Goal: Check status: Check status

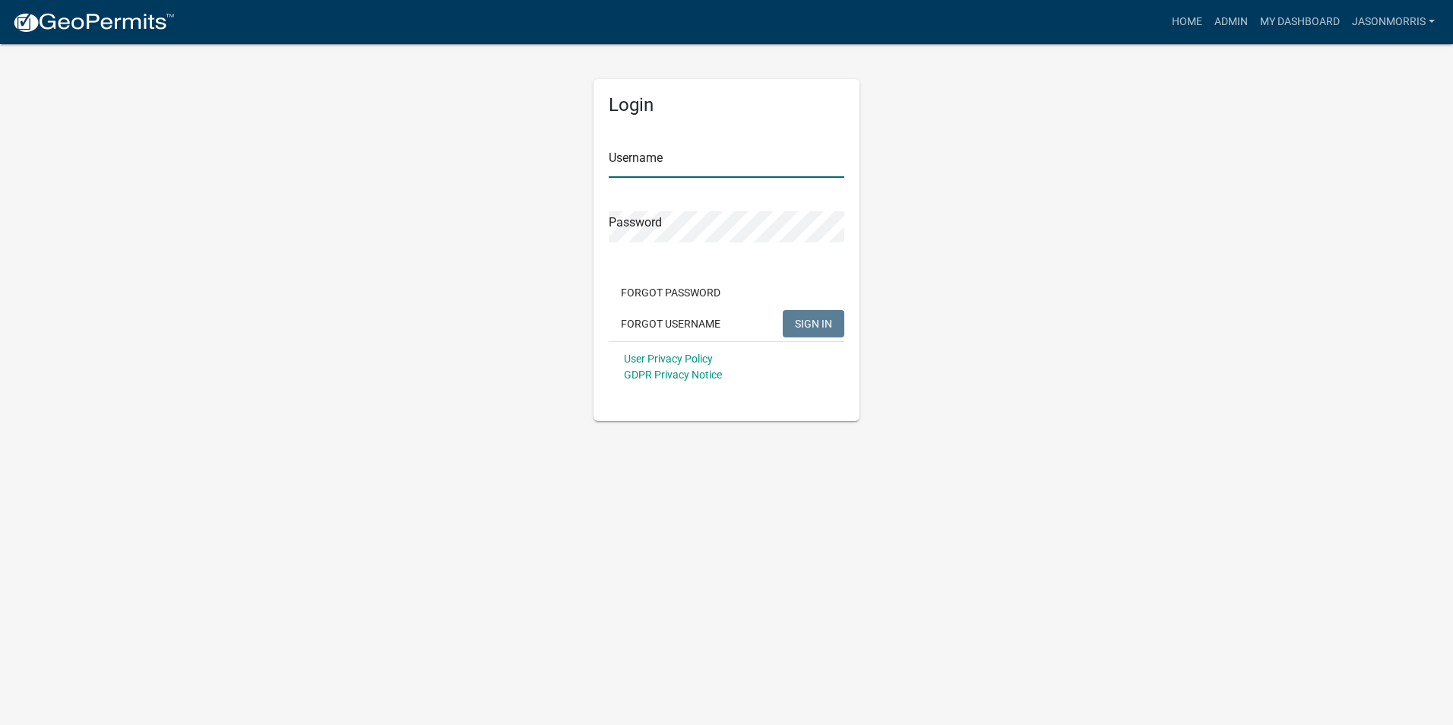
type input "jasonmorris"
click at [833, 324] on button "SIGN IN" at bounding box center [814, 323] width 62 height 27
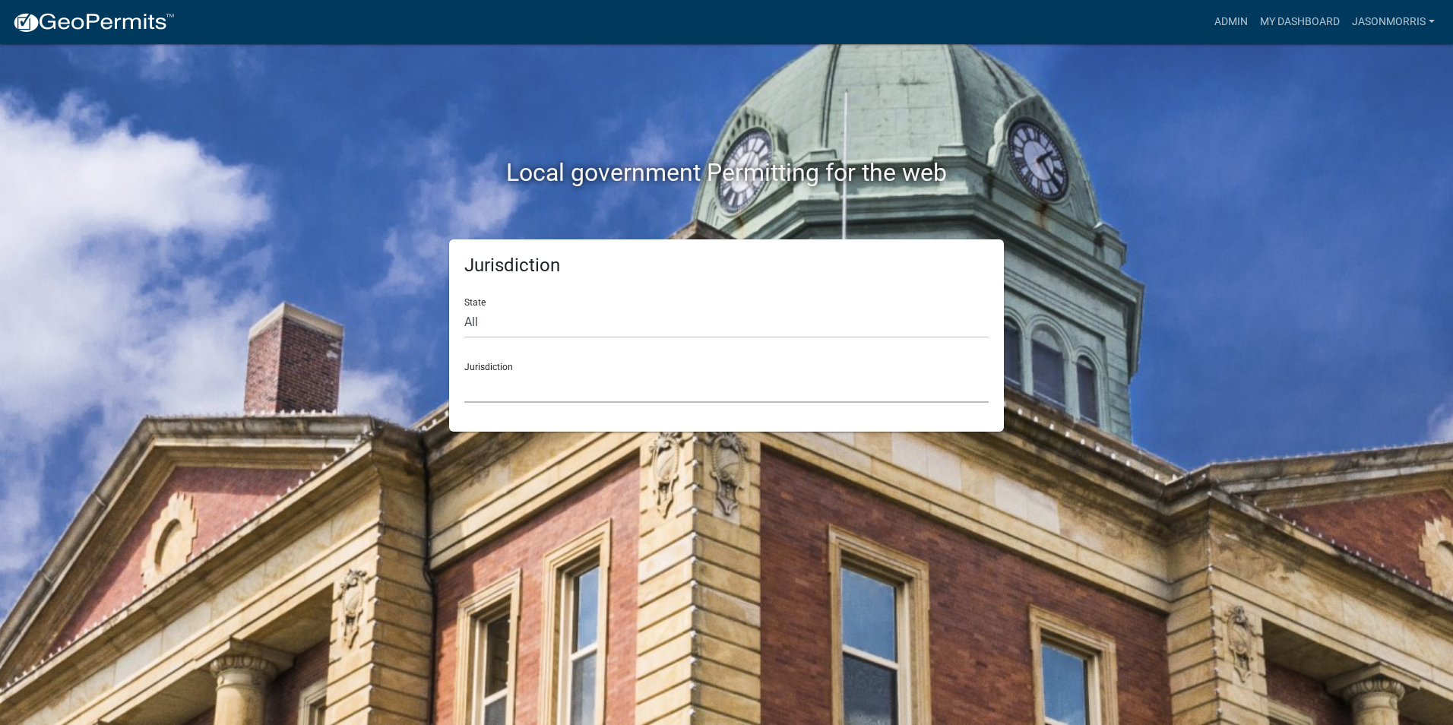
click at [633, 391] on select "[GEOGRAPHIC_DATA], [US_STATE] [GEOGRAPHIC_DATA], [US_STATE][PERSON_NAME][GEOGRA…" at bounding box center [726, 387] width 524 height 31
drag, startPoint x: 1434, startPoint y: 208, endPoint x: 1426, endPoint y: 201, distance: 10.8
click at [1426, 201] on div "Local government Permitting for the web Jurisdiction State All [US_STATE] [US_S…" at bounding box center [726, 362] width 1453 height 725
click at [1220, 23] on link "Admin" at bounding box center [1231, 22] width 46 height 29
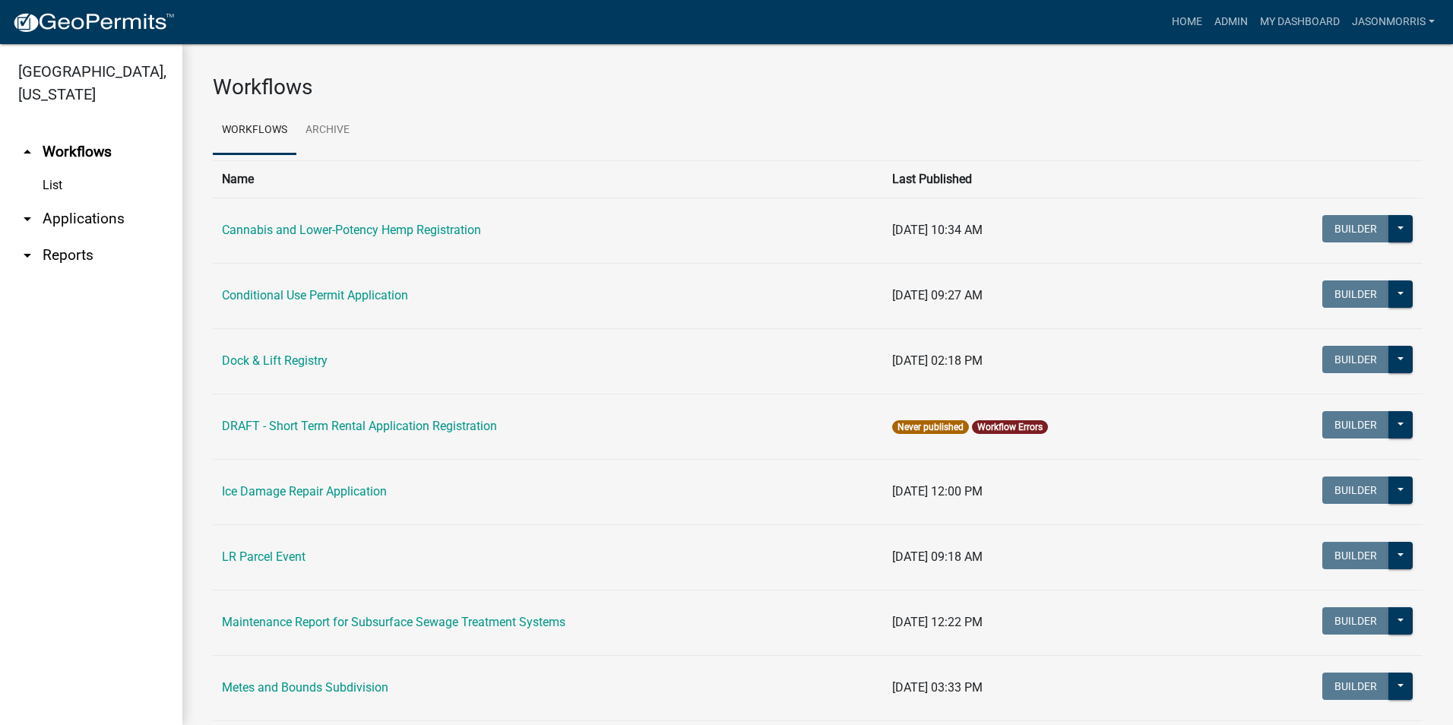
click at [78, 223] on link "arrow_drop_down Applications" at bounding box center [91, 219] width 182 height 36
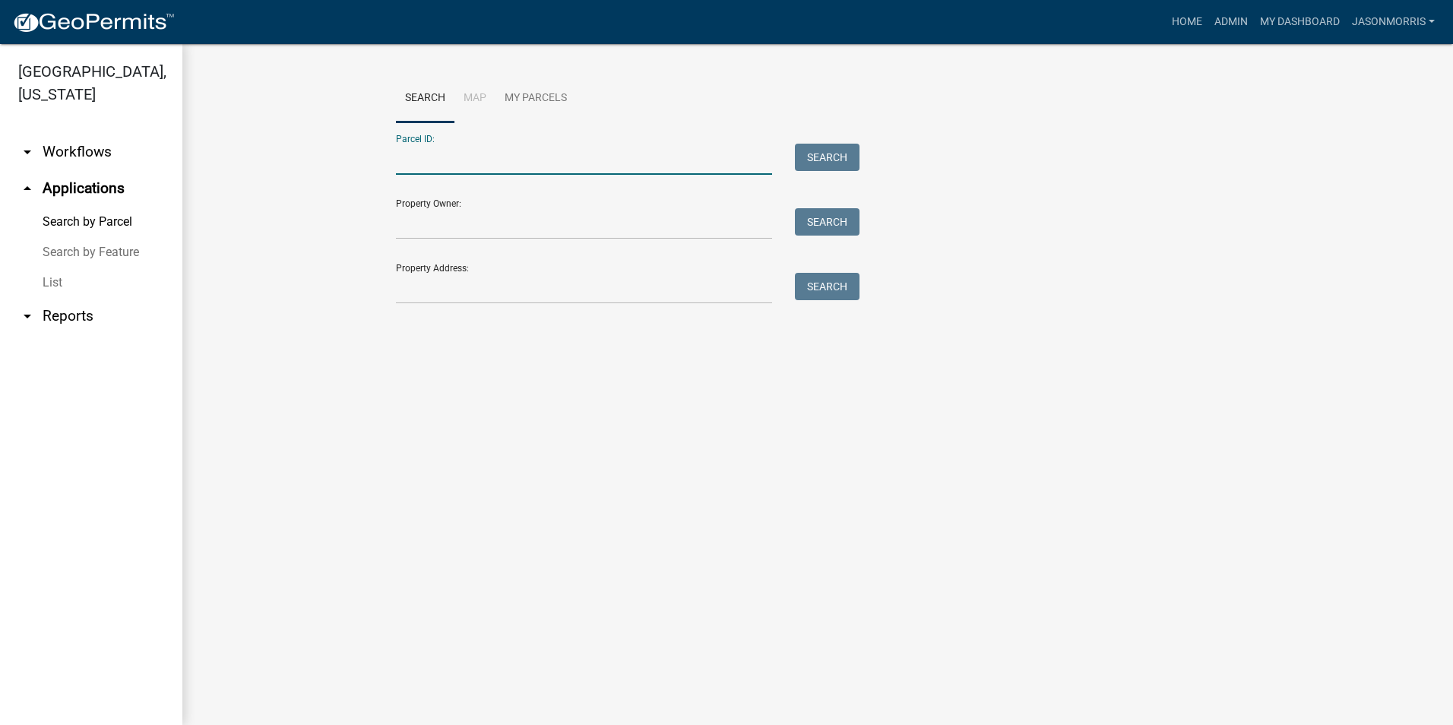
click at [498, 152] on input "Parcel ID:" at bounding box center [584, 159] width 376 height 31
click at [637, 162] on input "Parcel ID:" at bounding box center [584, 159] width 376 height 31
paste input "2000070059000"
click at [397, 159] on input "2000070059000" at bounding box center [584, 159] width 376 height 31
type input "02000070059000"
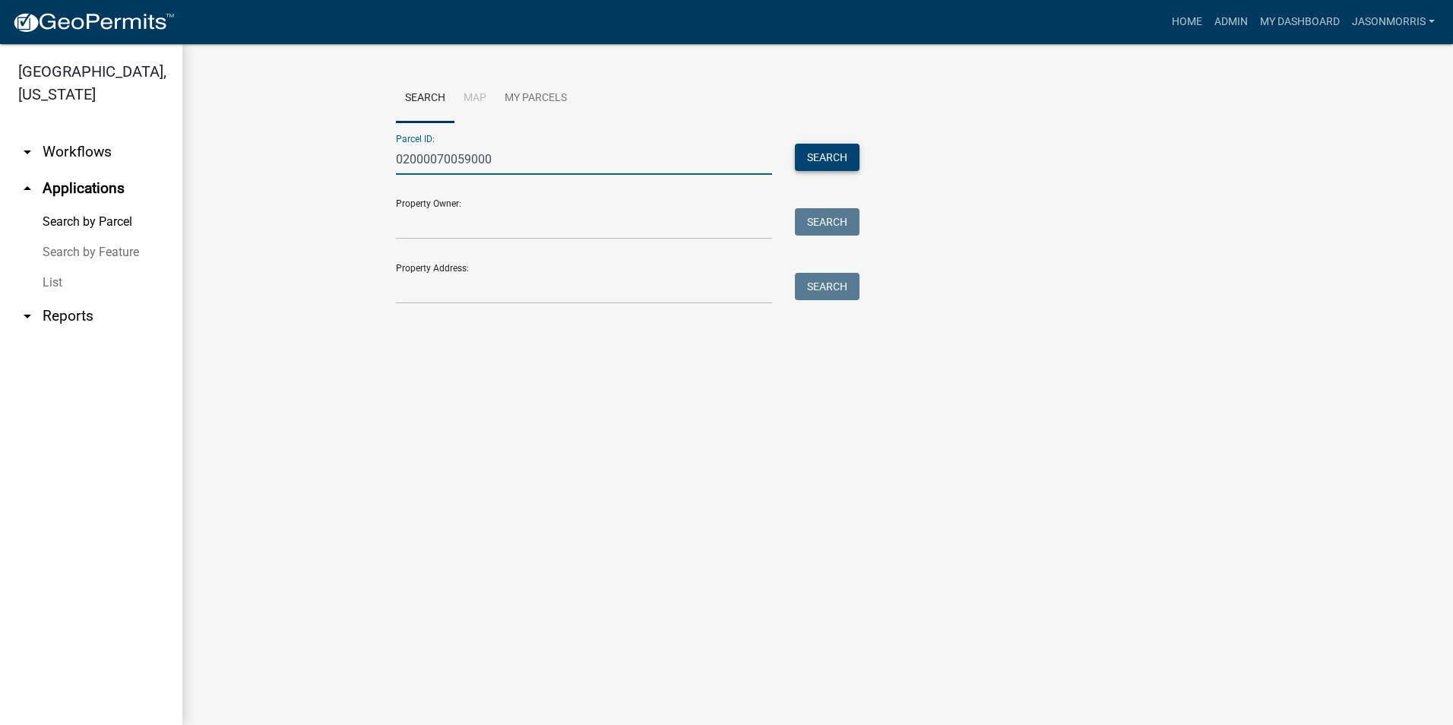
click at [831, 154] on button "Search" at bounding box center [827, 157] width 65 height 27
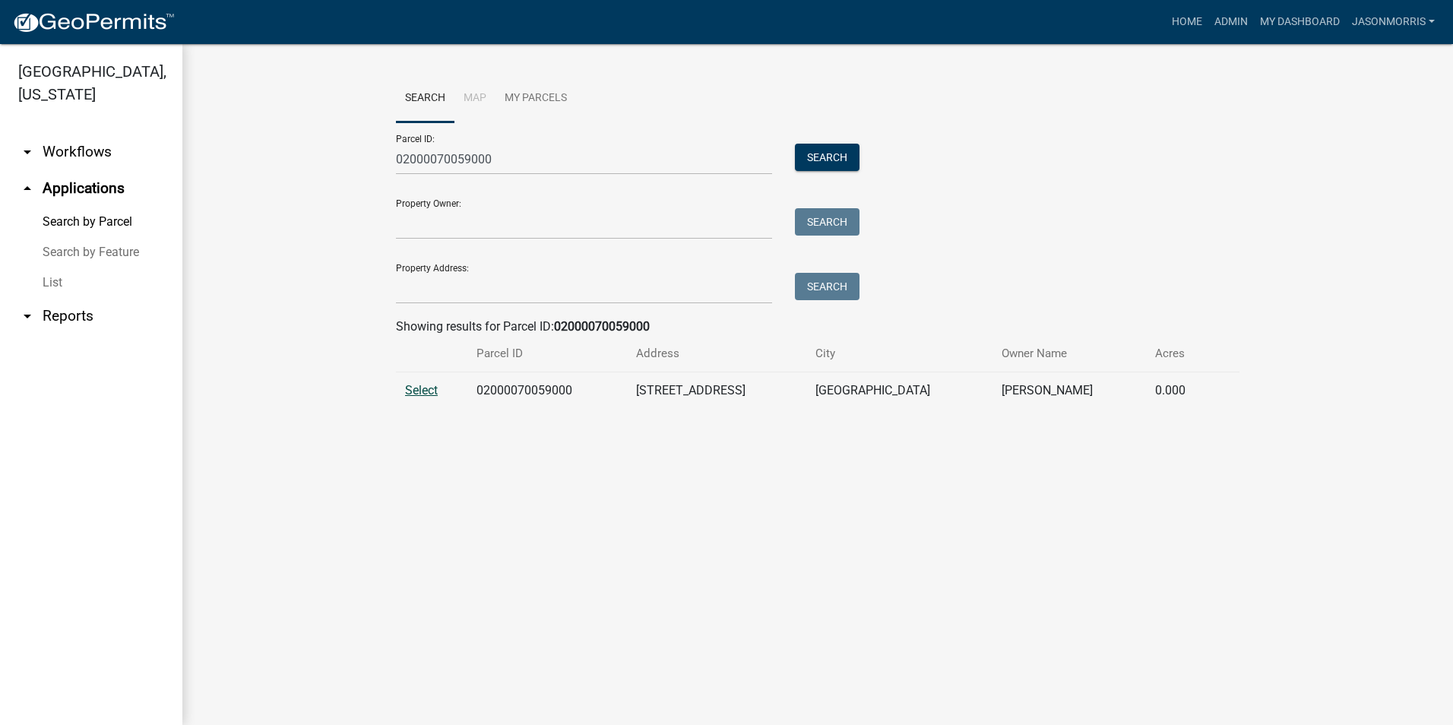
click at [433, 390] on span "Select" at bounding box center [421, 390] width 33 height 14
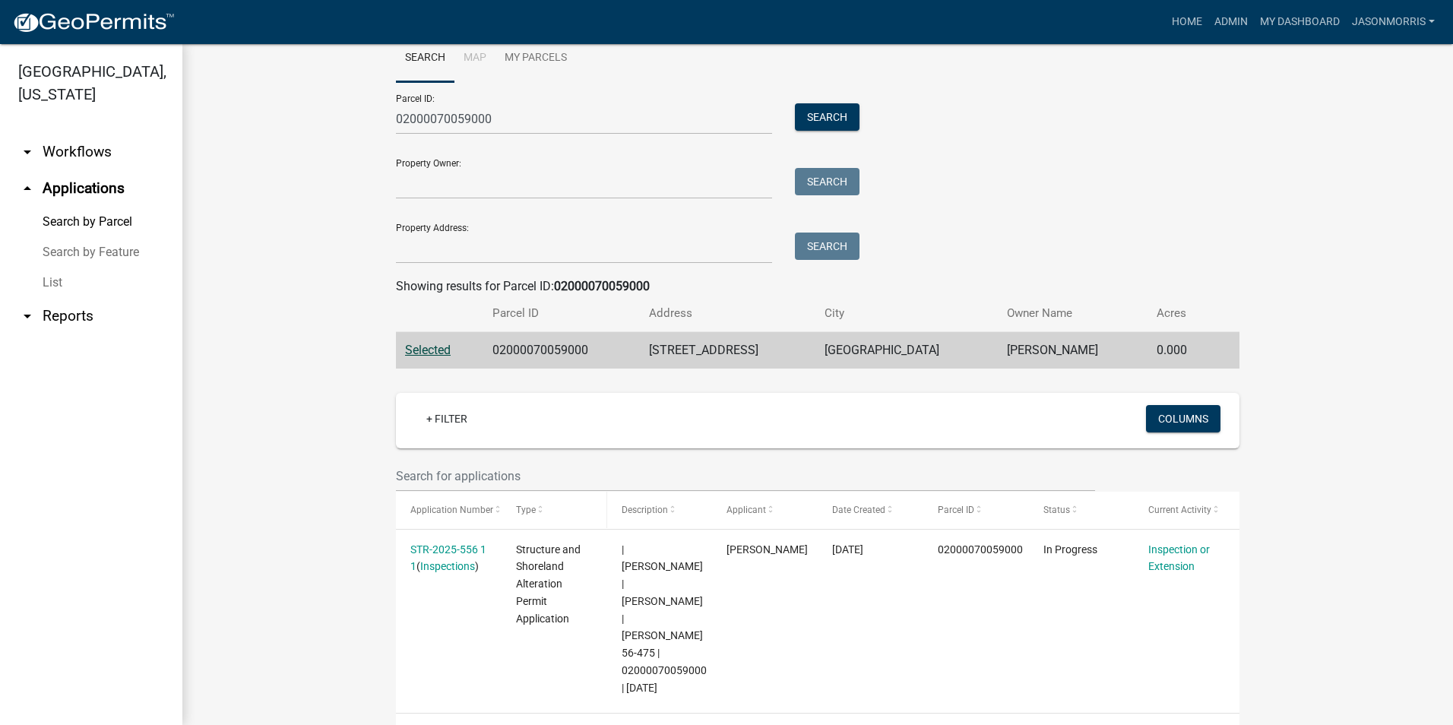
scroll to position [62, 0]
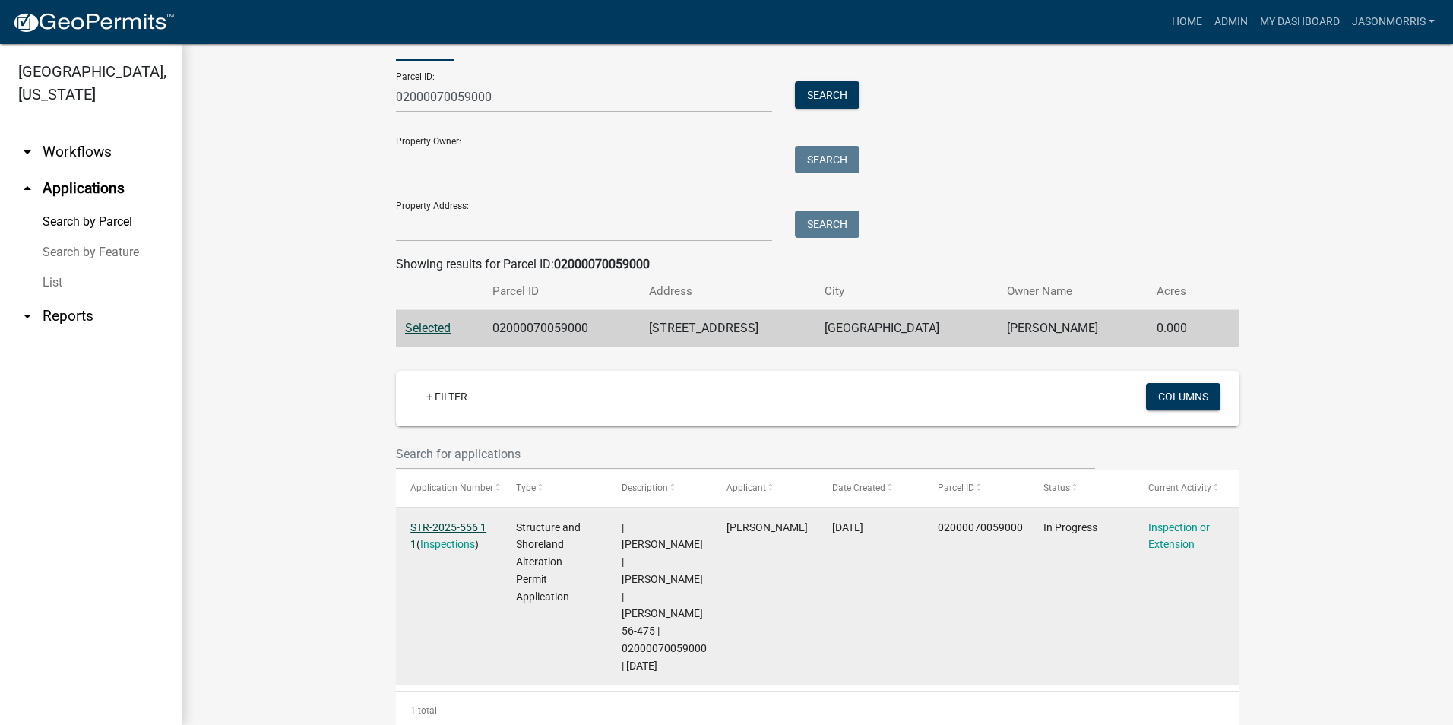
click at [457, 530] on link "STR-2025-556 1 1" at bounding box center [448, 536] width 76 height 30
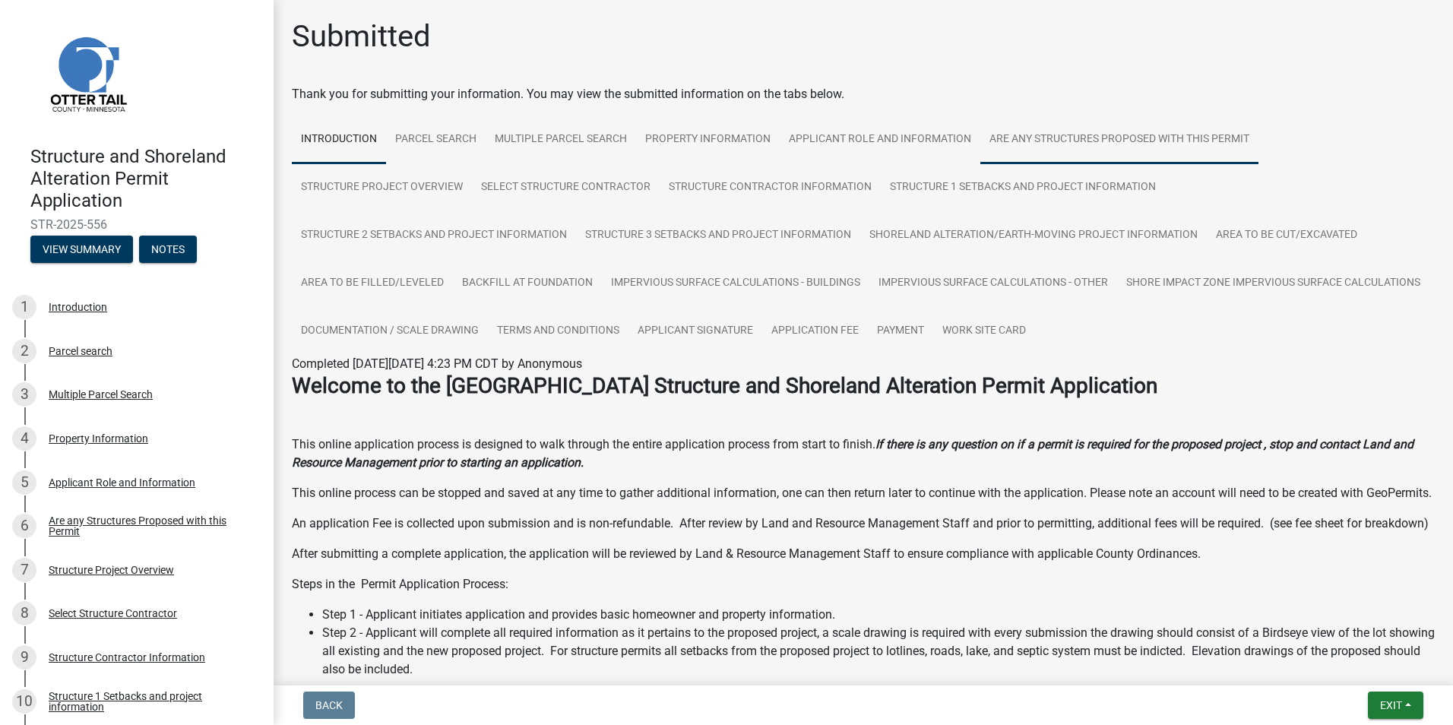
click at [1059, 134] on link "Are any Structures Proposed with this Permit" at bounding box center [1119, 140] width 278 height 49
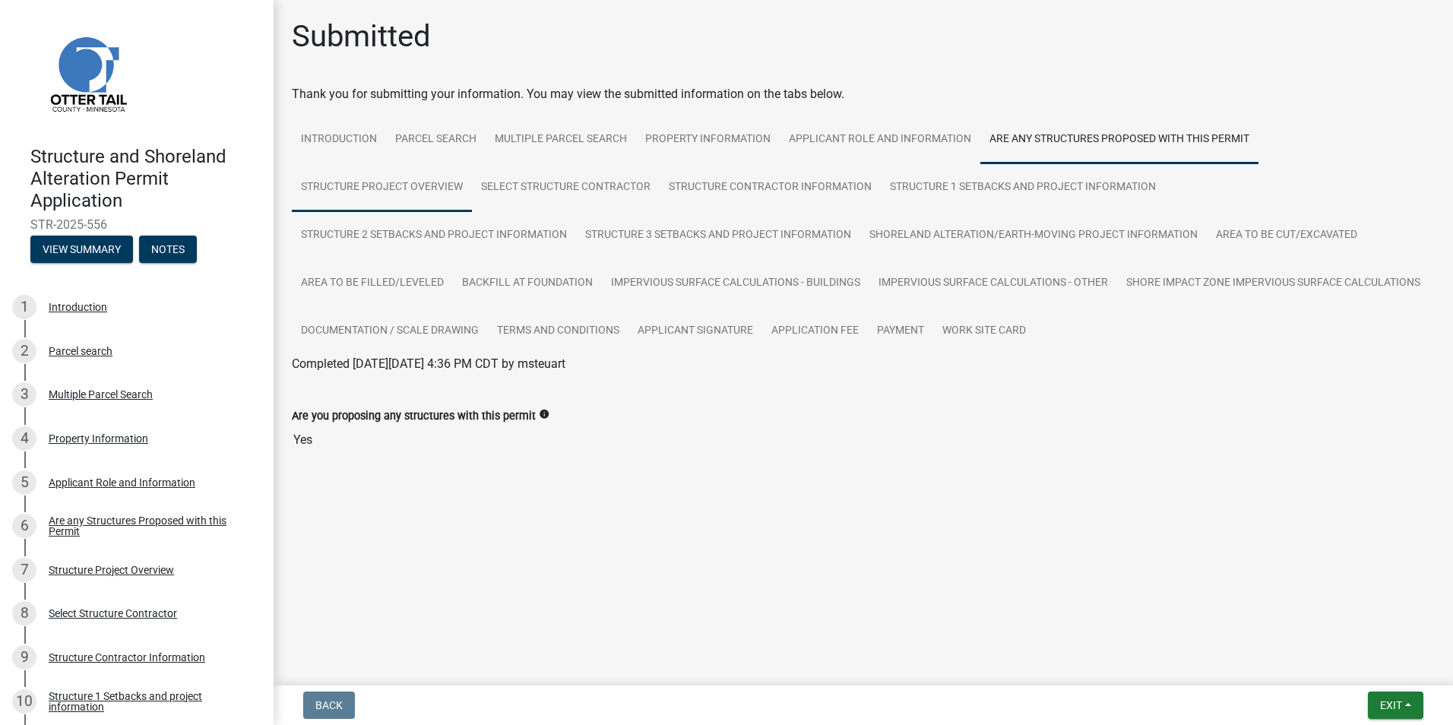
click at [445, 179] on link "Structure Project Overview" at bounding box center [382, 187] width 180 height 49
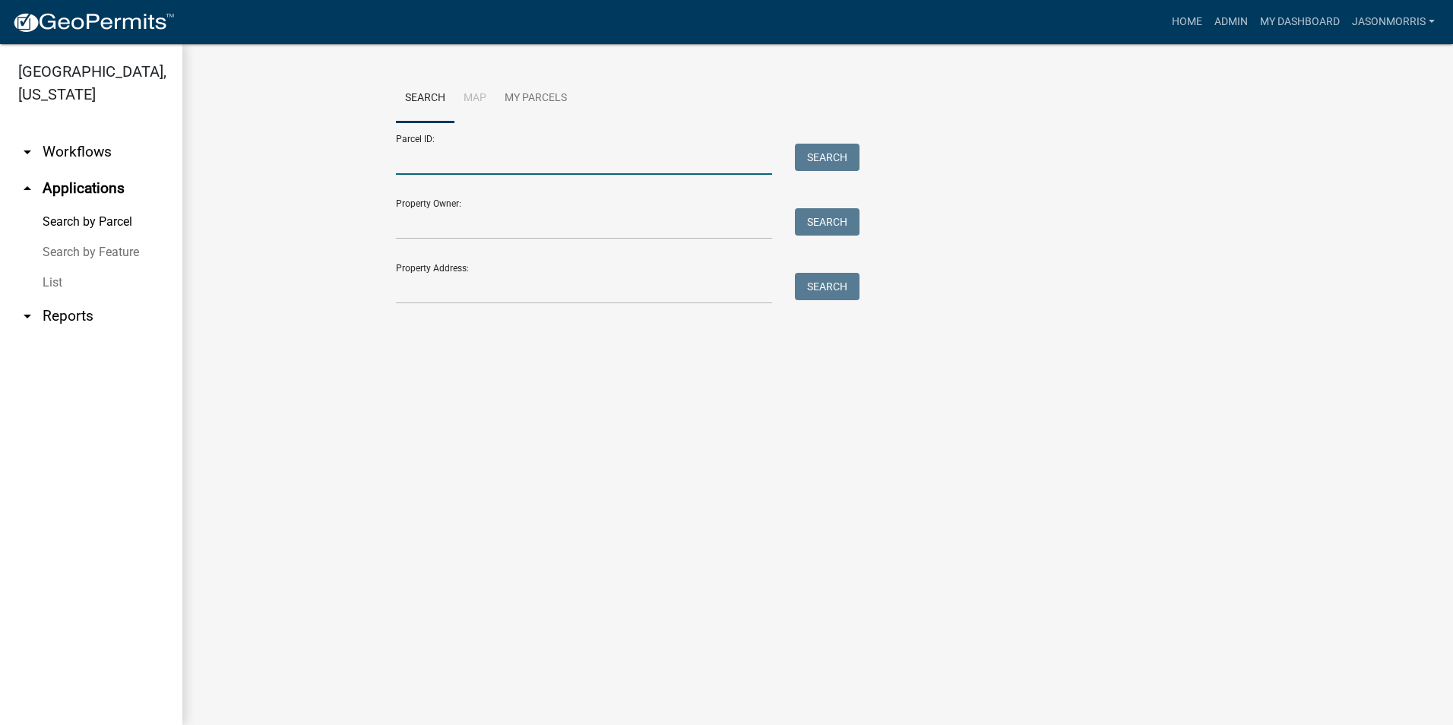
click at [530, 164] on input "Parcel ID:" at bounding box center [584, 159] width 376 height 31
paste input "2000290227000"
drag, startPoint x: 574, startPoint y: 150, endPoint x: 340, endPoint y: 168, distance: 234.0
click at [340, 168] on wm-workflow-application-search-view "Search Map My Parcels Parcel ID: 02000290227000 Search Property Owner: Search P…" at bounding box center [818, 195] width 1210 height 243
type input "02000290227000"
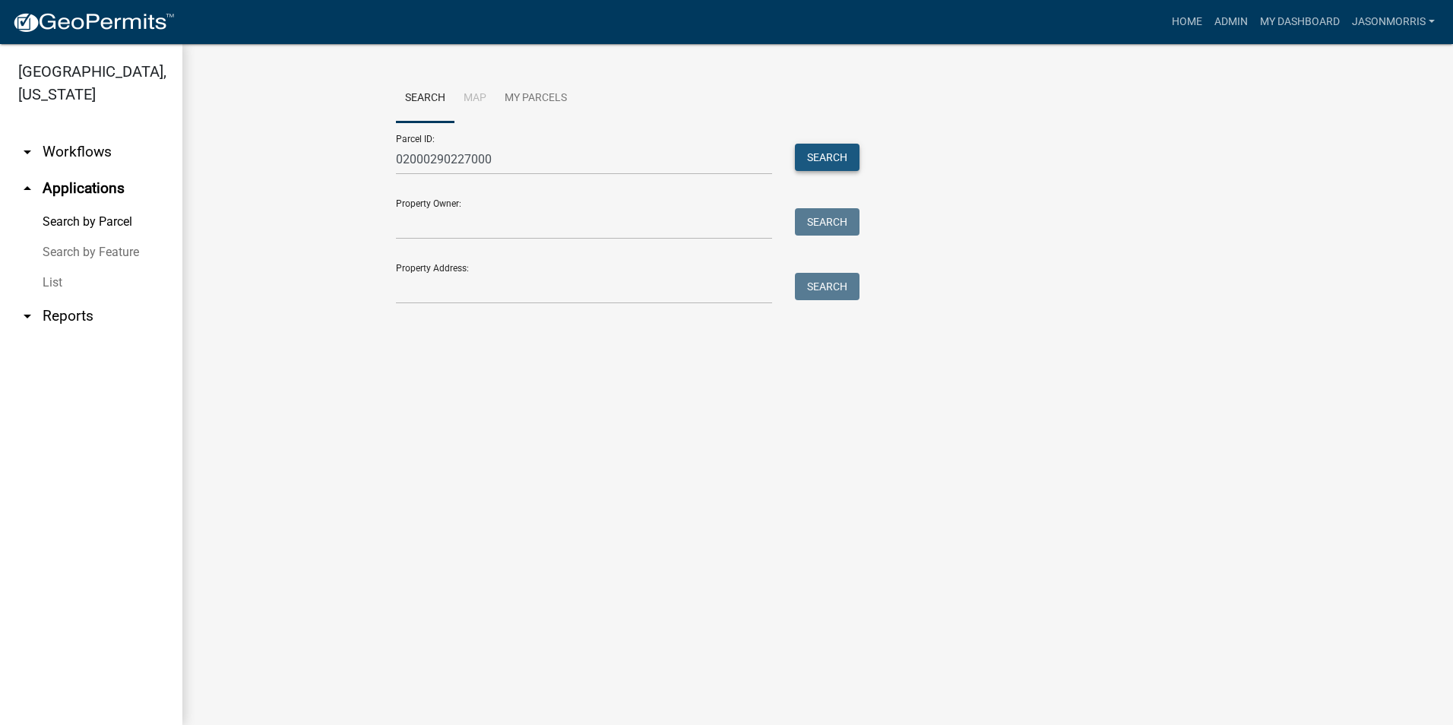
click at [840, 156] on button "Search" at bounding box center [827, 157] width 65 height 27
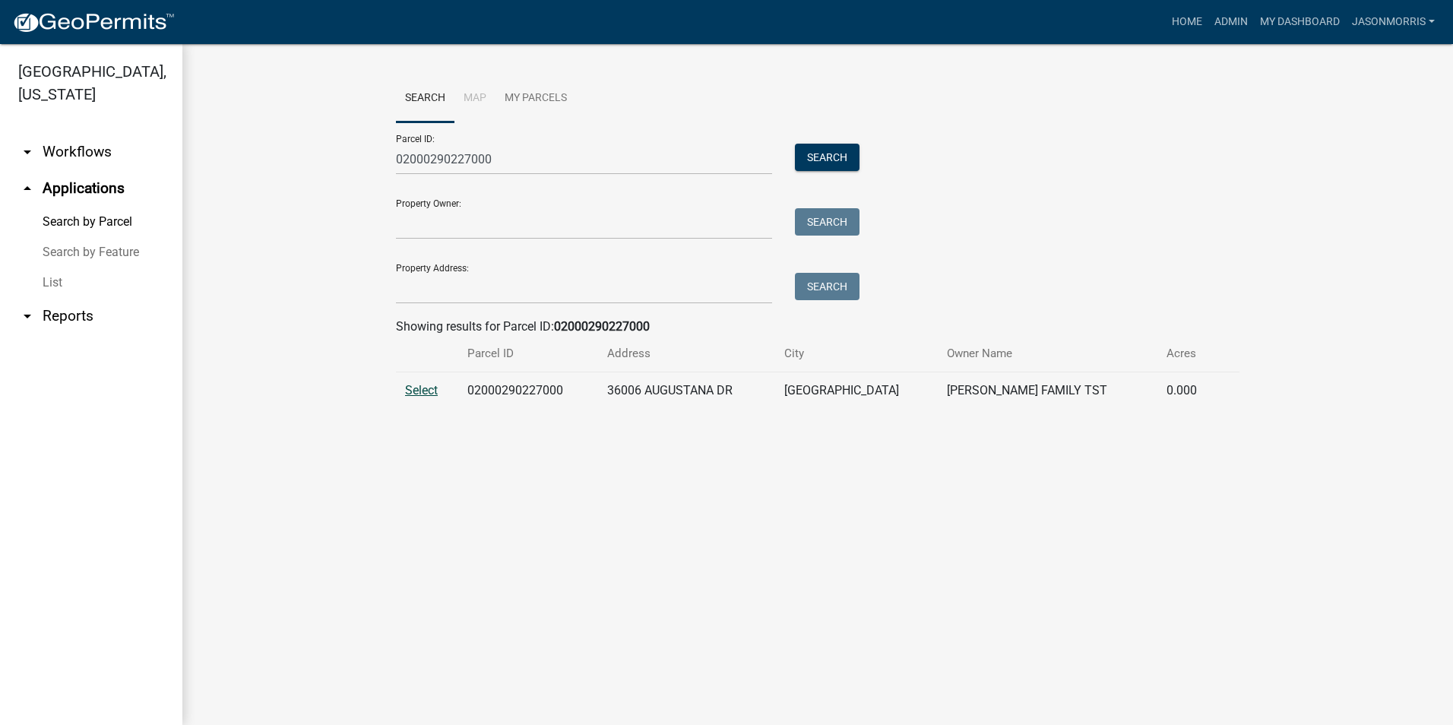
click at [429, 391] on span "Select" at bounding box center [421, 390] width 33 height 14
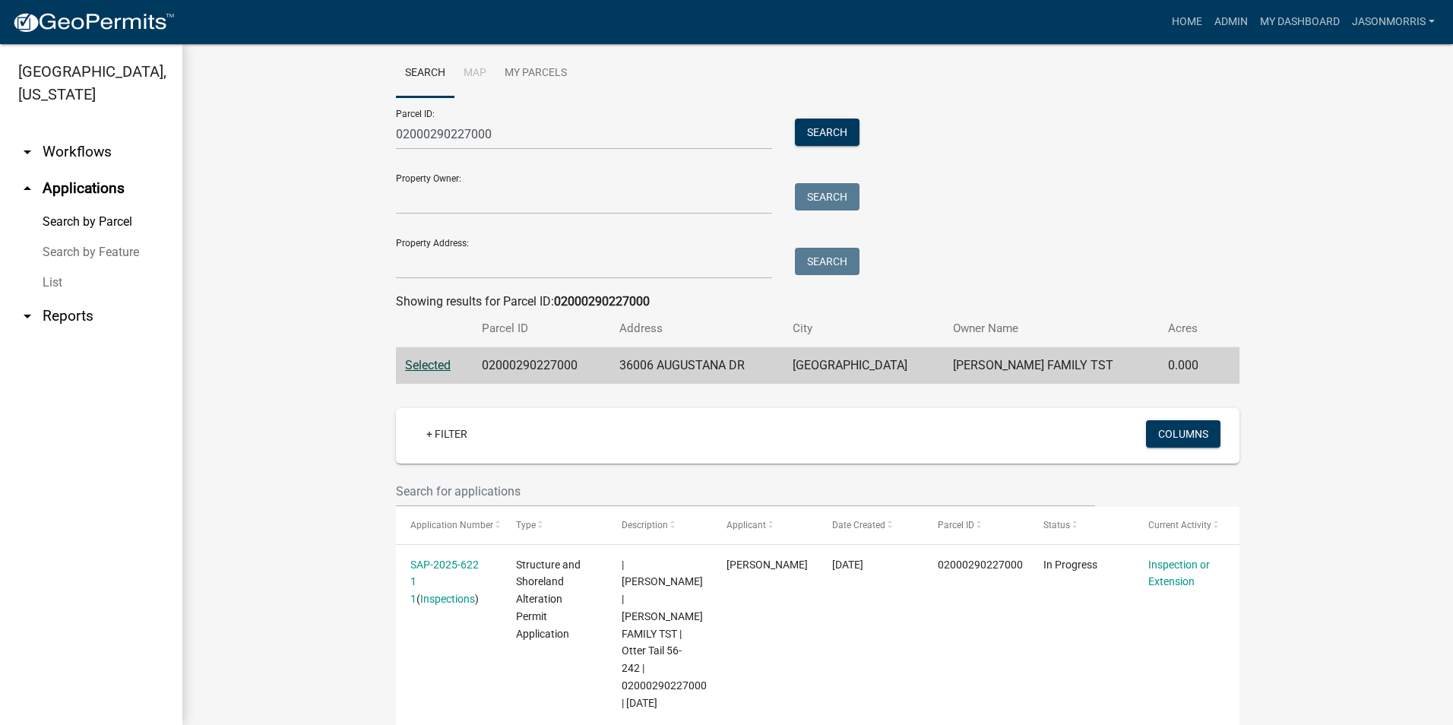
scroll to position [45, 0]
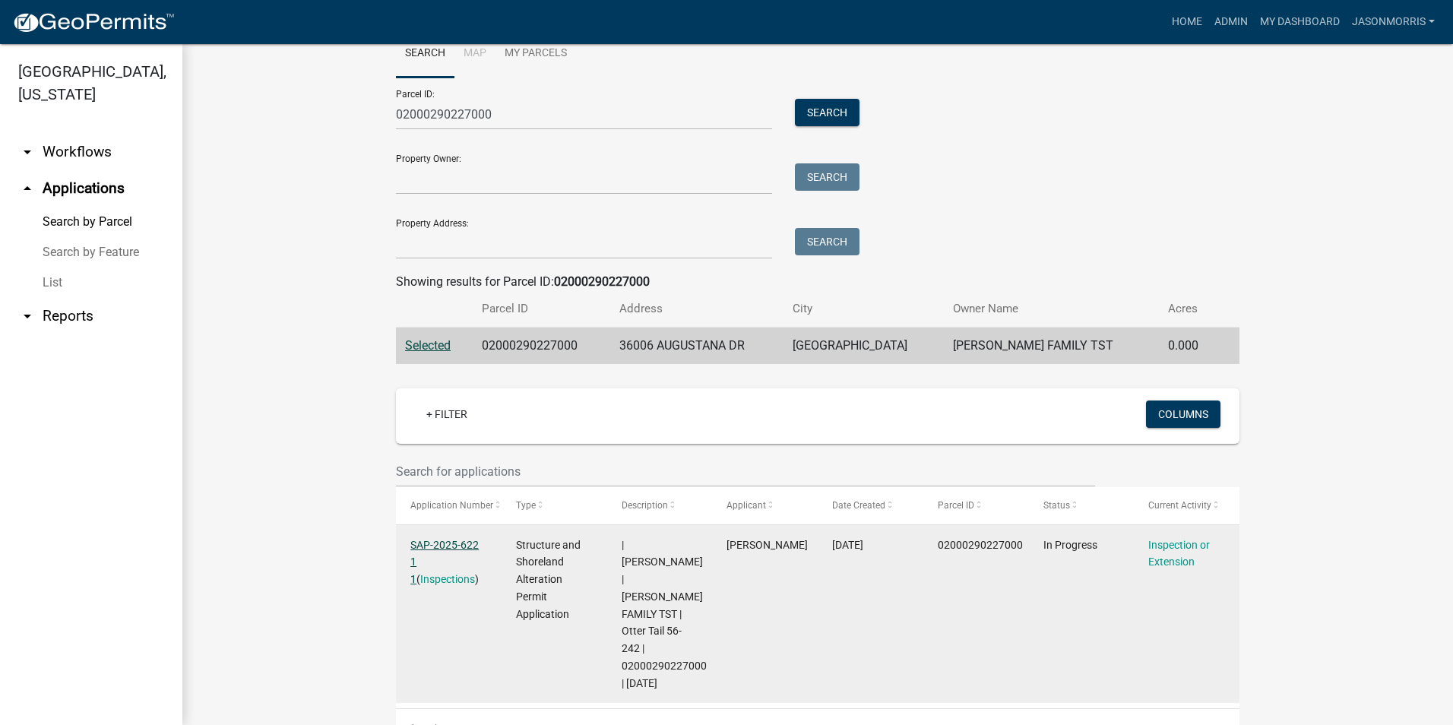
click at [429, 542] on link "SAP-2025-622 1 1" at bounding box center [444, 562] width 68 height 47
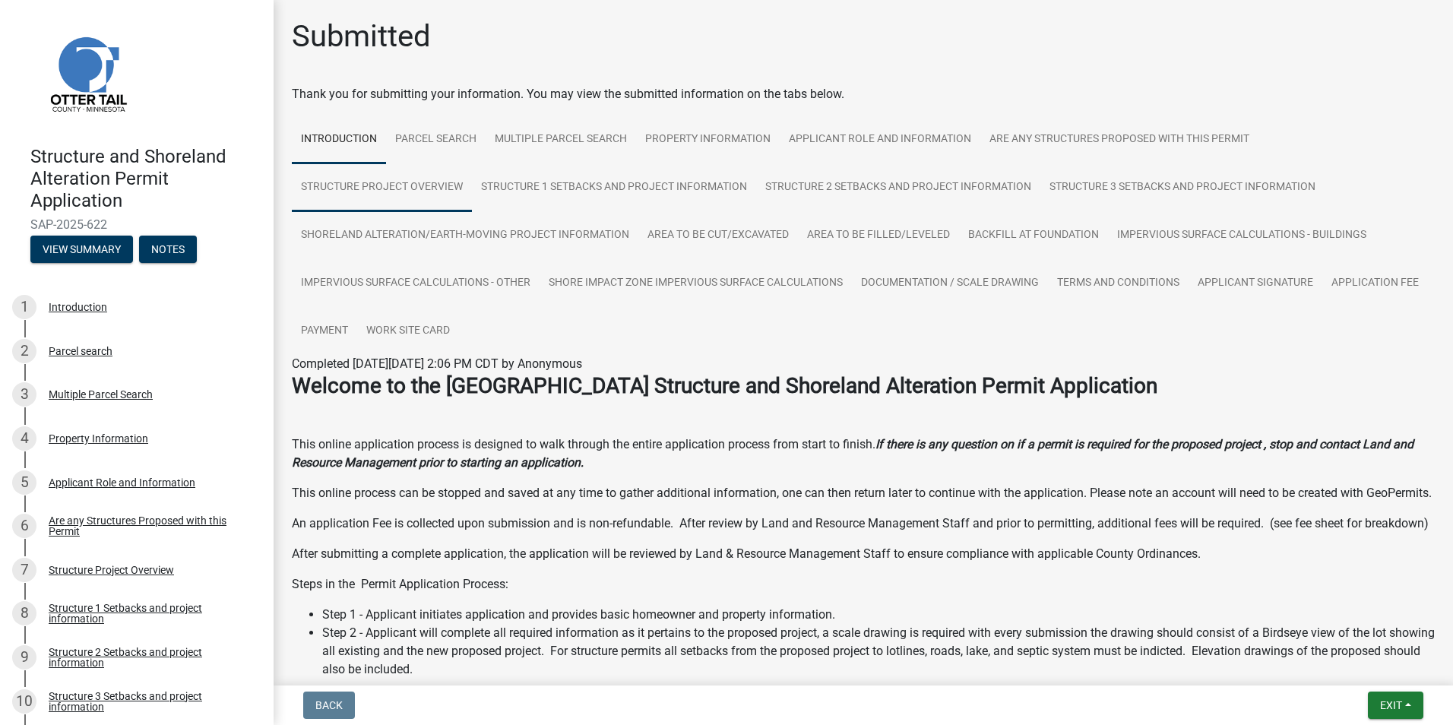
click at [334, 192] on link "Structure Project Overview" at bounding box center [382, 187] width 180 height 49
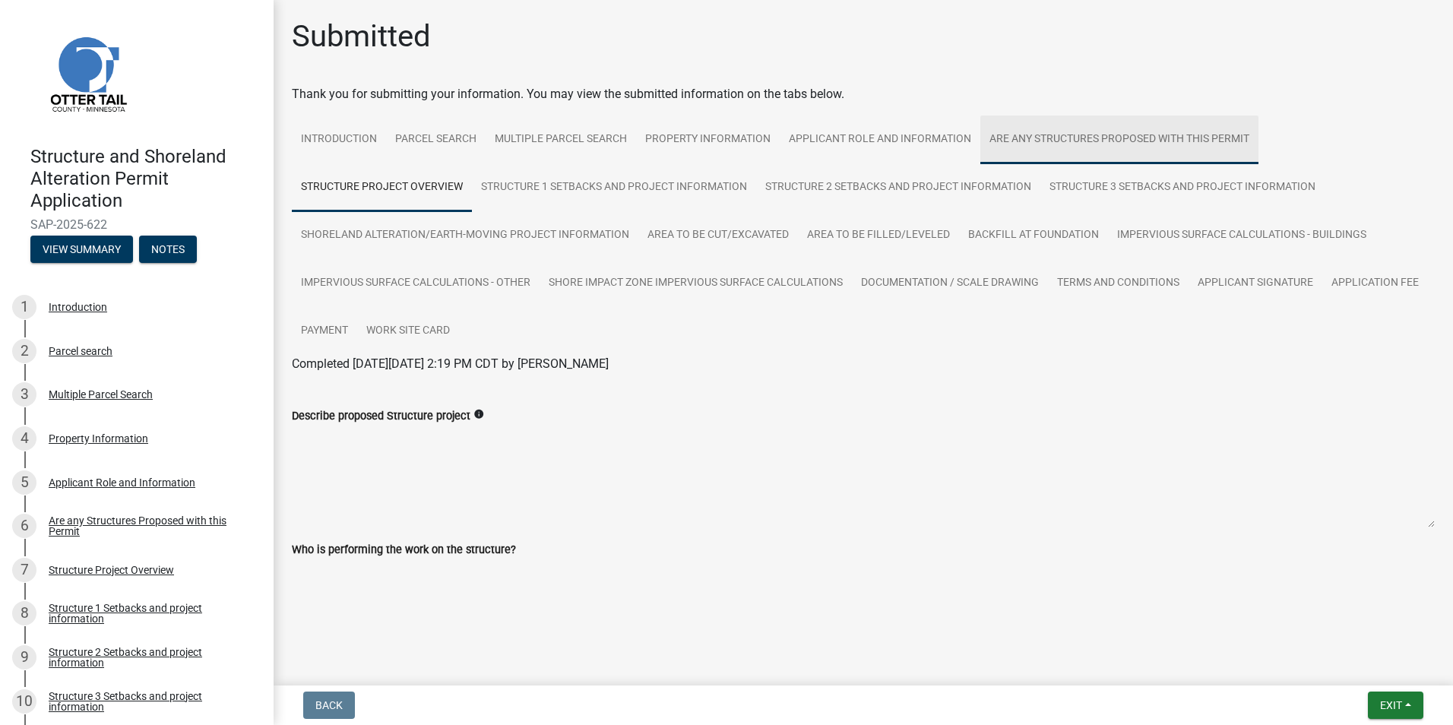
click at [1021, 138] on link "Are any Structures Proposed with this Permit" at bounding box center [1119, 140] width 278 height 49
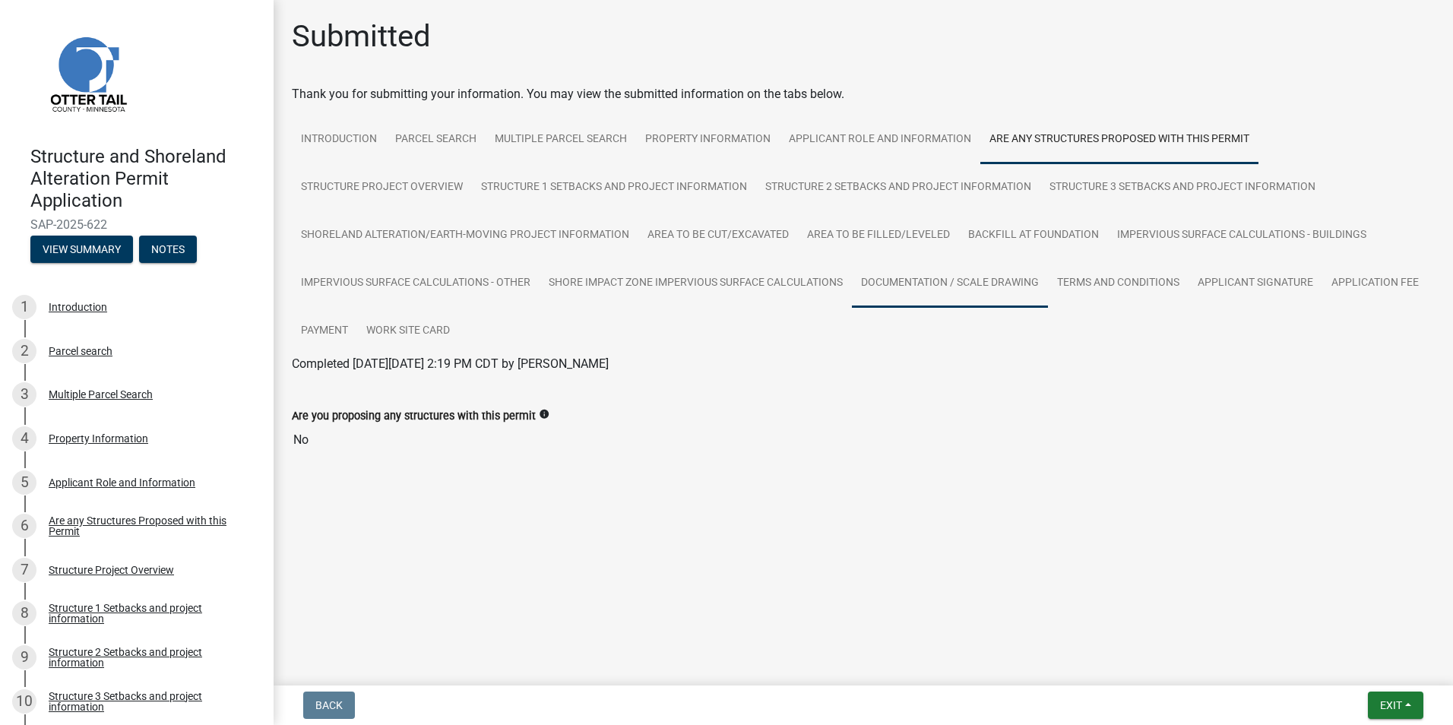
click at [886, 283] on link "Documentation / Scale Drawing" at bounding box center [950, 283] width 196 height 49
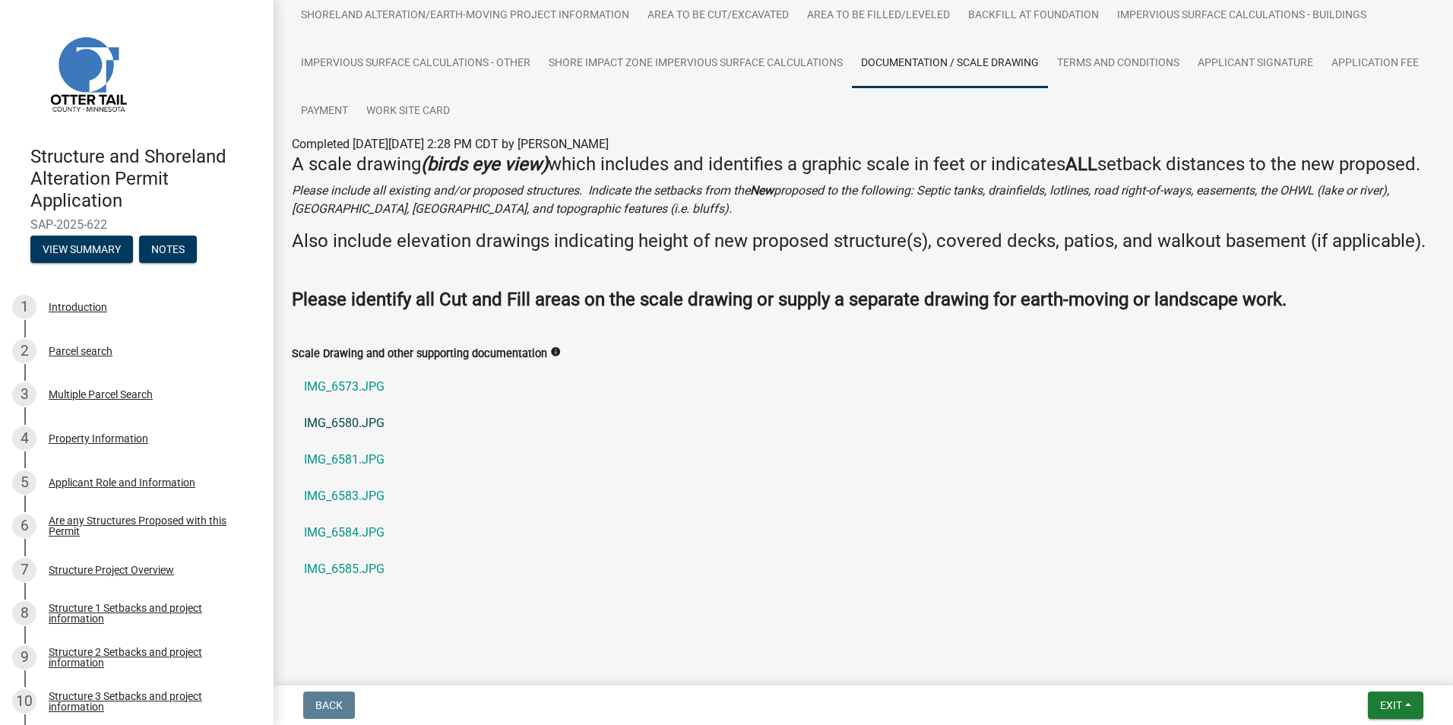
scroll to position [228, 0]
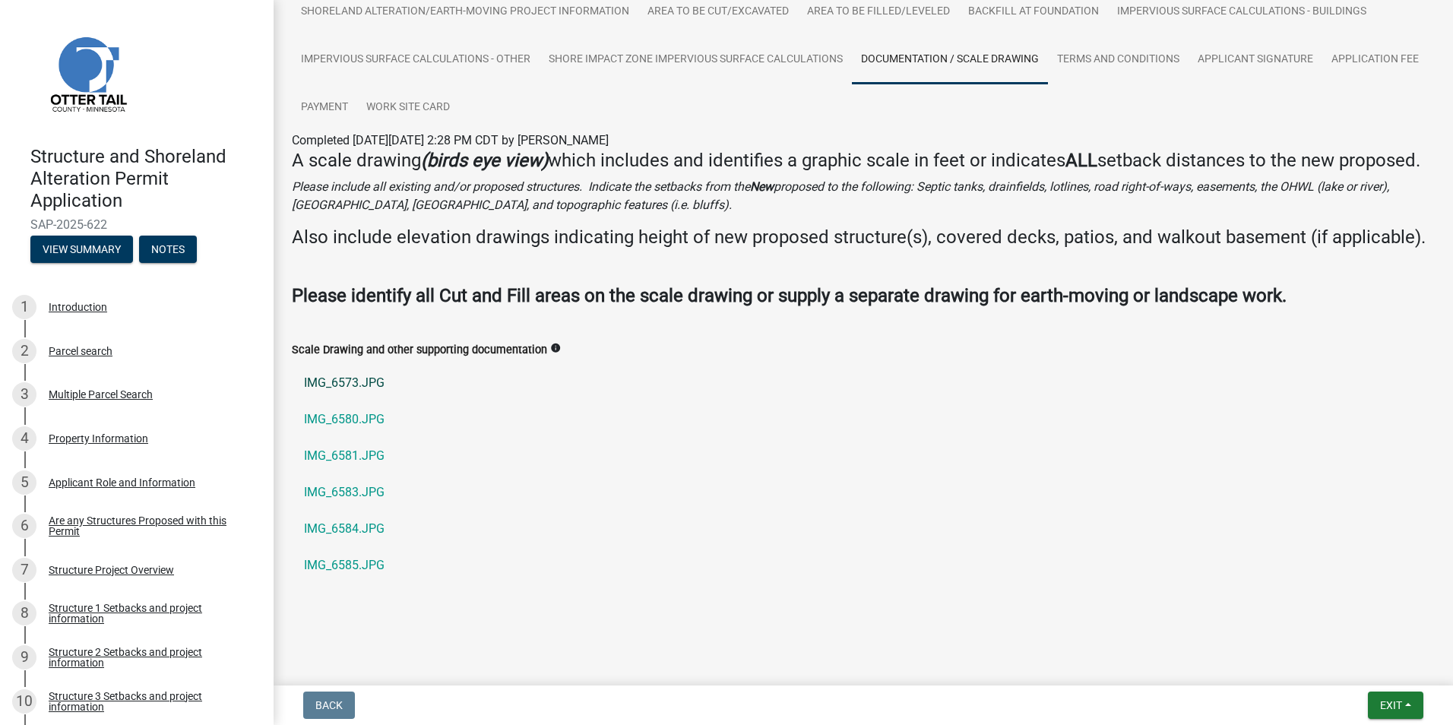
click at [358, 401] on link "IMG_6573.JPG" at bounding box center [863, 383] width 1143 height 36
click at [343, 547] on link "IMG_6584.JPG" at bounding box center [863, 529] width 1143 height 36
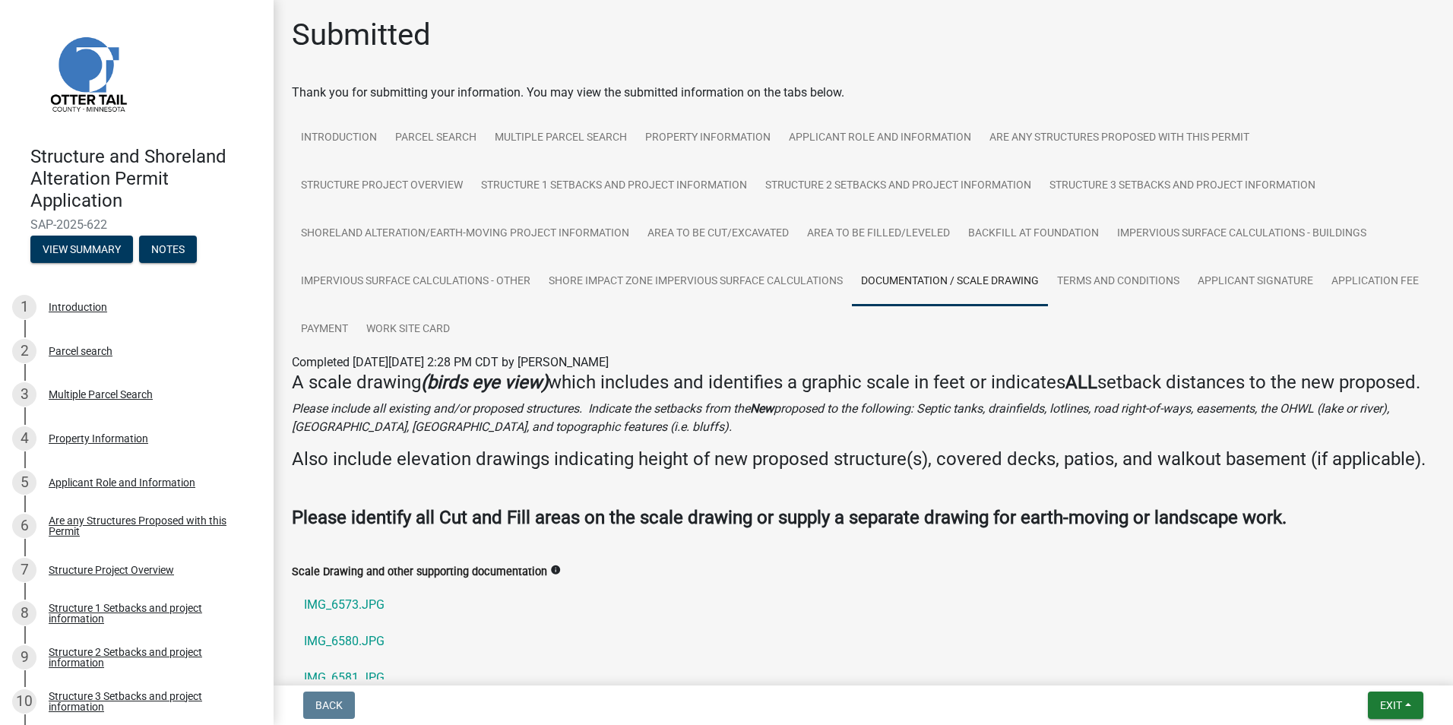
scroll to position [0, 0]
click at [356, 135] on link "Introduction" at bounding box center [339, 140] width 94 height 49
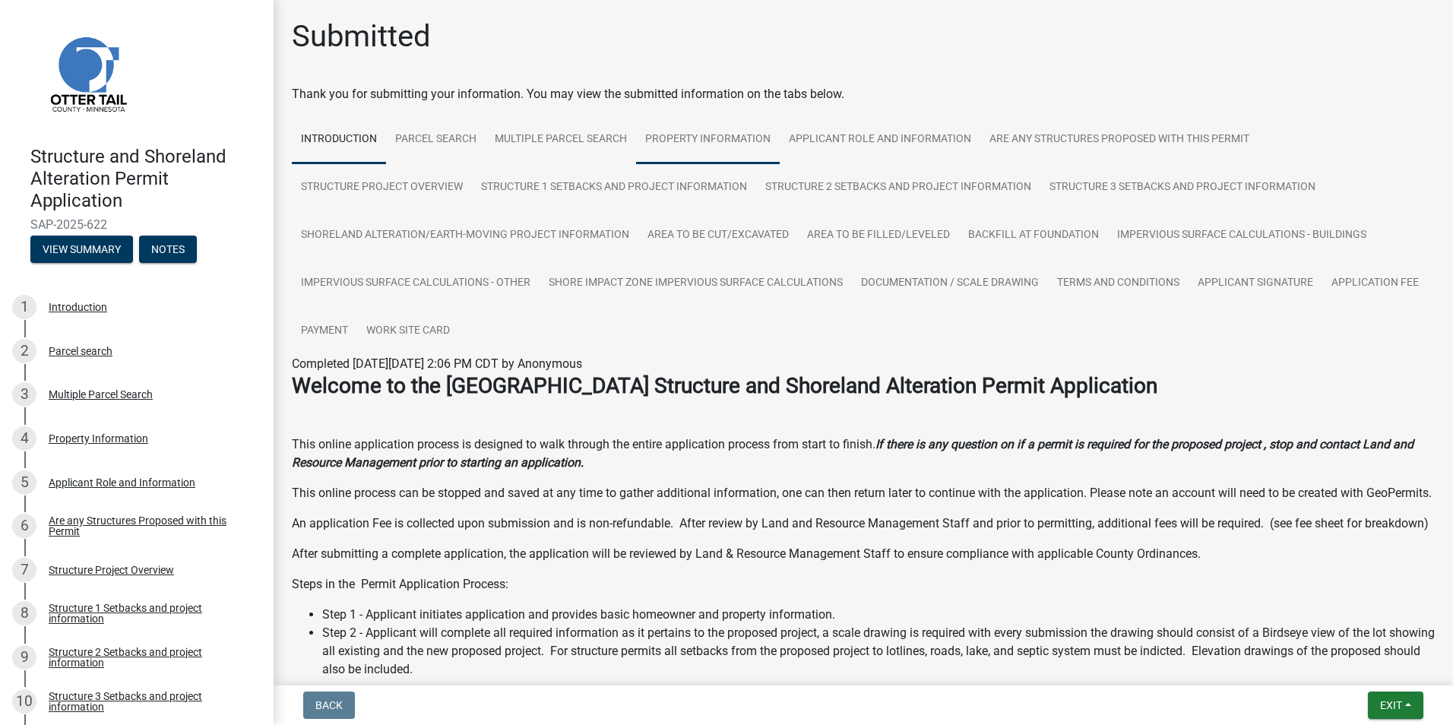
click at [682, 147] on link "Property Information" at bounding box center [708, 140] width 144 height 49
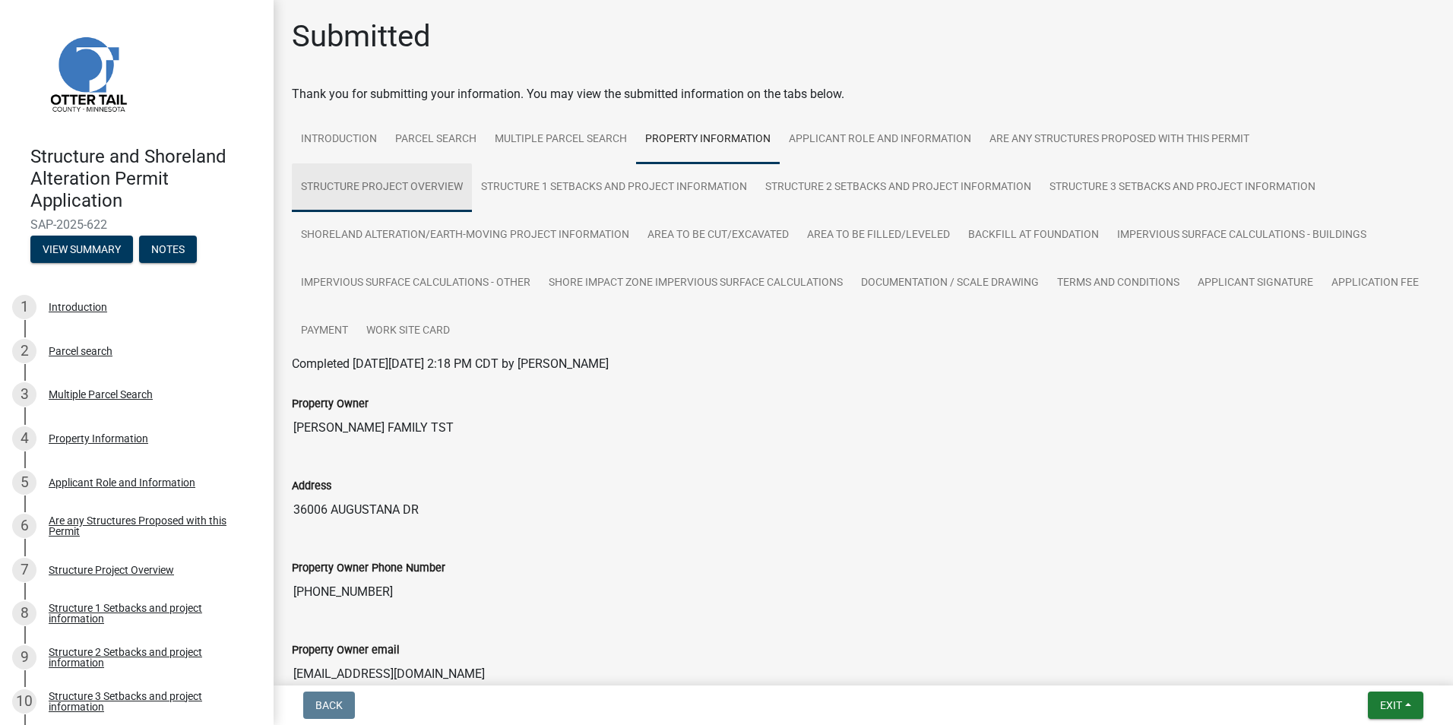
click at [437, 185] on link "Structure Project Overview" at bounding box center [382, 187] width 180 height 49
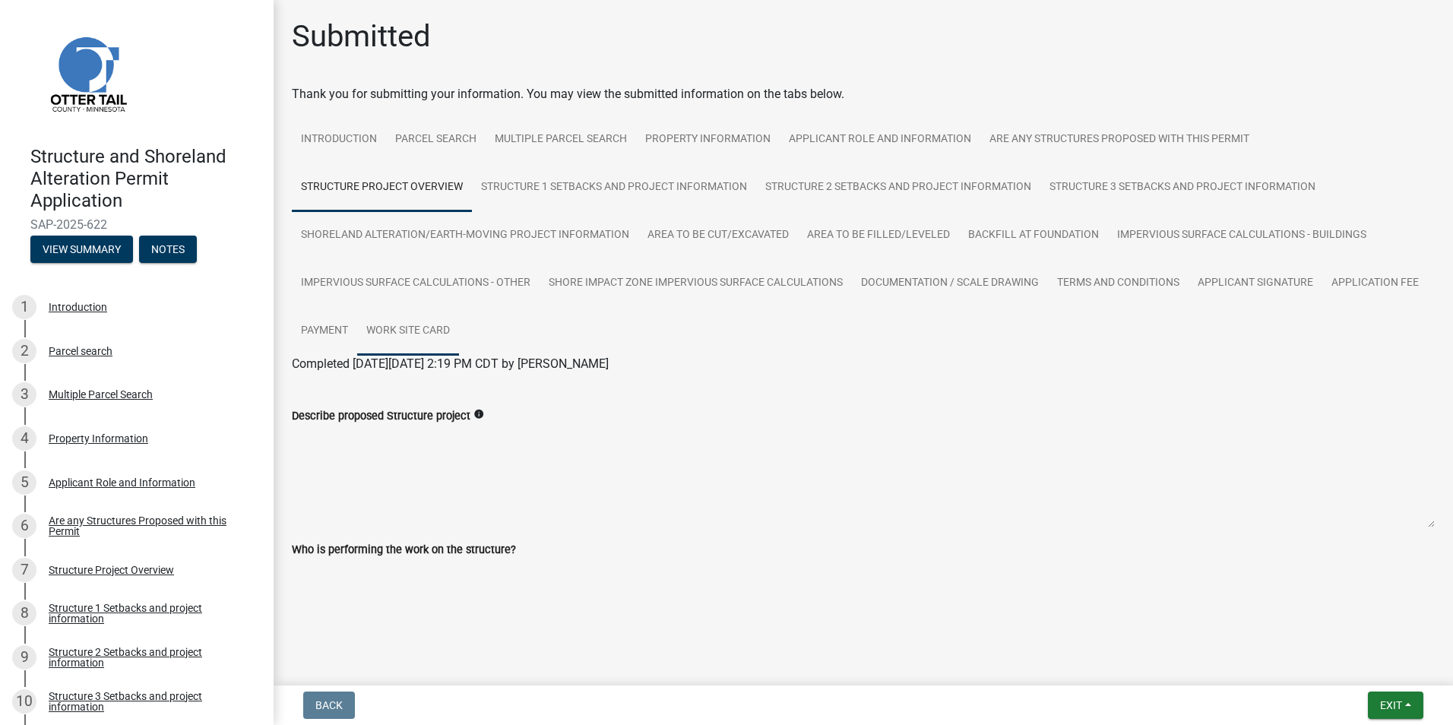
click at [437, 331] on link "Work Site Card" at bounding box center [408, 331] width 102 height 49
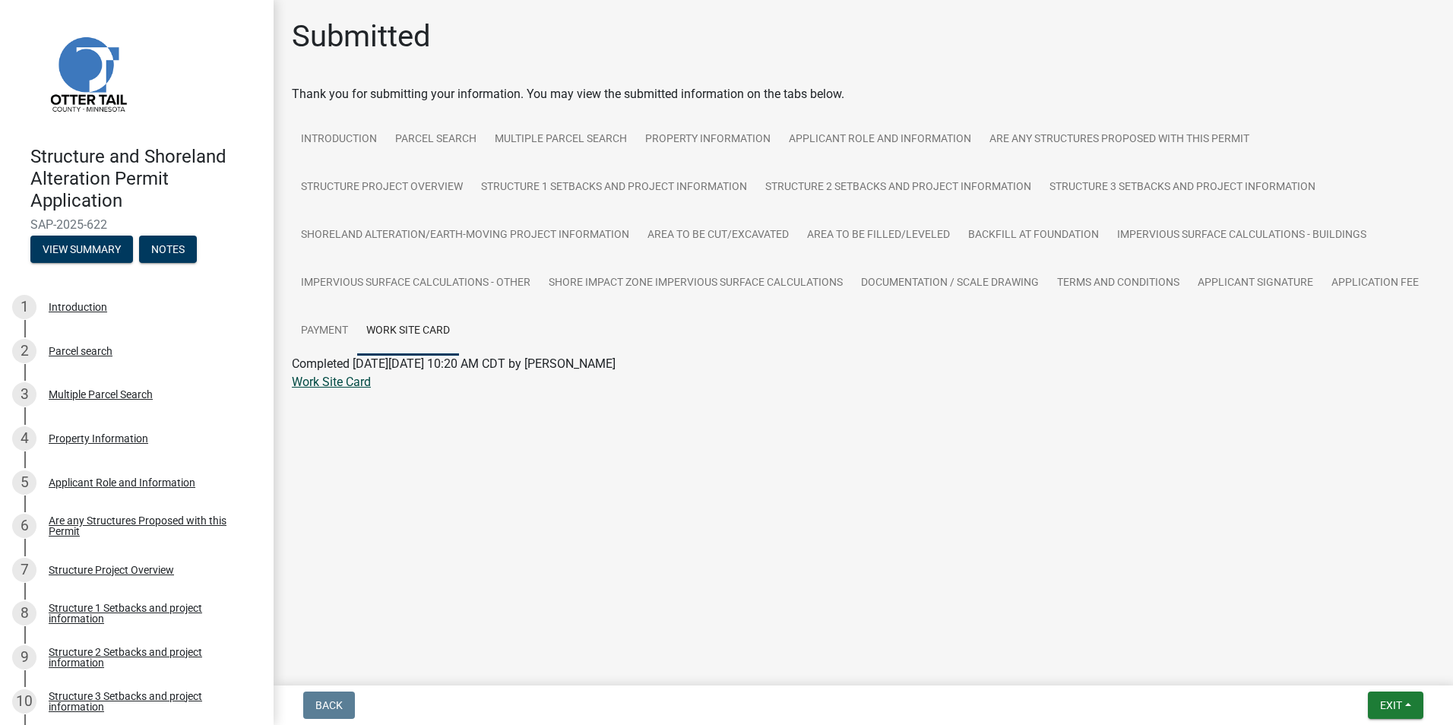
click at [353, 377] on link "Work Site Card" at bounding box center [331, 382] width 79 height 14
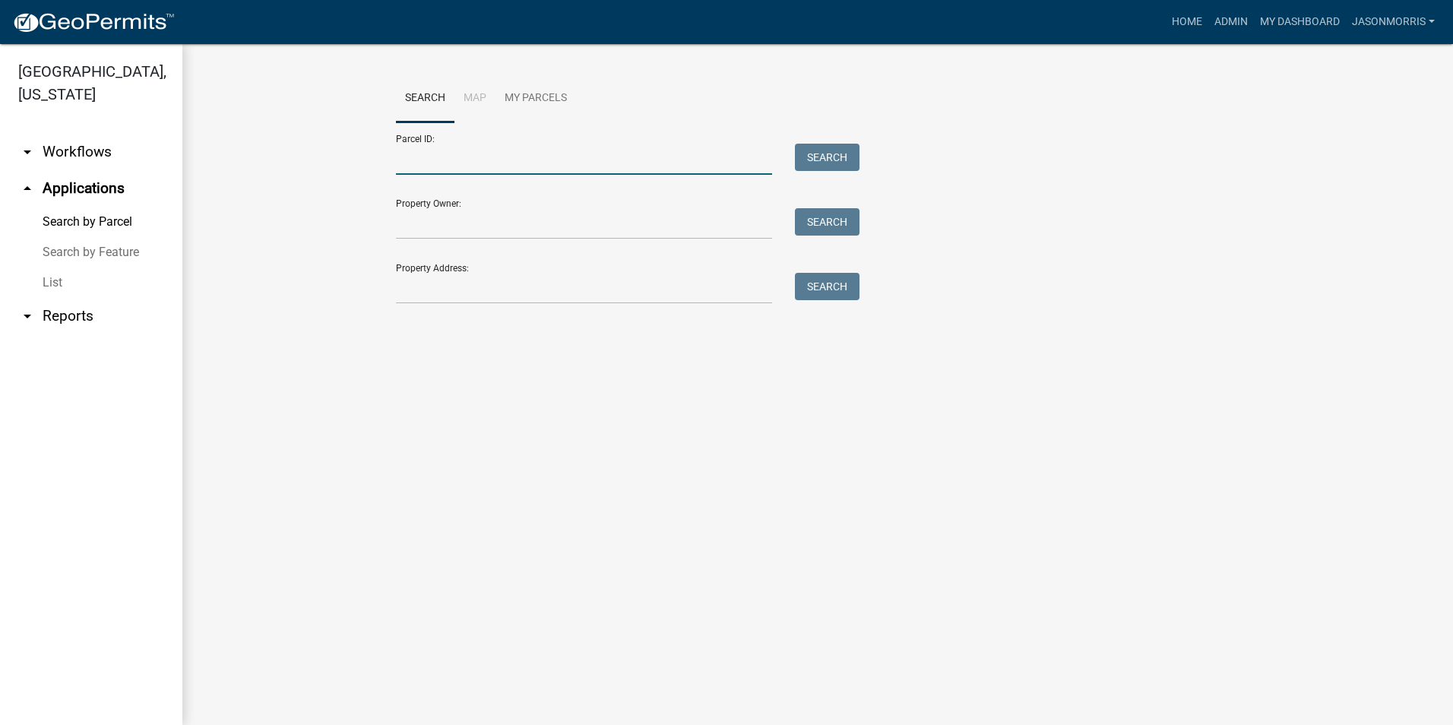
click at [524, 157] on input "Parcel ID:" at bounding box center [584, 159] width 376 height 31
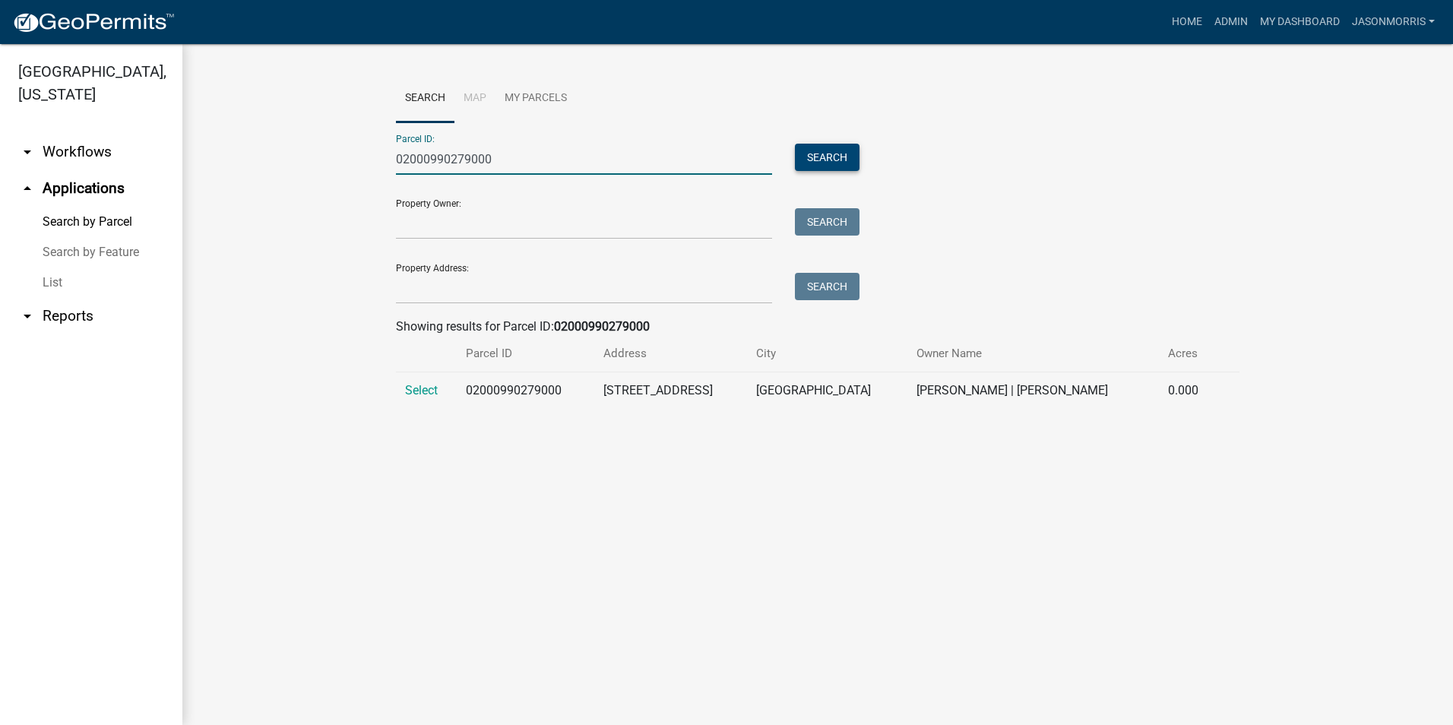
type input "02000990279000"
click at [837, 150] on button "Search" at bounding box center [827, 157] width 65 height 27
click at [430, 388] on span "Select" at bounding box center [421, 390] width 33 height 14
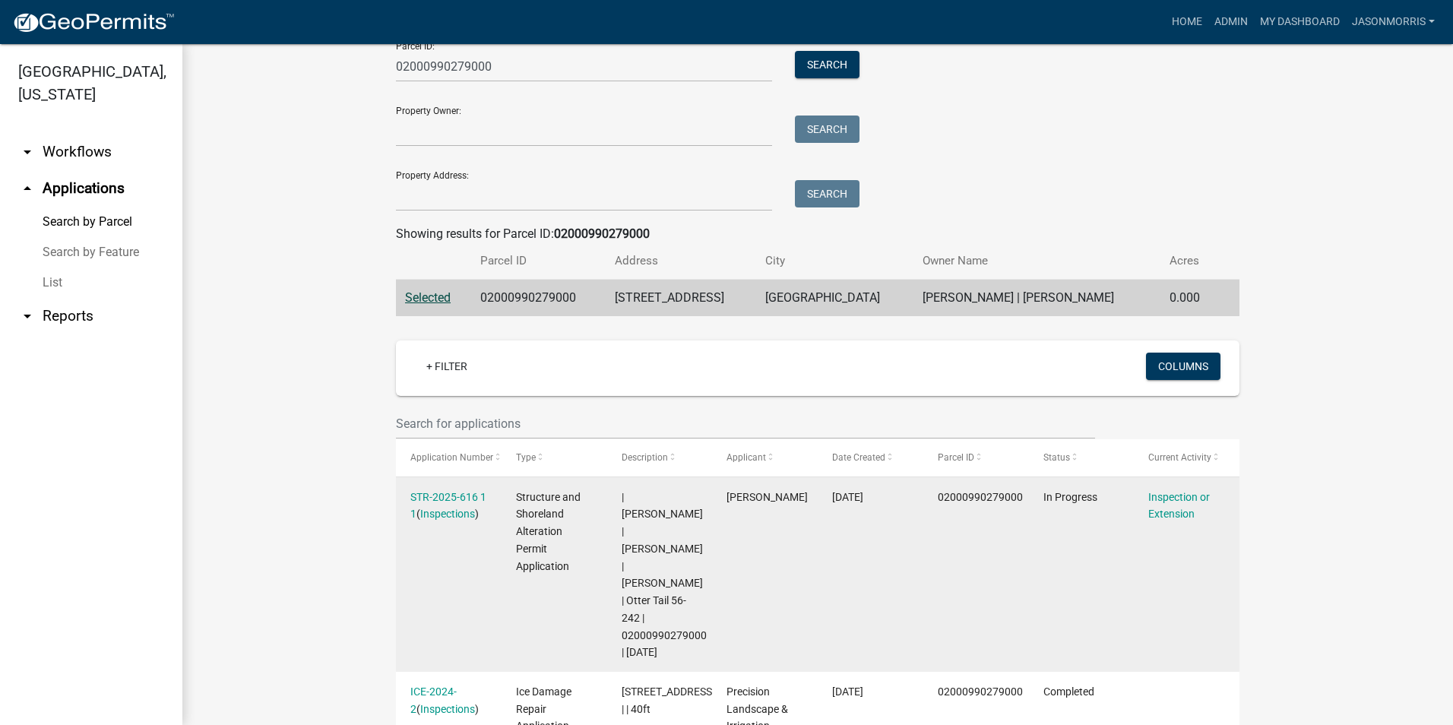
scroll to position [188, 0]
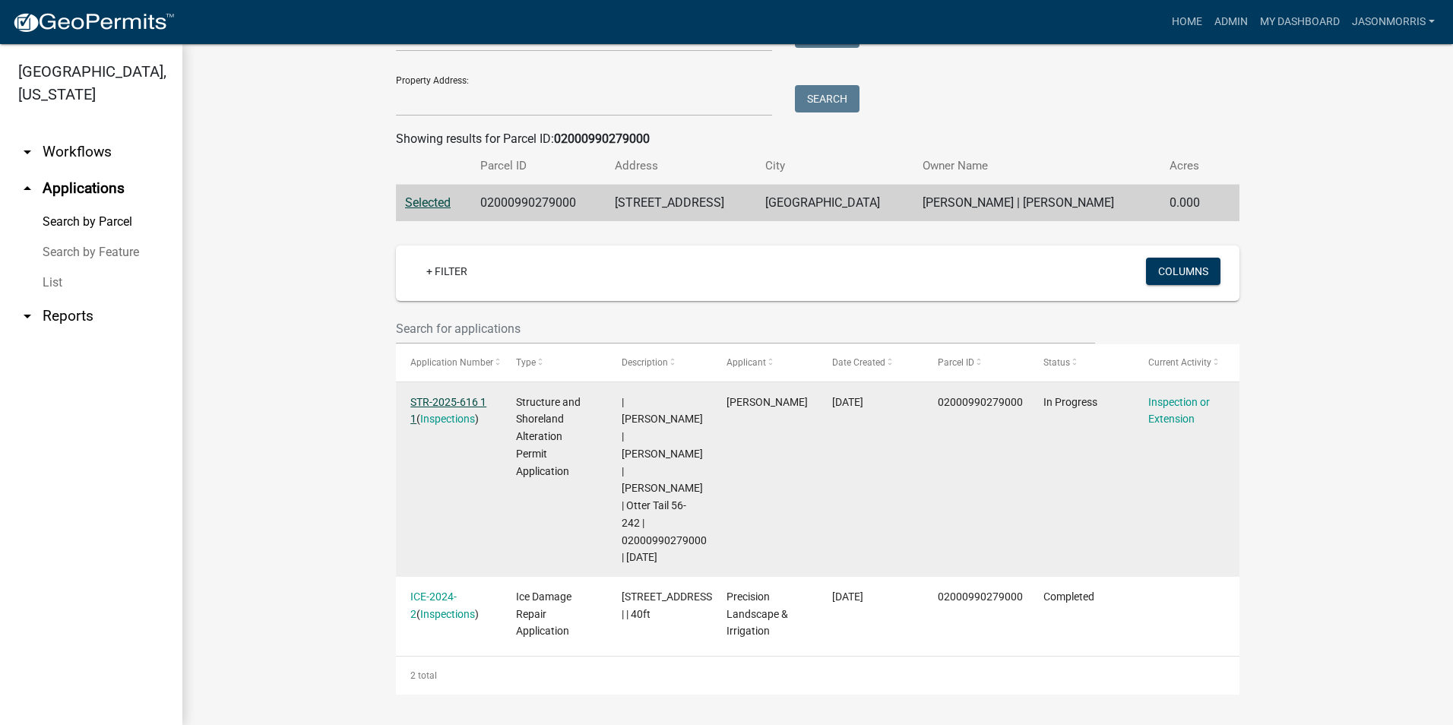
click at [466, 401] on link "STR-2025-616 1 1" at bounding box center [448, 411] width 76 height 30
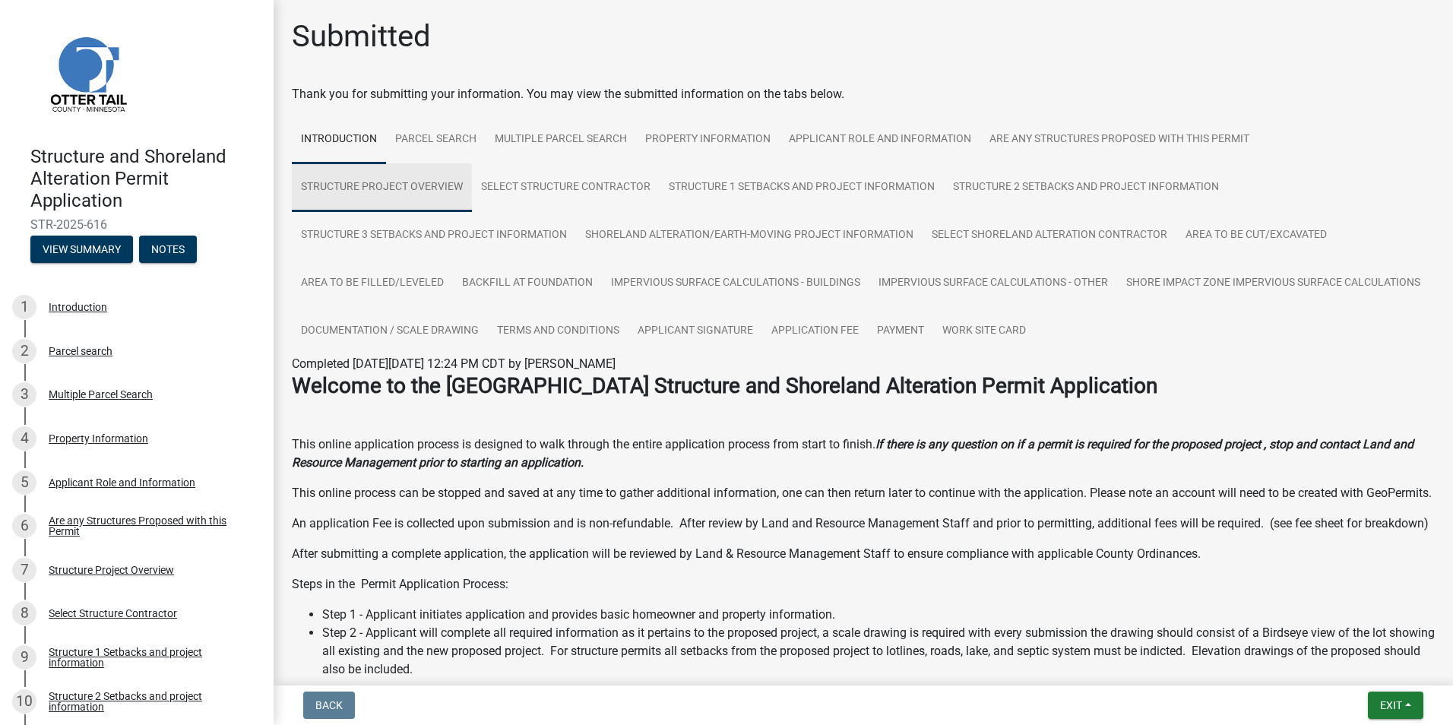
click at [441, 188] on link "Structure Project Overview" at bounding box center [382, 187] width 180 height 49
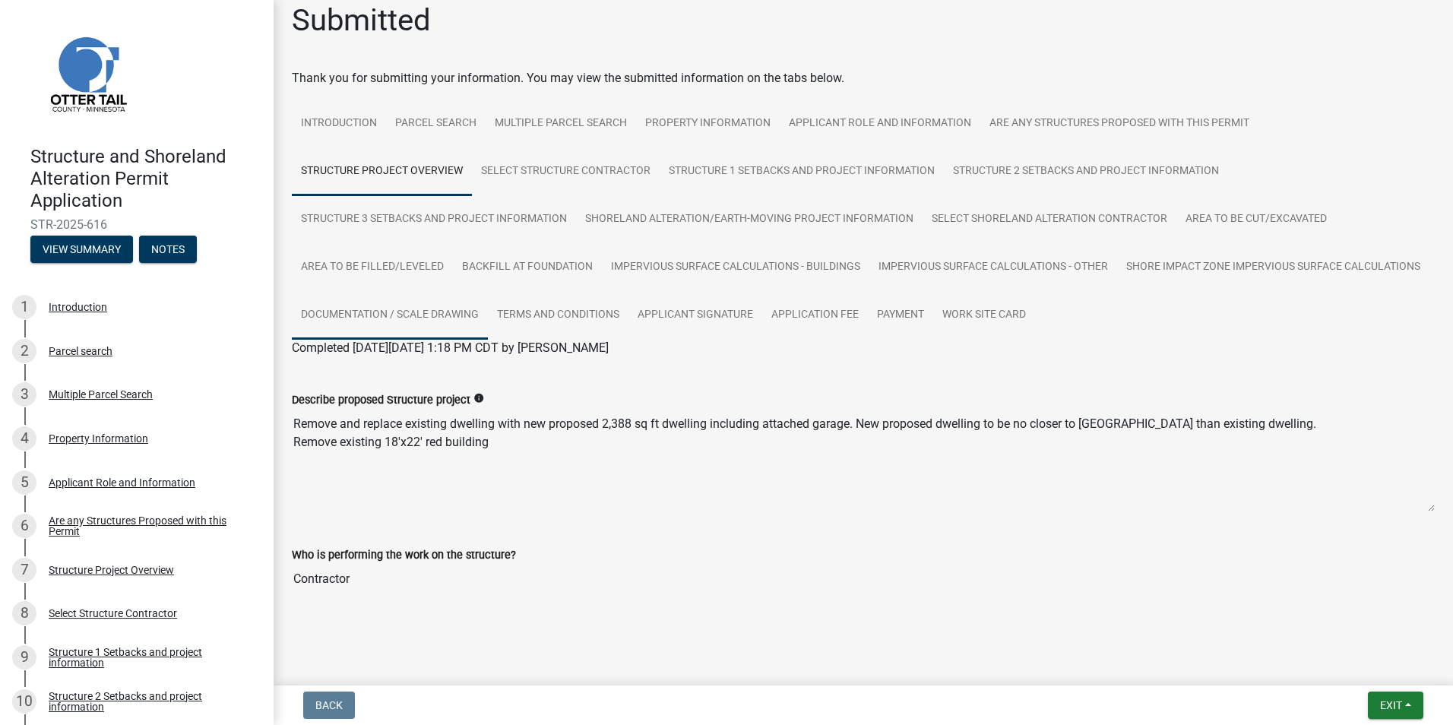
scroll to position [21, 0]
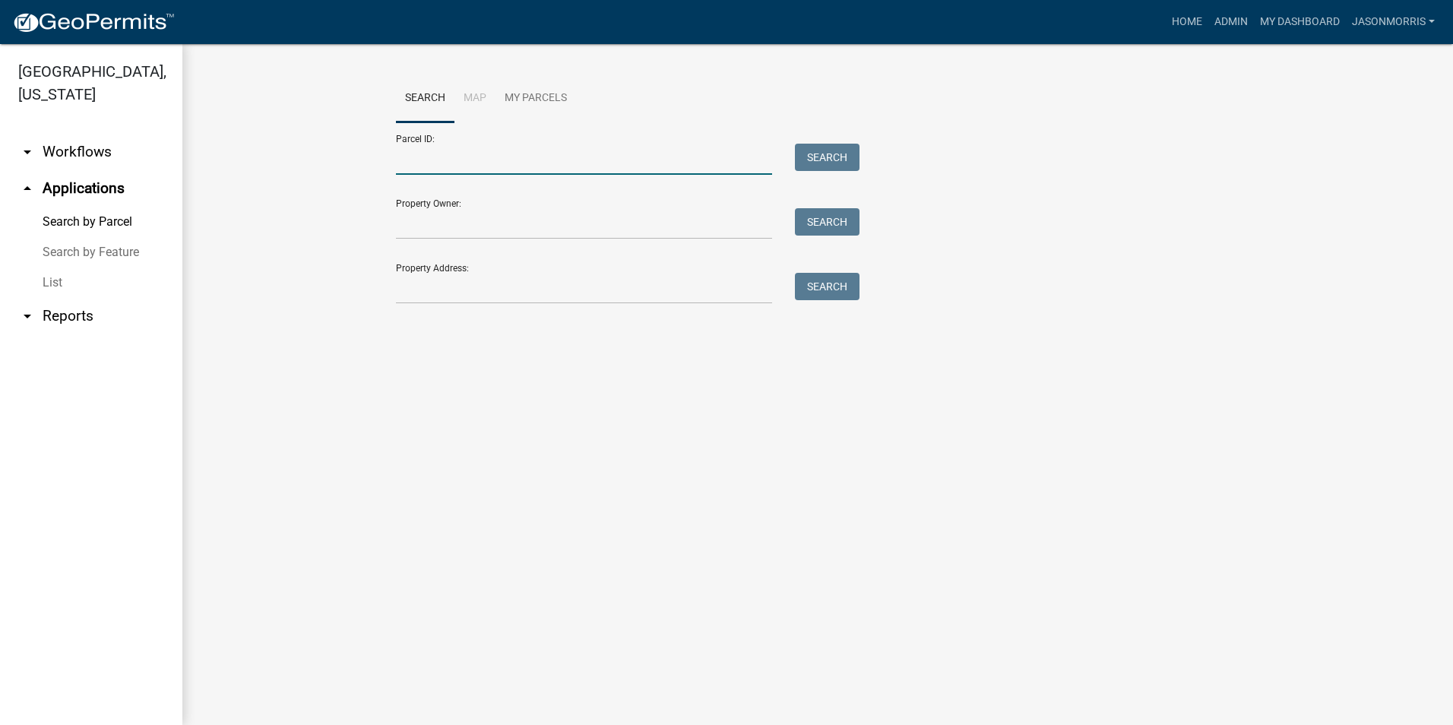
click at [429, 152] on input "Parcel ID:" at bounding box center [584, 159] width 376 height 31
click at [429, 170] on input "Parcel ID:" at bounding box center [584, 159] width 376 height 31
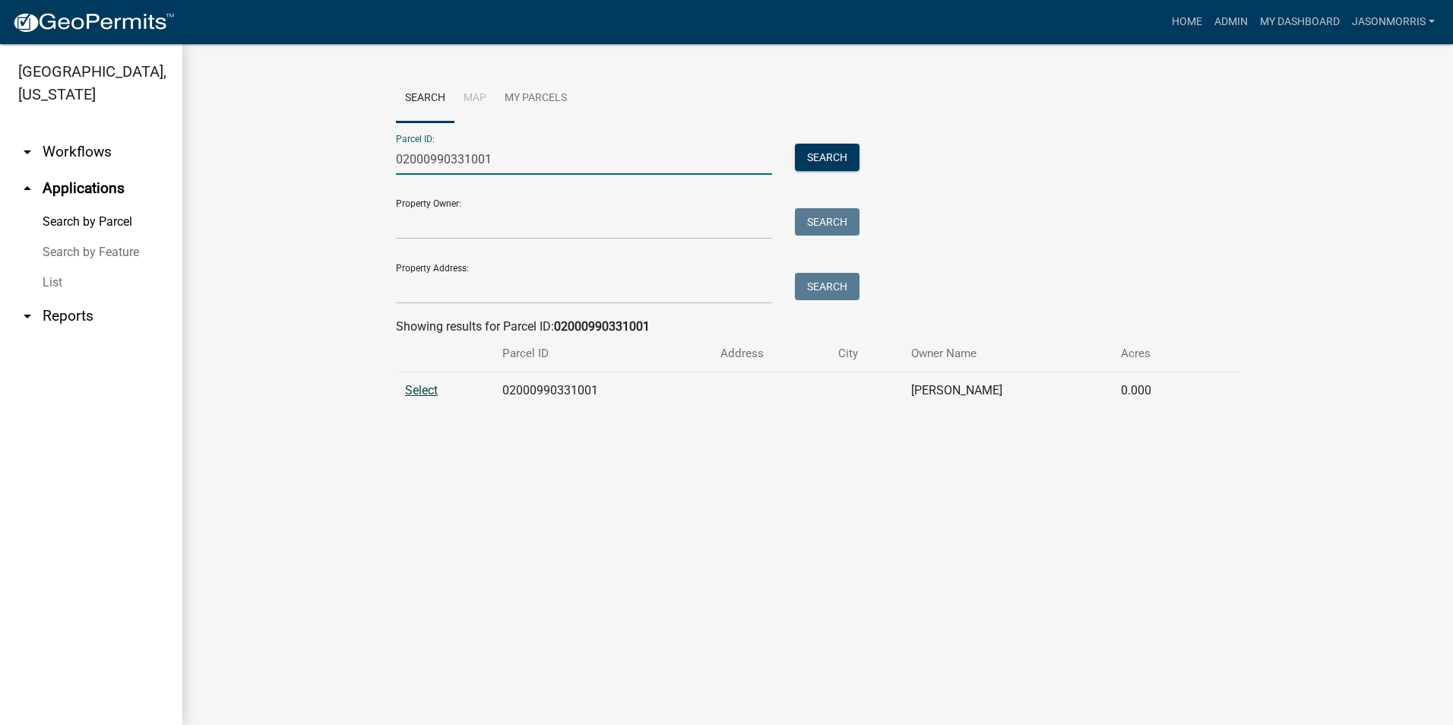
type input "02000990331001"
click at [432, 391] on span "Select" at bounding box center [421, 390] width 33 height 14
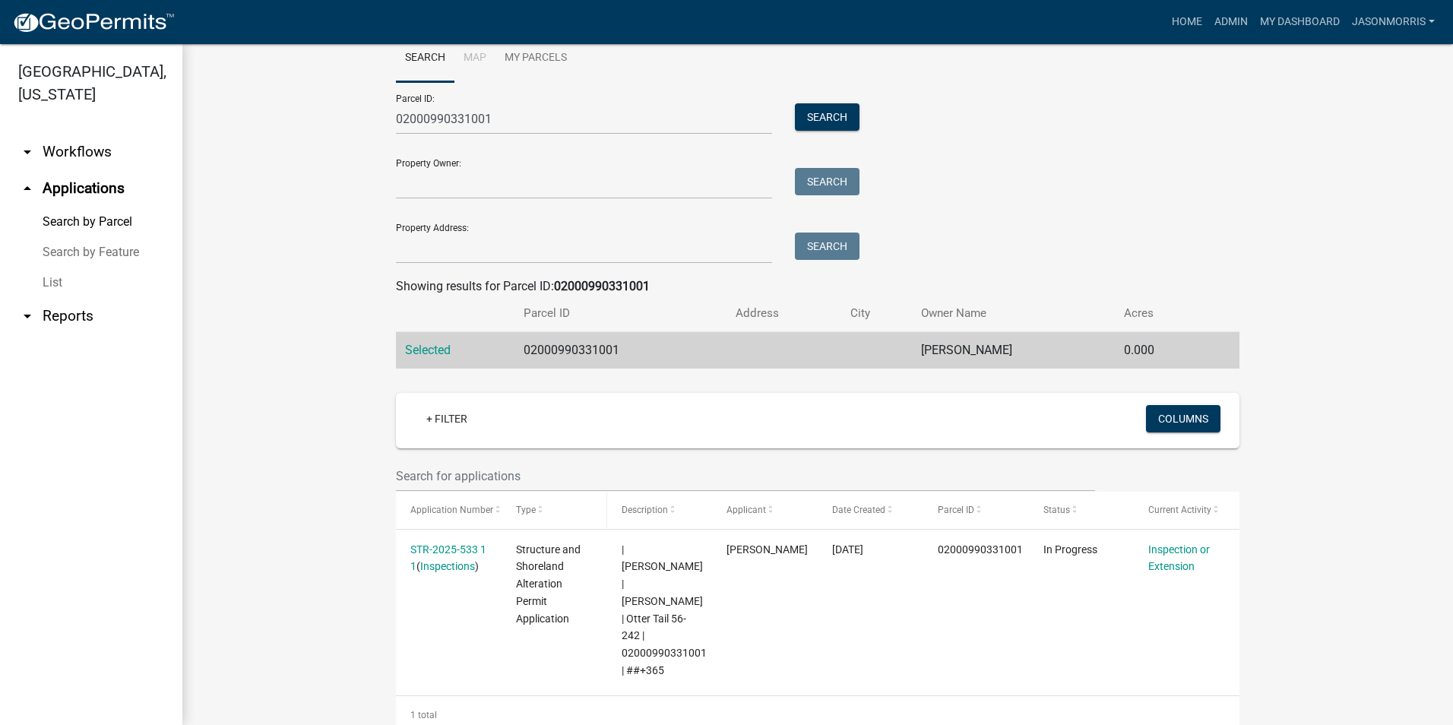
scroll to position [62, 0]
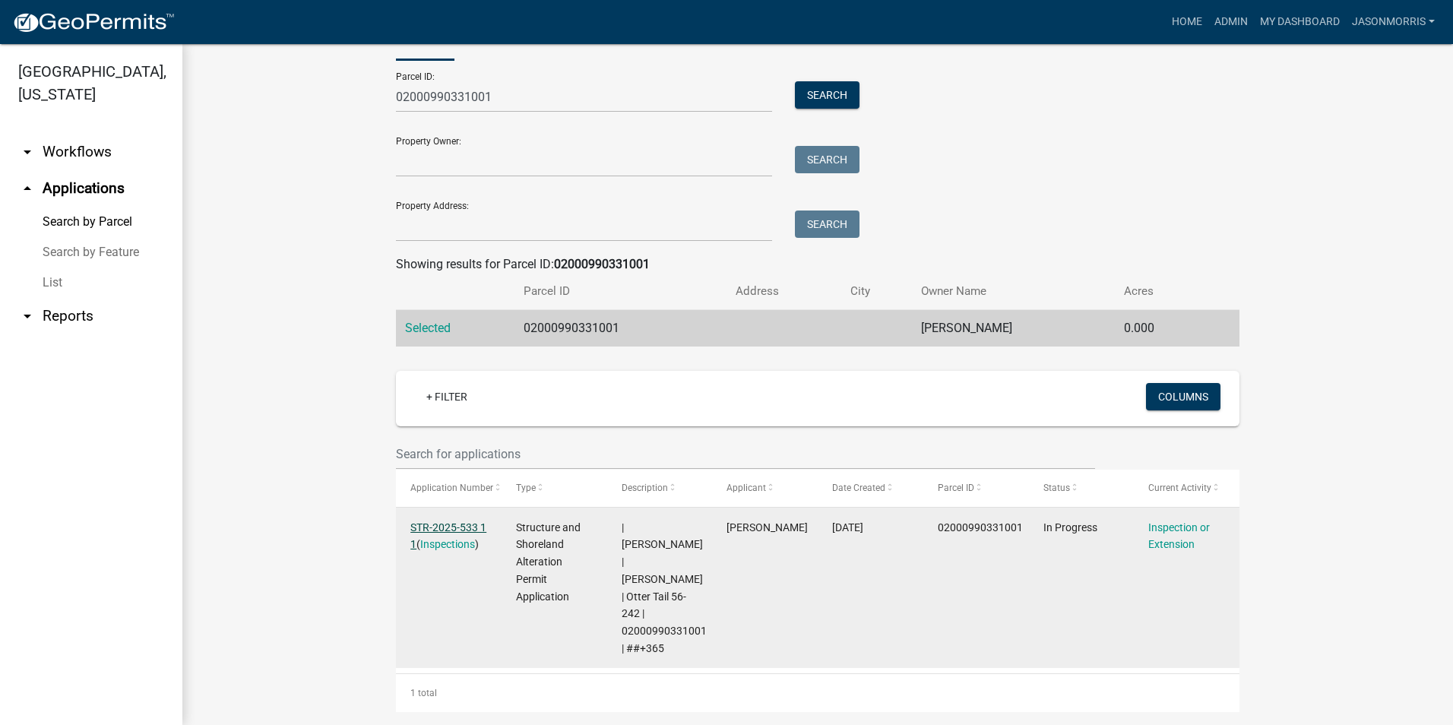
click at [465, 527] on link "STR-2025-533 1 1" at bounding box center [448, 536] width 76 height 30
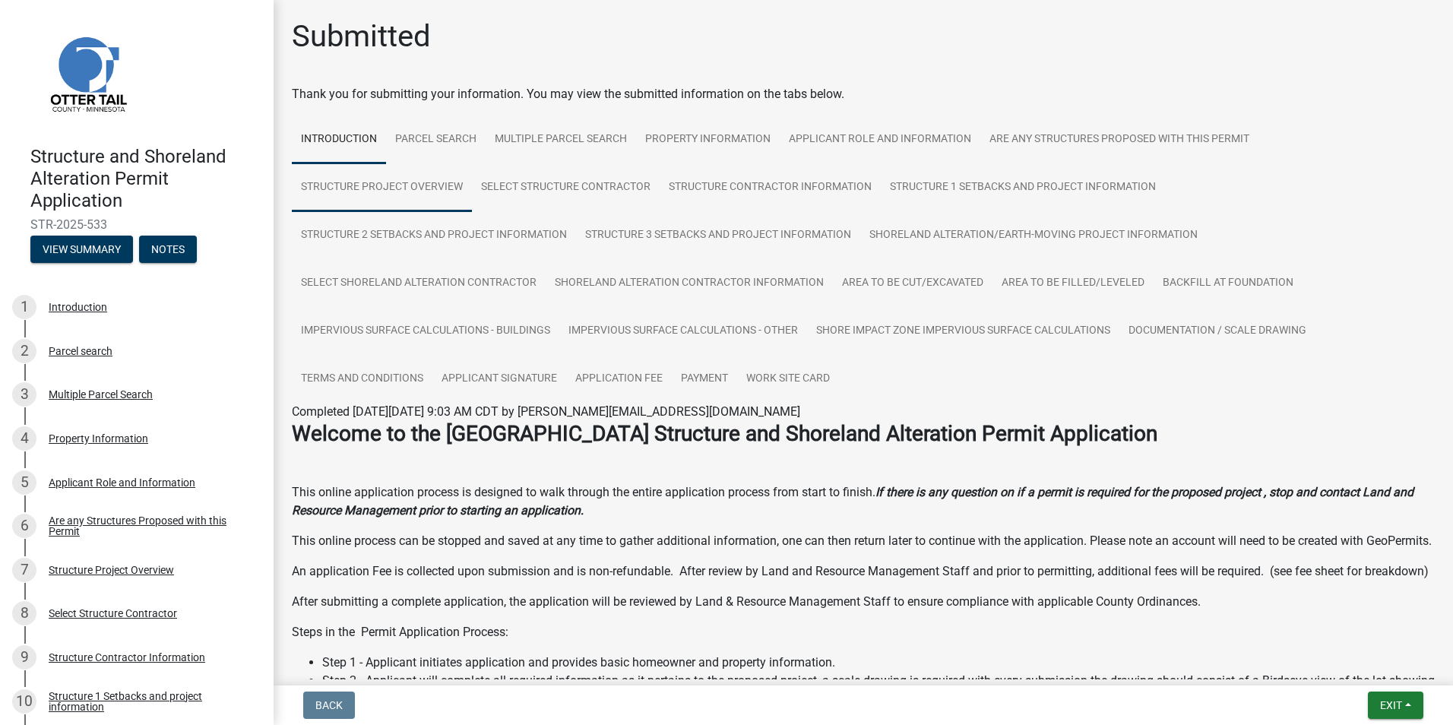
click at [417, 182] on link "Structure Project Overview" at bounding box center [382, 187] width 180 height 49
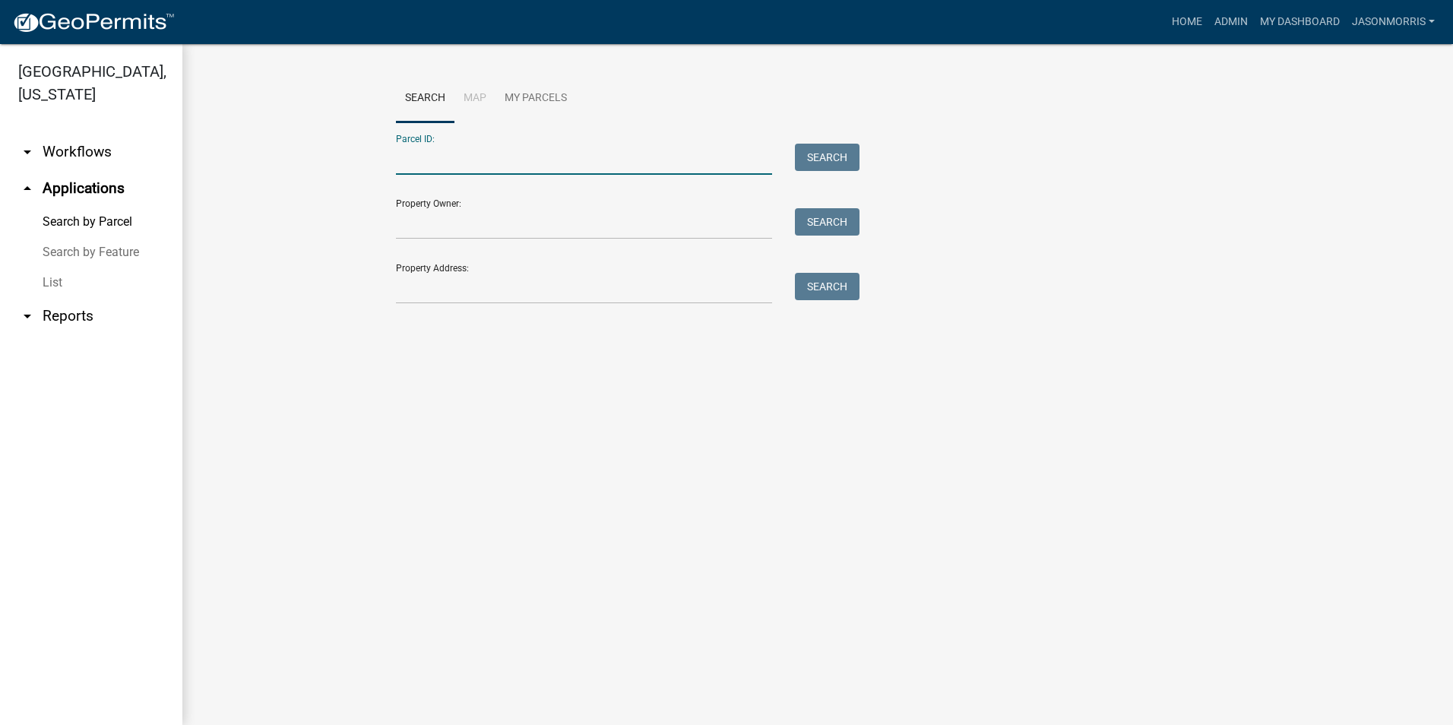
click at [424, 158] on input "Parcel ID:" at bounding box center [584, 159] width 376 height 31
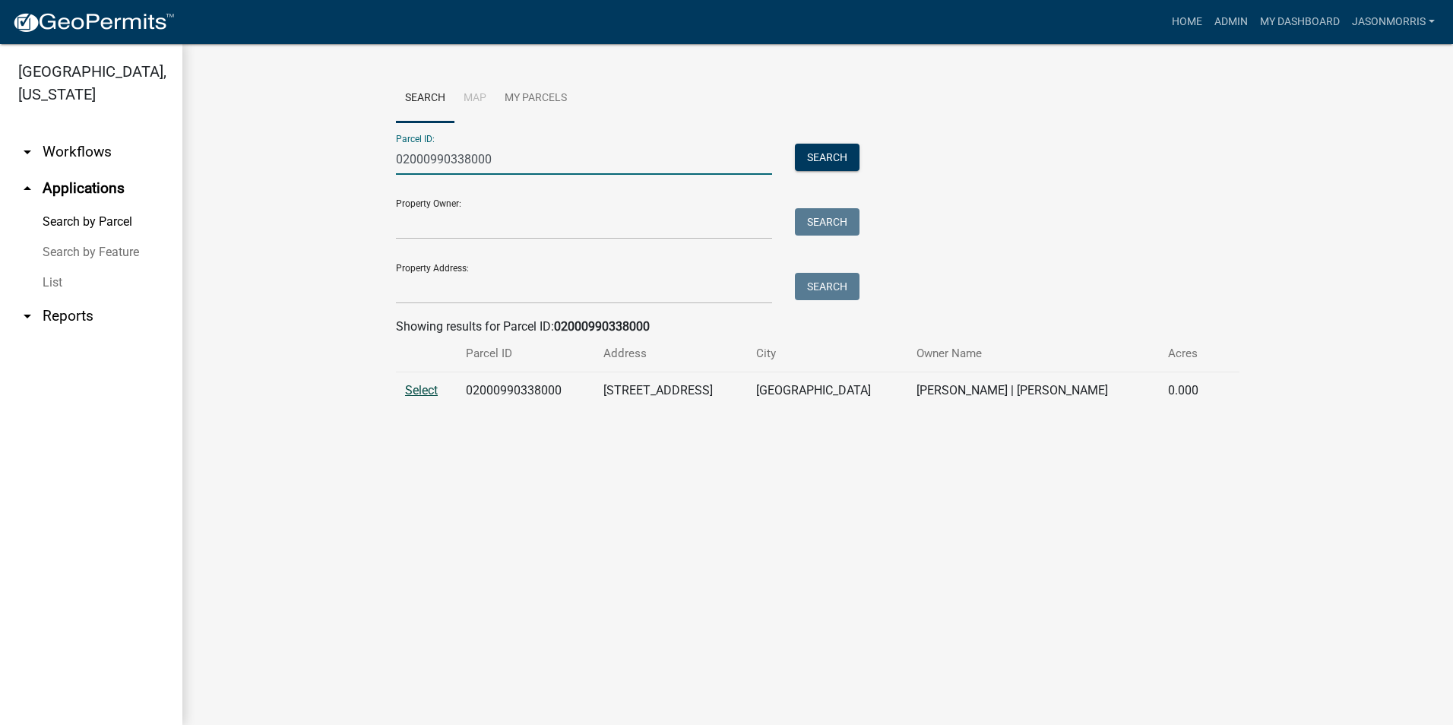
type input "02000990338000"
click at [411, 391] on span "Select" at bounding box center [421, 390] width 33 height 14
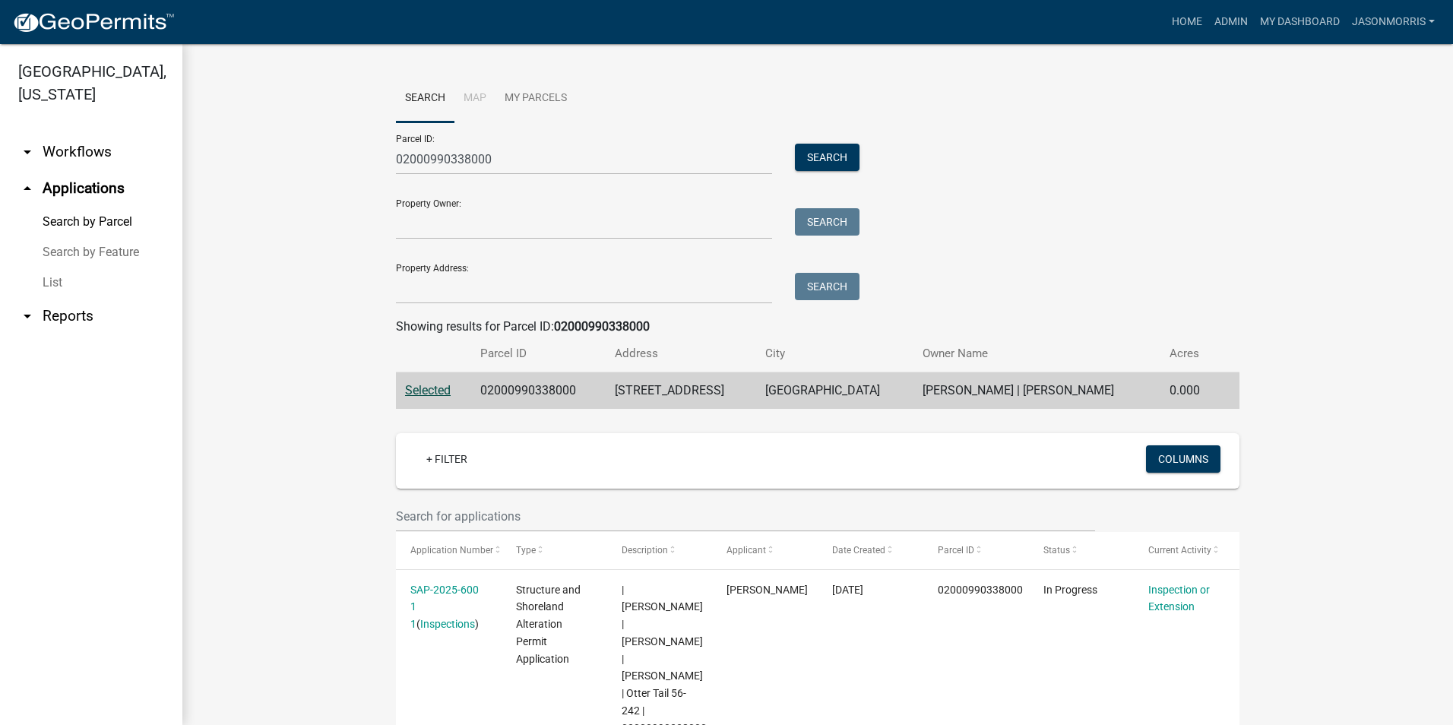
scroll to position [114, 0]
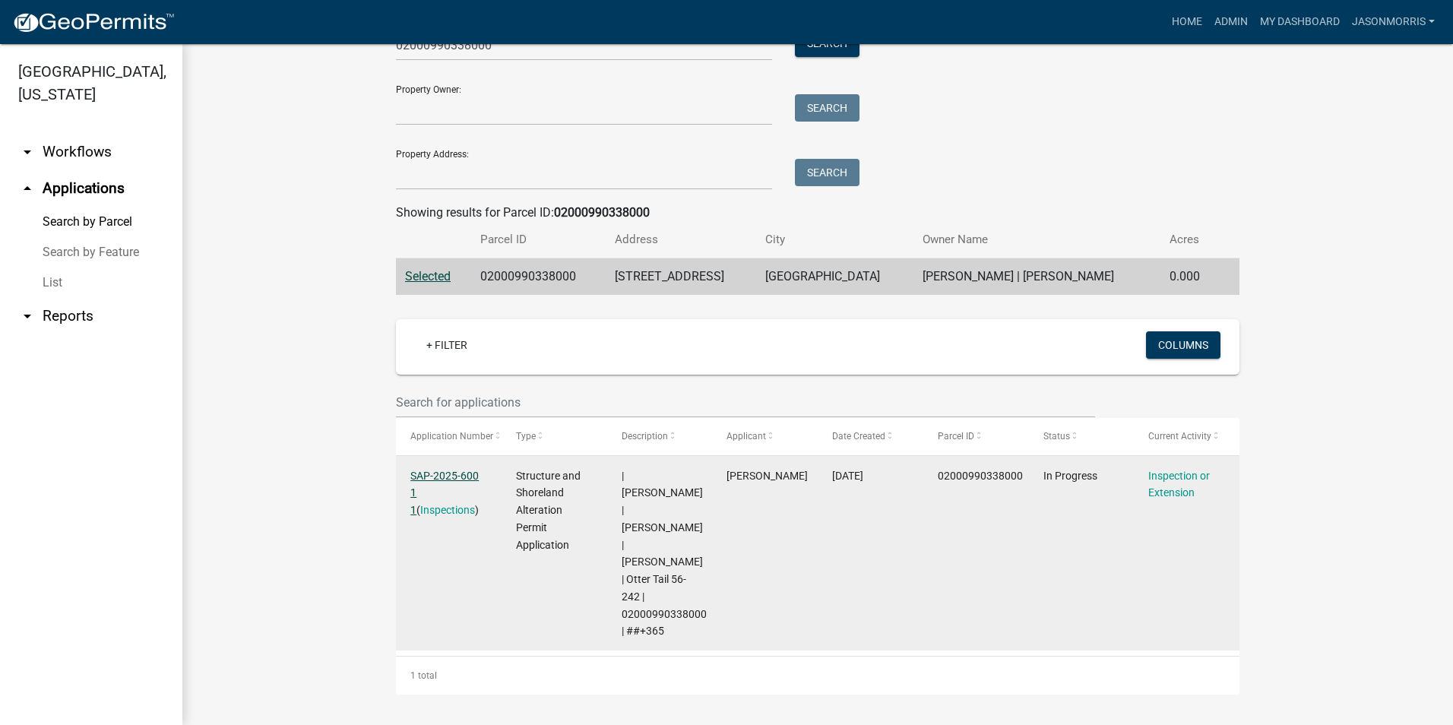
click at [452, 479] on link "SAP-2025-600 1 1" at bounding box center [444, 493] width 68 height 47
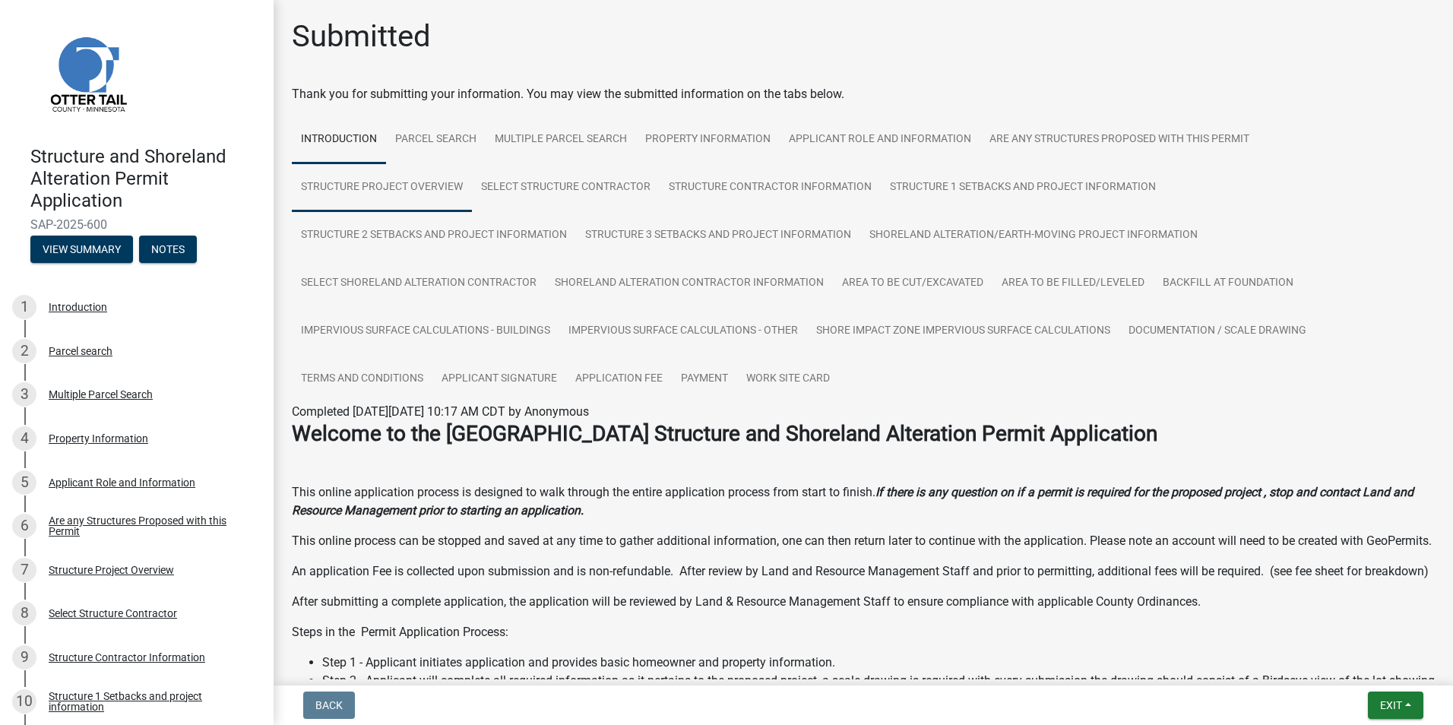
click at [378, 183] on link "Structure Project Overview" at bounding box center [382, 187] width 180 height 49
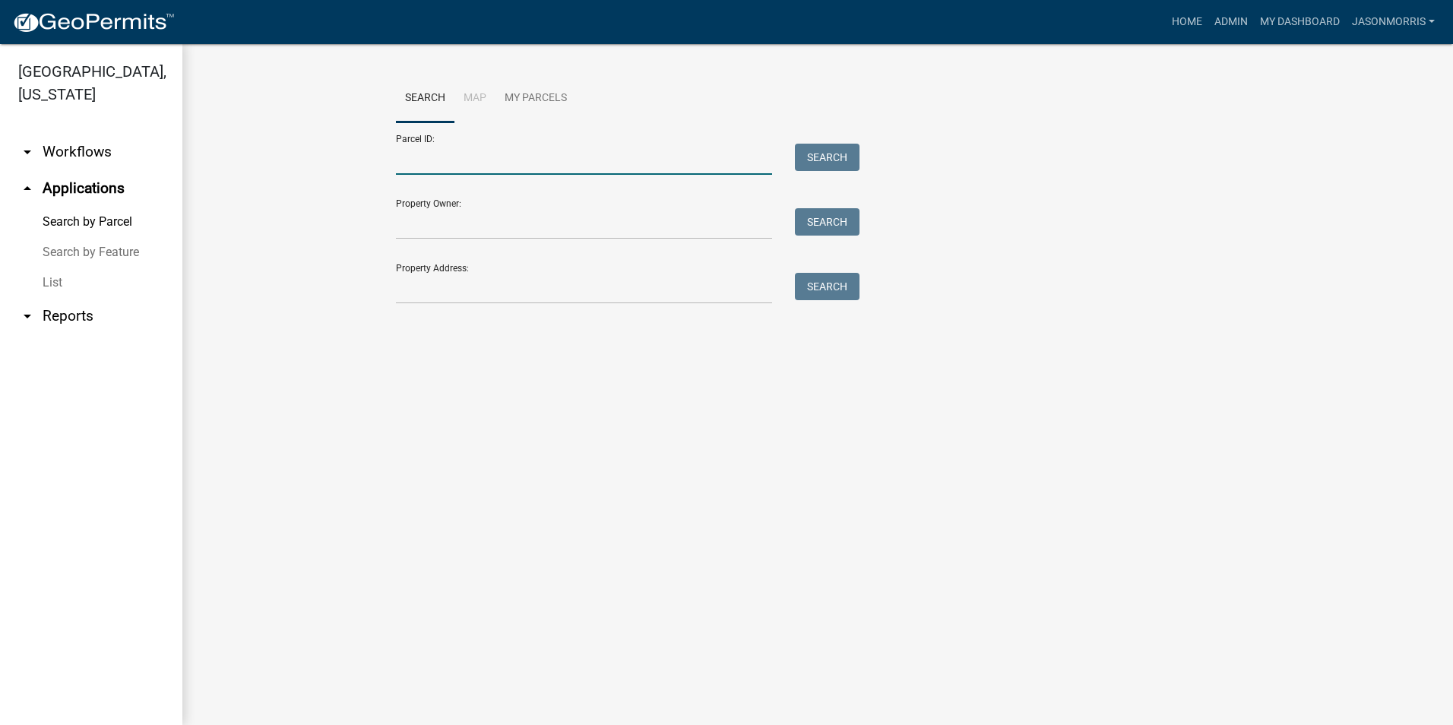
click at [467, 167] on input "Parcel ID:" at bounding box center [584, 159] width 376 height 31
paste input "2000990487001"
click at [394, 160] on div "2000990487001" at bounding box center [584, 159] width 399 height 31
click at [397, 157] on input "2000990487001" at bounding box center [584, 159] width 376 height 31
type input "02000990487001"
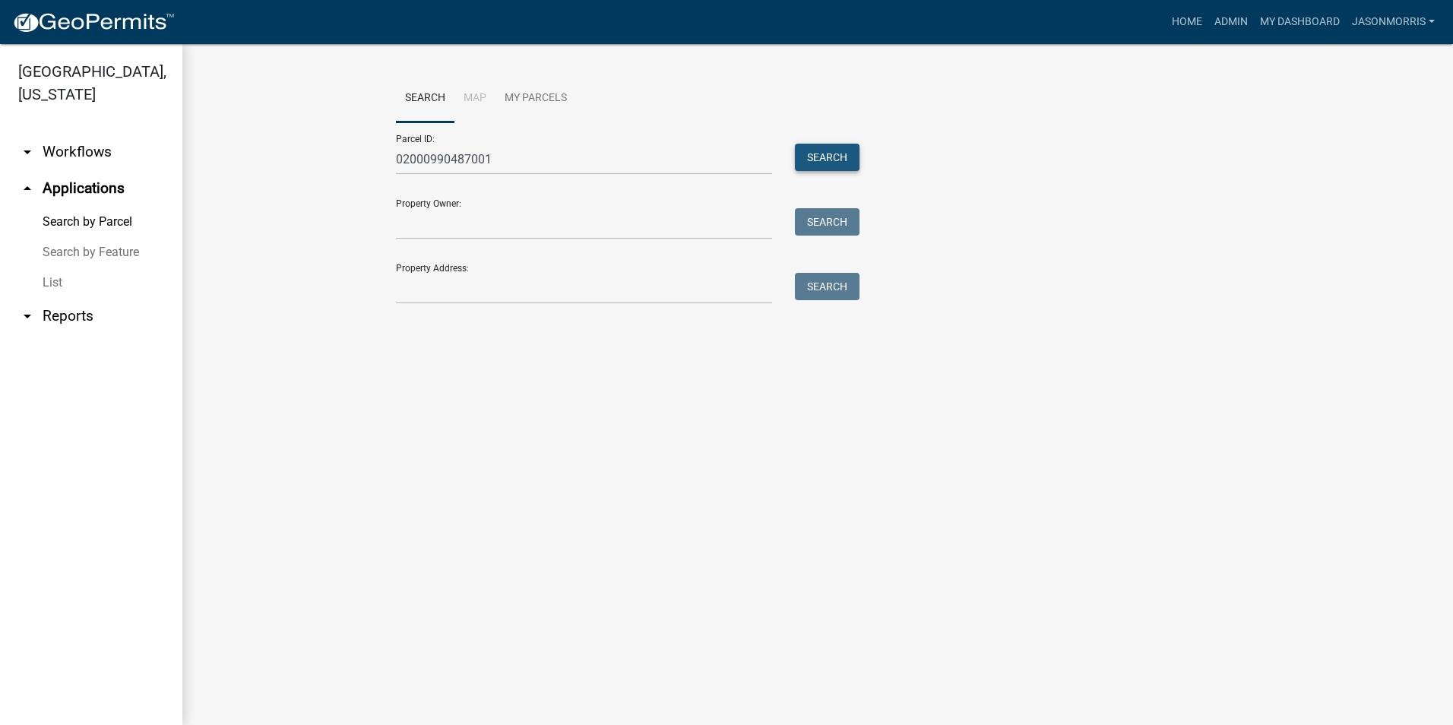
click at [817, 156] on button "Search" at bounding box center [827, 157] width 65 height 27
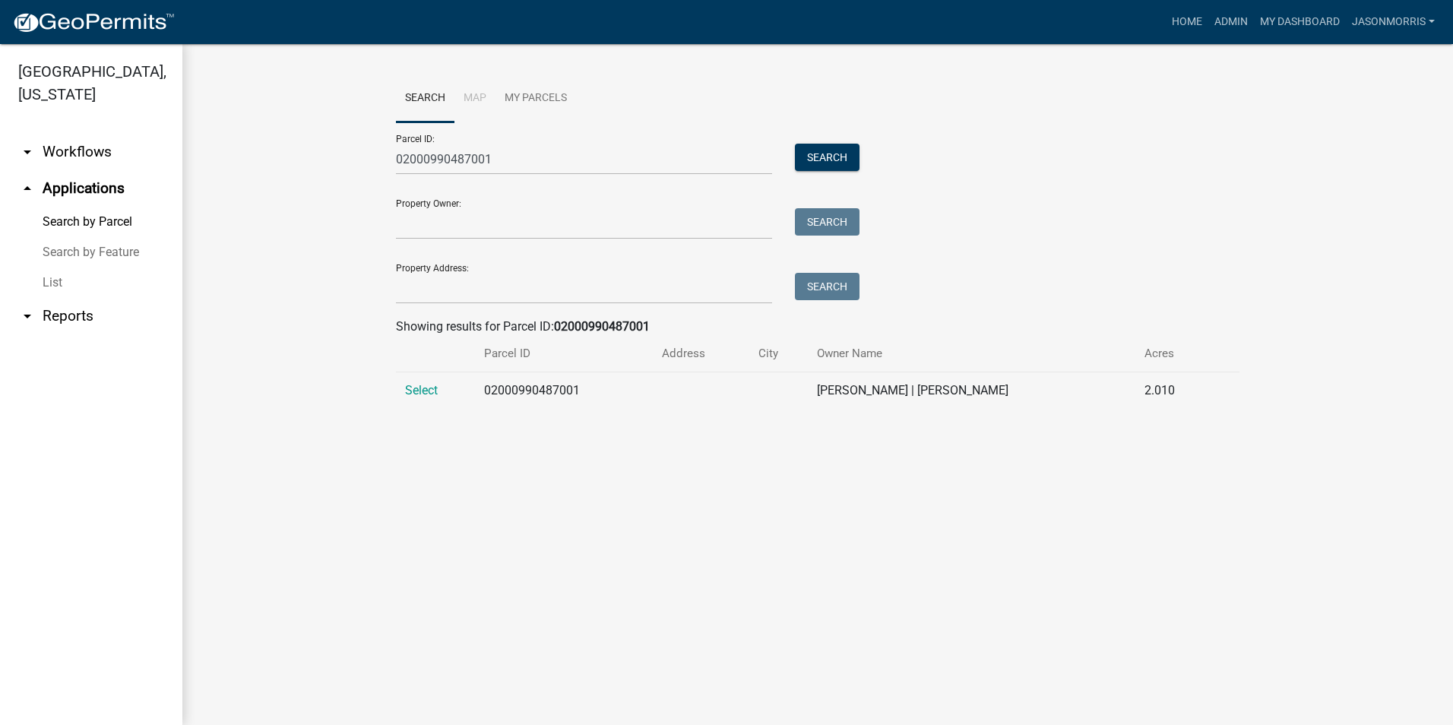
drag, startPoint x: 419, startPoint y: 391, endPoint x: 390, endPoint y: 404, distance: 31.3
click at [419, 391] on span "Select" at bounding box center [421, 390] width 33 height 14
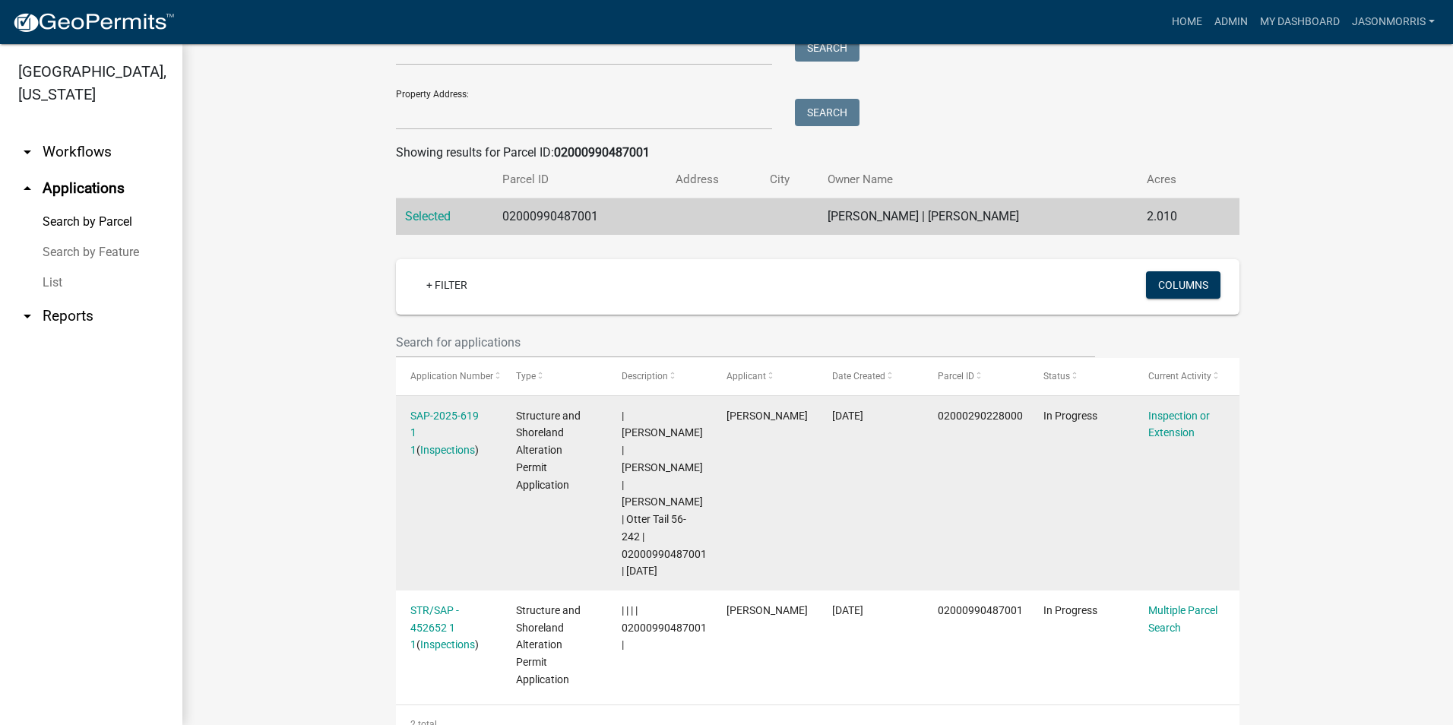
scroll to position [188, 0]
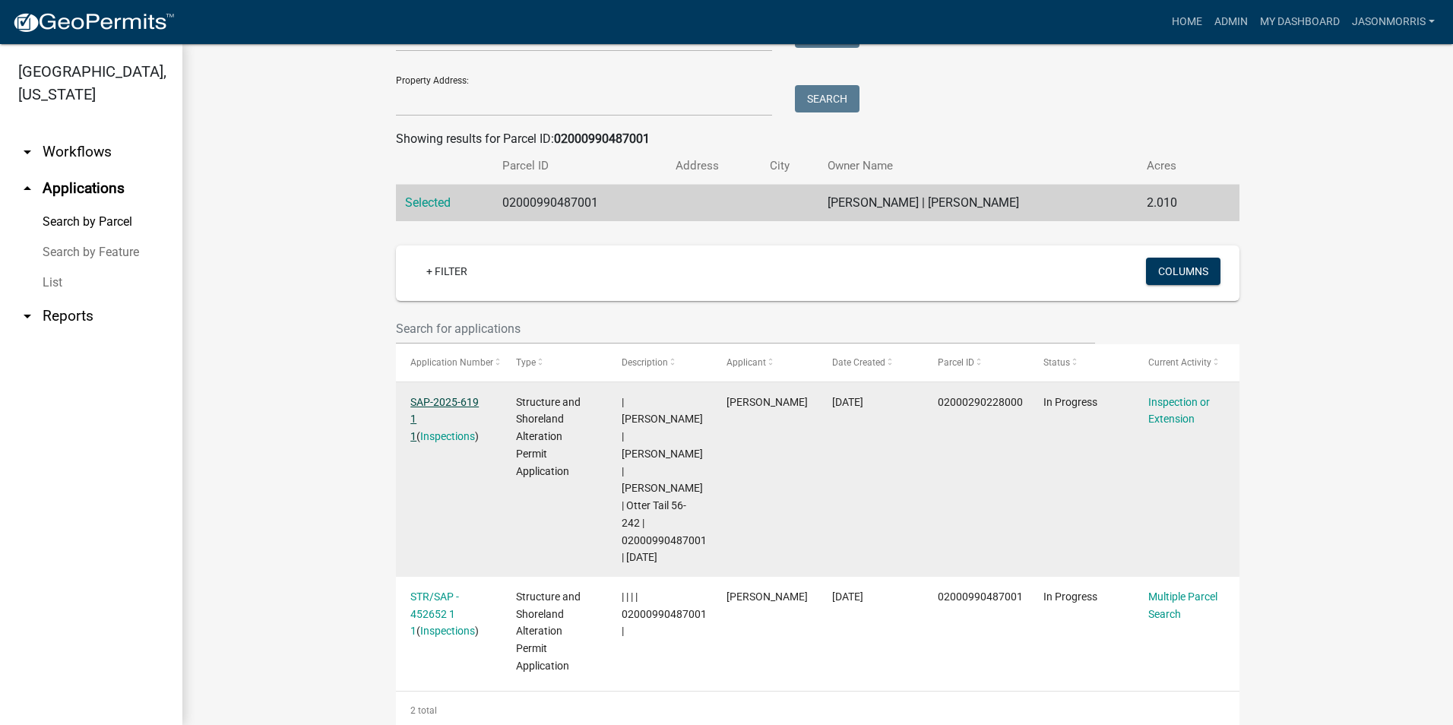
click at [448, 403] on link "SAP-2025-619 1 1" at bounding box center [444, 419] width 68 height 47
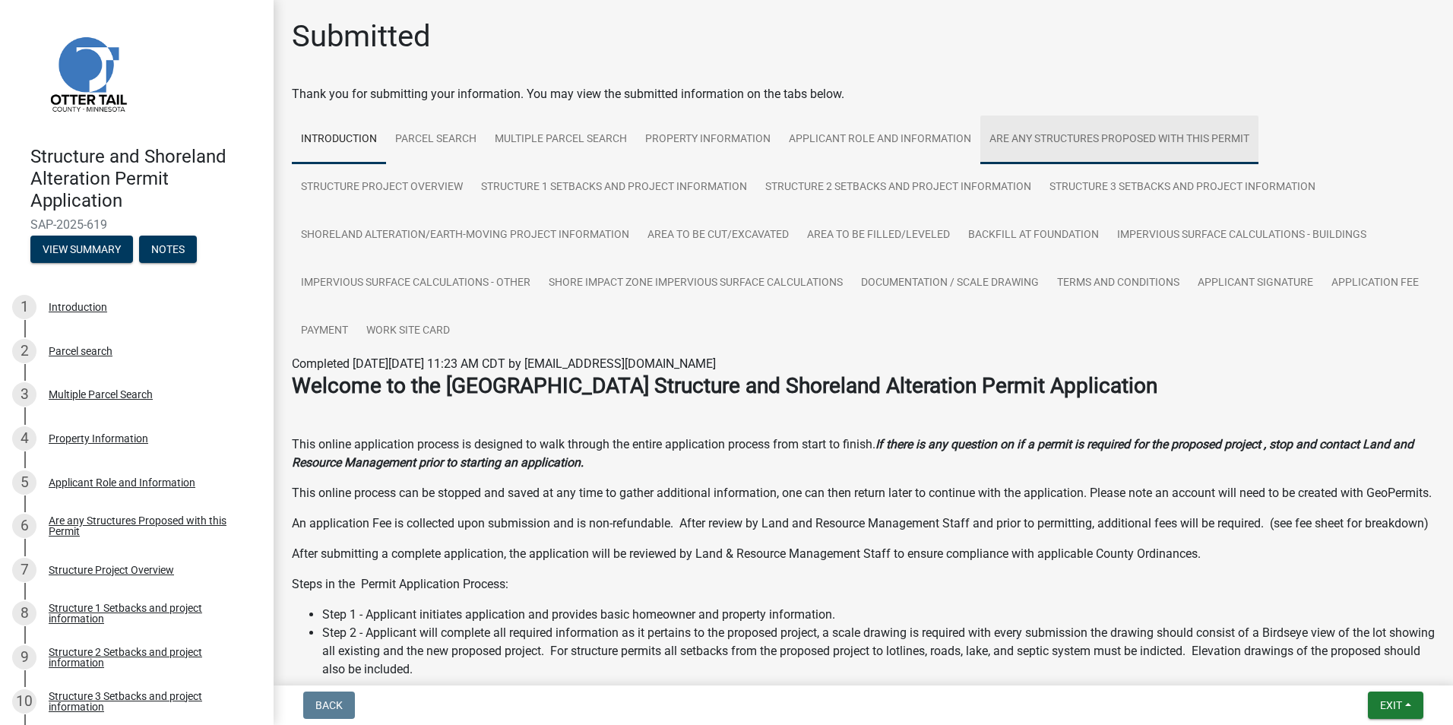
click at [1238, 135] on link "Are any Structures Proposed with this Permit" at bounding box center [1119, 140] width 278 height 49
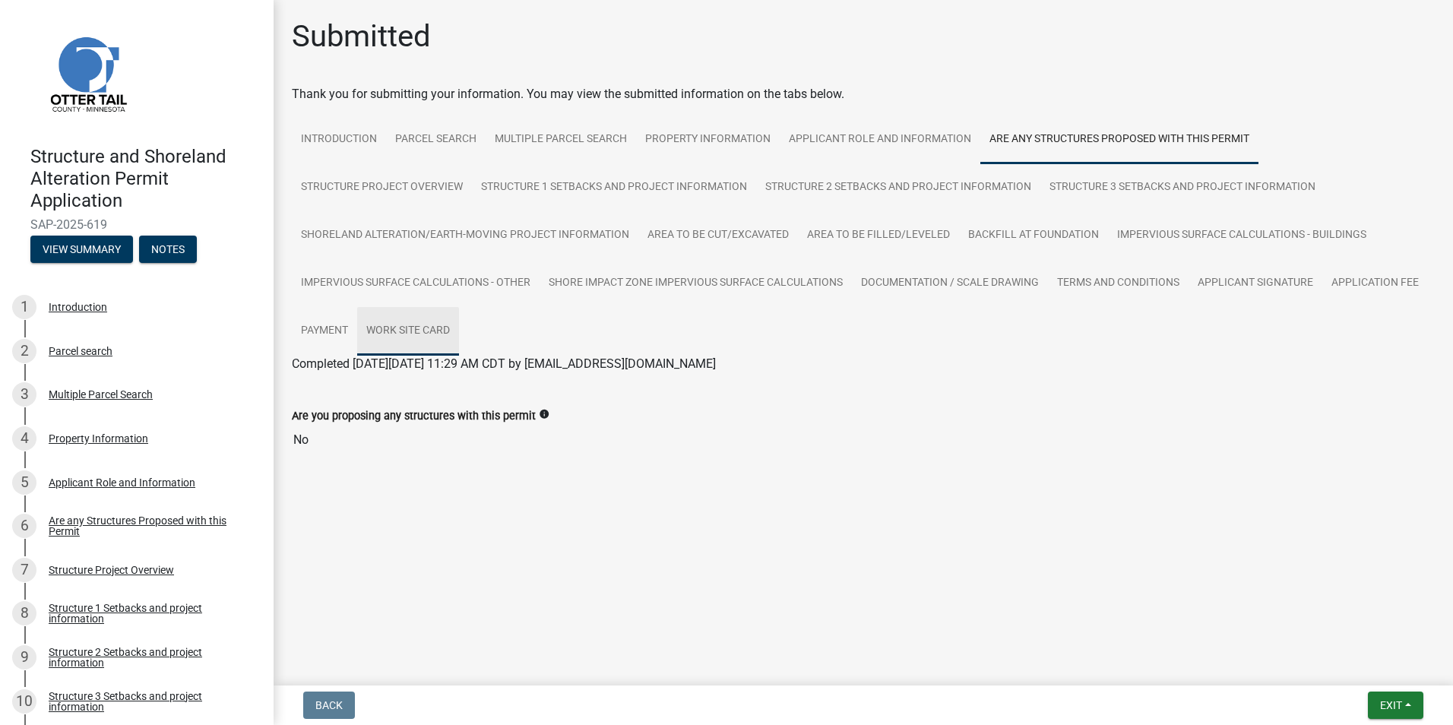
click at [413, 318] on link "Work Site Card" at bounding box center [408, 331] width 102 height 49
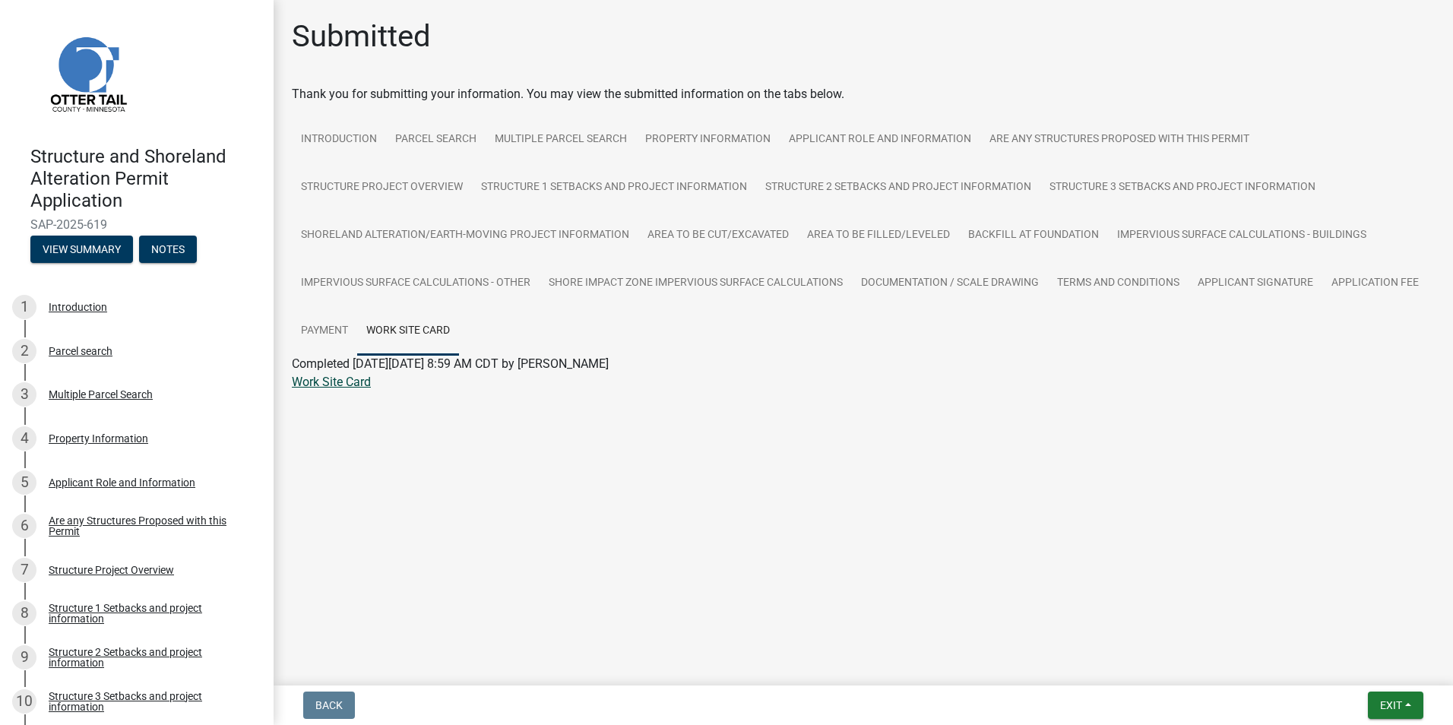
click at [350, 381] on link "Work Site Card" at bounding box center [331, 382] width 79 height 14
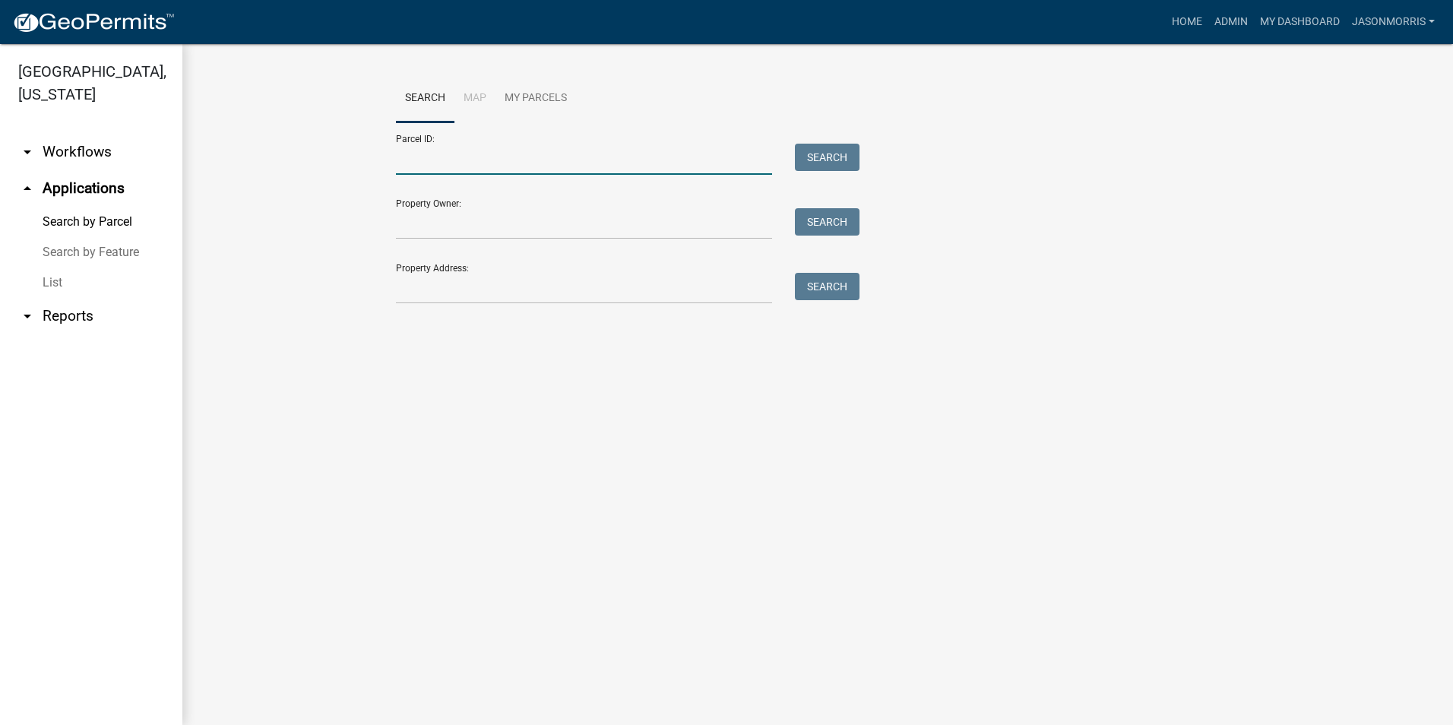
click at [407, 158] on input "Parcel ID:" at bounding box center [584, 159] width 376 height 31
type input "02000990690900"
click at [839, 160] on button "Search" at bounding box center [827, 157] width 65 height 27
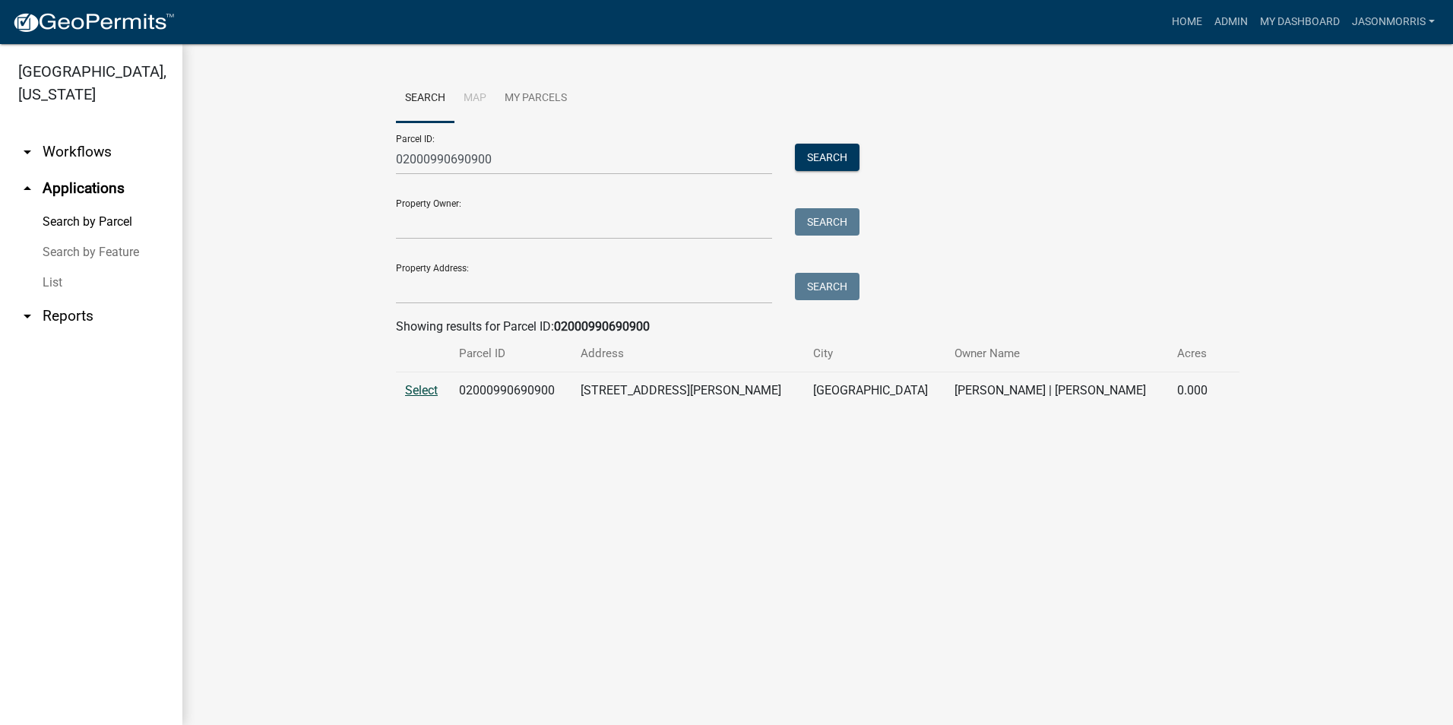
click at [429, 386] on span "Select" at bounding box center [421, 390] width 33 height 14
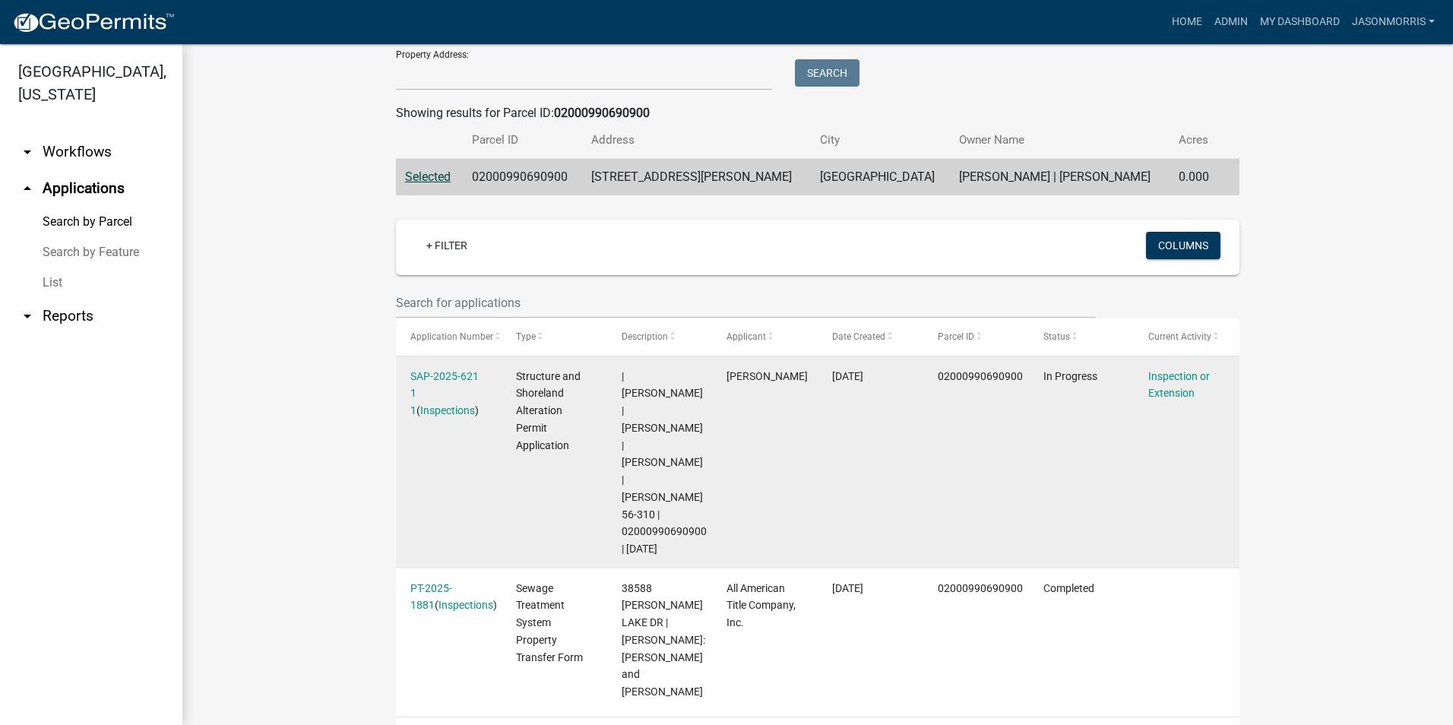
scroll to position [223, 0]
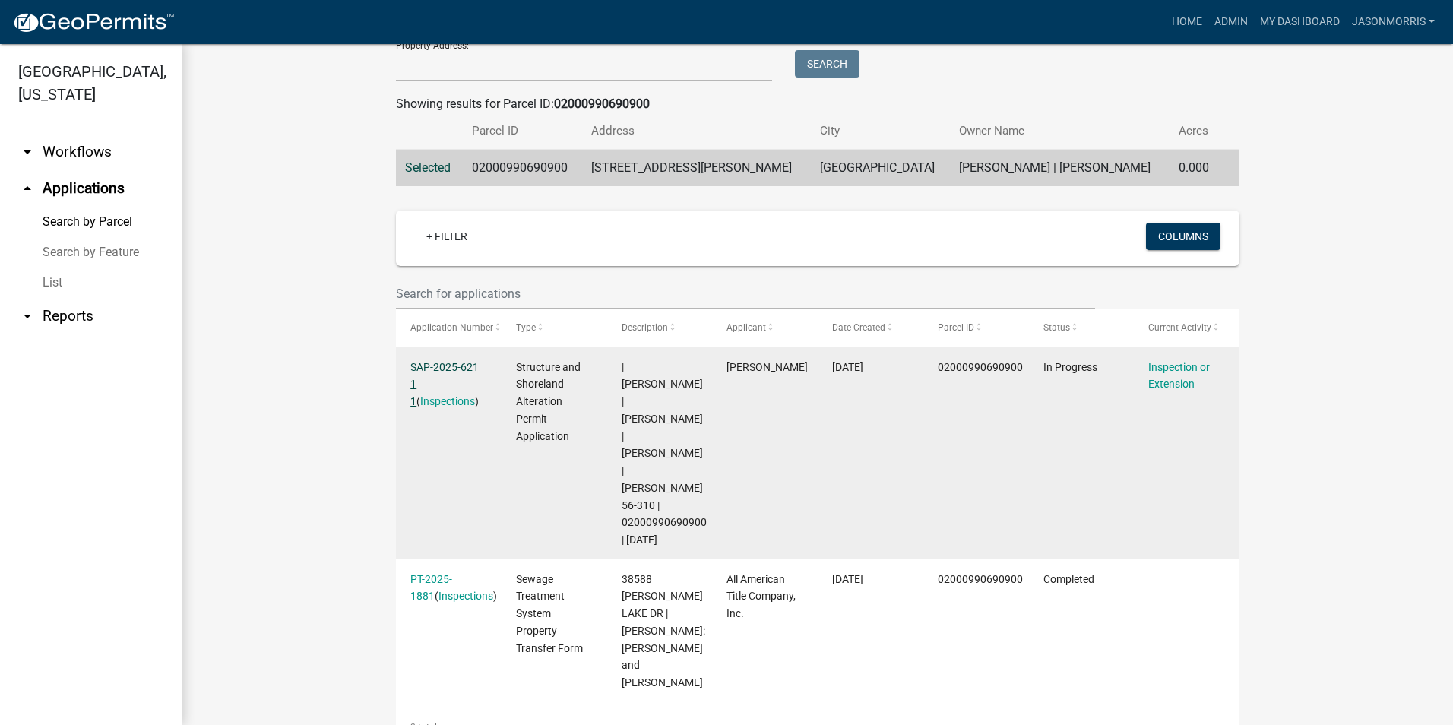
click at [456, 366] on link "SAP-2025-621 1 1" at bounding box center [444, 384] width 68 height 47
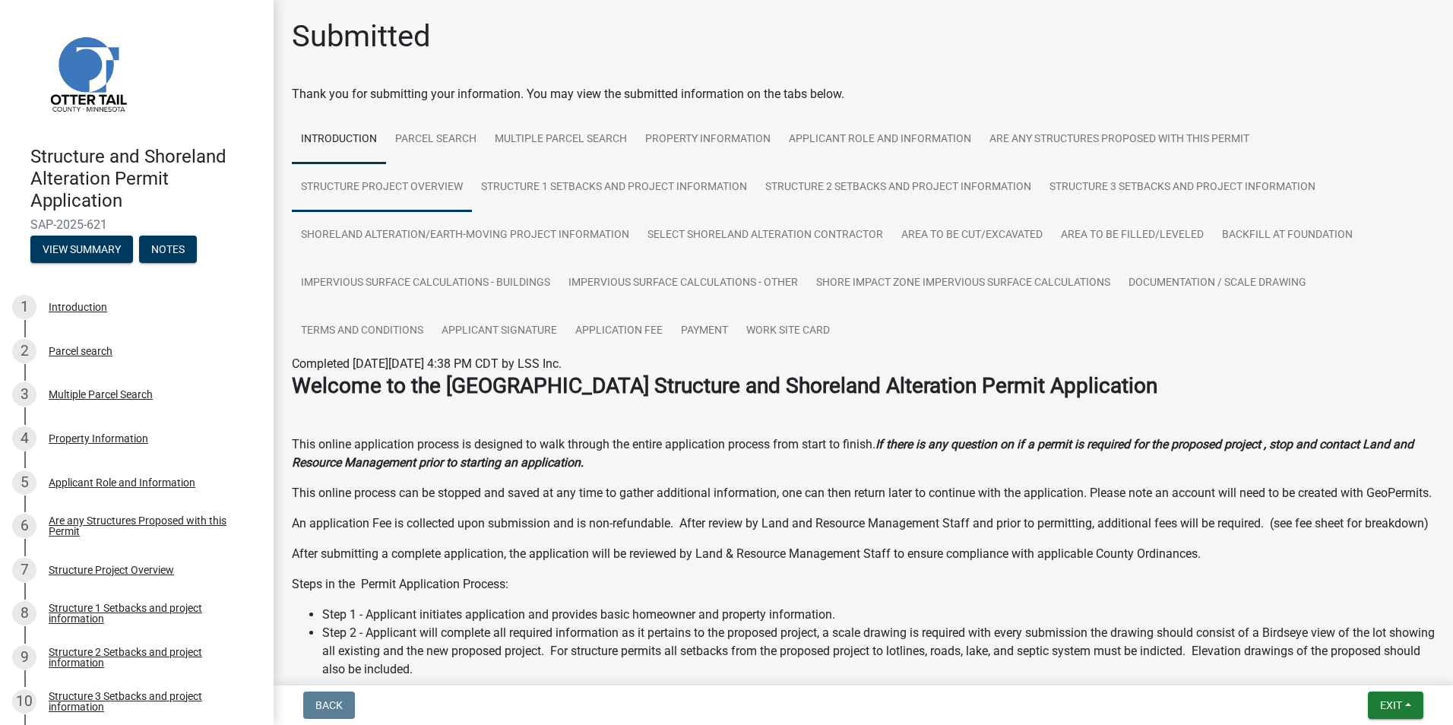
click at [413, 191] on link "Structure Project Overview" at bounding box center [382, 187] width 180 height 49
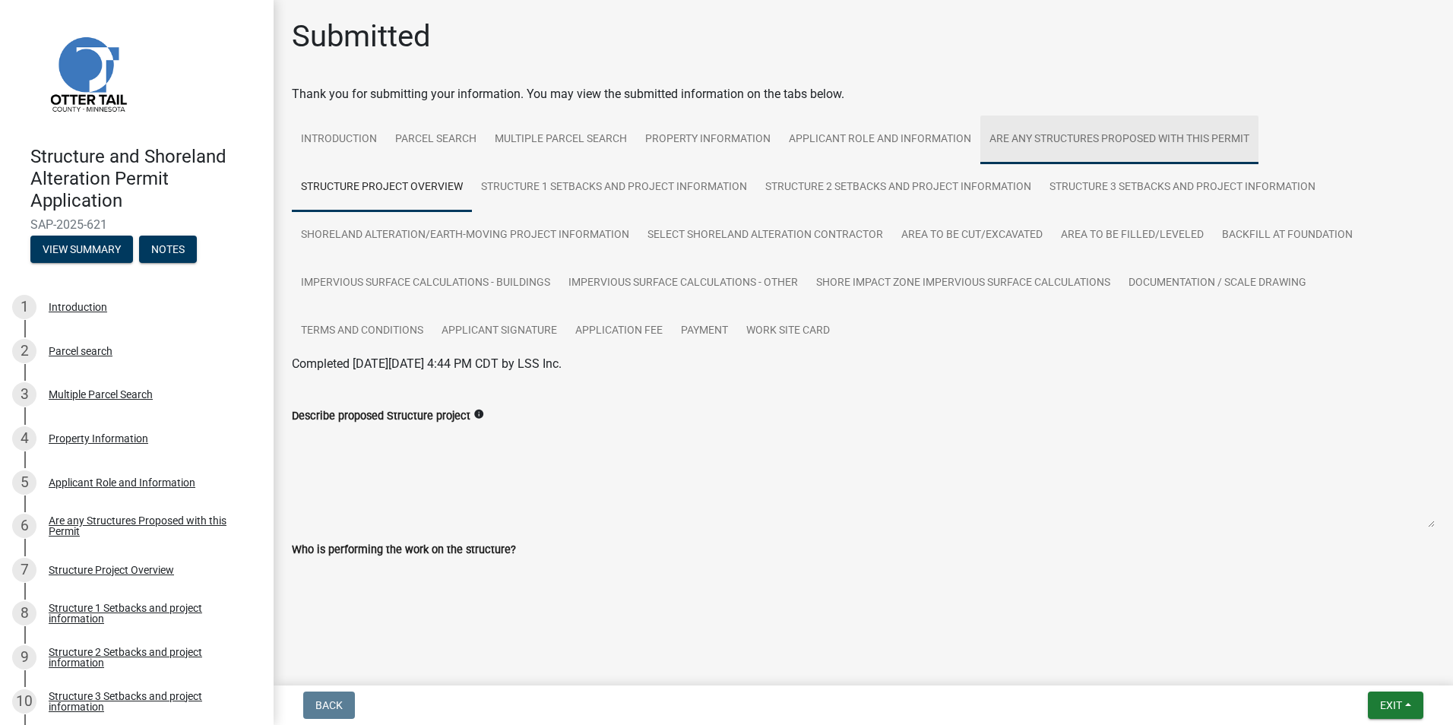
click at [1046, 149] on link "Are any Structures Proposed with this Permit" at bounding box center [1119, 140] width 278 height 49
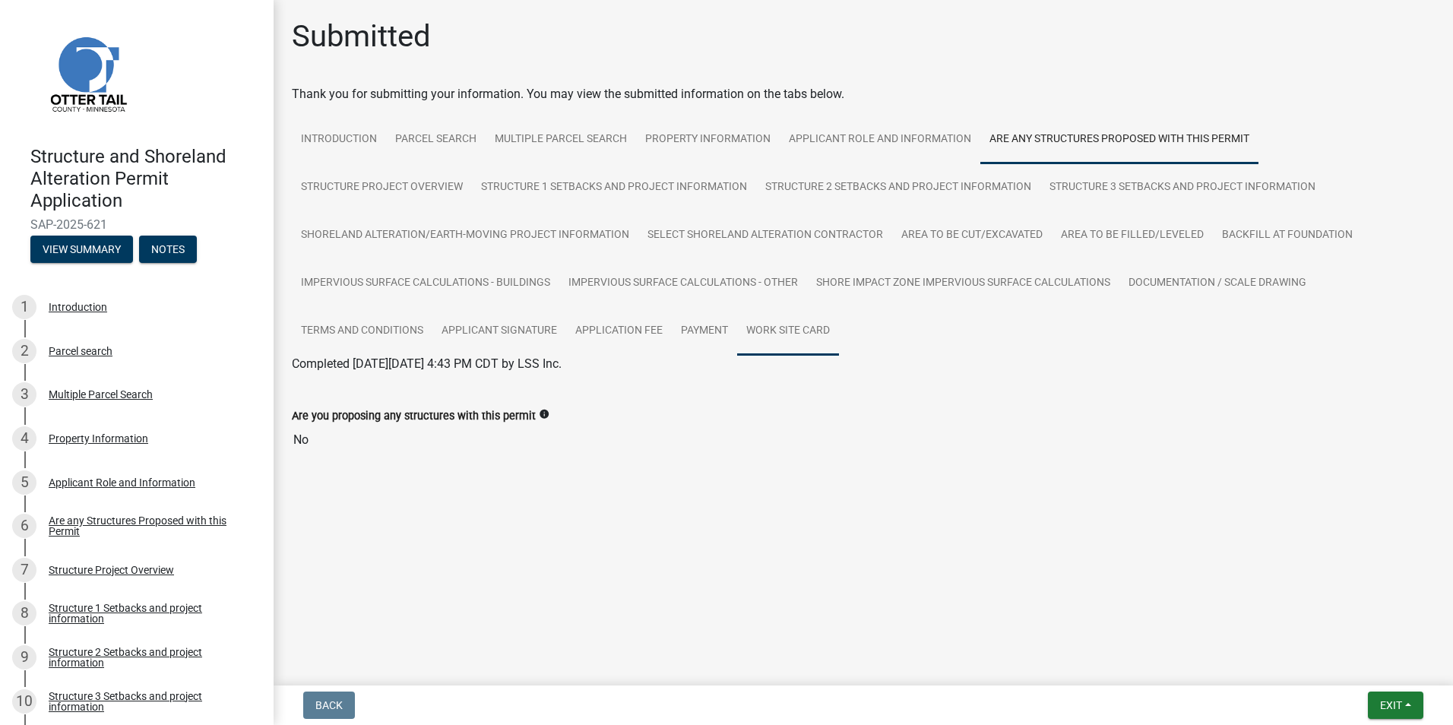
click at [780, 328] on link "Work Site Card" at bounding box center [788, 331] width 102 height 49
click at [354, 384] on link "Work Site Card" at bounding box center [331, 382] width 79 height 14
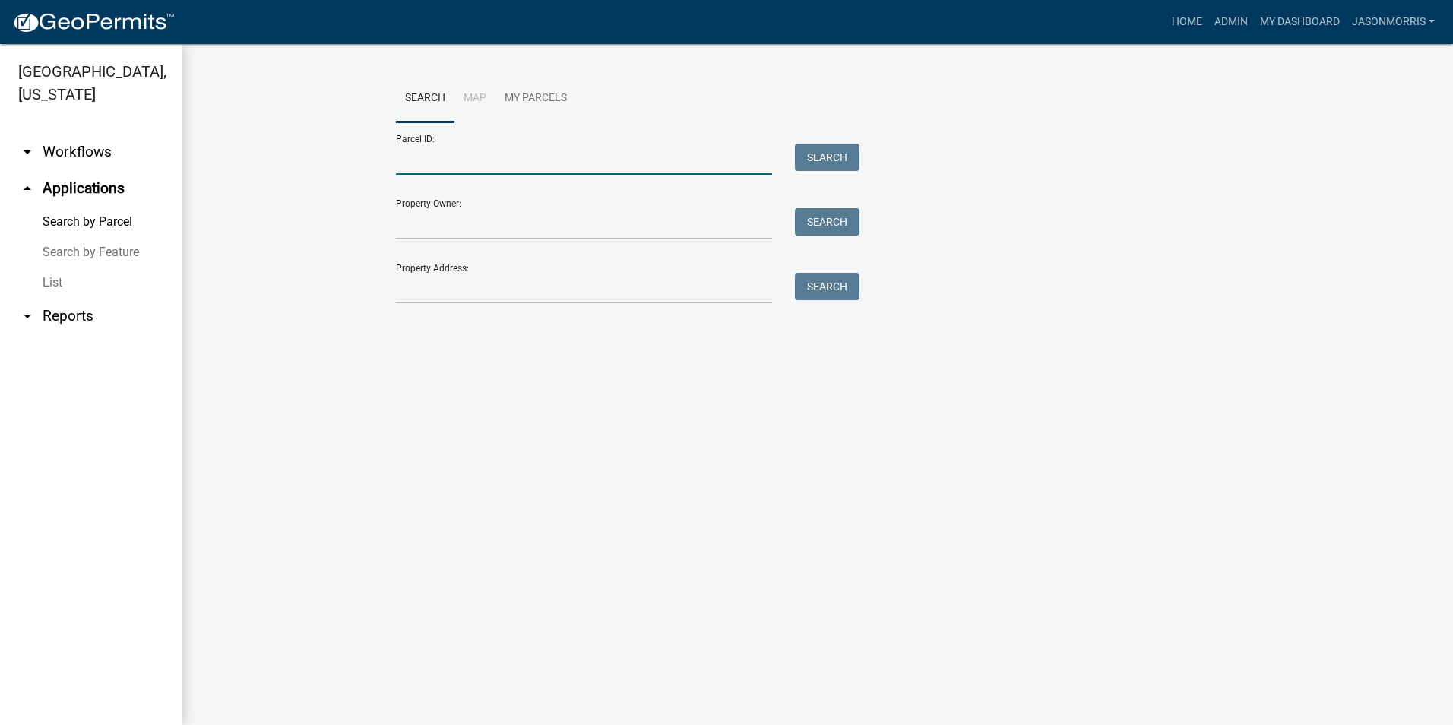
click at [419, 154] on input "Parcel ID:" at bounding box center [584, 159] width 376 height 31
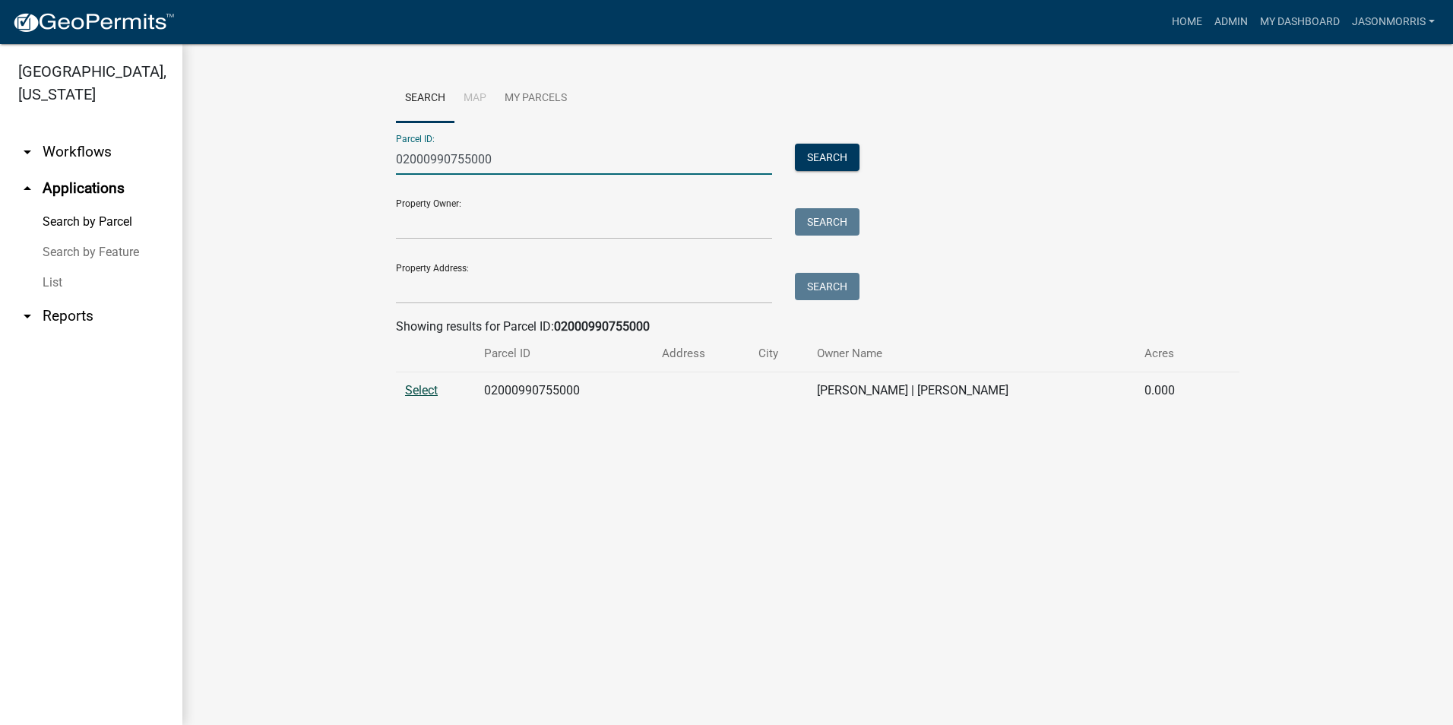
type input "02000990755000"
click at [417, 388] on span "Select" at bounding box center [421, 390] width 33 height 14
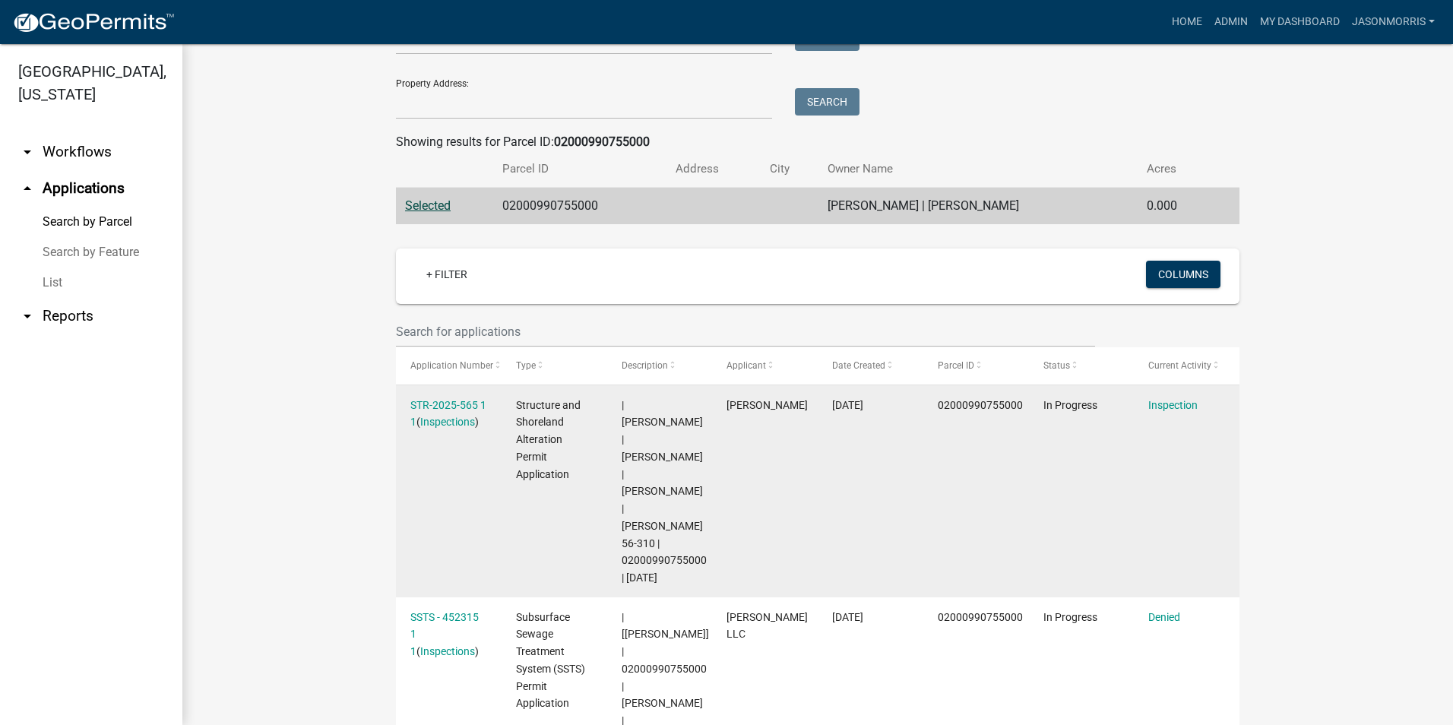
scroll to position [257, 0]
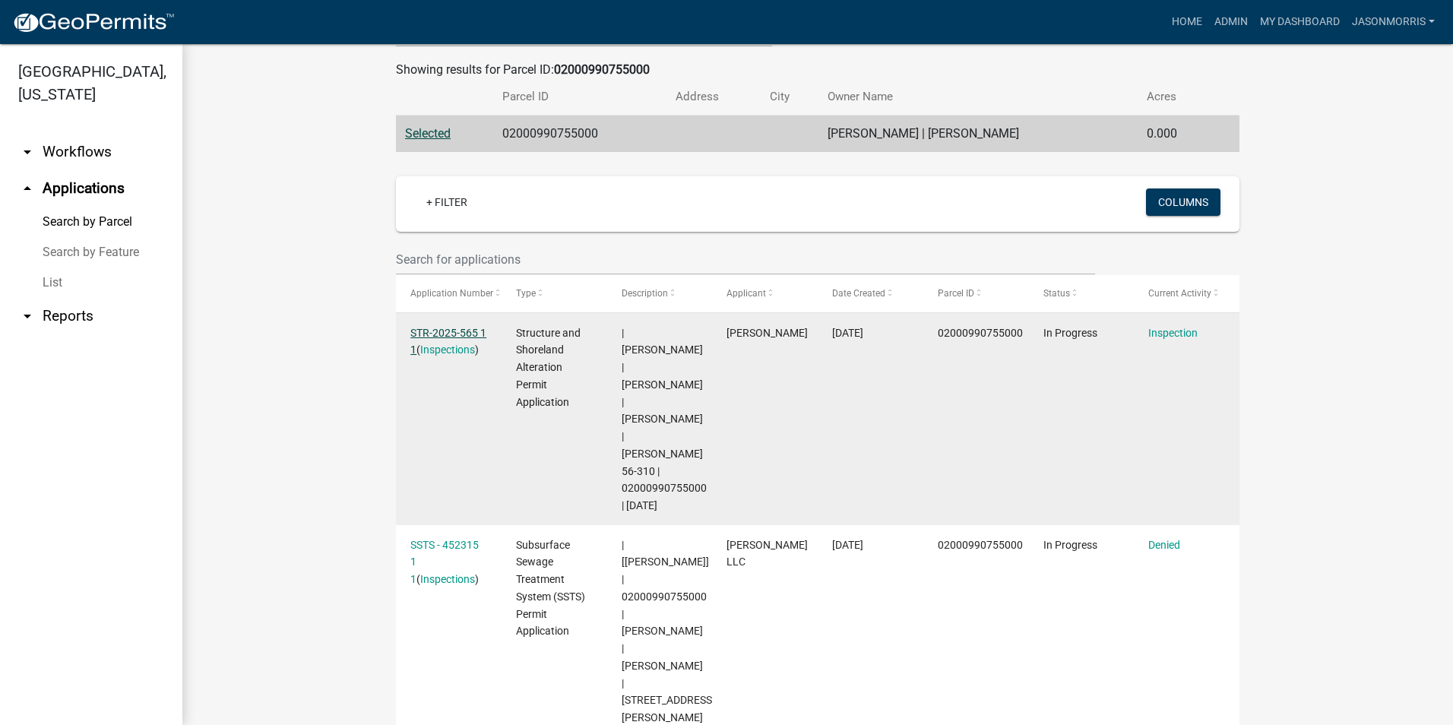
click at [459, 332] on link "STR-2025-565 1 1" at bounding box center [448, 342] width 76 height 30
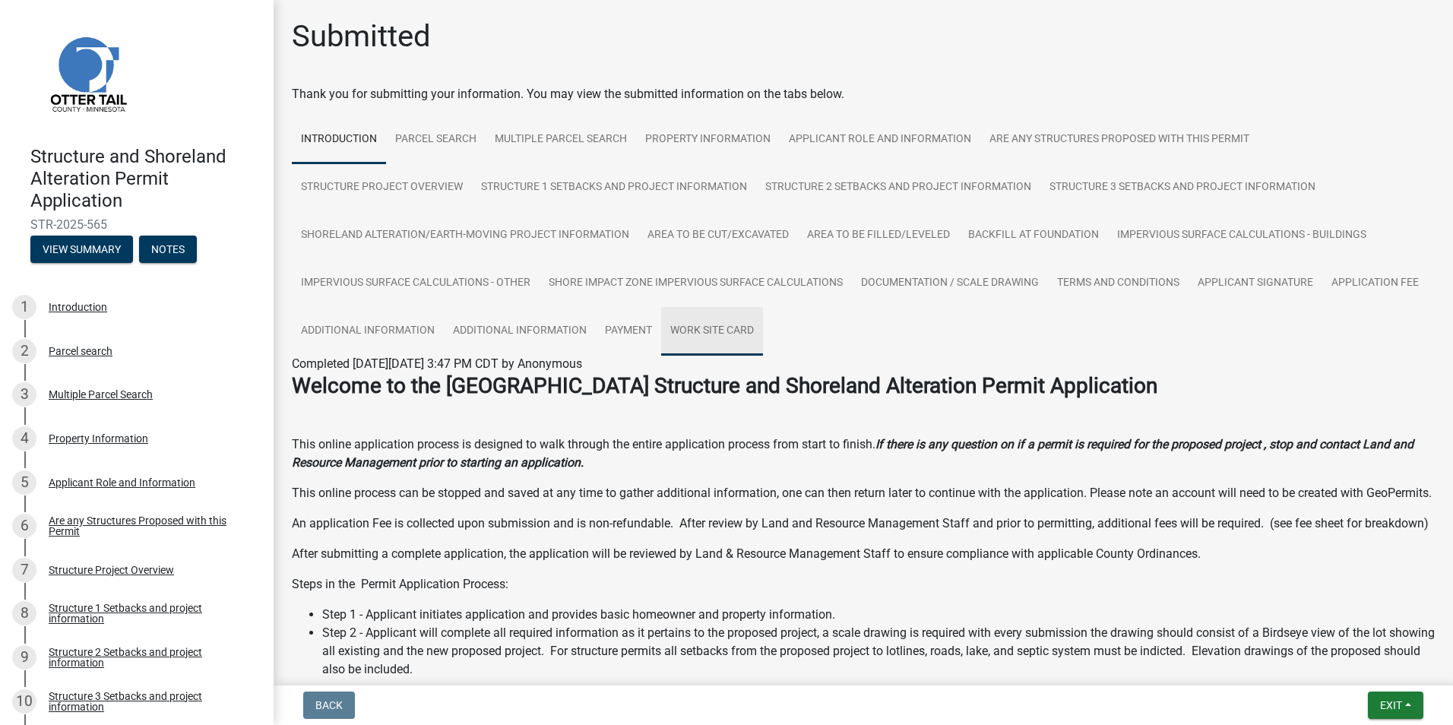
click at [763, 343] on link "Work Site Card" at bounding box center [712, 331] width 102 height 49
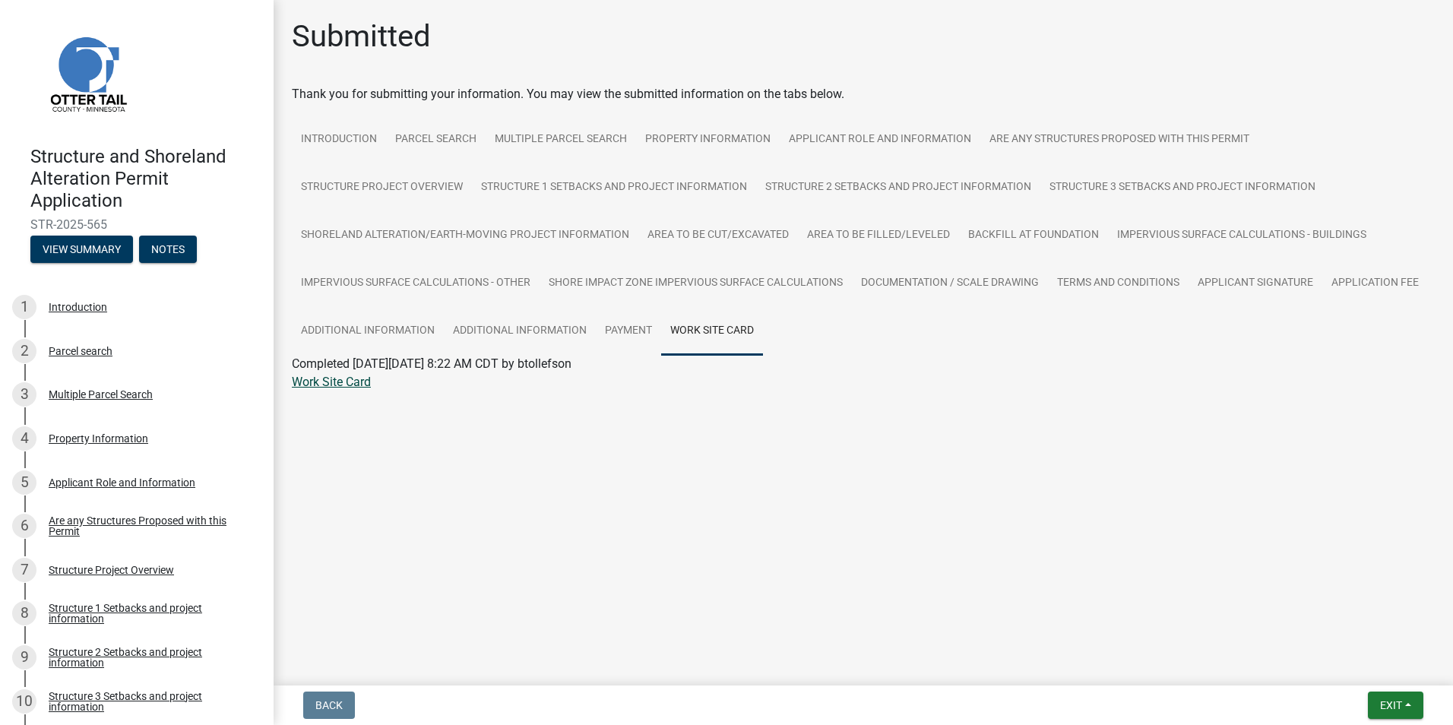
click at [343, 387] on link "Work Site Card" at bounding box center [331, 382] width 79 height 14
click at [388, 185] on link "Structure Project Overview" at bounding box center [382, 187] width 180 height 49
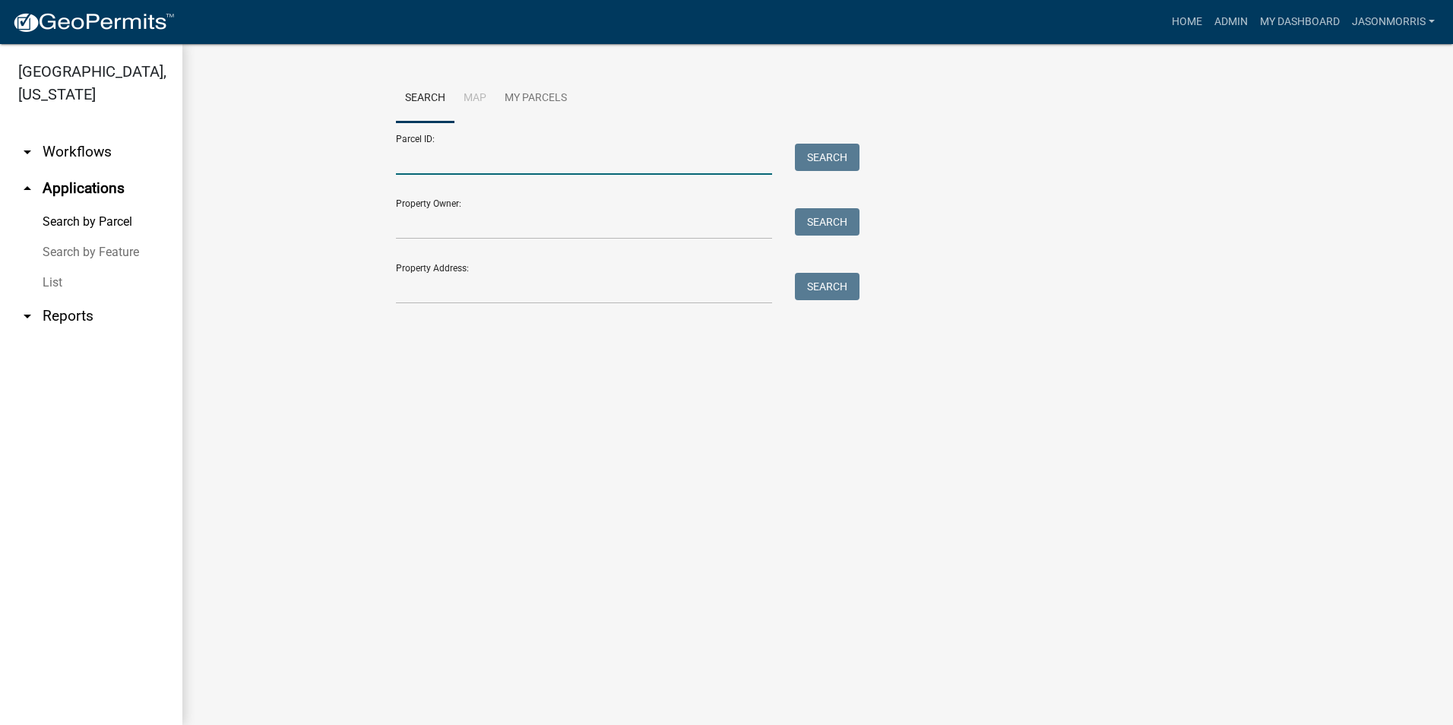
click at [452, 165] on input "Parcel ID:" at bounding box center [584, 159] width 376 height 31
type input "02000990923000"
click at [834, 150] on button "Search" at bounding box center [827, 157] width 65 height 27
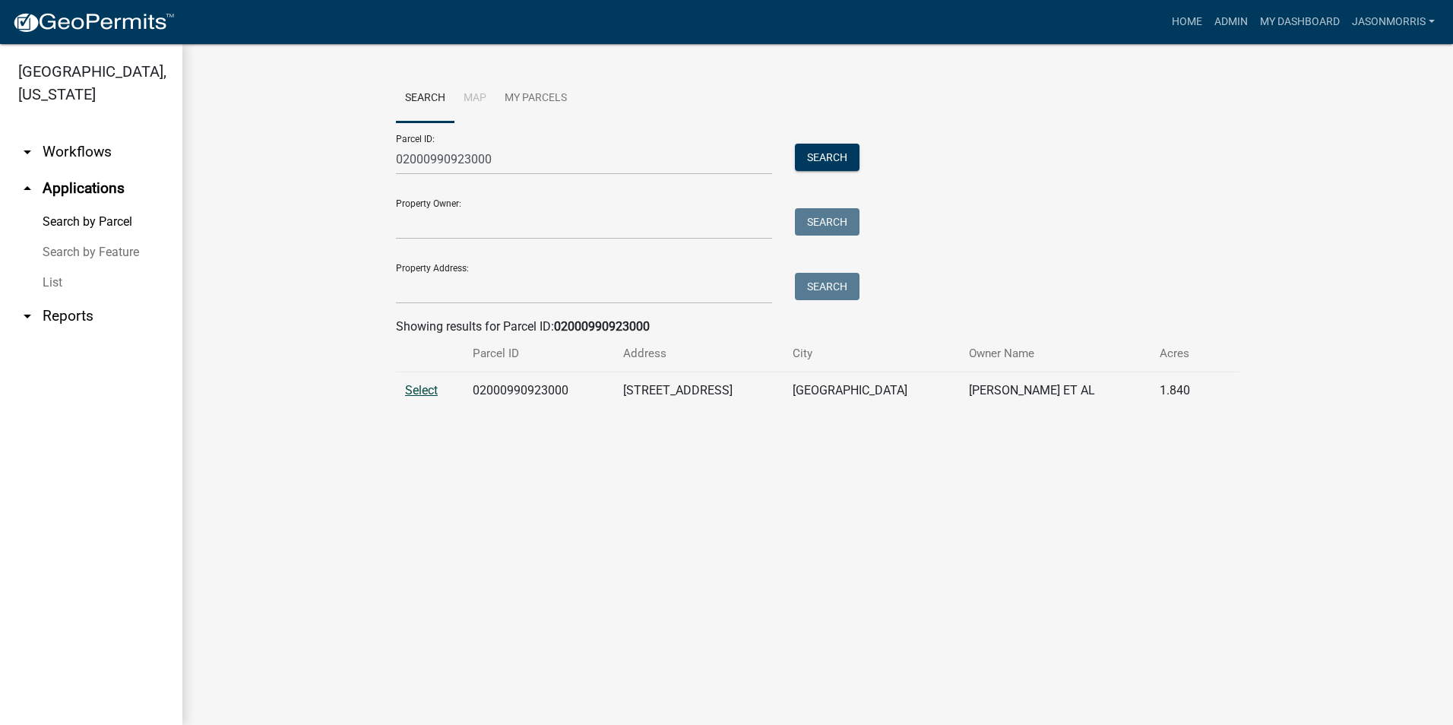
click at [417, 389] on span "Select" at bounding box center [421, 390] width 33 height 14
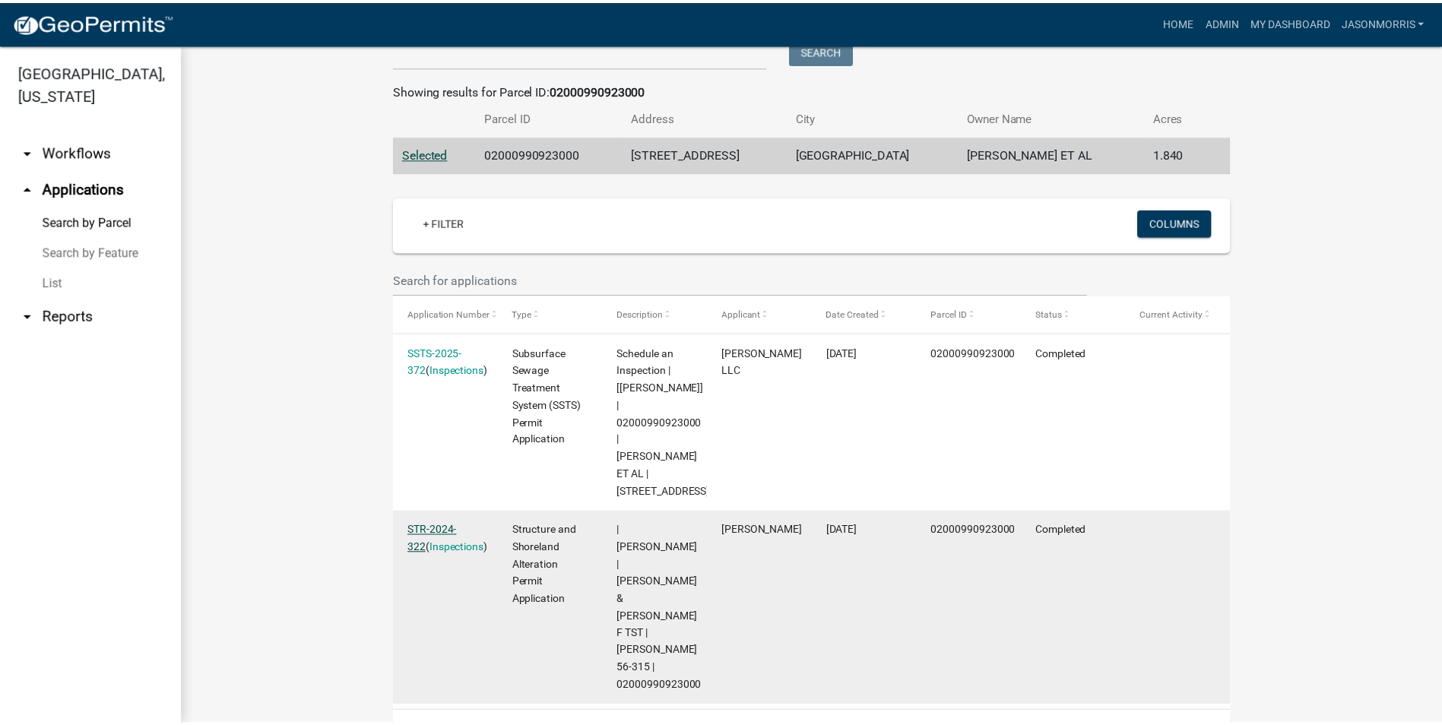
scroll to position [239, 0]
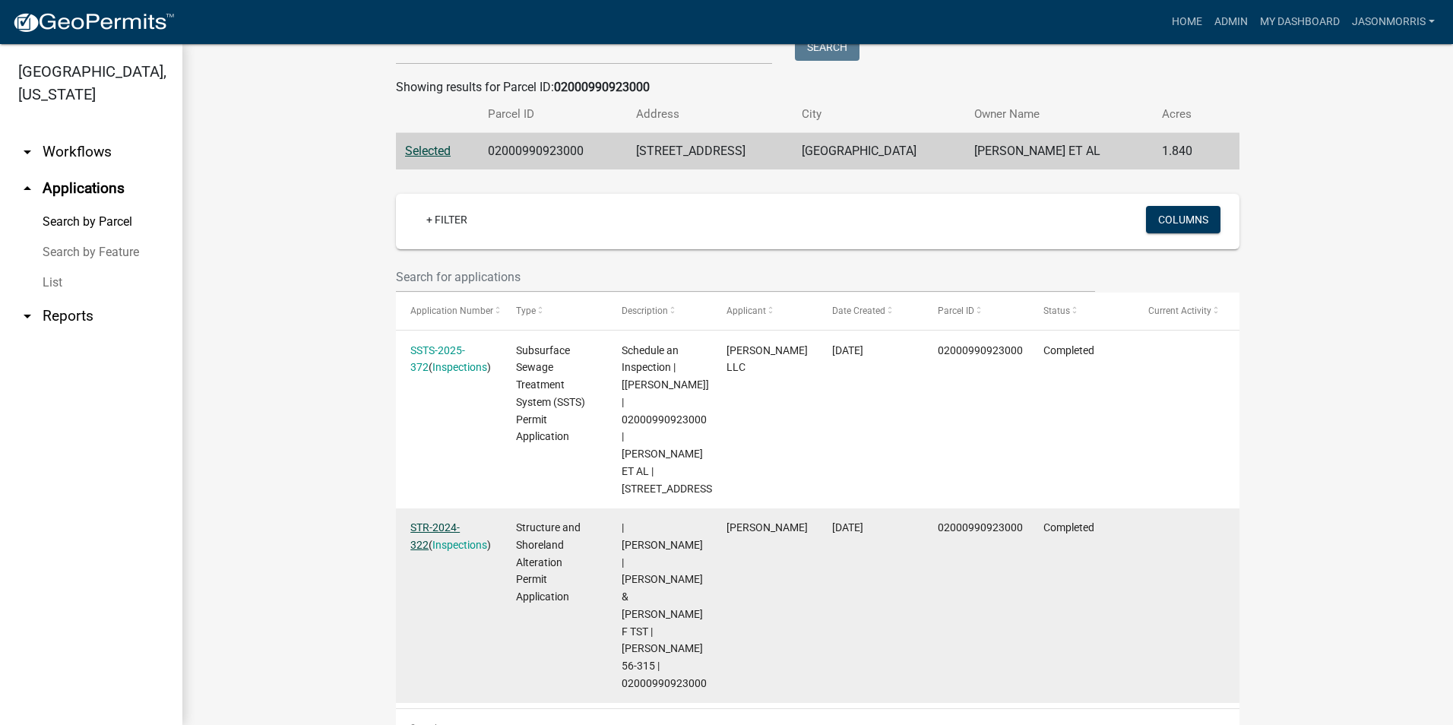
click at [460, 521] on link "STR-2024-322" at bounding box center [434, 536] width 49 height 30
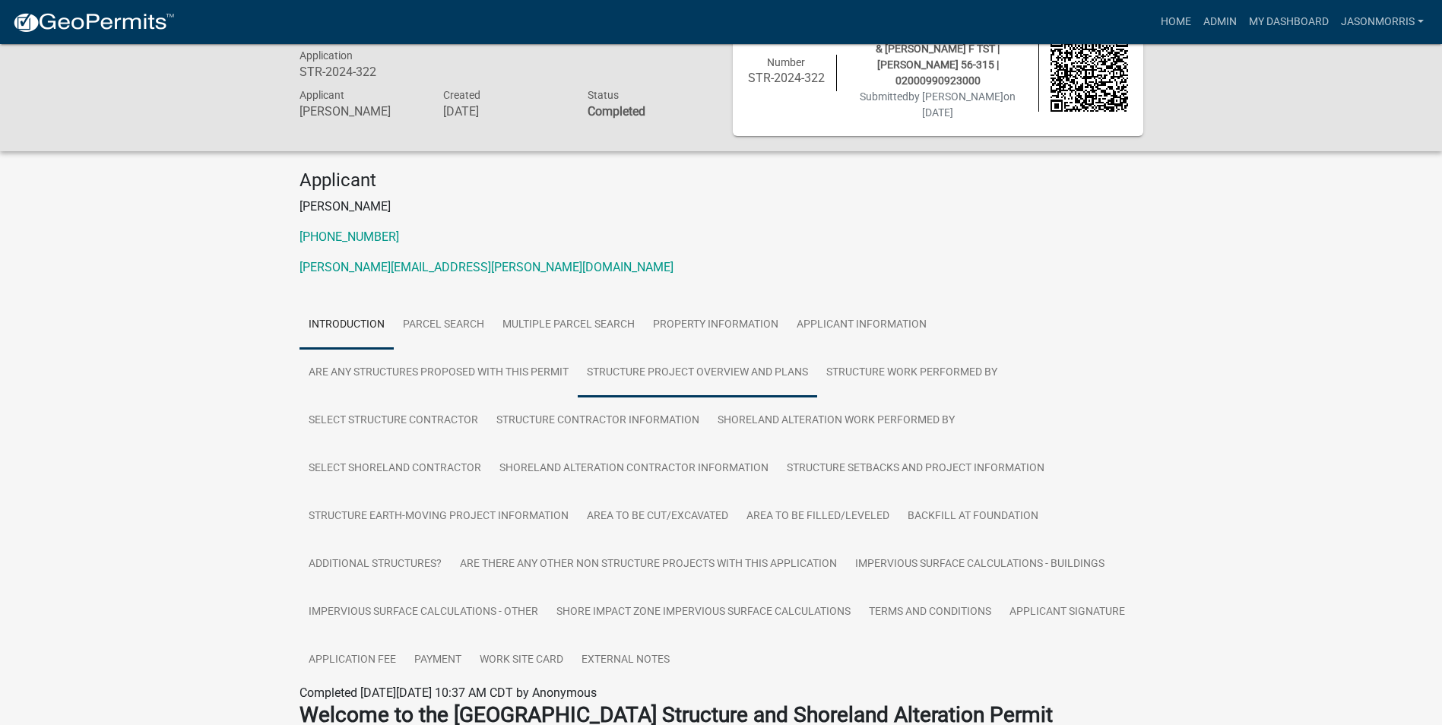
scroll to position [76, 0]
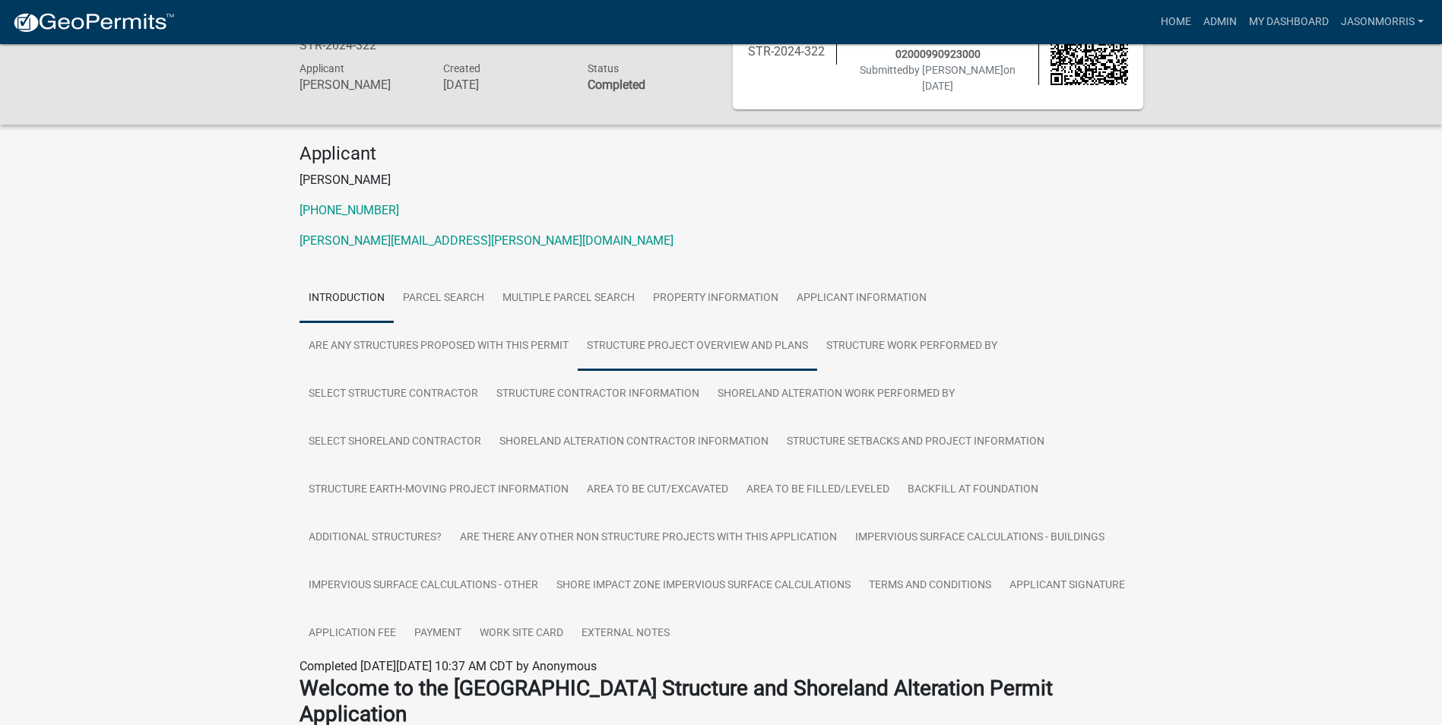
click at [715, 323] on link "Structure Project Overview and Plans" at bounding box center [697, 346] width 239 height 49
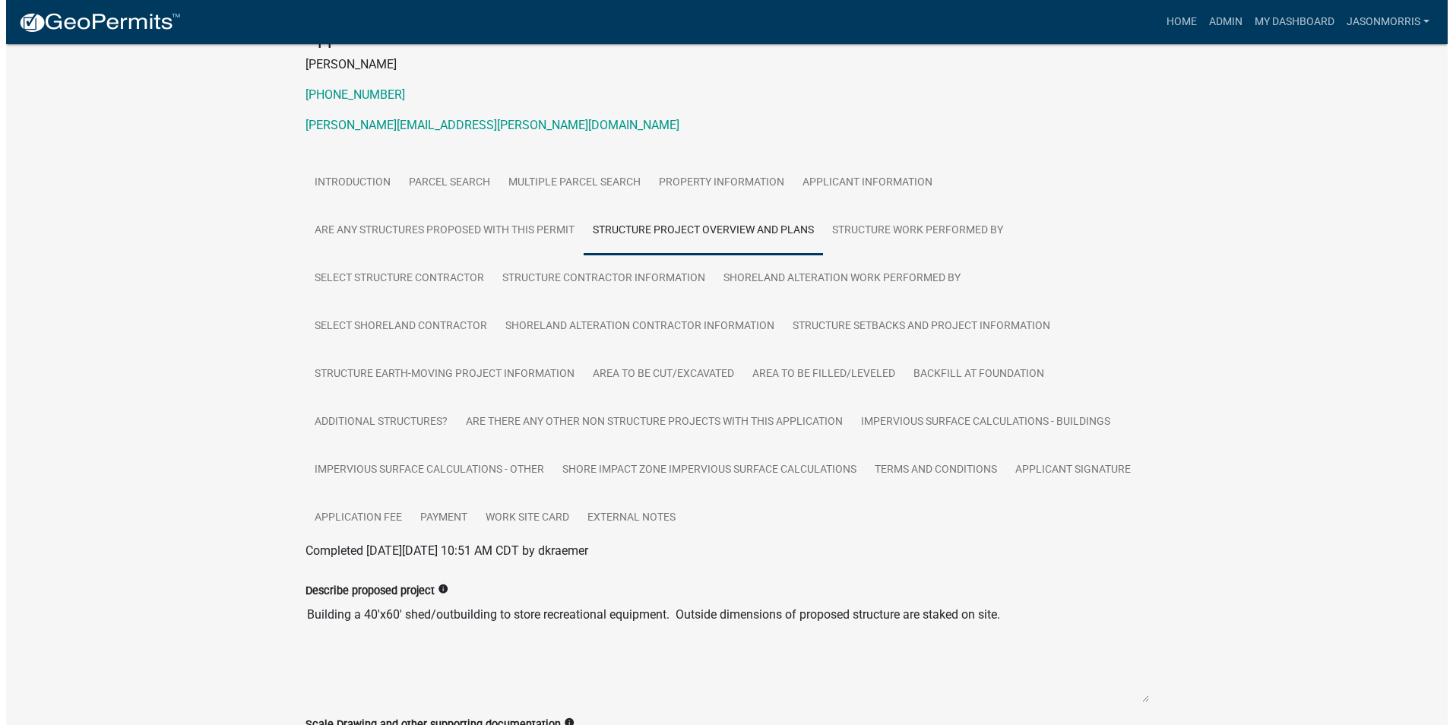
scroll to position [0, 0]
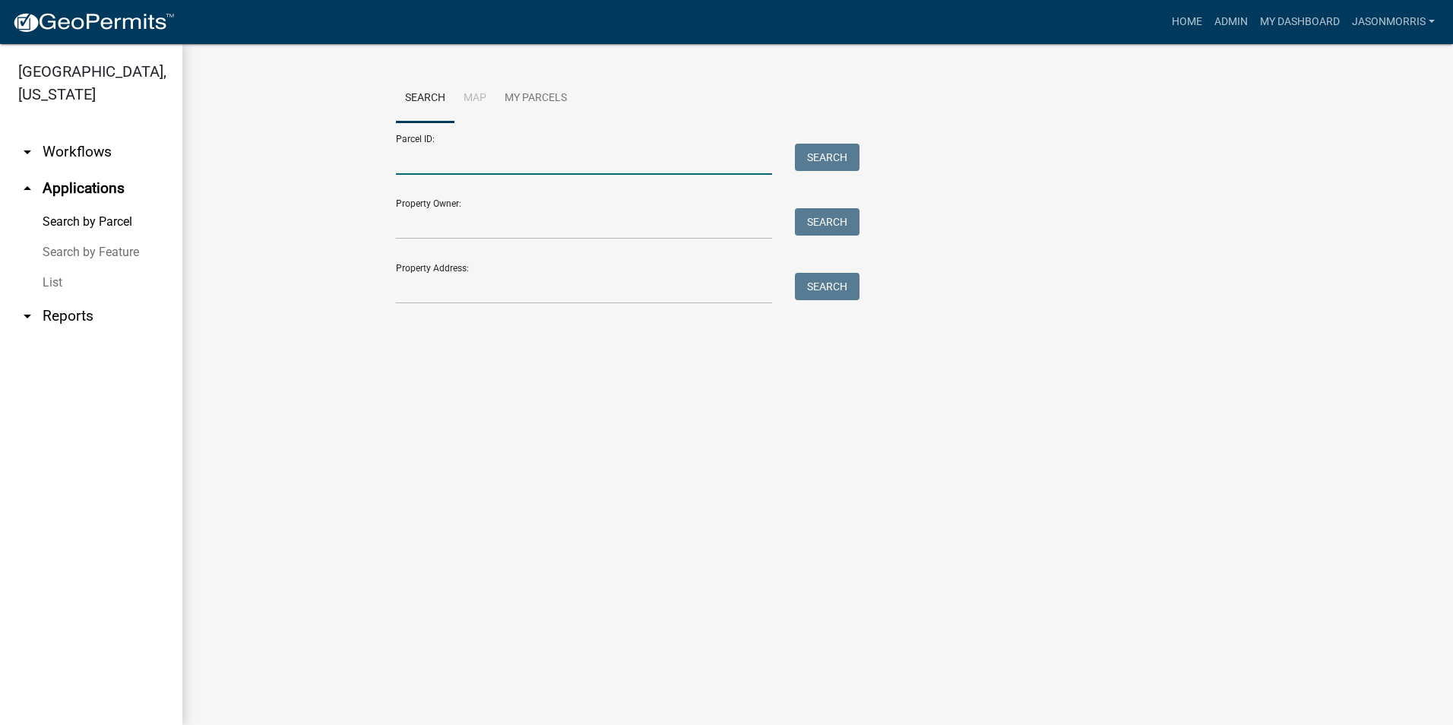
click at [490, 162] on input "Parcel ID:" at bounding box center [584, 159] width 376 height 31
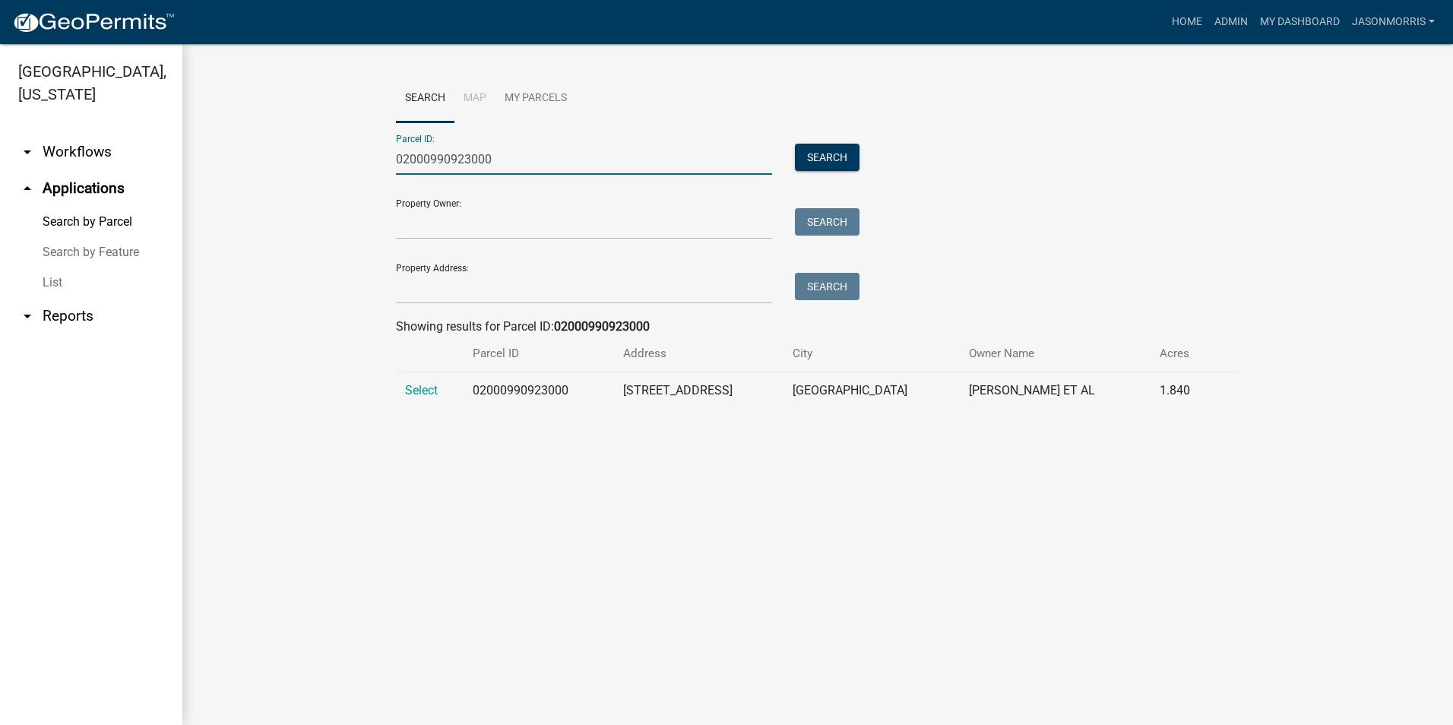
type input "02000990923000"
click at [423, 400] on td "Select" at bounding box center [430, 390] width 68 height 37
click at [423, 394] on span "Select" at bounding box center [421, 390] width 33 height 14
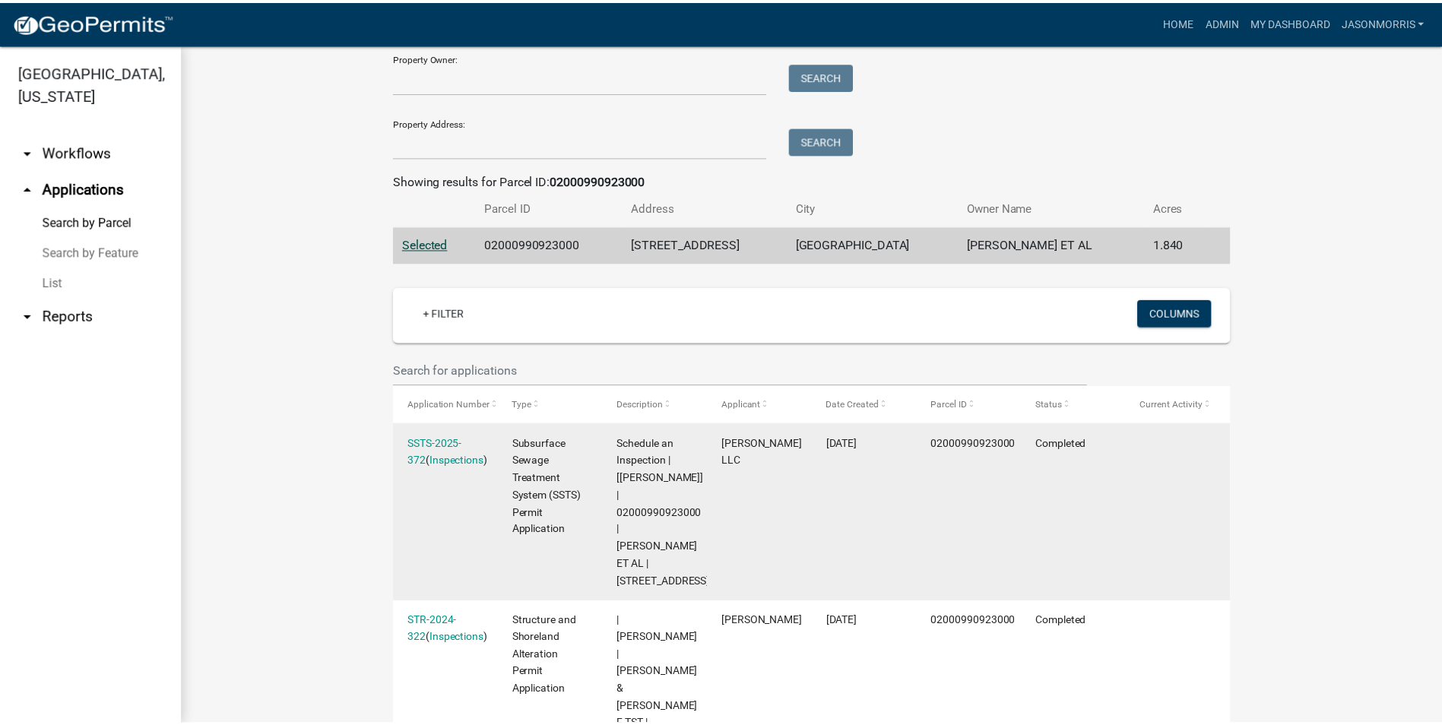
scroll to position [152, 0]
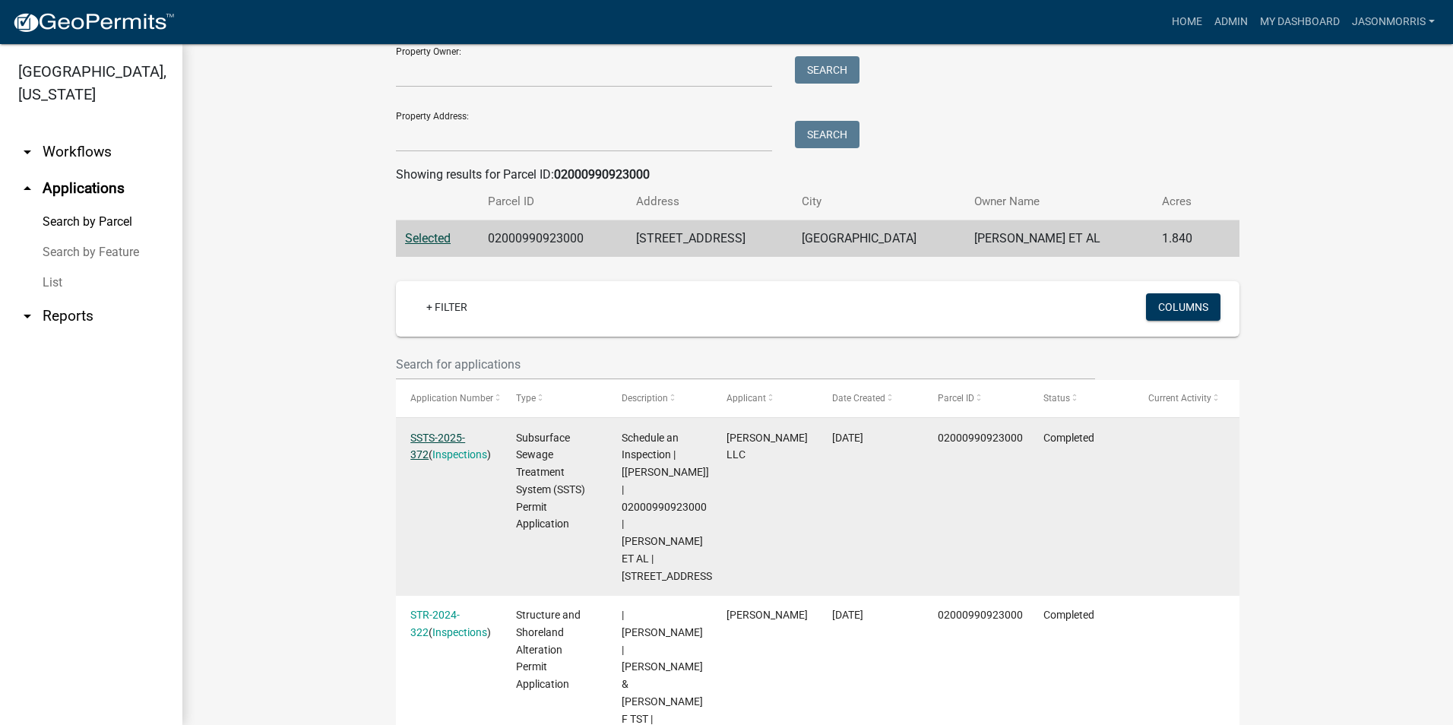
click at [460, 439] on link "SSTS-2025-372" at bounding box center [437, 447] width 55 height 30
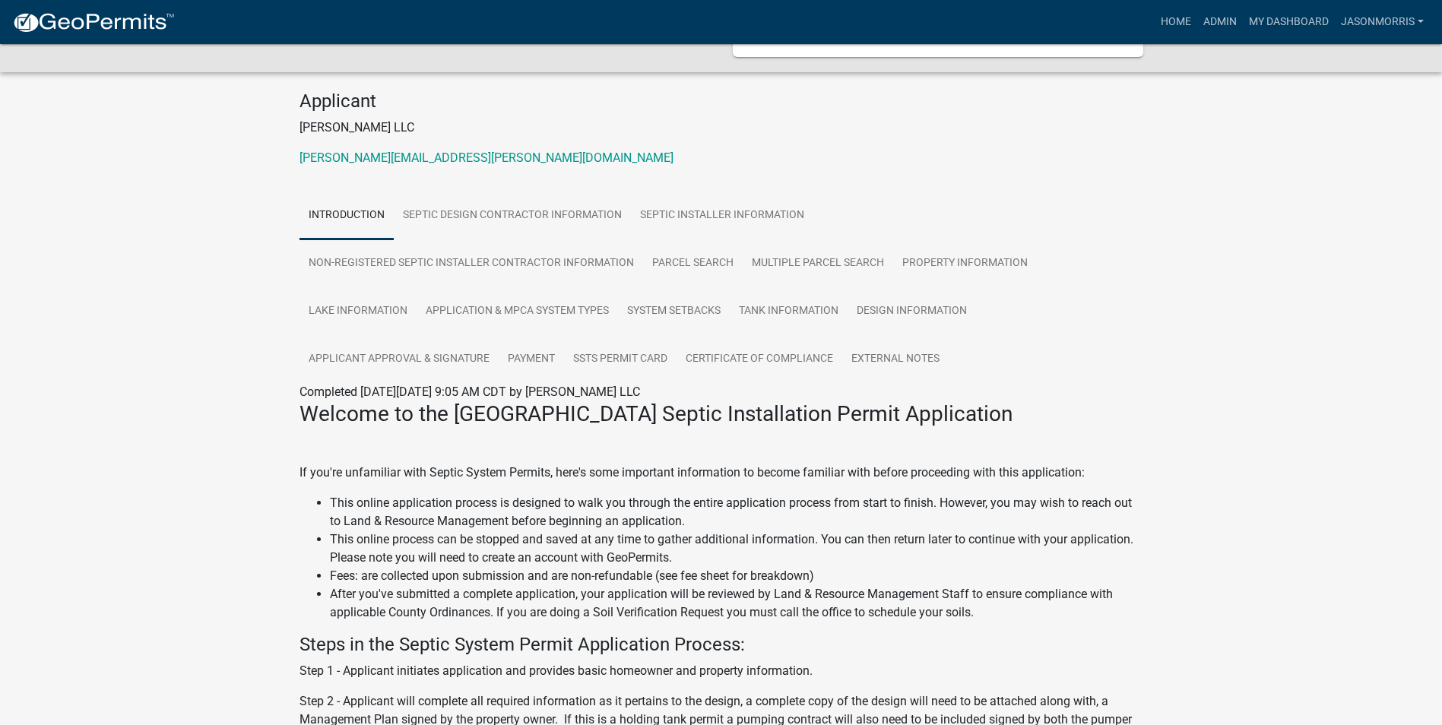
scroll to position [152, 0]
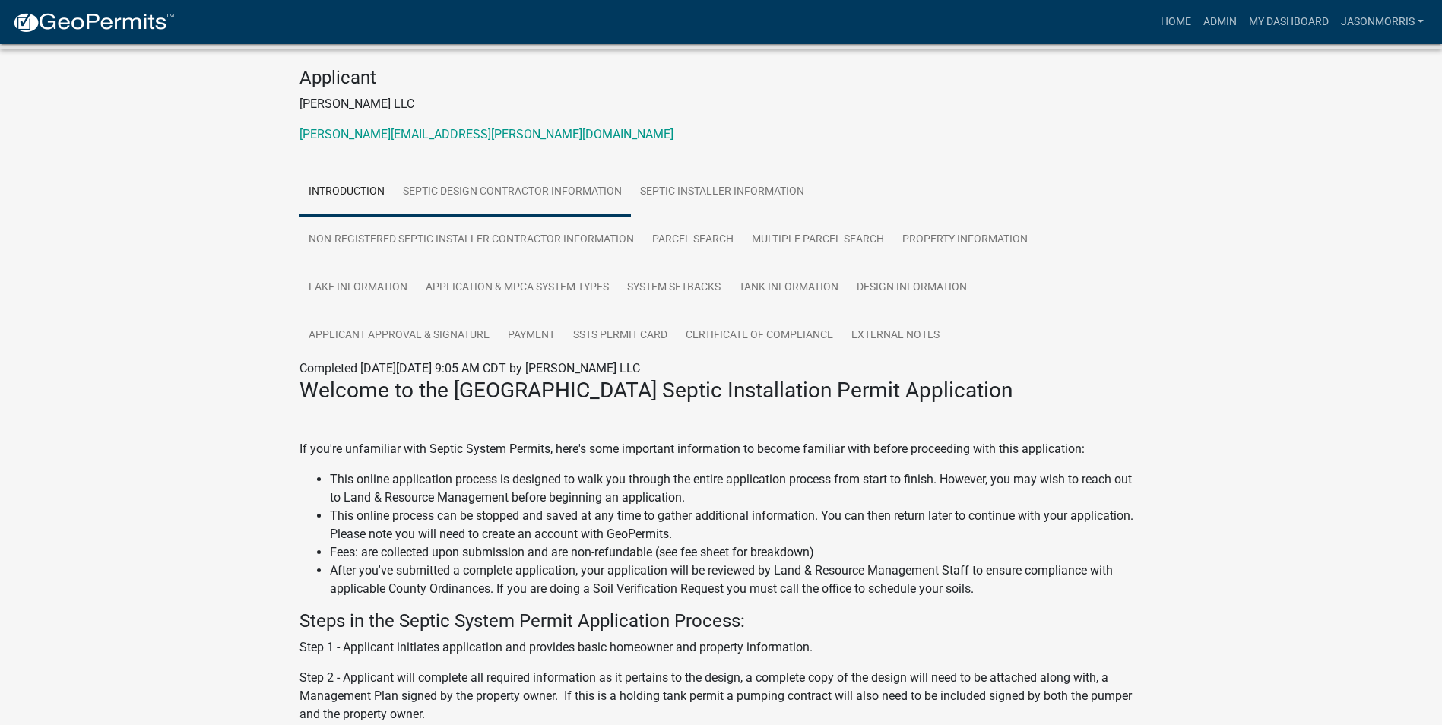
click at [501, 191] on link "Septic Design Contractor Information" at bounding box center [512, 192] width 237 height 49
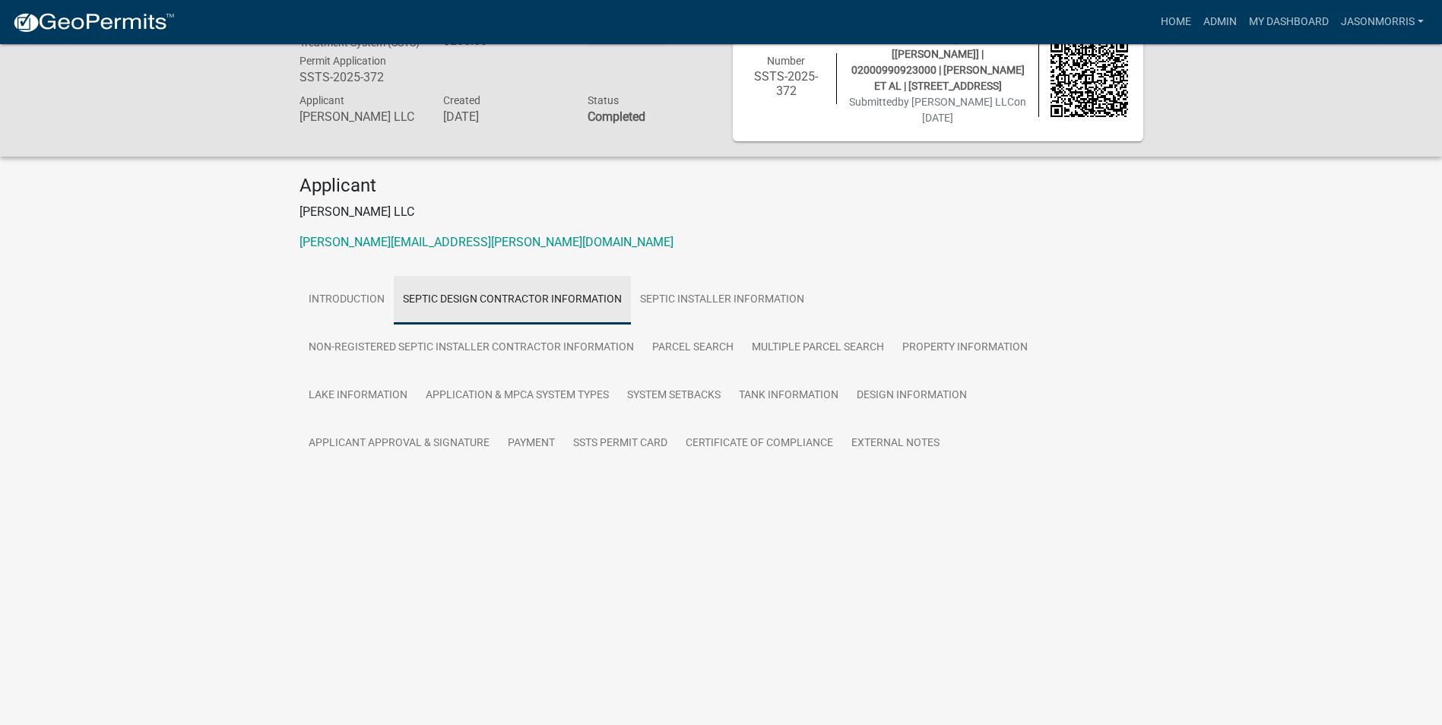
scroll to position [44, 0]
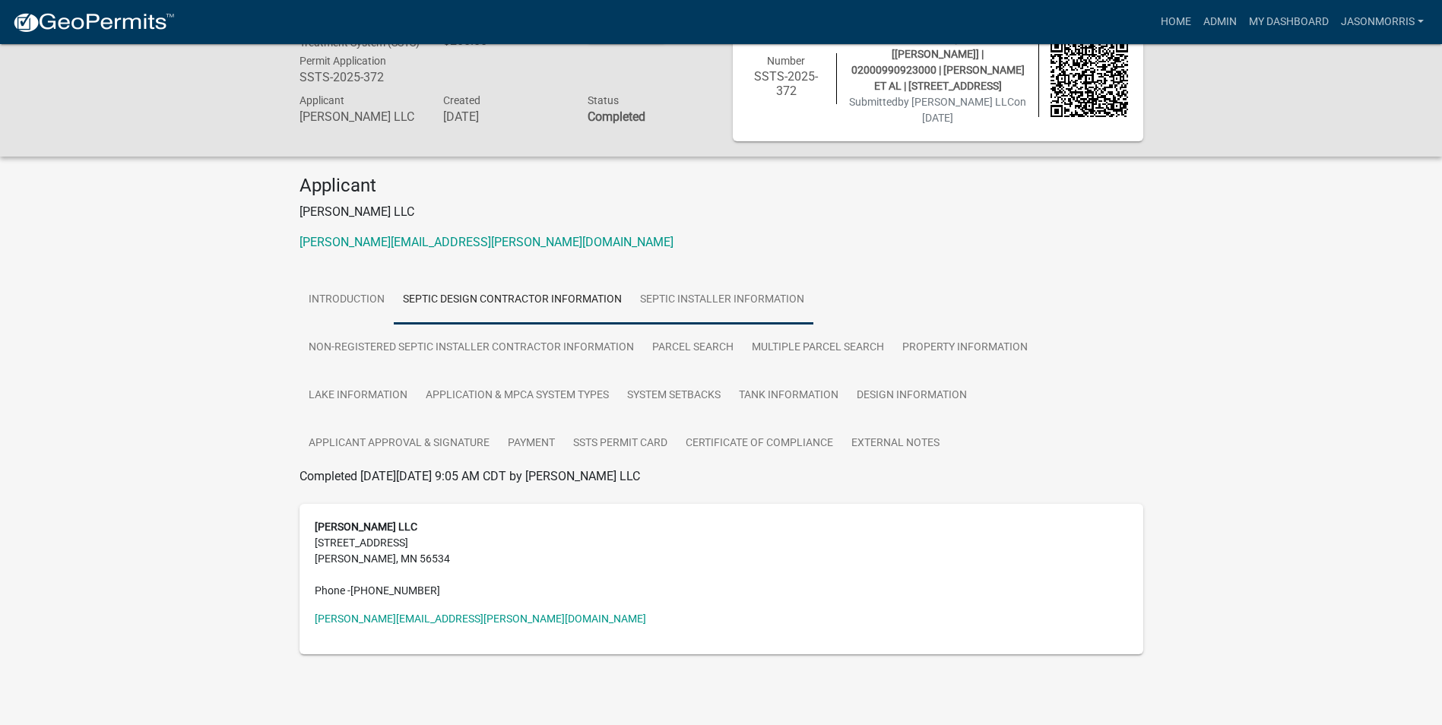
click at [733, 296] on link "Septic Installer Information" at bounding box center [722, 300] width 182 height 49
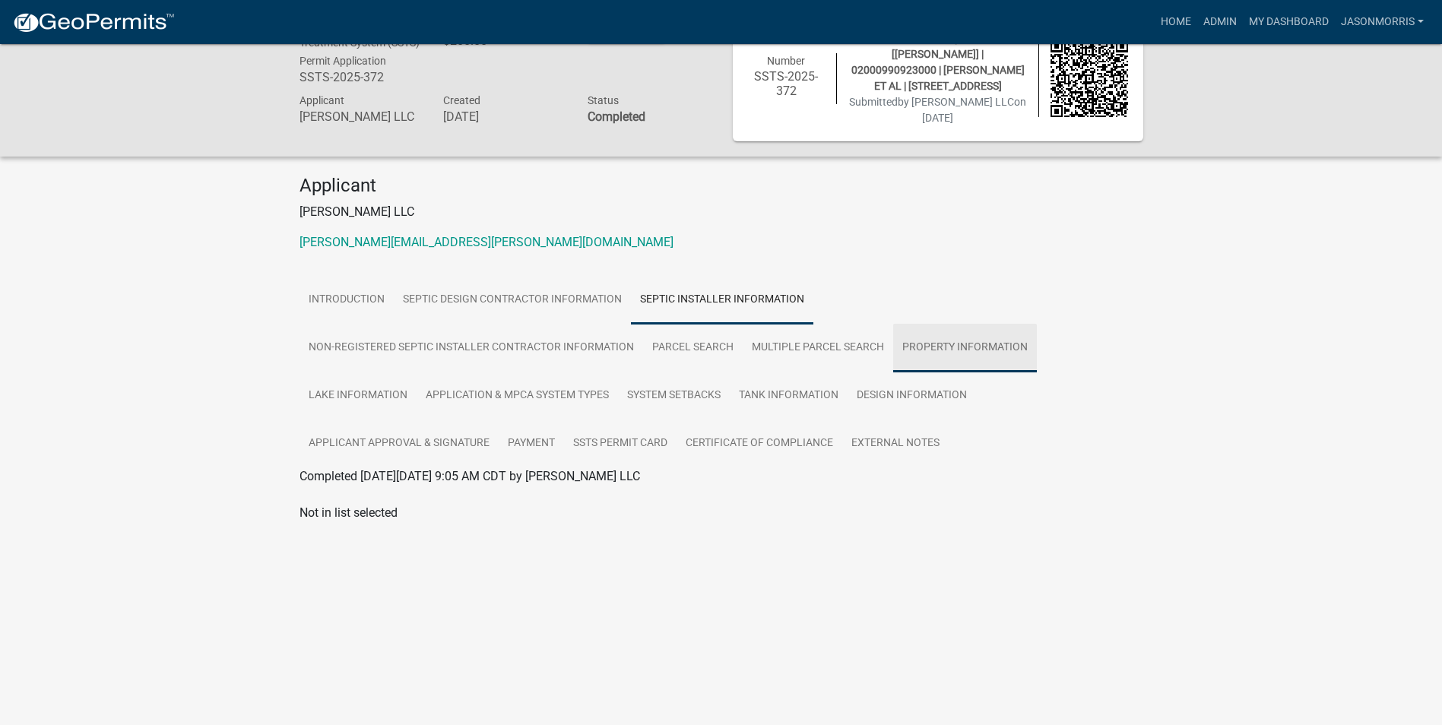
click at [921, 353] on link "Property Information" at bounding box center [965, 348] width 144 height 49
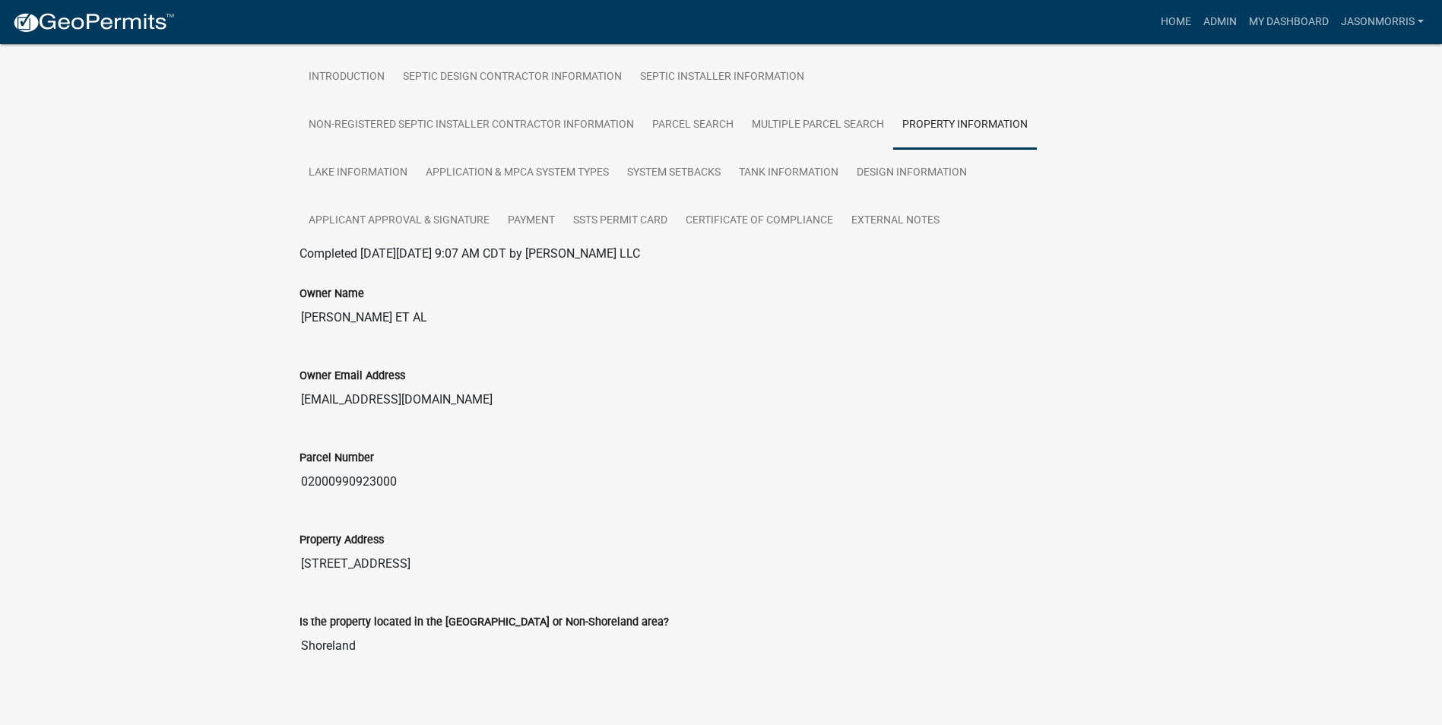
scroll to position [286, 0]
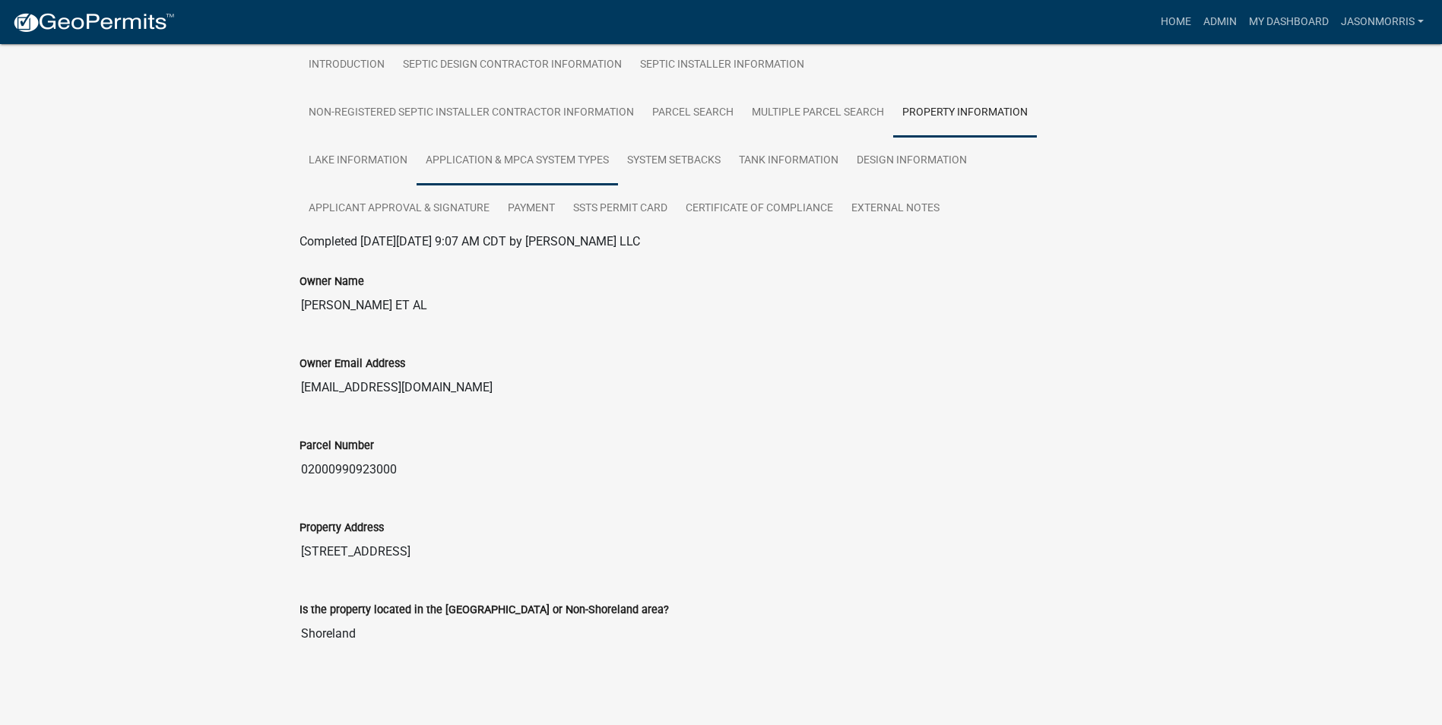
click at [433, 165] on link "Application & MPCA System Types" at bounding box center [516, 161] width 201 height 49
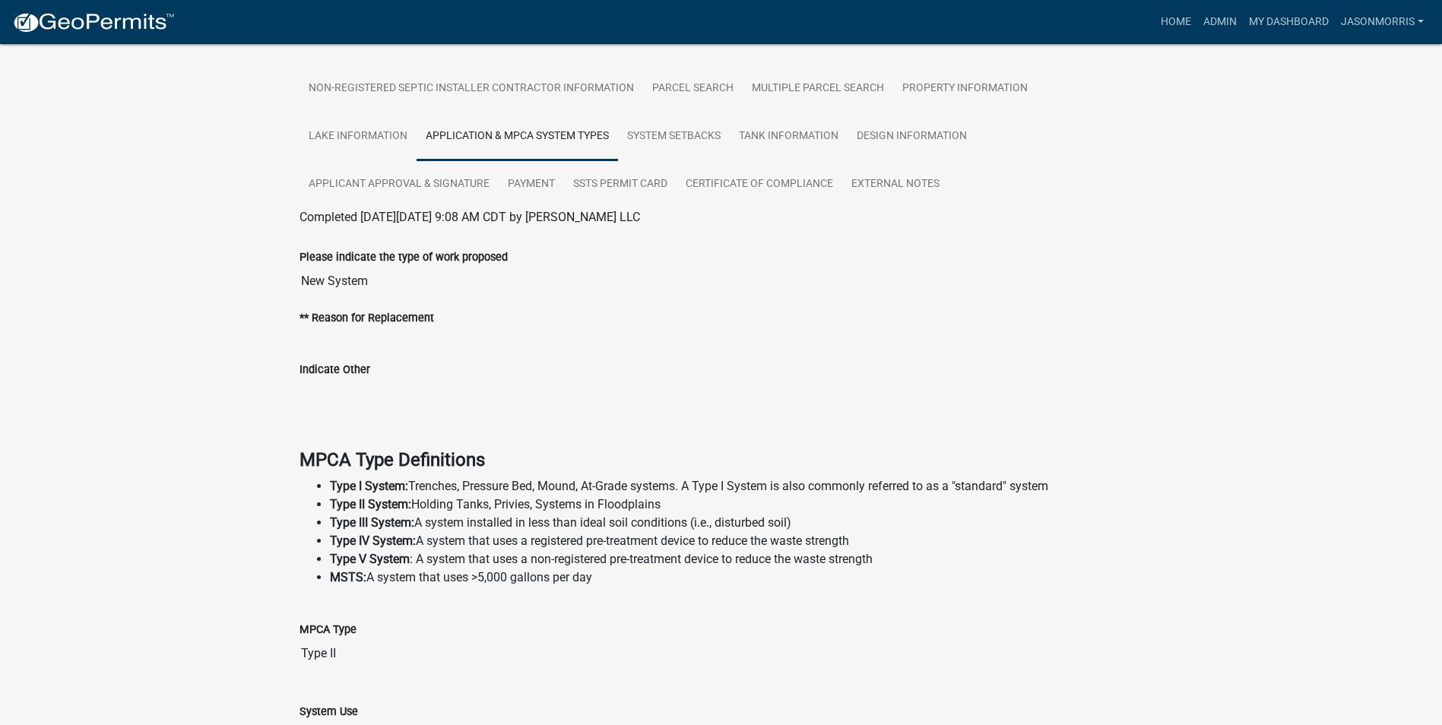
scroll to position [271, 0]
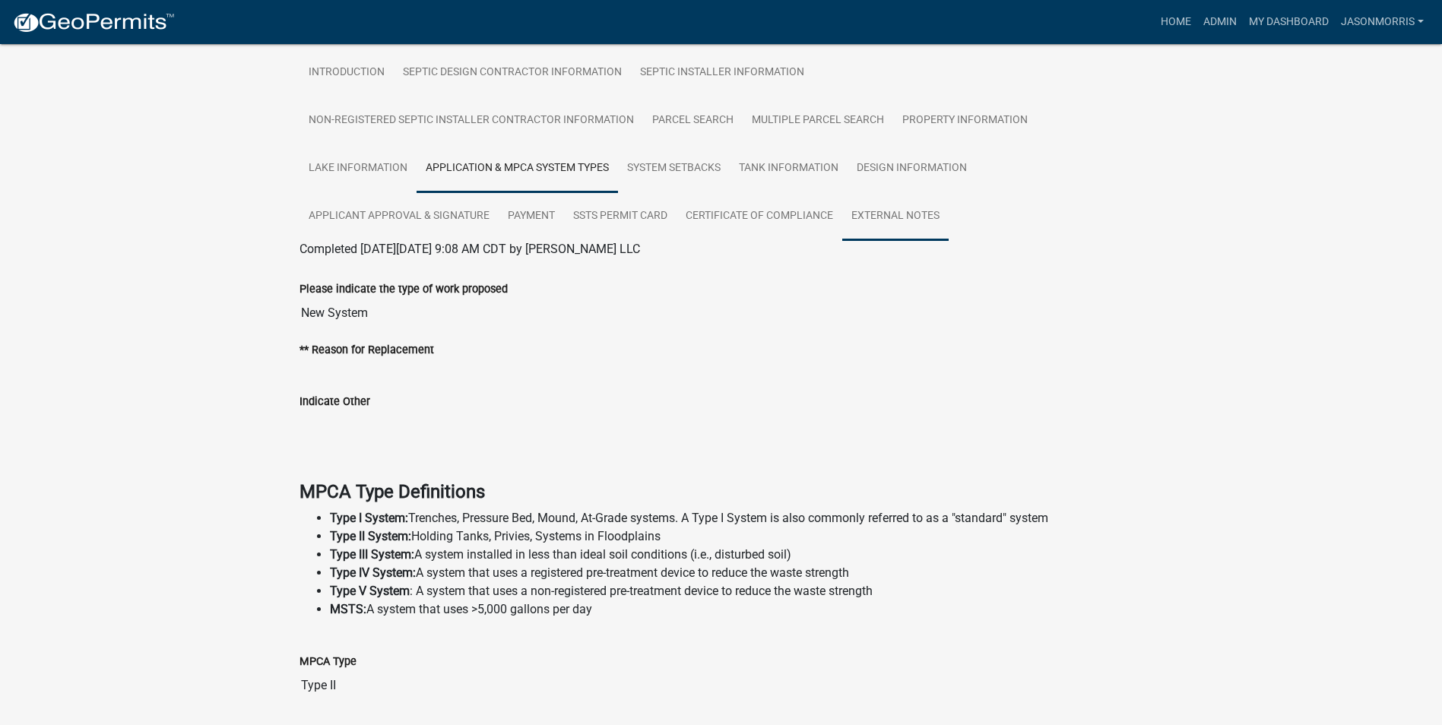
click at [892, 222] on link "External Notes" at bounding box center [895, 216] width 106 height 49
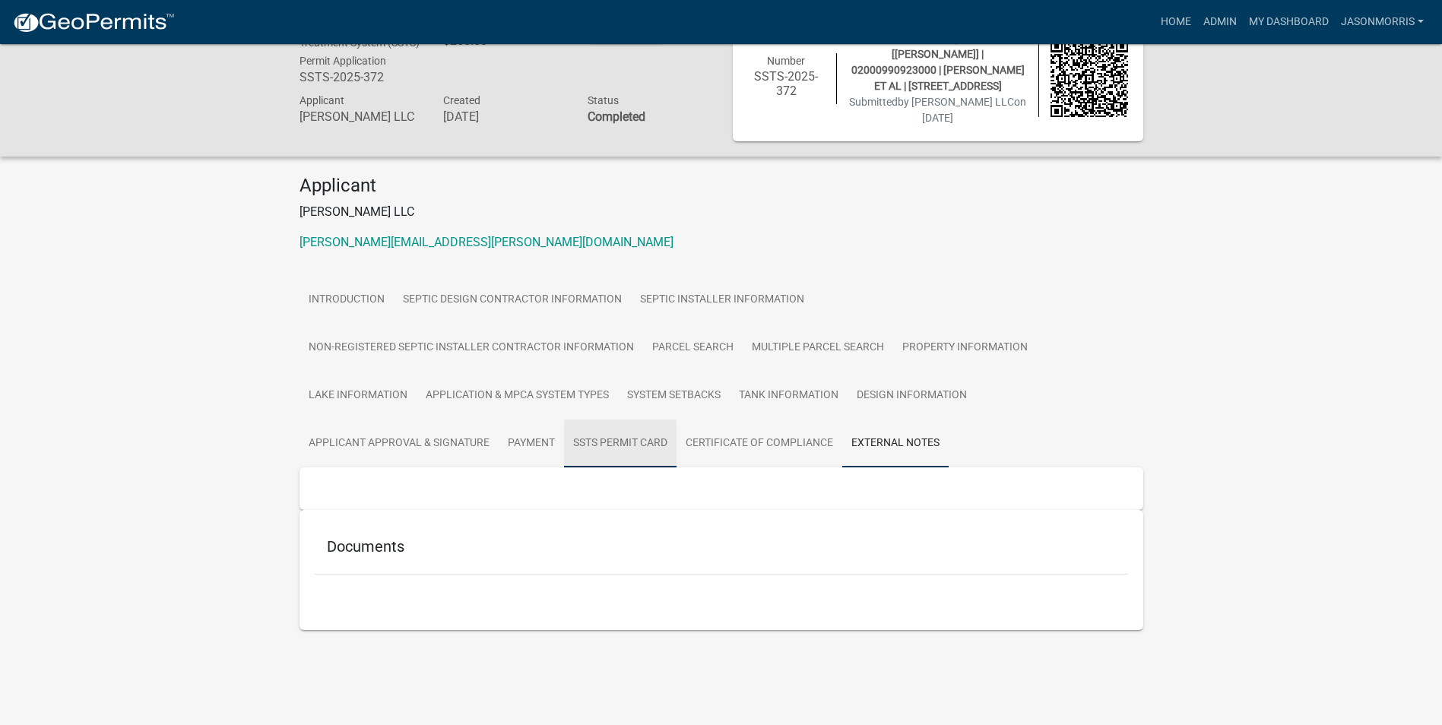
click at [644, 448] on link "SSTS Permit Card" at bounding box center [620, 443] width 112 height 49
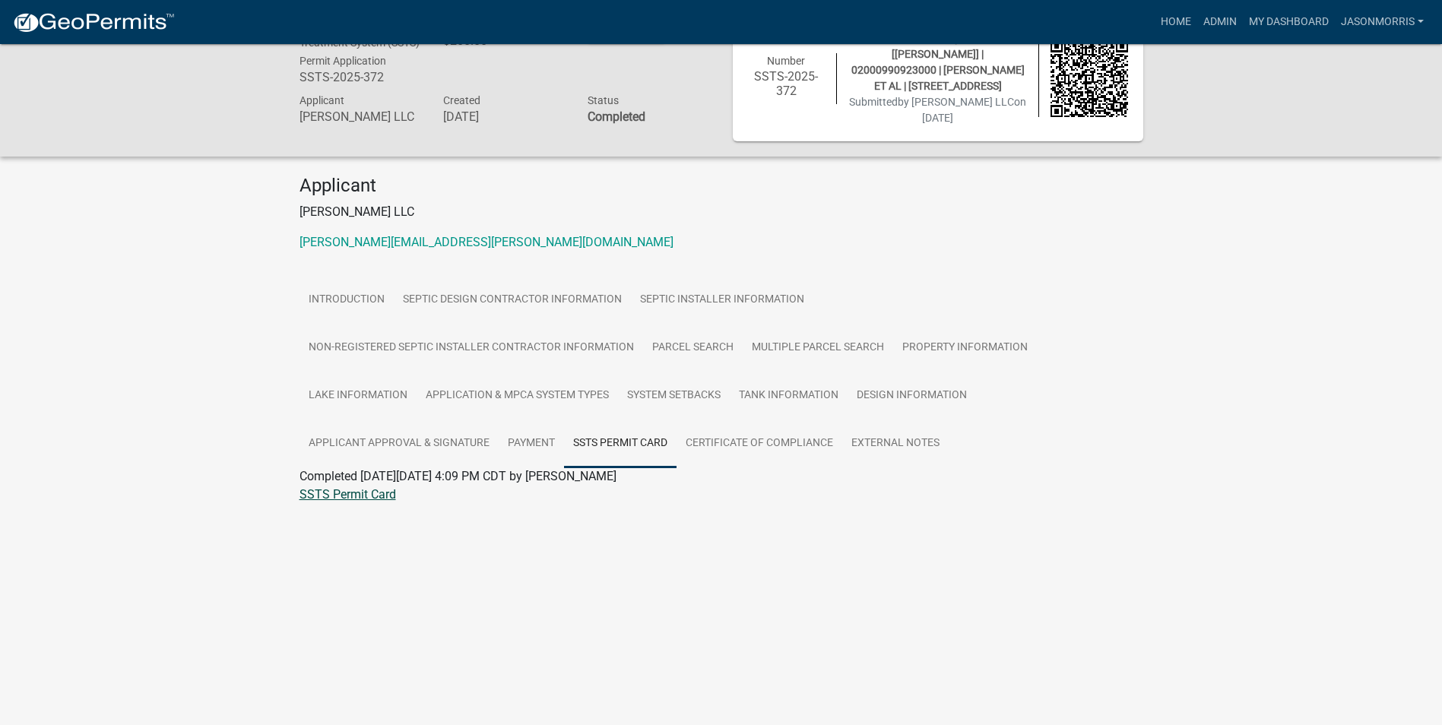
click at [362, 502] on link "SSTS Permit Card" at bounding box center [347, 494] width 97 height 14
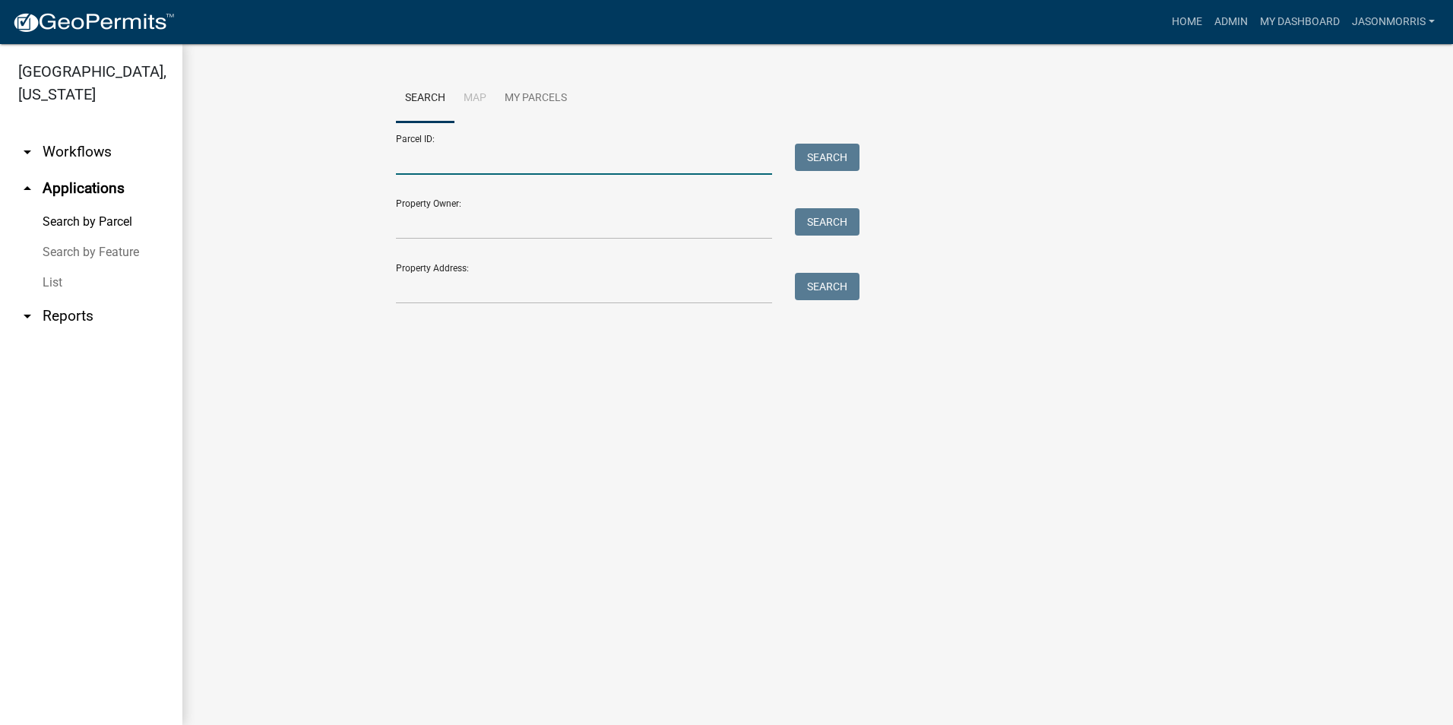
click at [451, 148] on input "Parcel ID:" at bounding box center [584, 159] width 376 height 31
paste input "25000180103024"
type input "25000180103024"
click at [832, 158] on button "Search" at bounding box center [827, 157] width 65 height 27
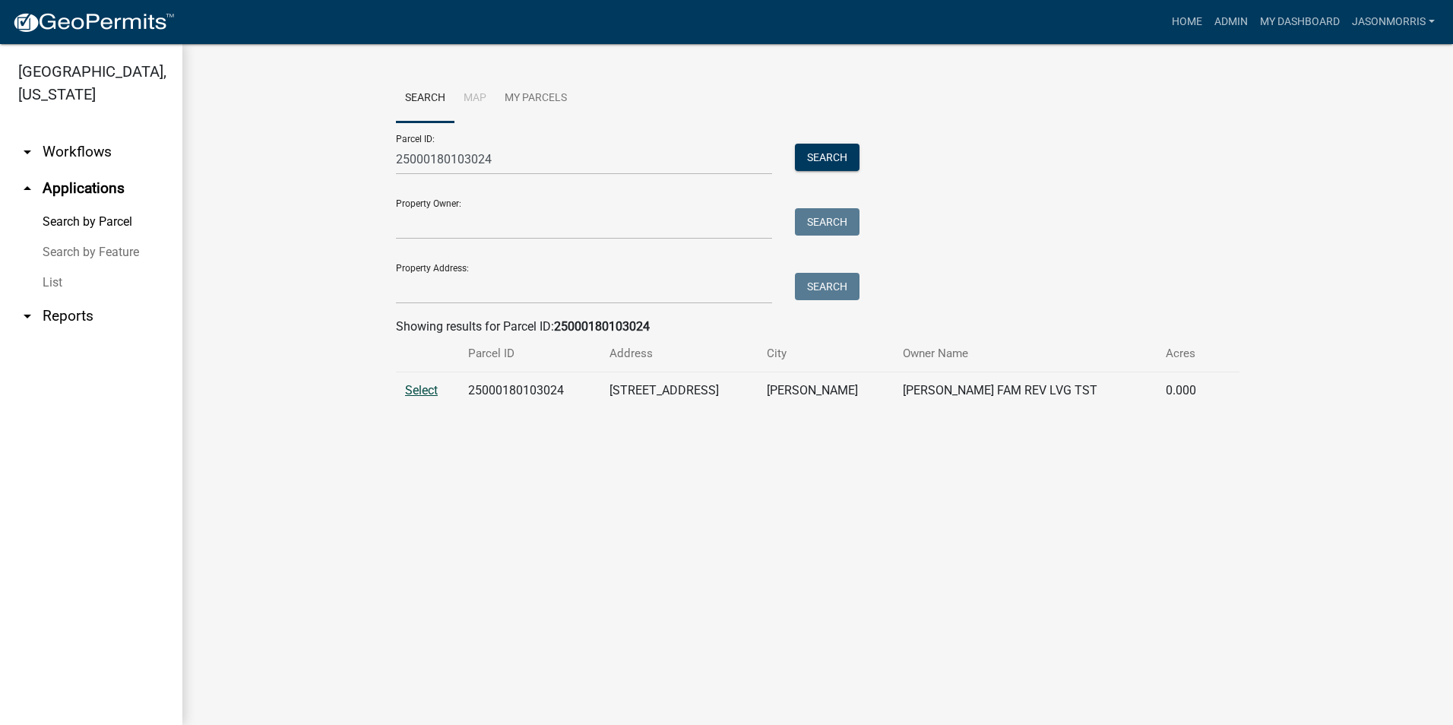
click at [413, 393] on span "Select" at bounding box center [421, 390] width 33 height 14
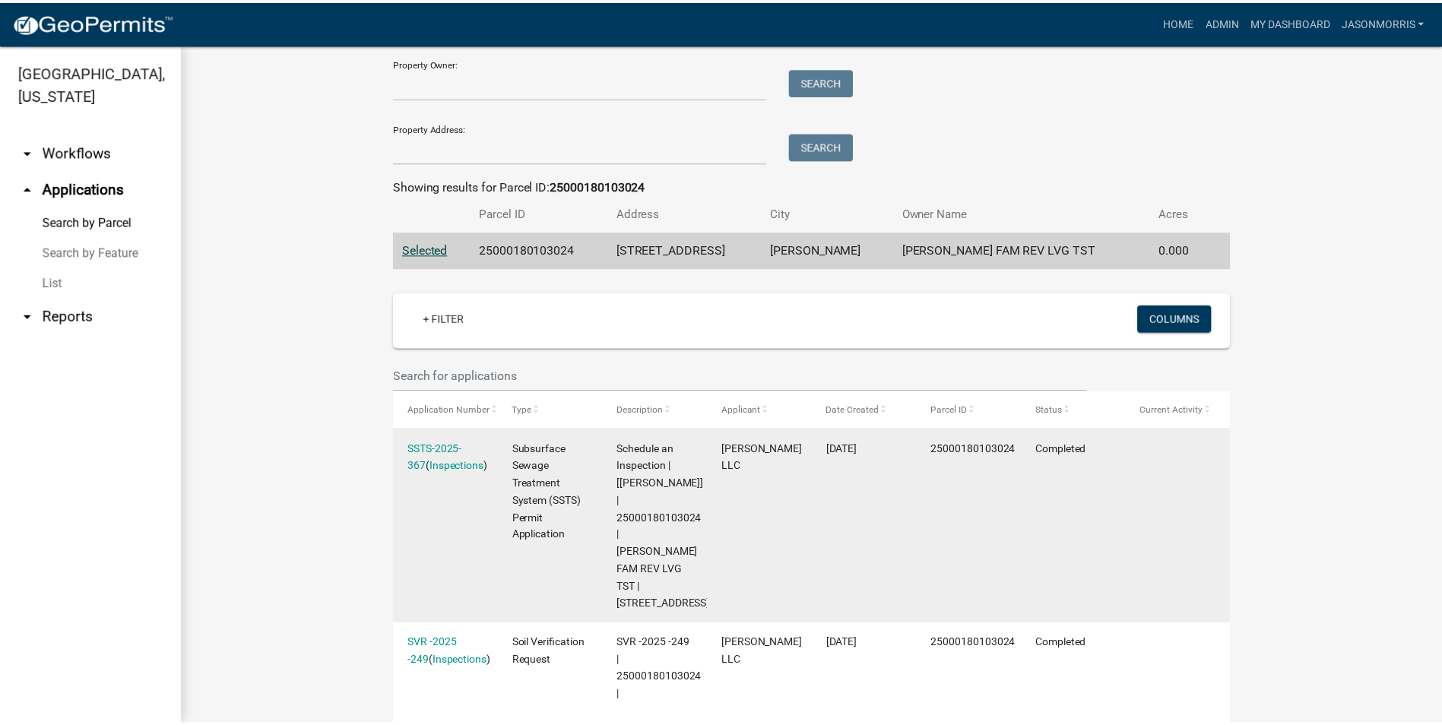
scroll to position [296, 0]
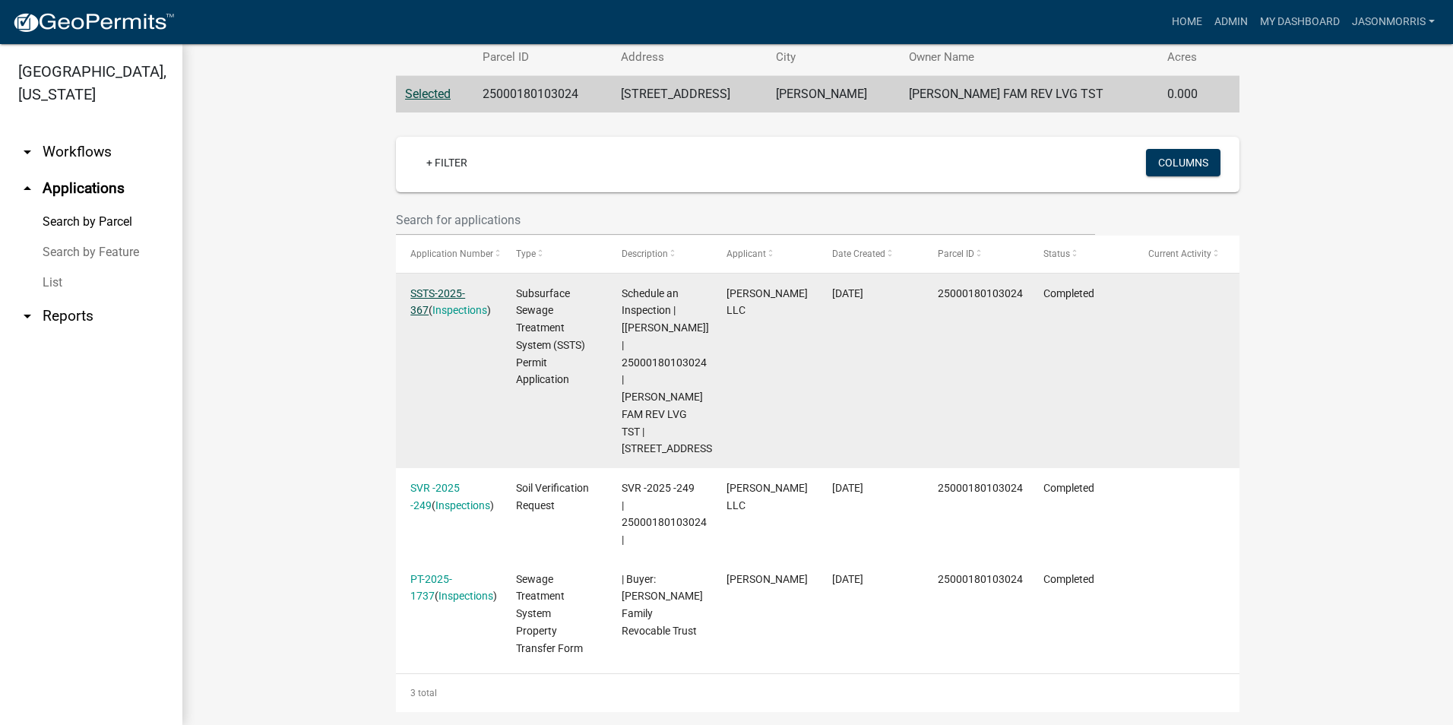
click at [443, 292] on link "SSTS-2025-367" at bounding box center [437, 302] width 55 height 30
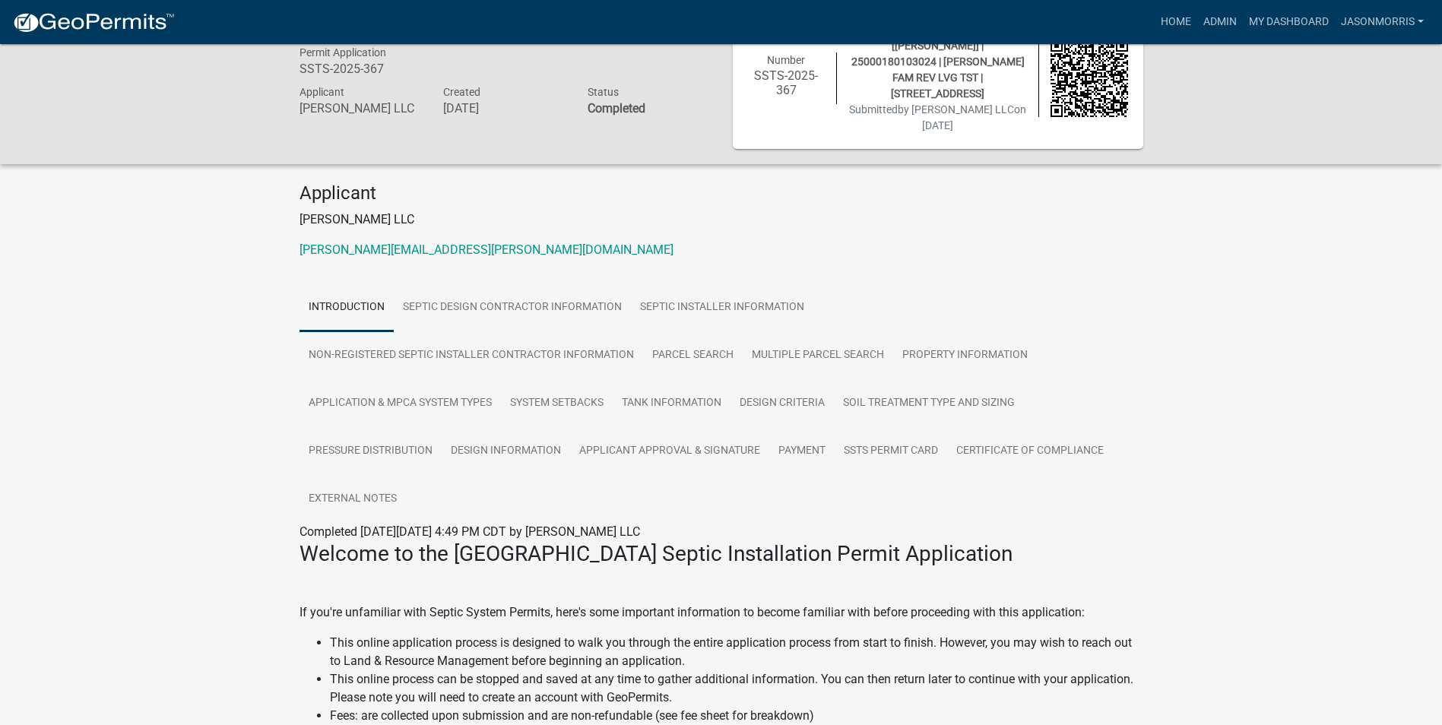
scroll to position [76, 0]
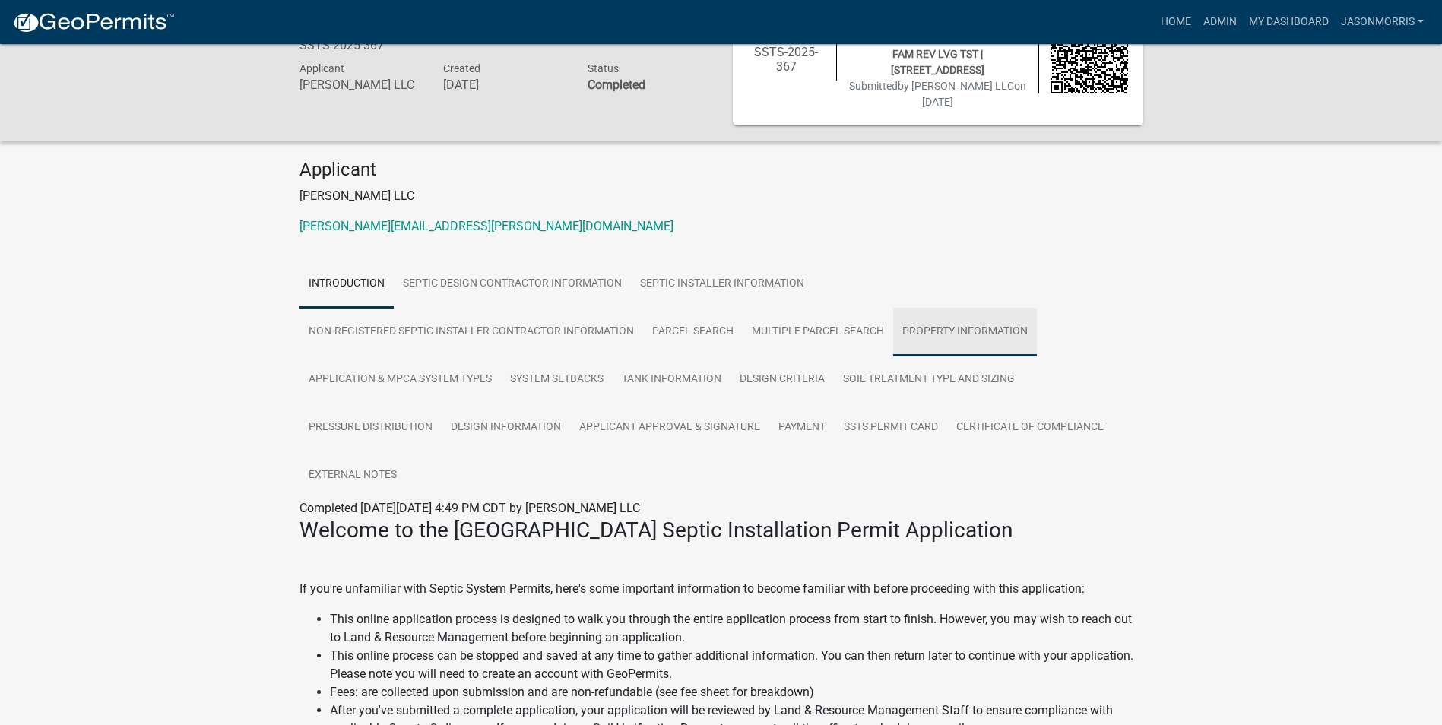
click at [912, 320] on link "Property Information" at bounding box center [965, 332] width 144 height 49
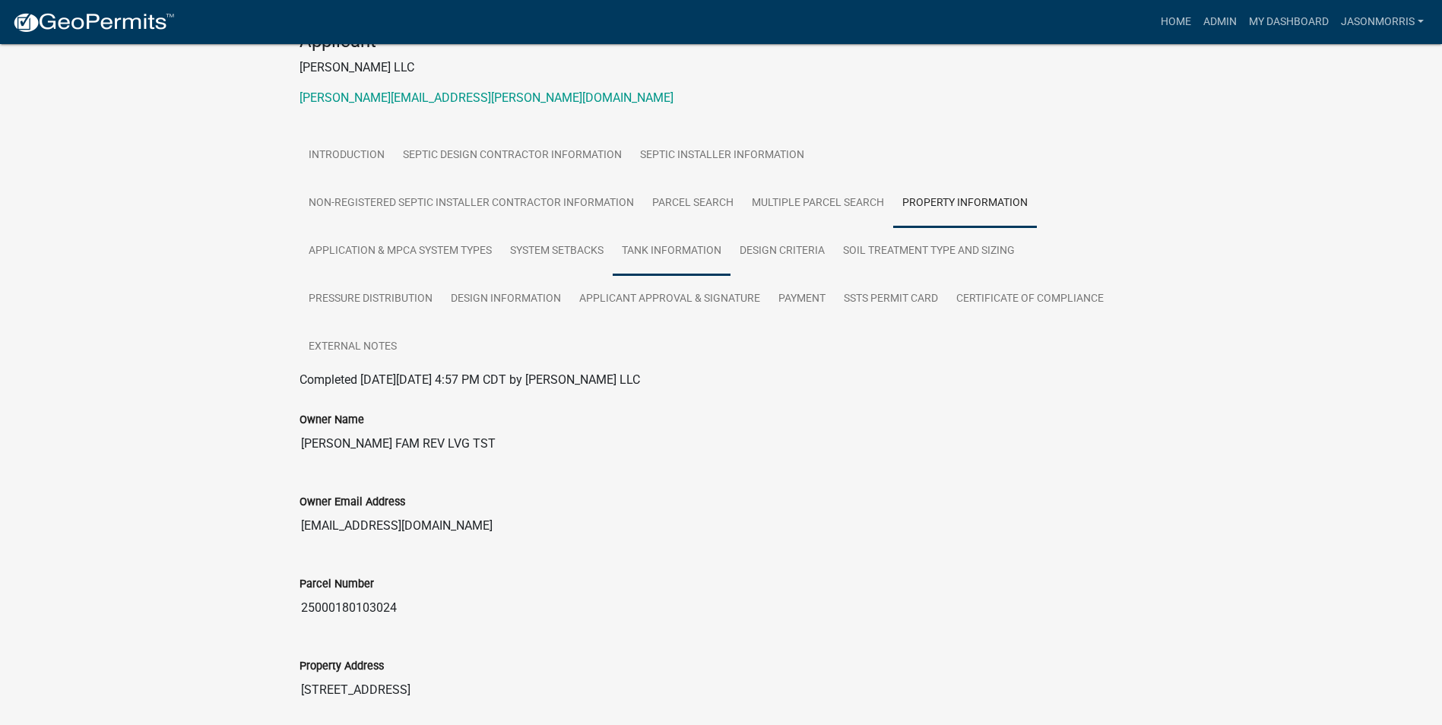
scroll to position [182, 0]
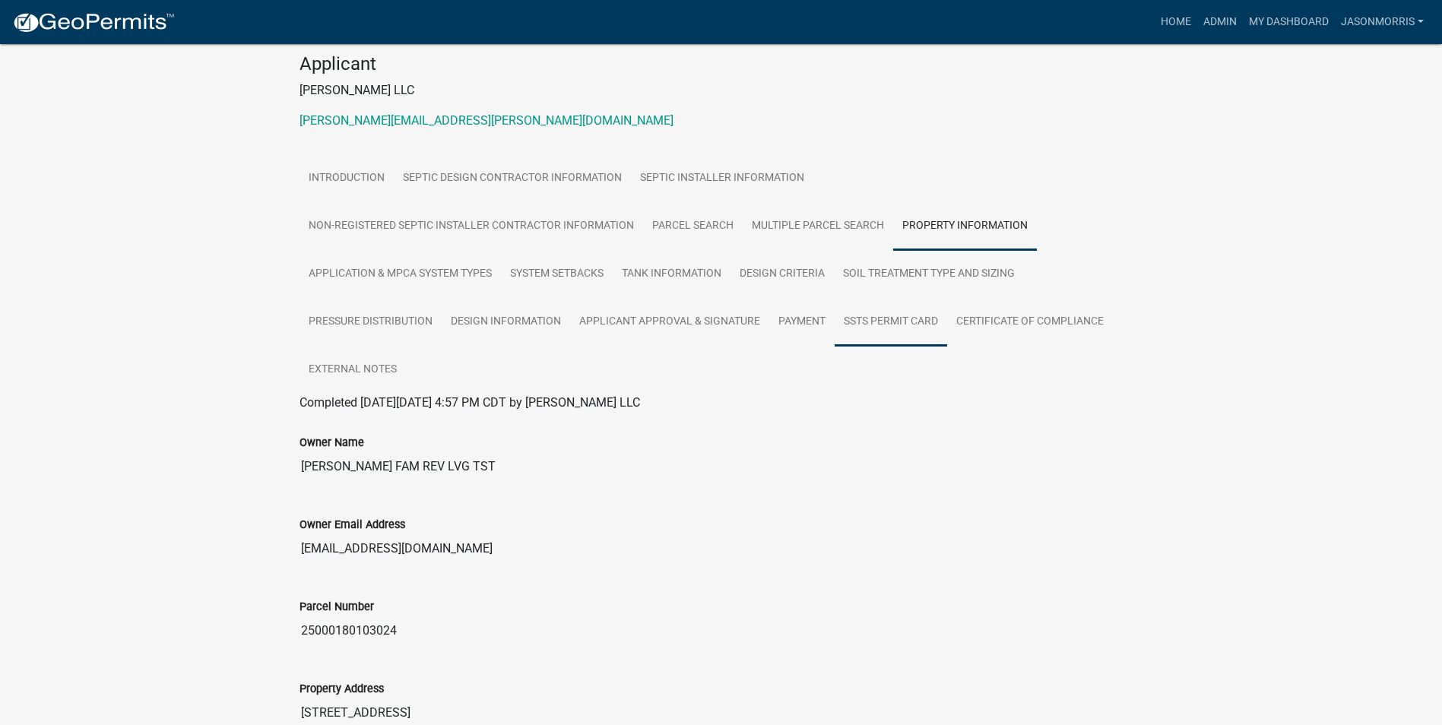
click at [865, 308] on link "SSTS Permit Card" at bounding box center [890, 322] width 112 height 49
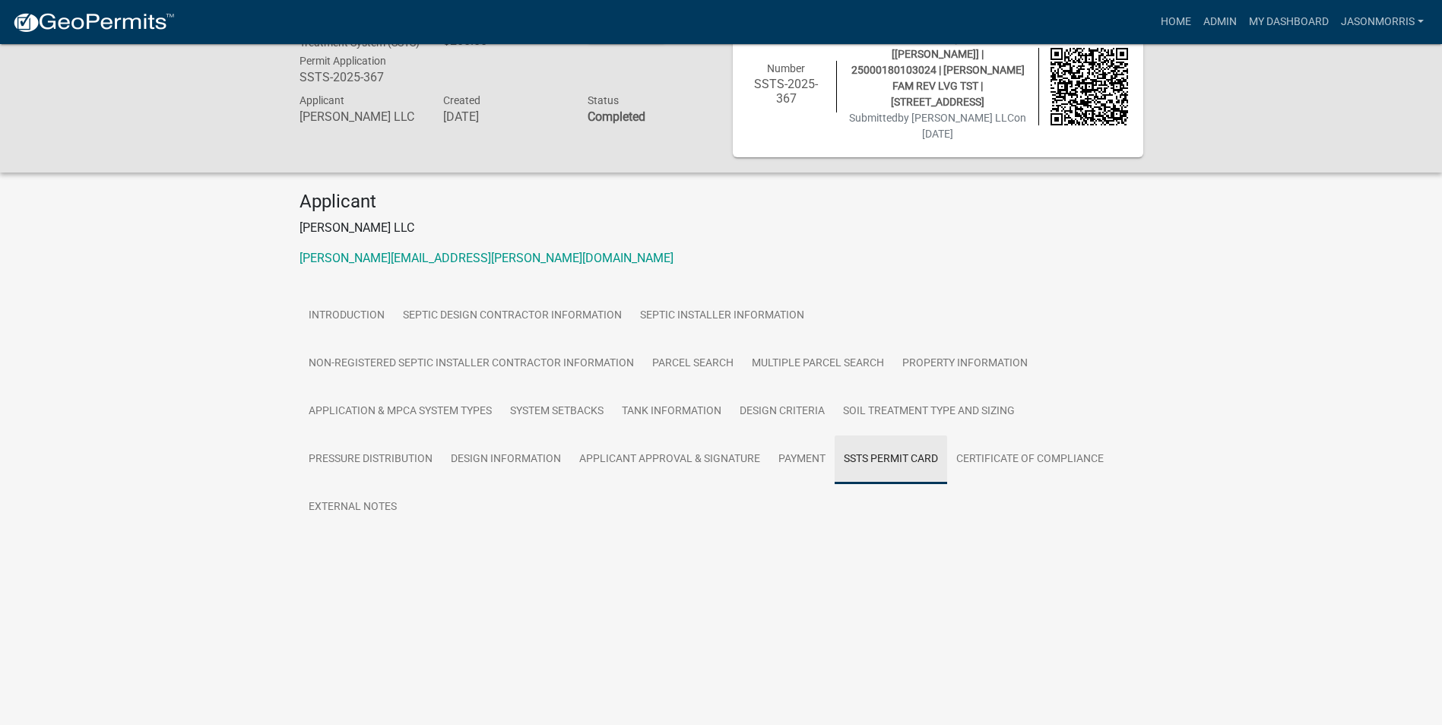
scroll to position [44, 0]
click at [358, 551] on link "SSTS Permit Card" at bounding box center [347, 558] width 97 height 14
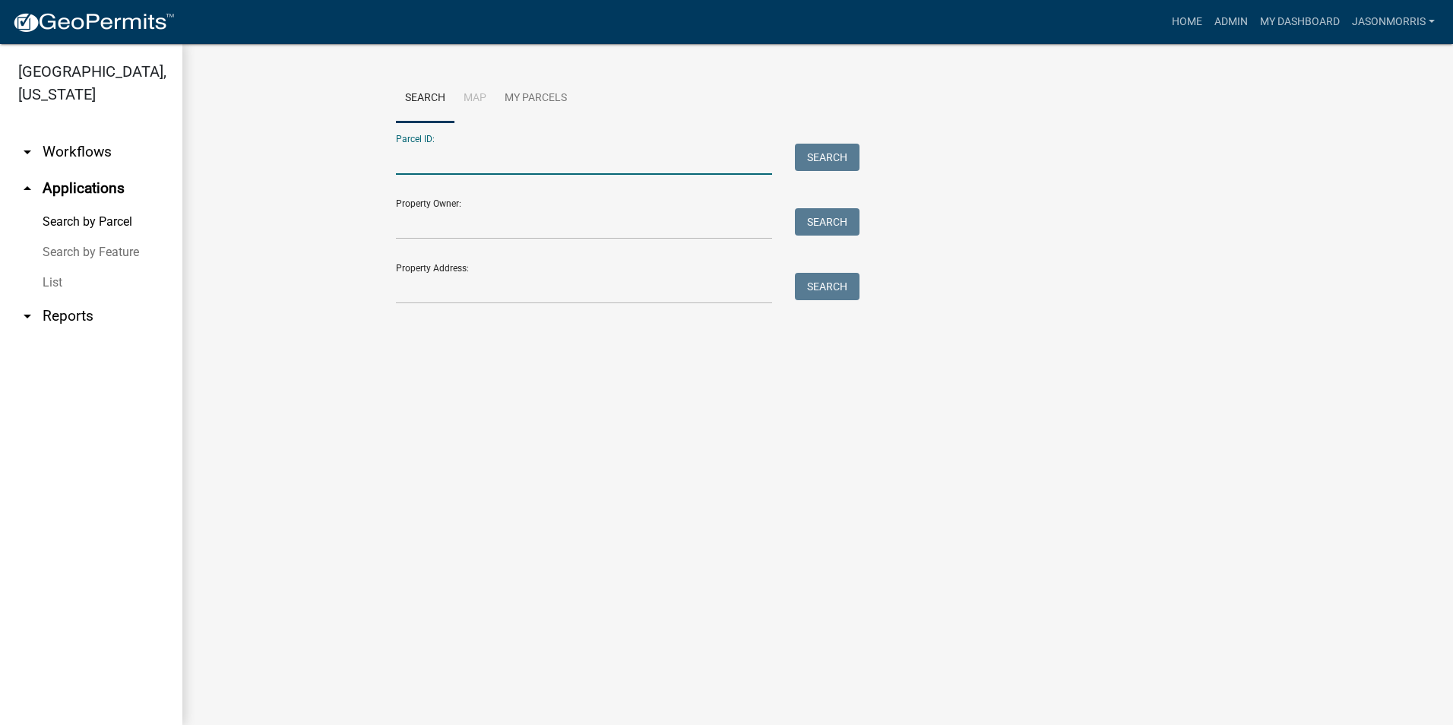
click at [418, 157] on input "Parcel ID:" at bounding box center [584, 159] width 376 height 31
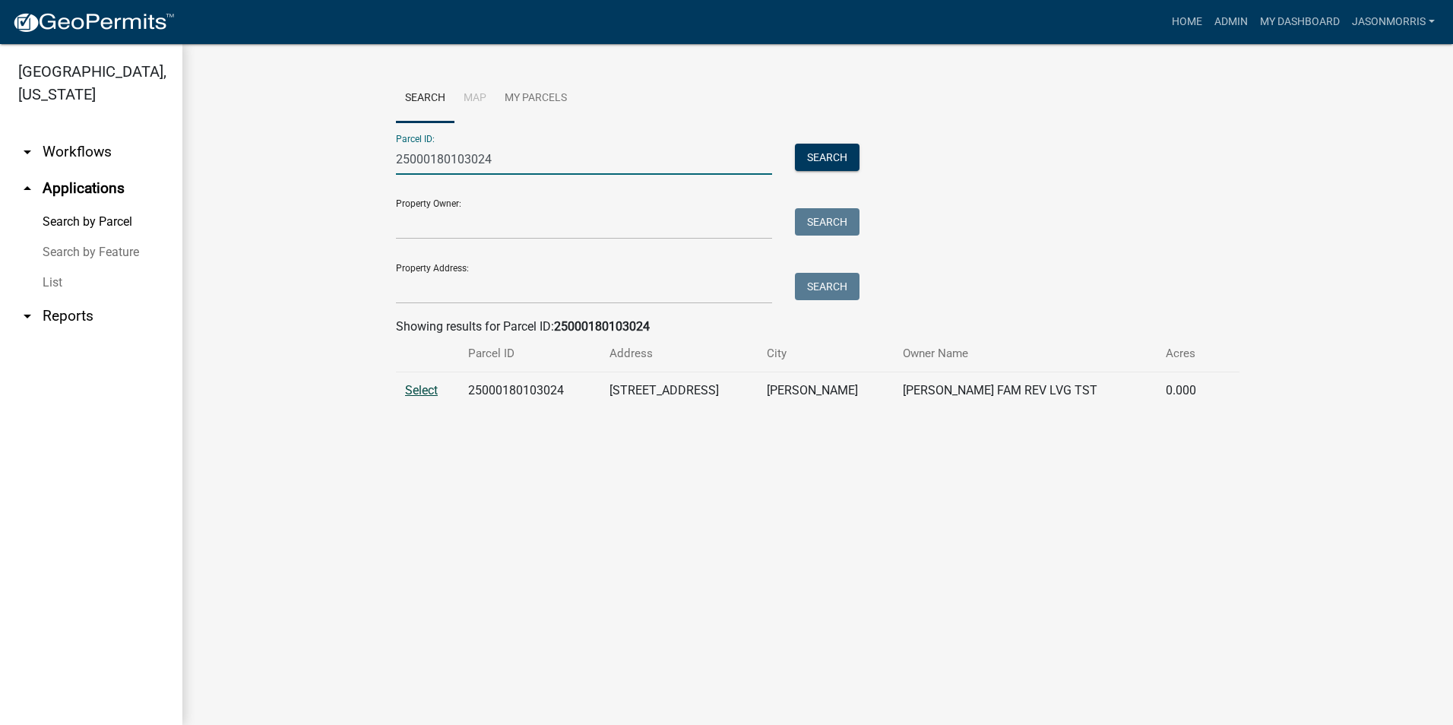
click at [426, 396] on span "Select" at bounding box center [421, 390] width 33 height 14
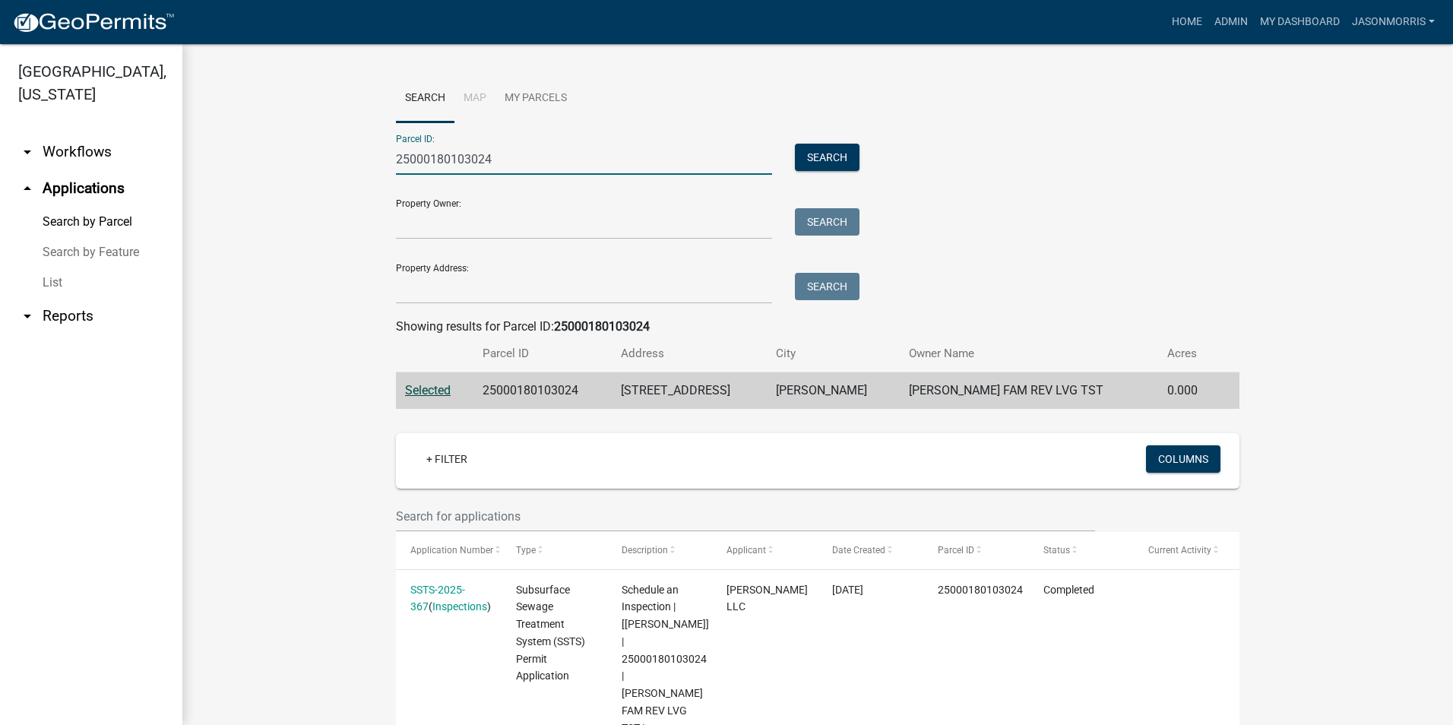
drag, startPoint x: 491, startPoint y: 164, endPoint x: 426, endPoint y: 161, distance: 64.7
click at [426, 161] on input "25000180103024" at bounding box center [584, 159] width 376 height 31
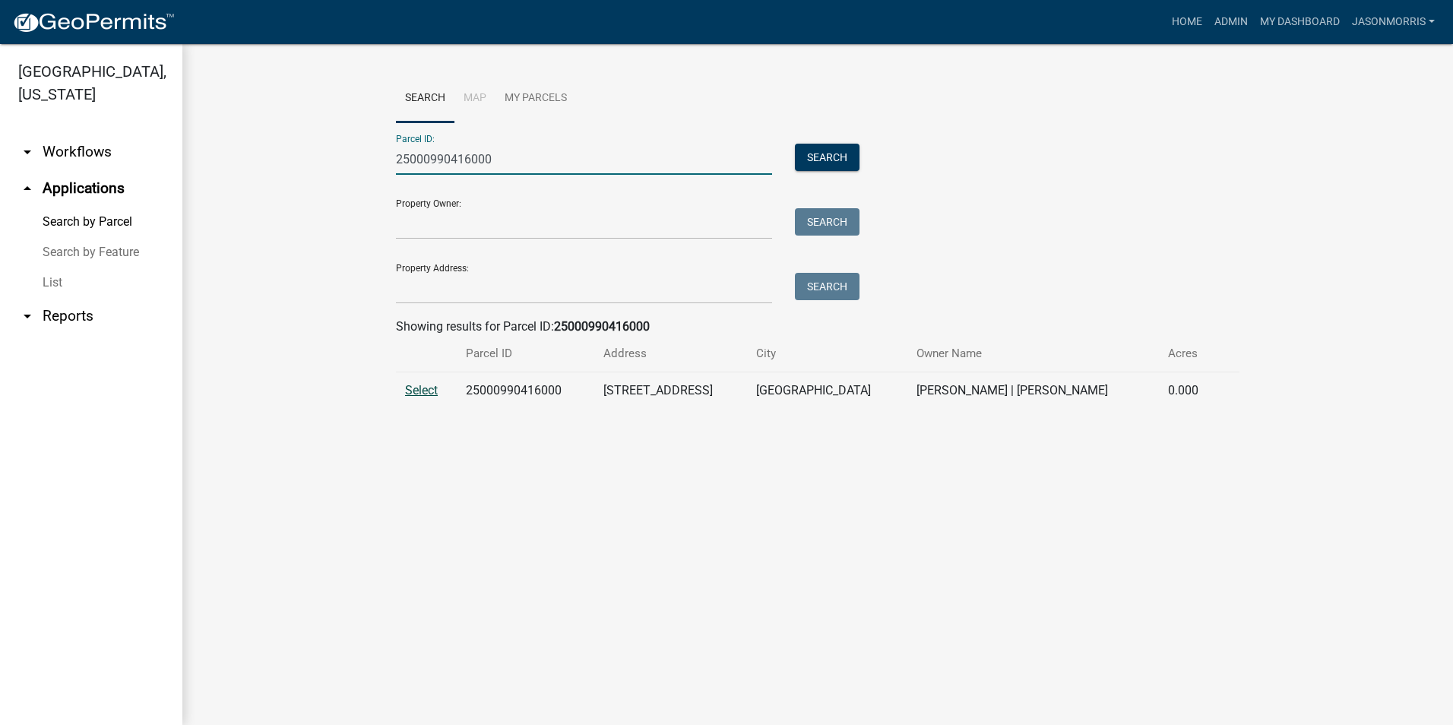
type input "25000990416000"
click at [424, 393] on span "Select" at bounding box center [421, 390] width 33 height 14
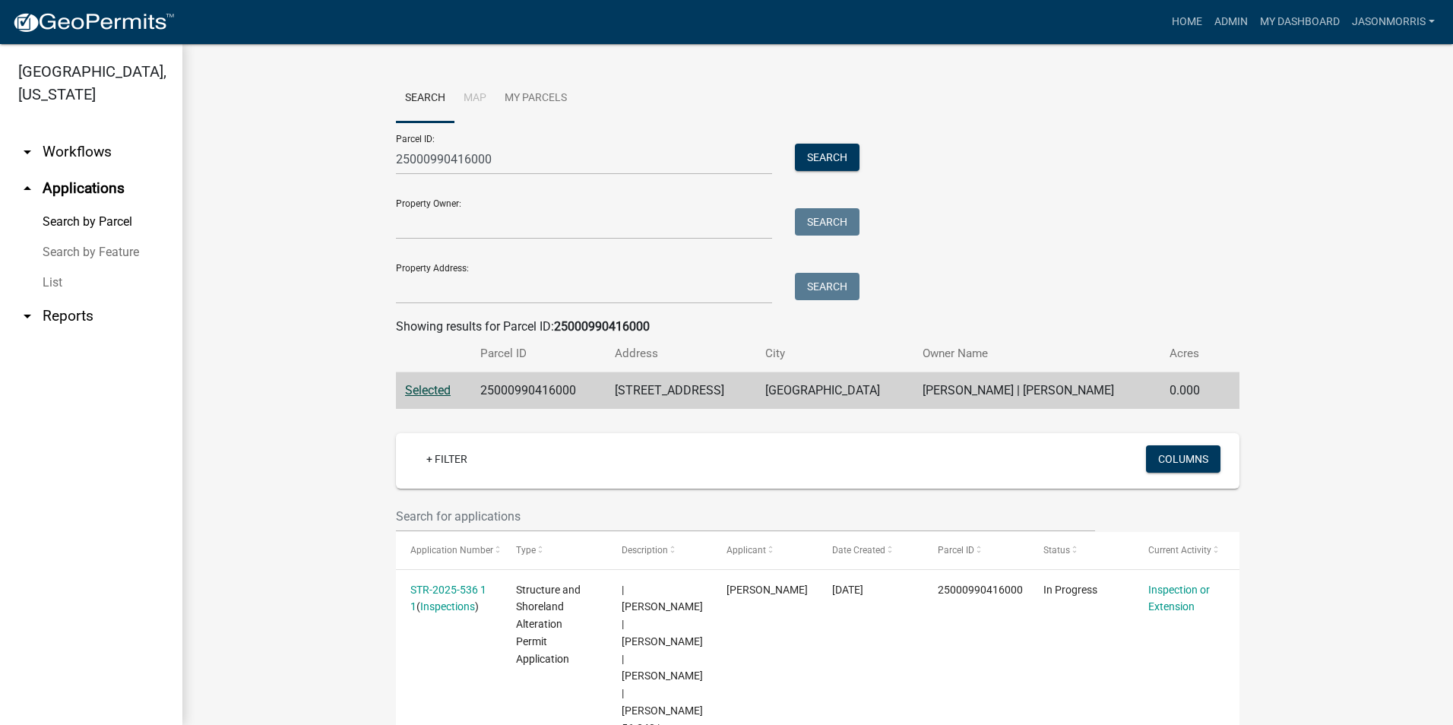
scroll to position [97, 0]
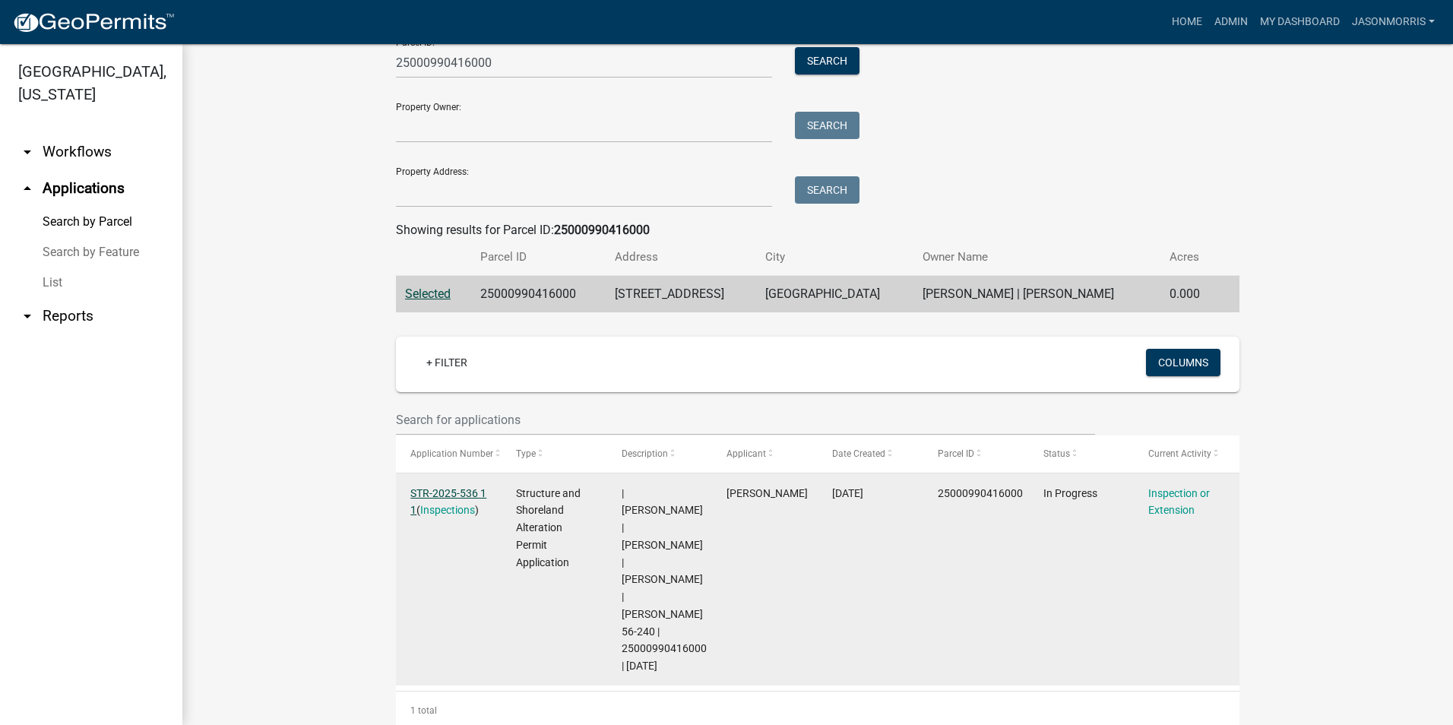
click at [435, 487] on link "STR-2025-536 1 1" at bounding box center [448, 502] width 76 height 30
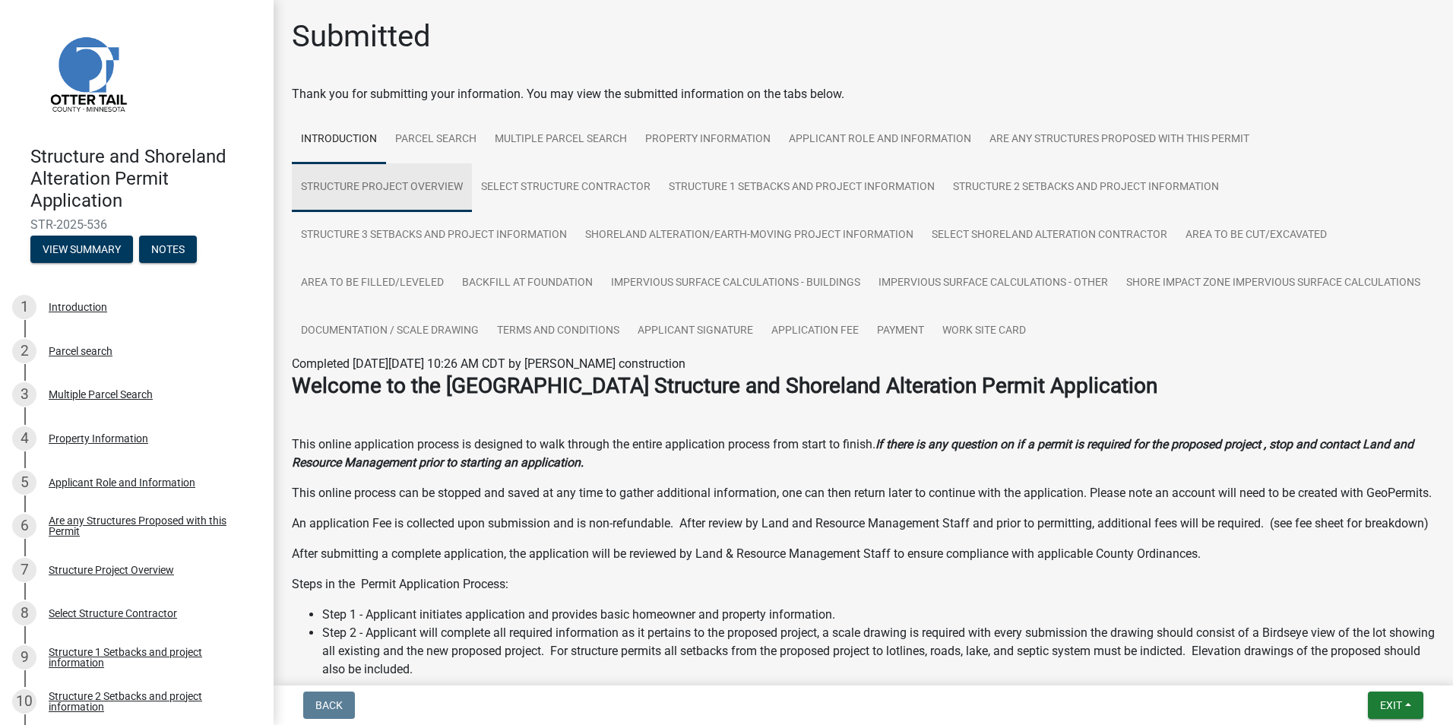
click at [432, 186] on link "Structure Project Overview" at bounding box center [382, 187] width 180 height 49
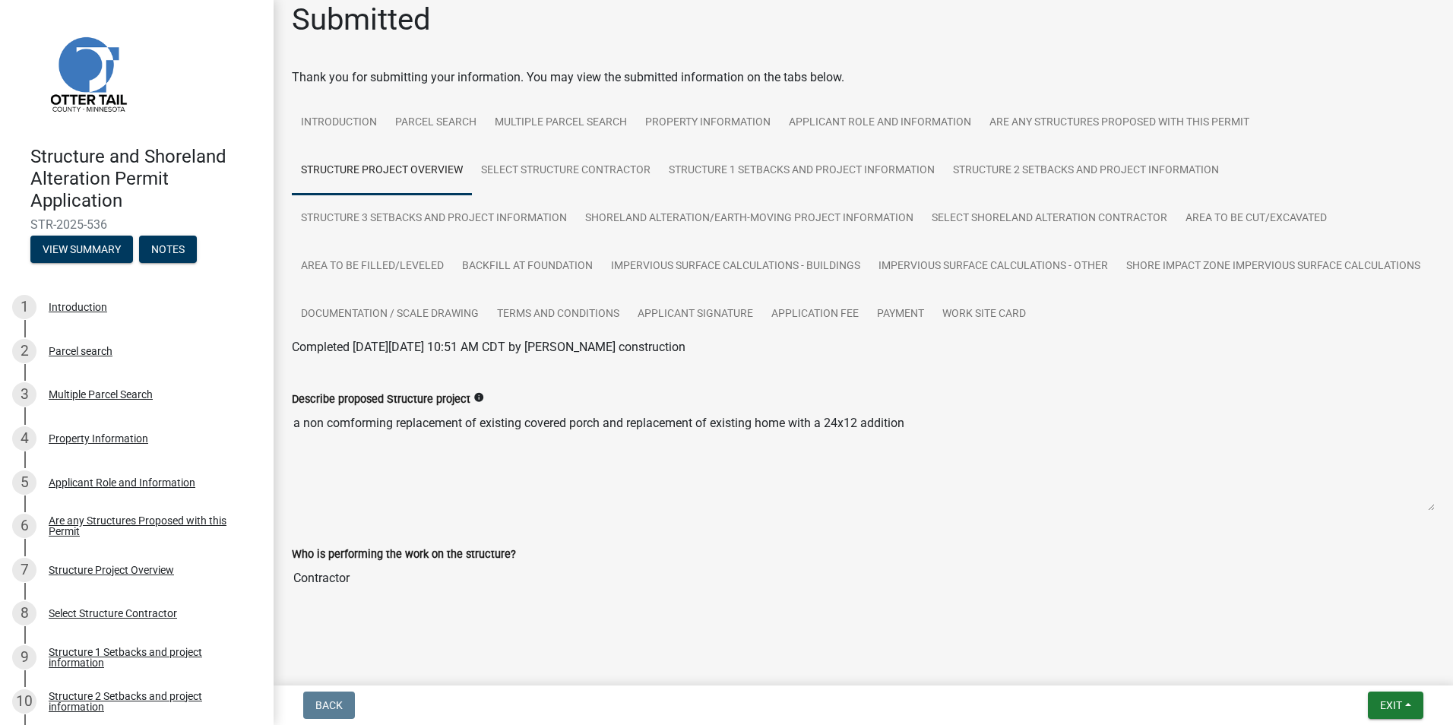
scroll to position [21, 0]
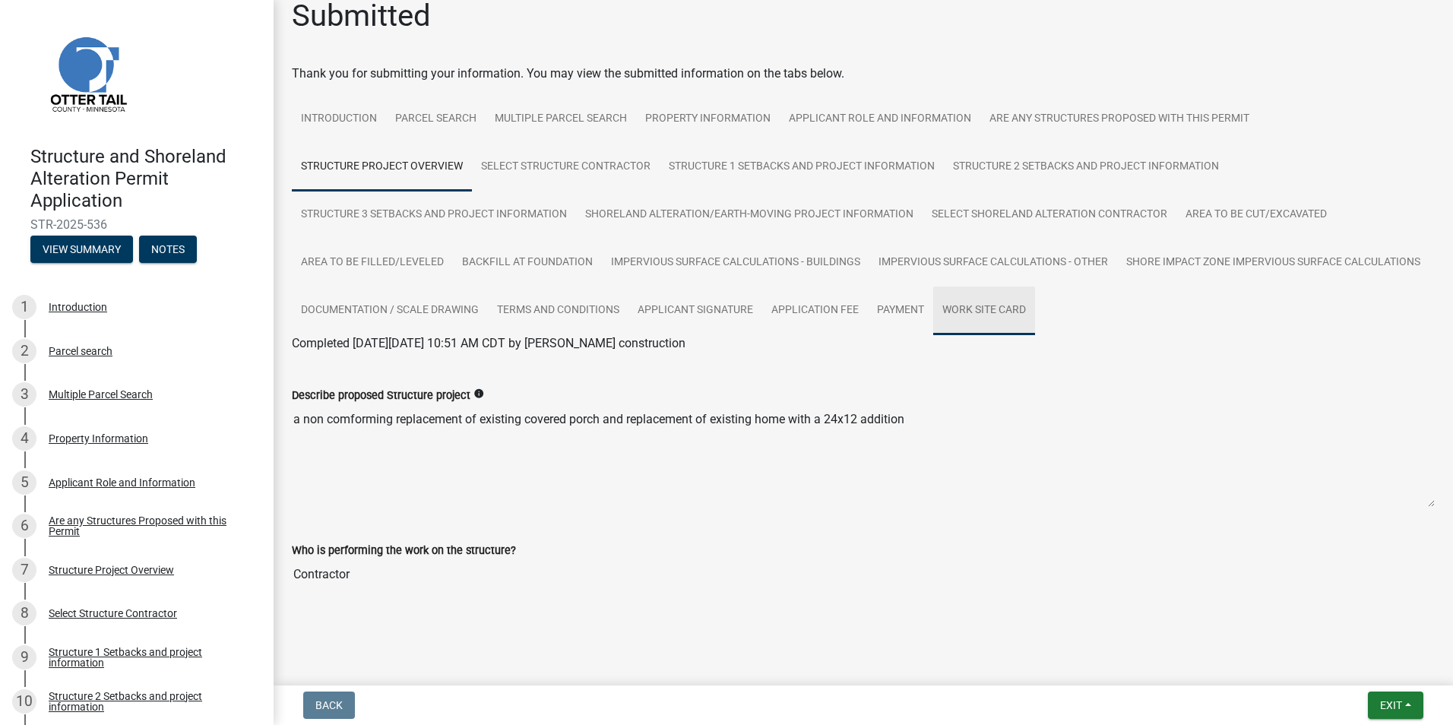
click at [1035, 303] on link "Work Site Card" at bounding box center [984, 310] width 102 height 49
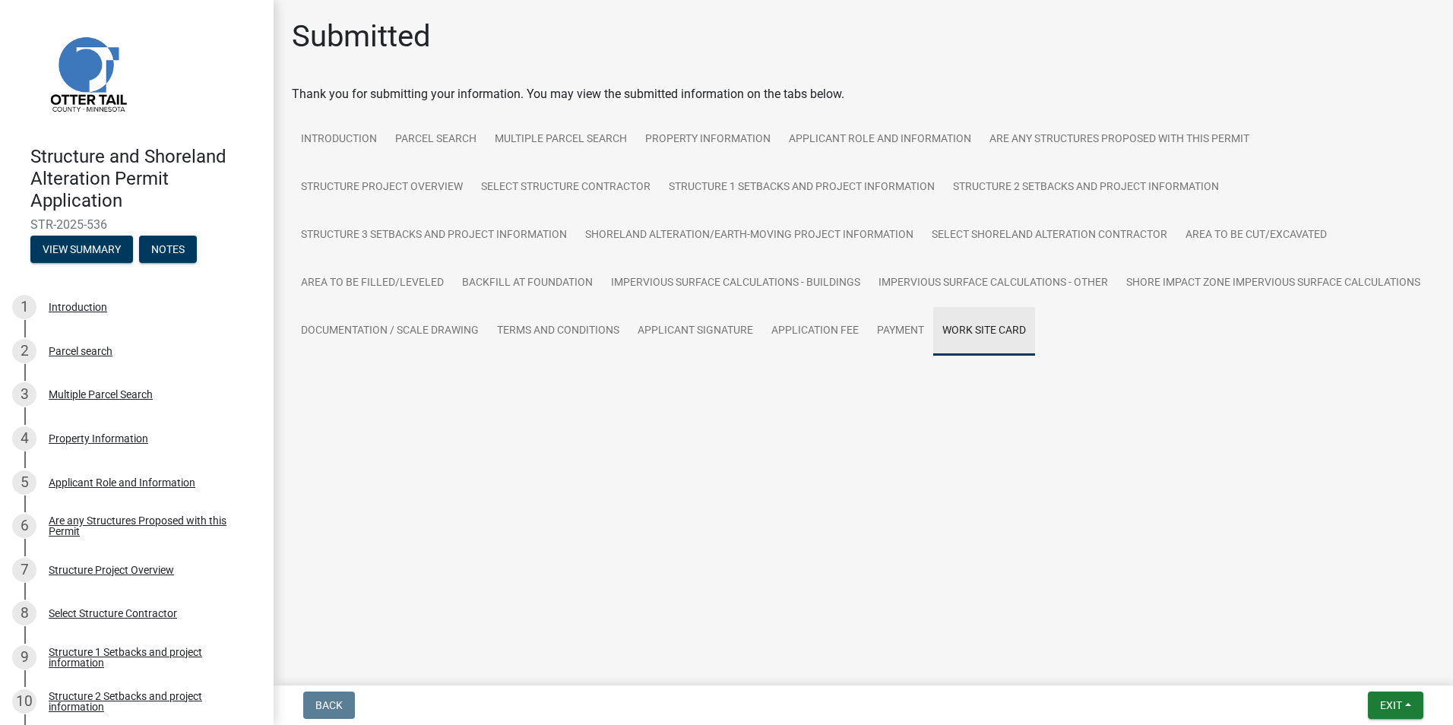
scroll to position [0, 0]
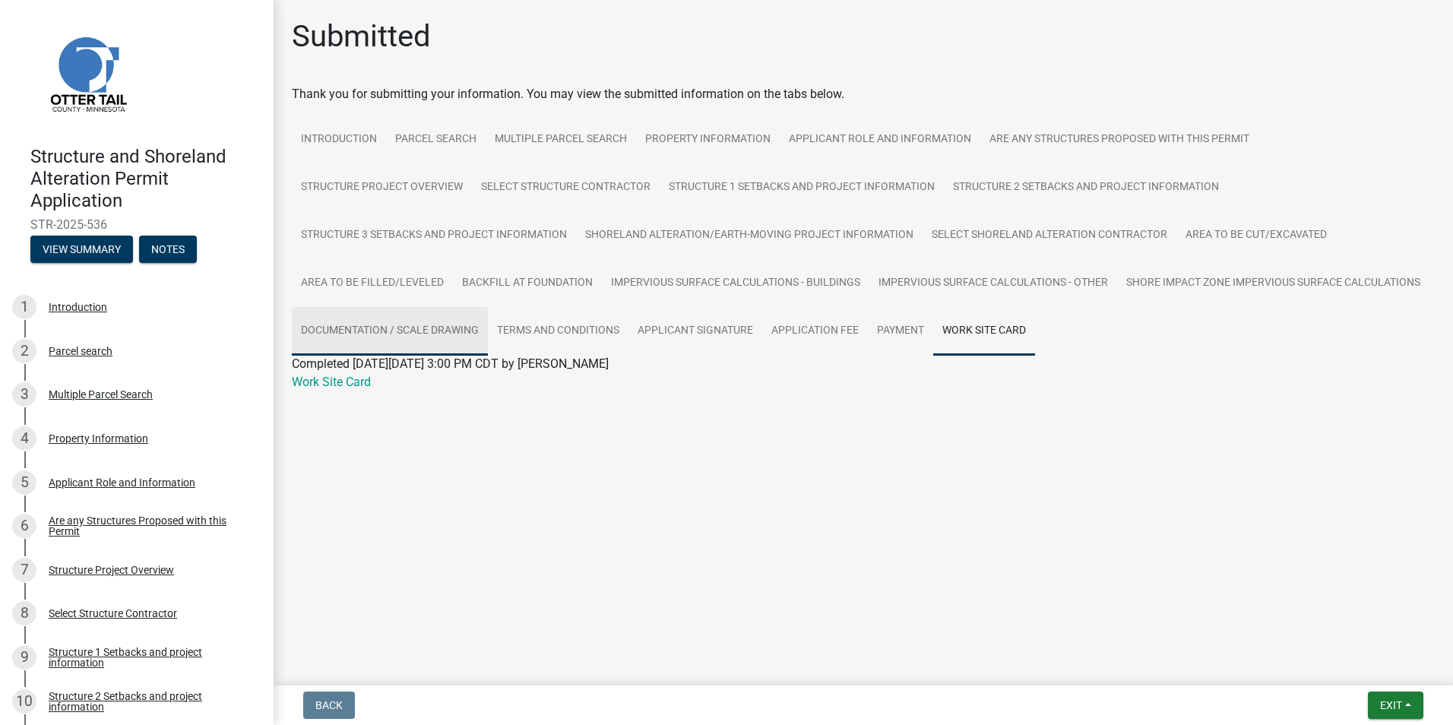
click at [346, 331] on link "Documentation / Scale Drawing" at bounding box center [390, 331] width 196 height 49
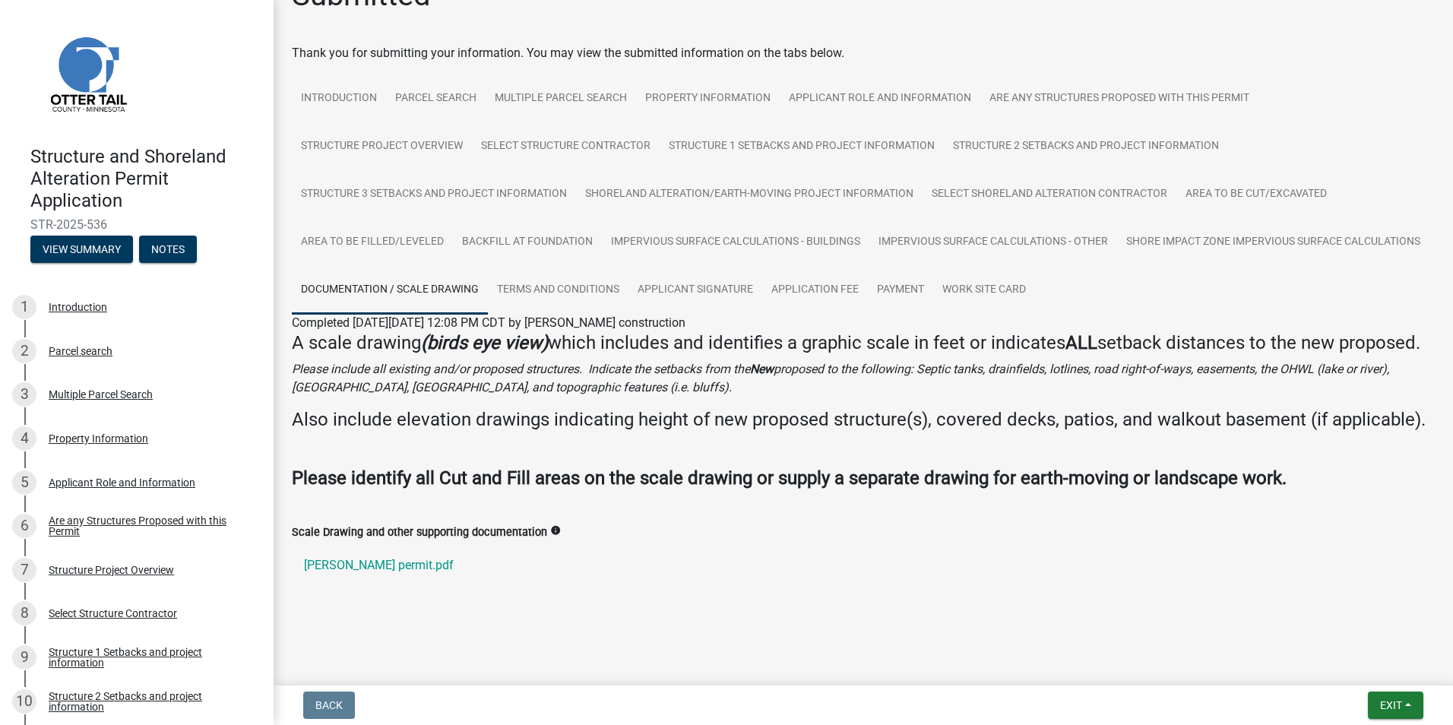
scroll to position [85, 0]
click at [366, 558] on link "[PERSON_NAME] permit.pdf" at bounding box center [863, 565] width 1143 height 36
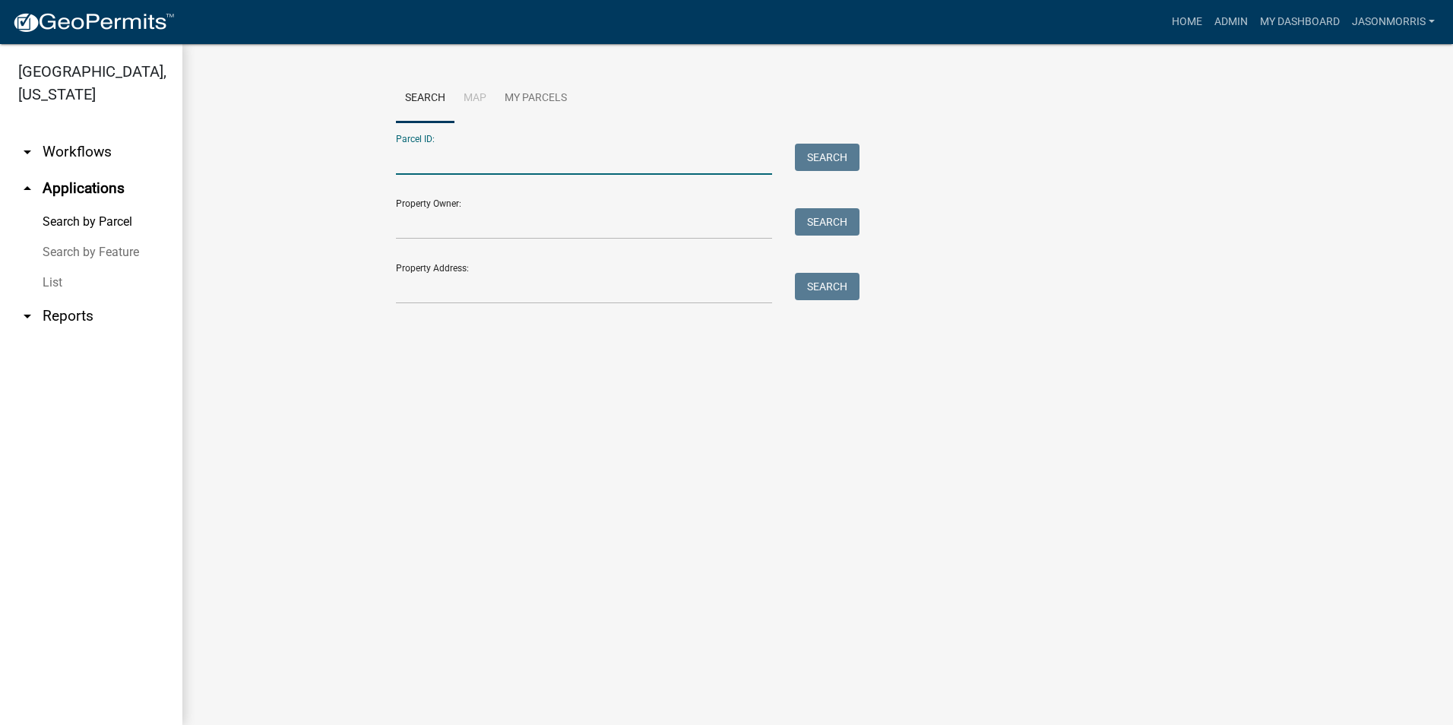
drag, startPoint x: 516, startPoint y: 164, endPoint x: 508, endPoint y: 166, distance: 8.5
click at [515, 164] on input "Parcel ID:" at bounding box center [584, 159] width 376 height 31
paste input "46000290104001"
type input "46000290104001"
click at [809, 144] on div "Parcel ID: 46000290104001 Search" at bounding box center [624, 148] width 456 height 52
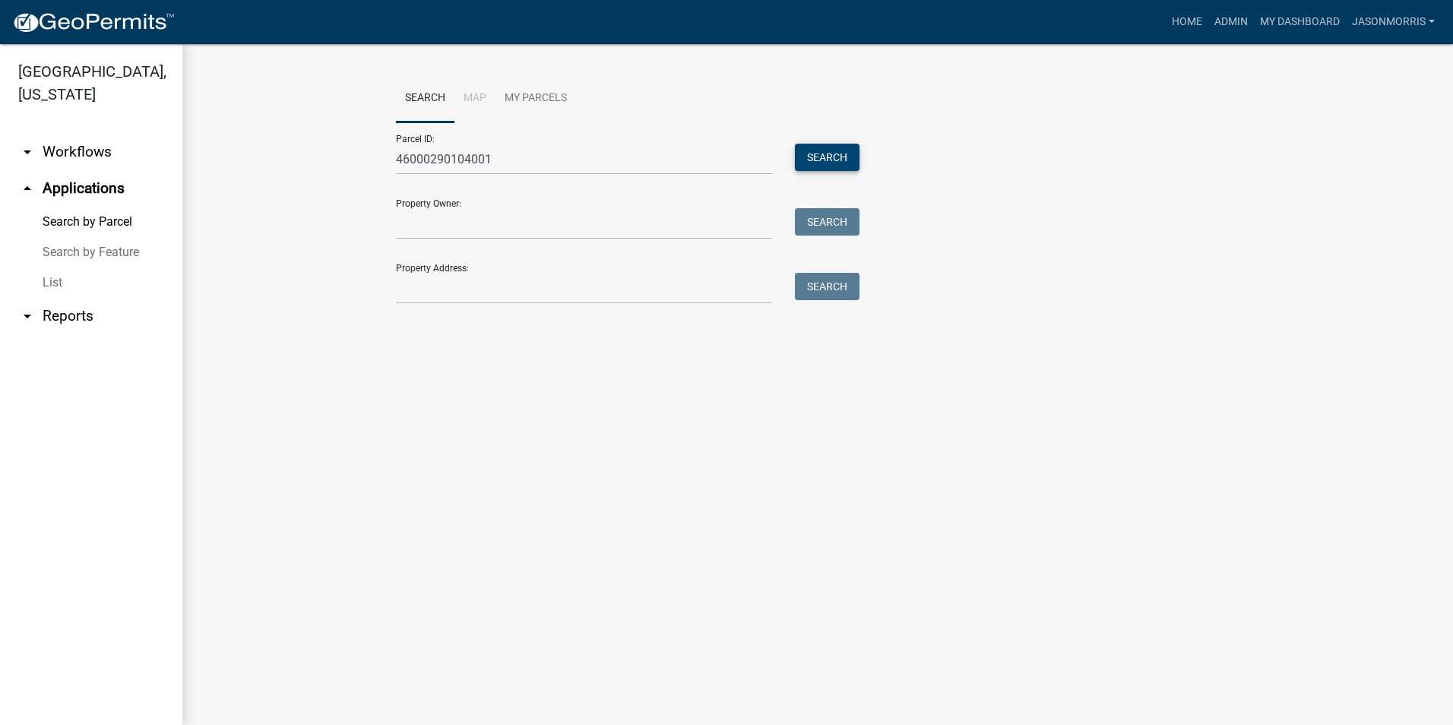
click at [817, 151] on button "Search" at bounding box center [827, 157] width 65 height 27
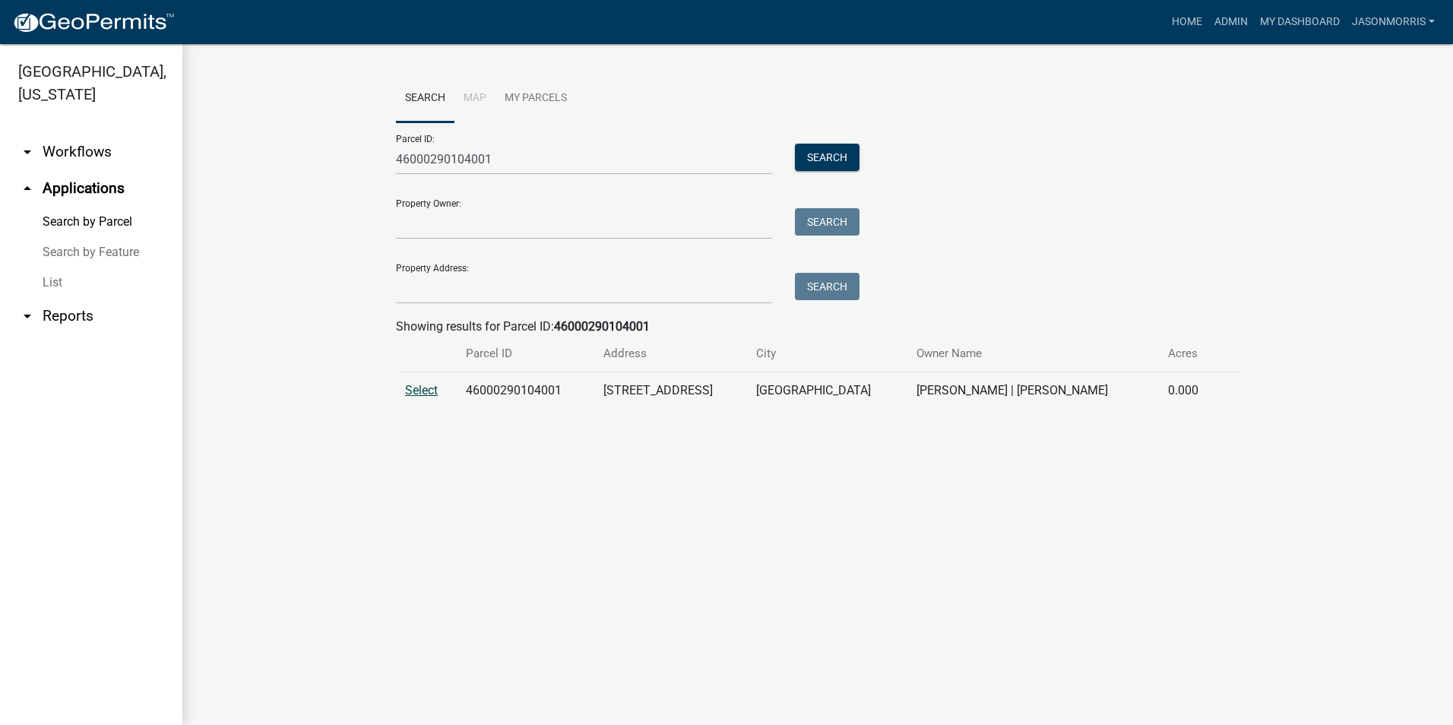
click at [414, 393] on span "Select" at bounding box center [421, 390] width 33 height 14
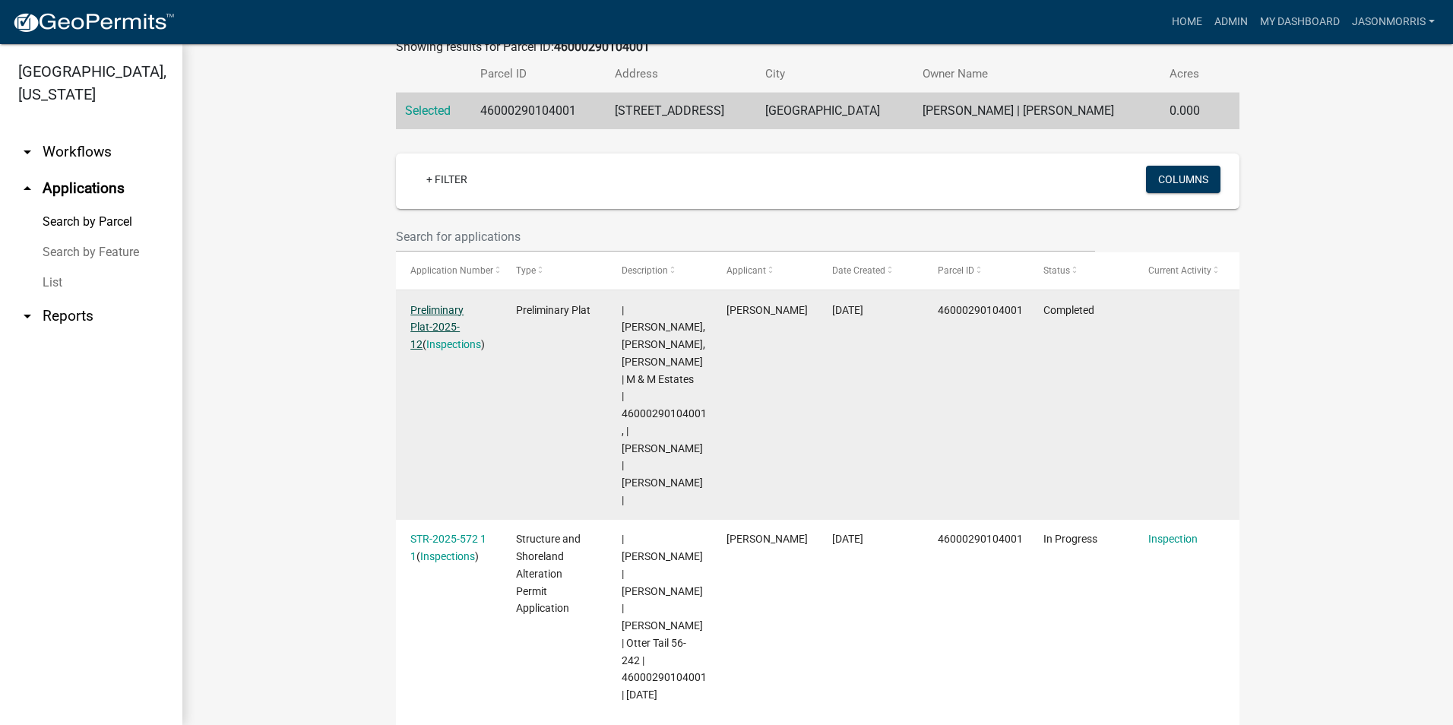
scroll to position [304, 0]
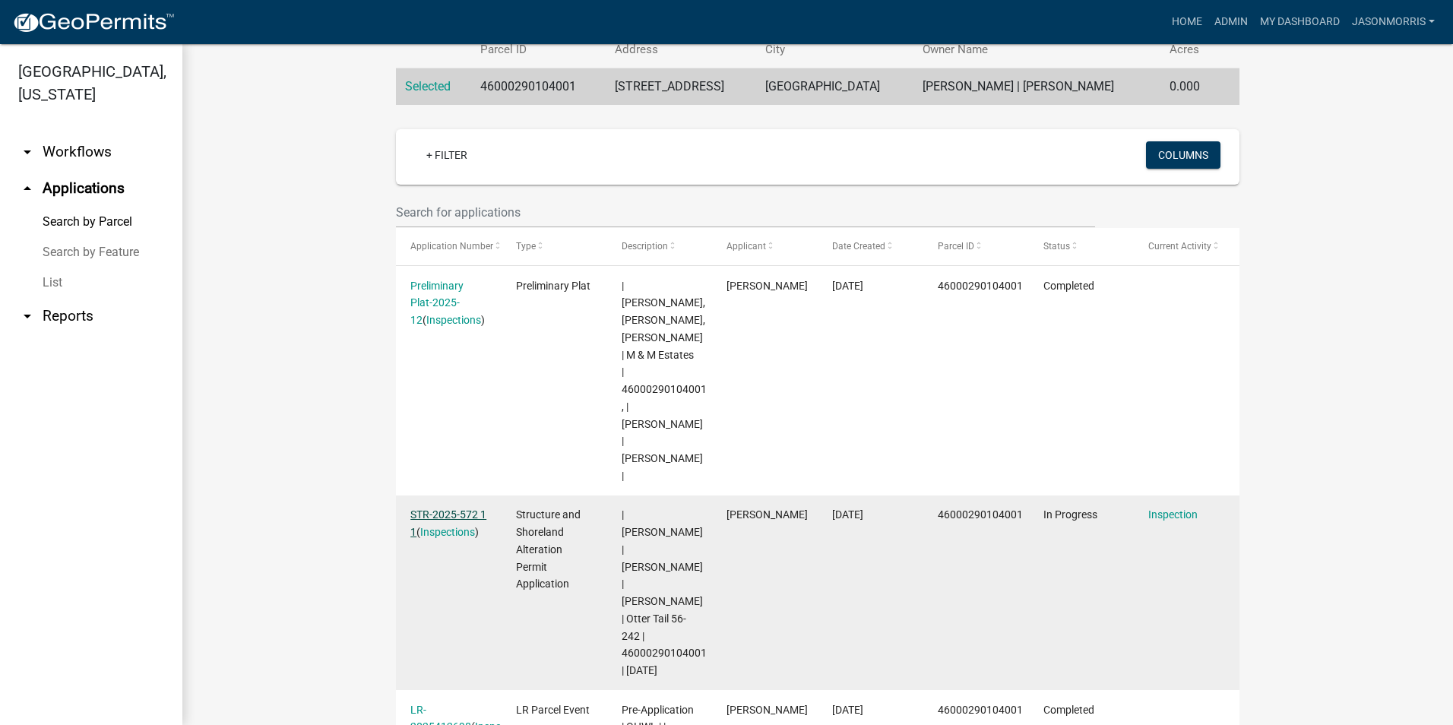
click at [442, 508] on link "STR-2025-572 1 1" at bounding box center [448, 523] width 76 height 30
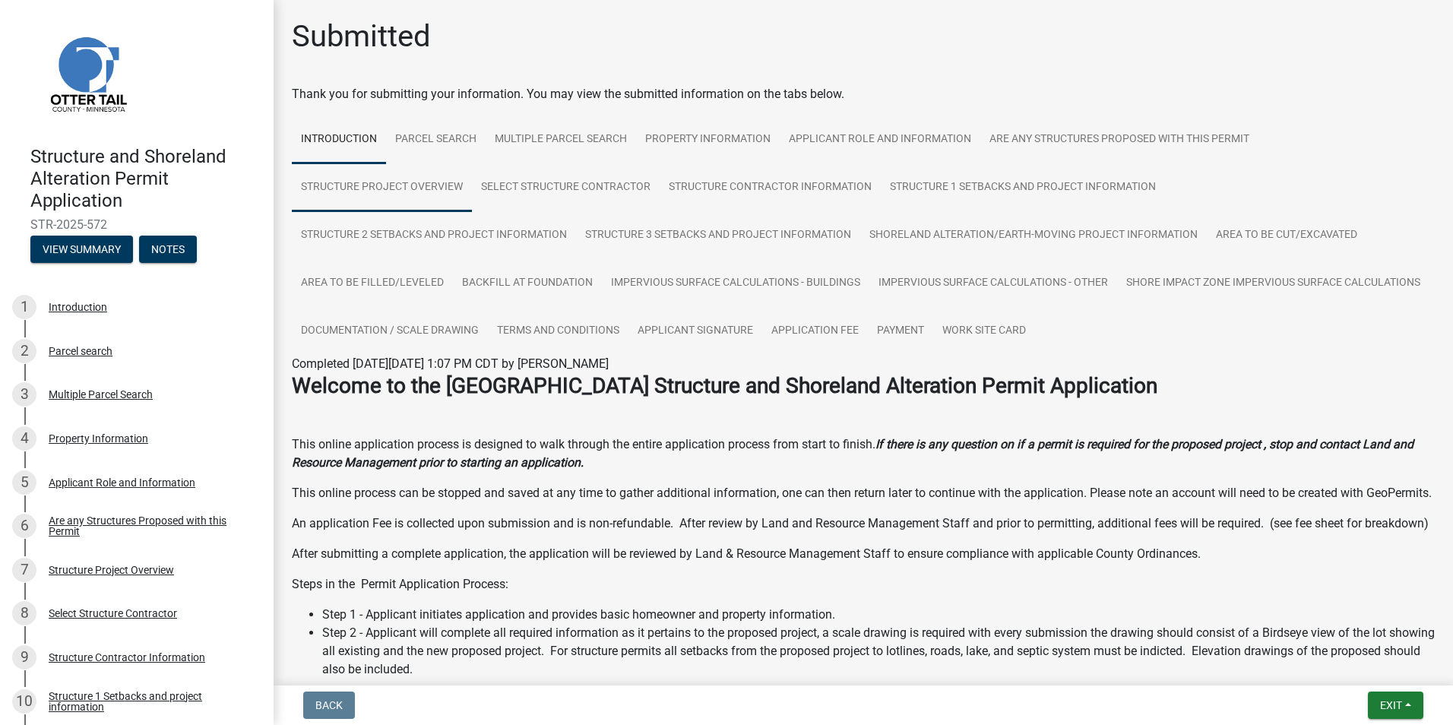
click at [423, 189] on link "Structure Project Overview" at bounding box center [382, 187] width 180 height 49
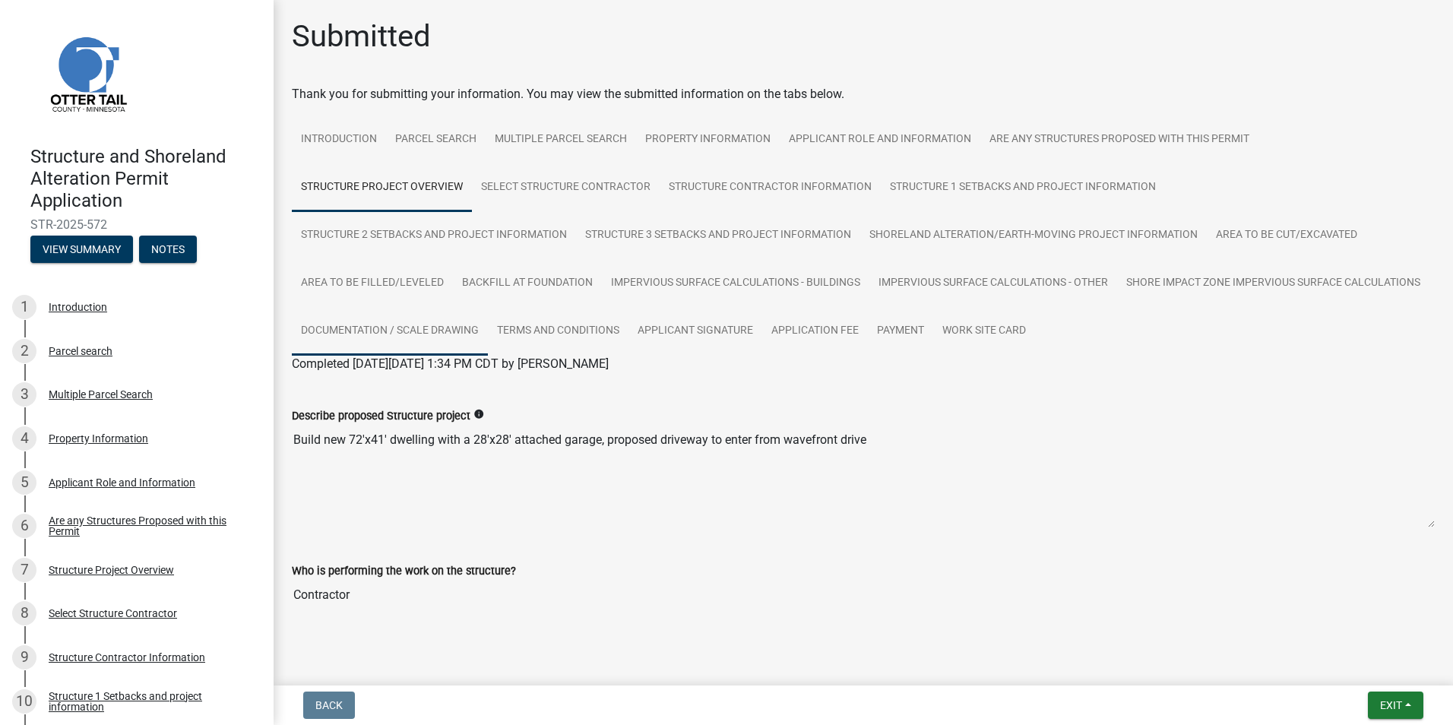
click at [488, 330] on link "Documentation / Scale Drawing" at bounding box center [390, 331] width 196 height 49
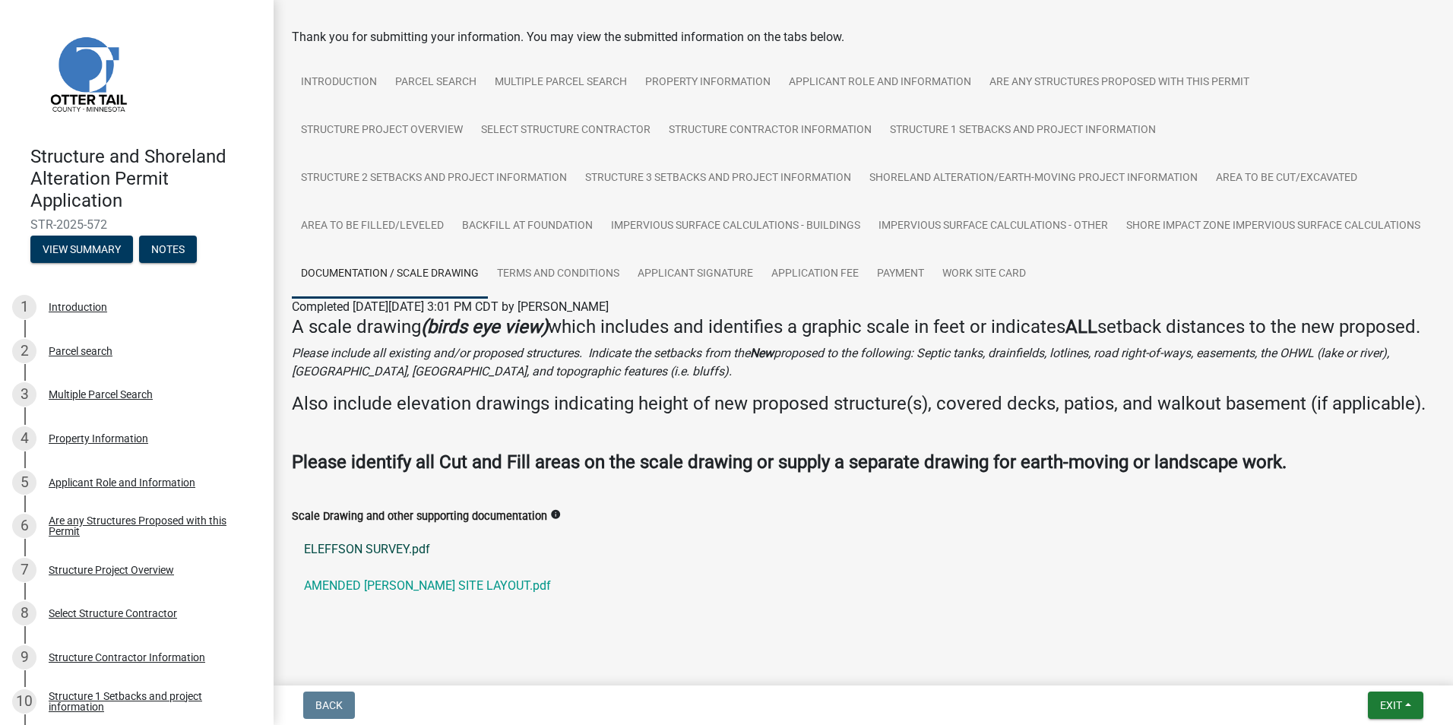
scroll to position [122, 0]
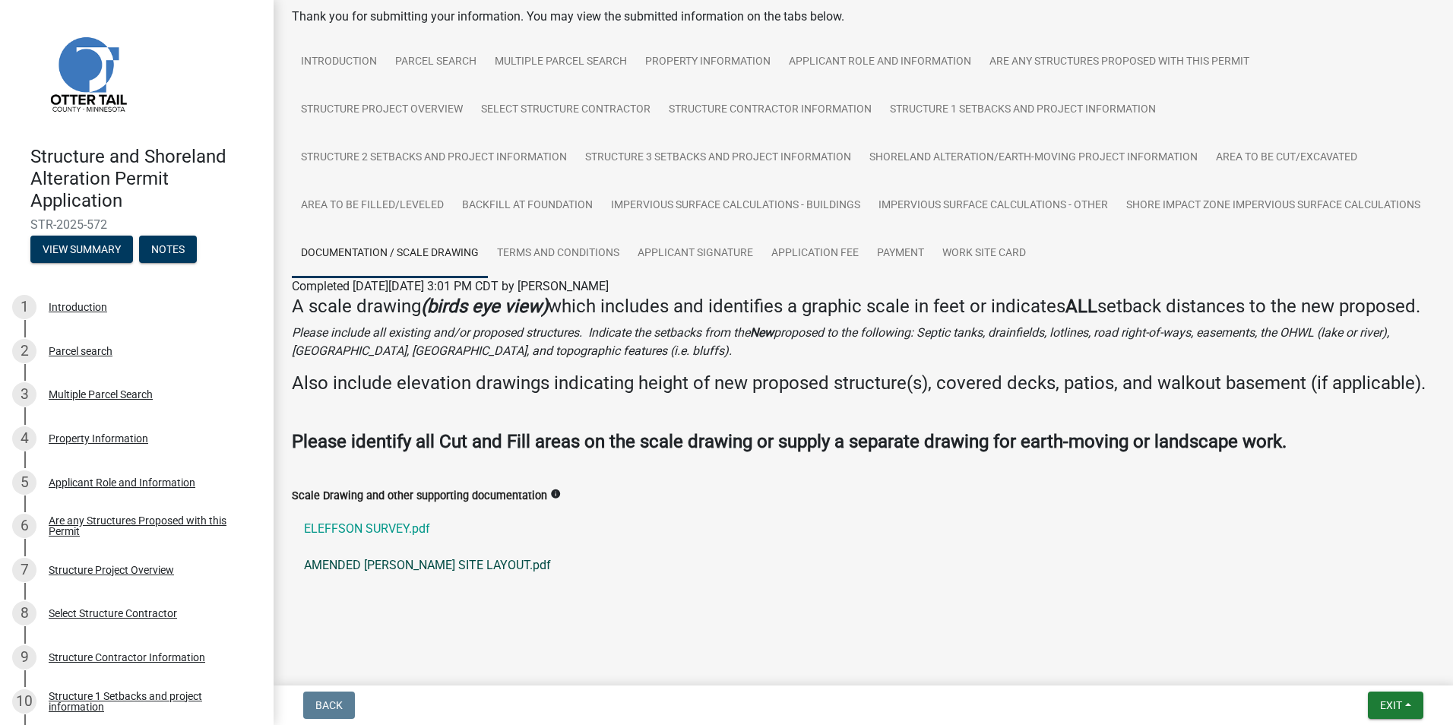
click at [390, 562] on link "AMENDED [PERSON_NAME] SITE LAYOUT.pdf" at bounding box center [863, 565] width 1143 height 36
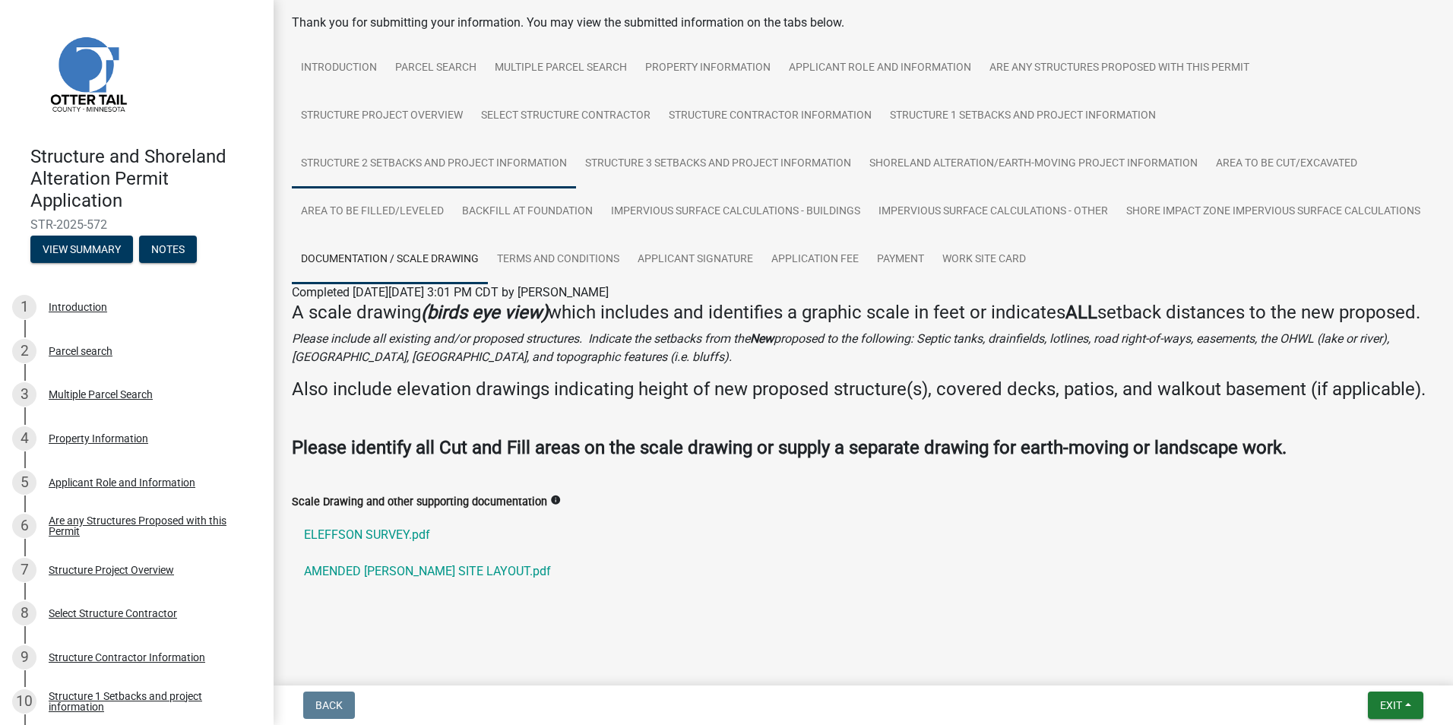
scroll to position [76, 0]
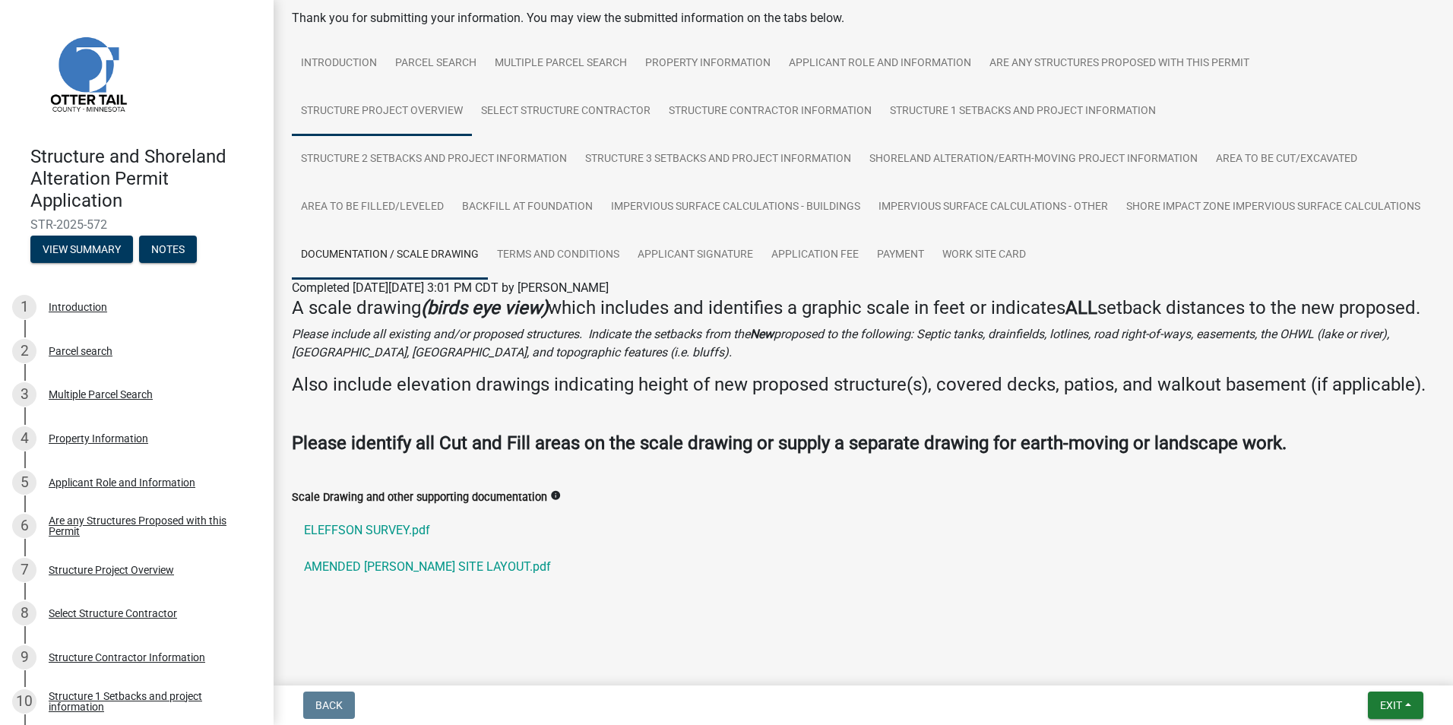
drag, startPoint x: 410, startPoint y: 107, endPoint x: 388, endPoint y: 106, distance: 22.0
click at [410, 107] on link "Structure Project Overview" at bounding box center [382, 111] width 180 height 49
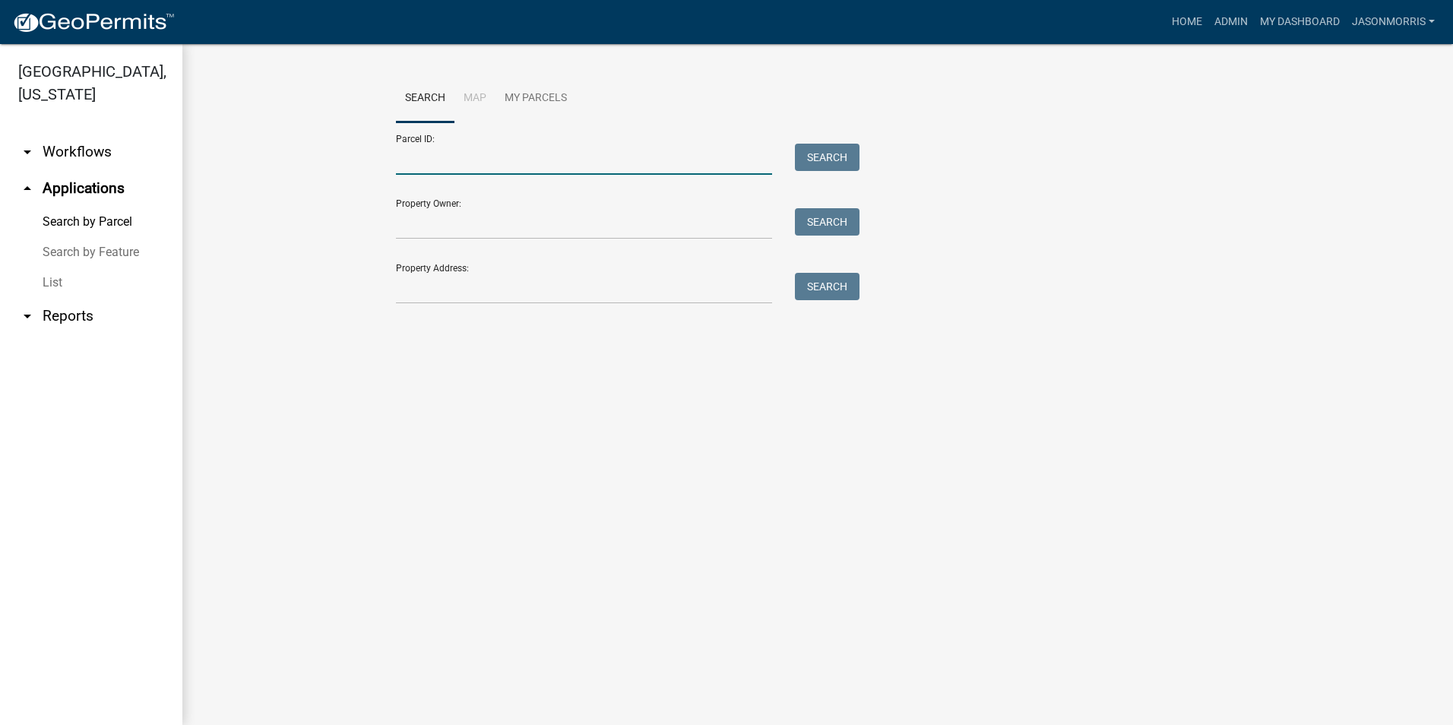
click at [422, 151] on input "Parcel ID:" at bounding box center [584, 159] width 376 height 31
paste input "46000991006000"
type input "46000991006000"
click at [815, 158] on button "Search" at bounding box center [827, 157] width 65 height 27
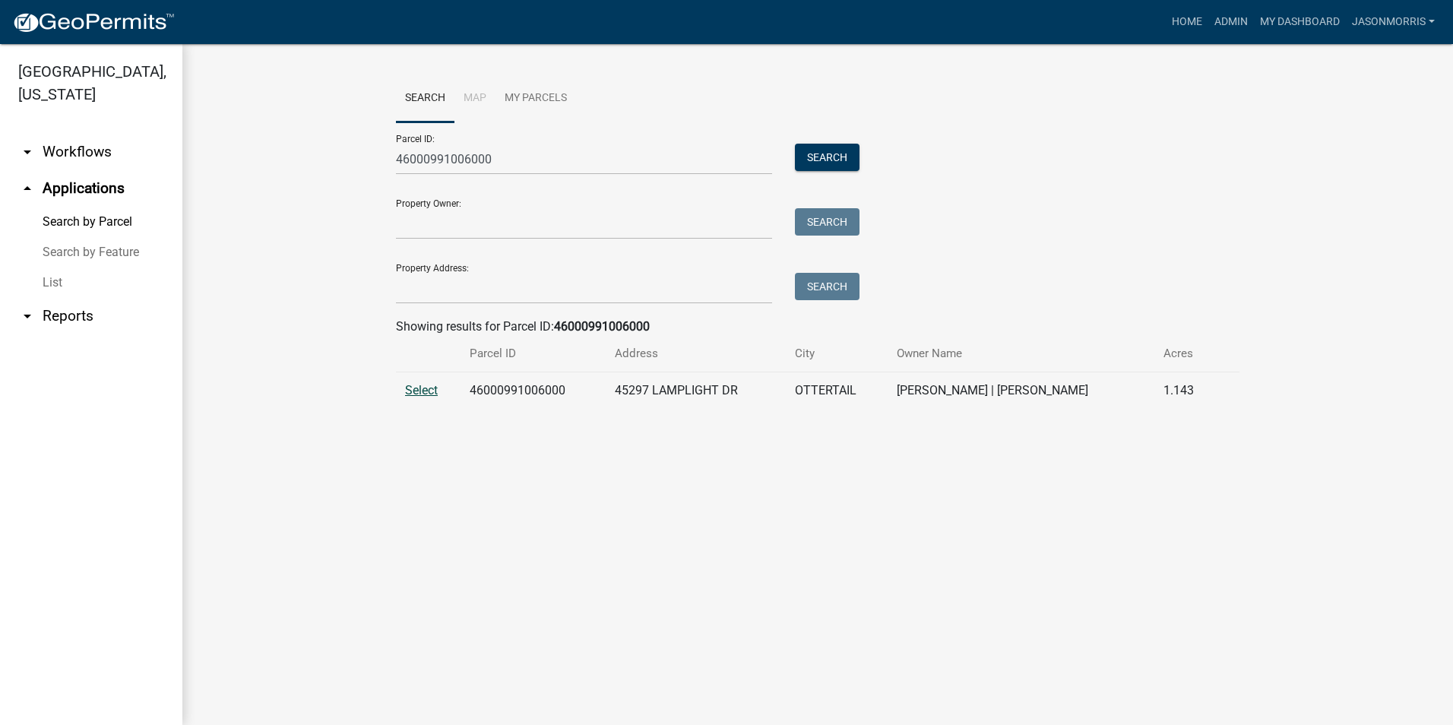
click at [433, 388] on span "Select" at bounding box center [421, 390] width 33 height 14
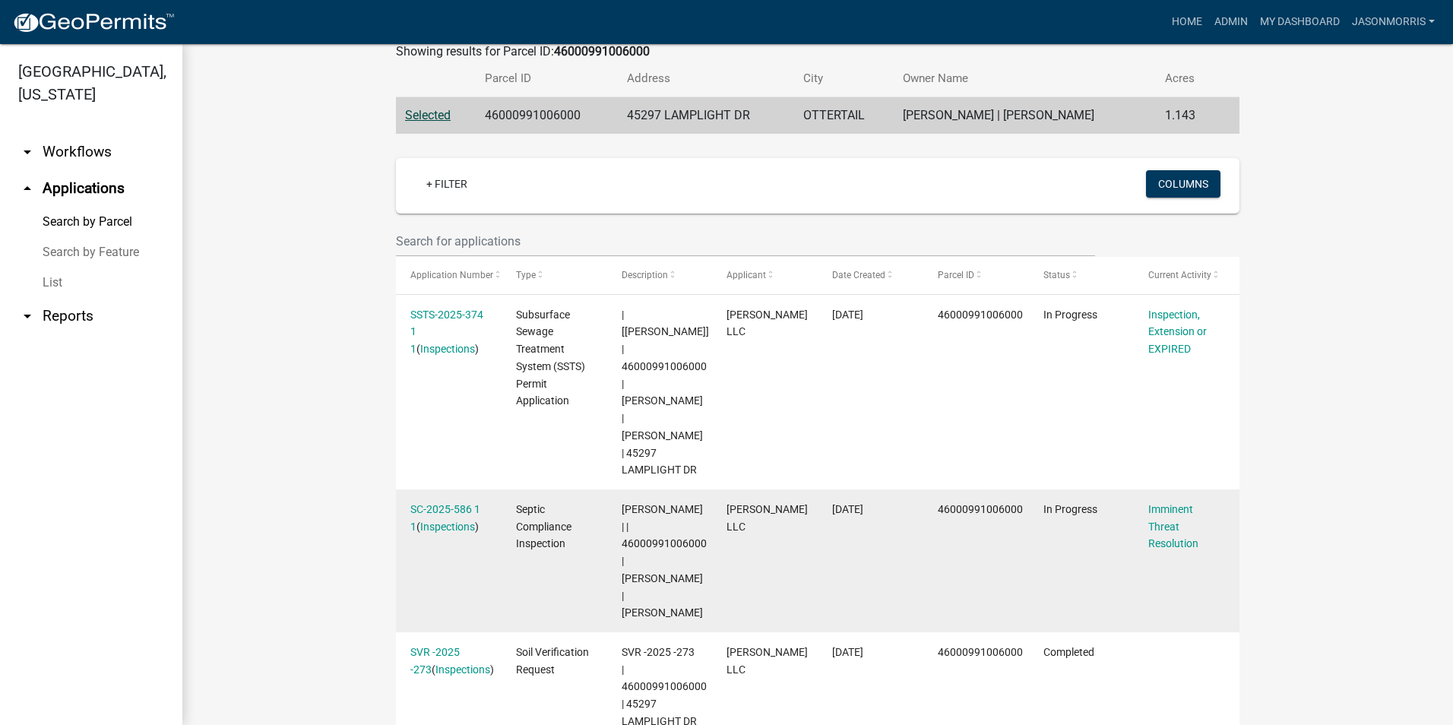
scroll to position [331, 0]
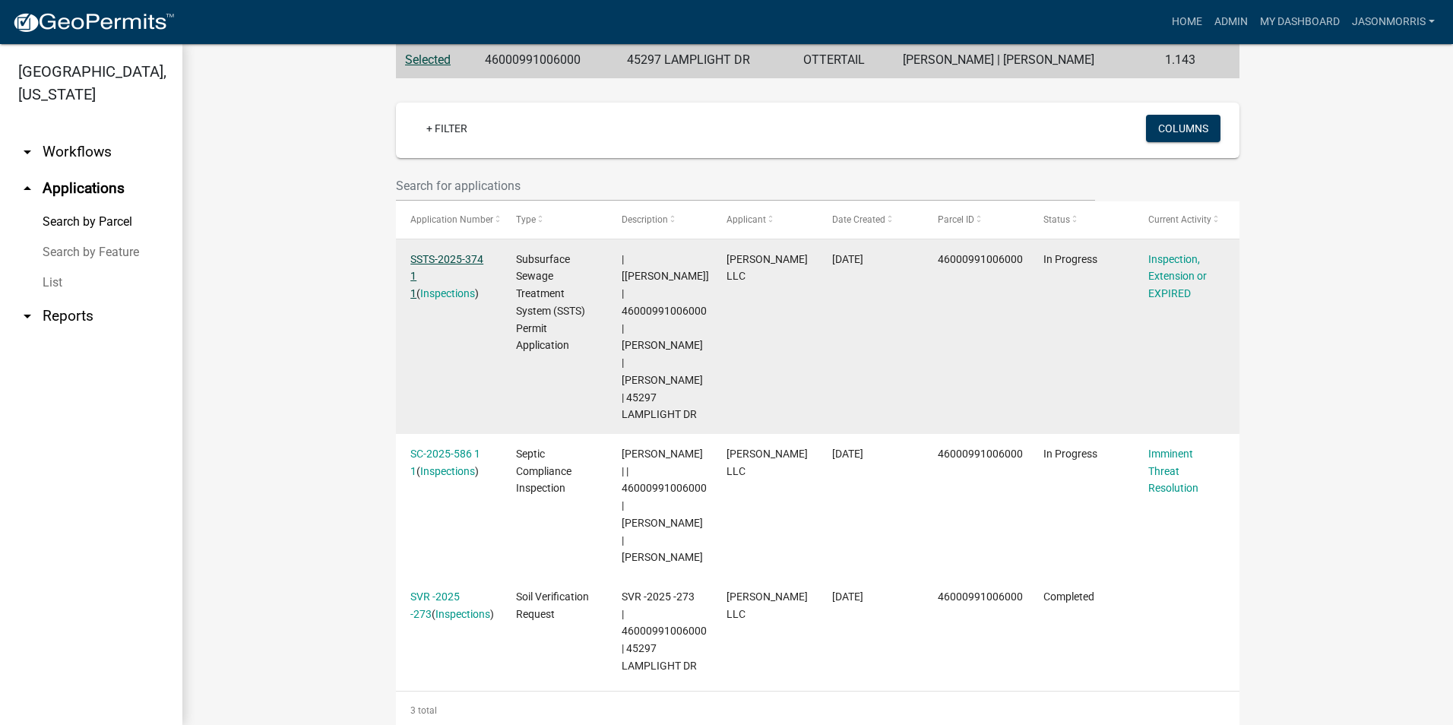
click at [459, 255] on link "SSTS-2025-374 1 1" at bounding box center [446, 276] width 73 height 47
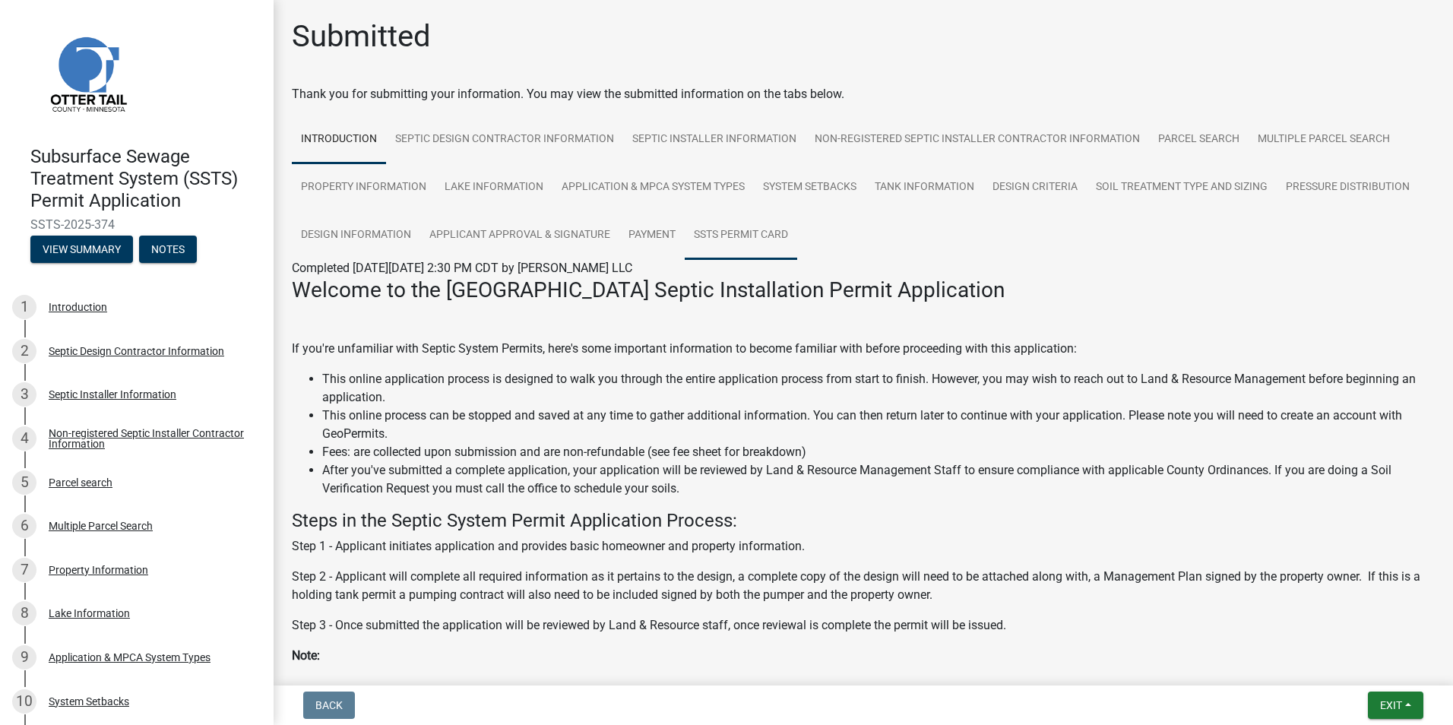
click at [797, 235] on link "SSTS Permit Card" at bounding box center [741, 235] width 112 height 49
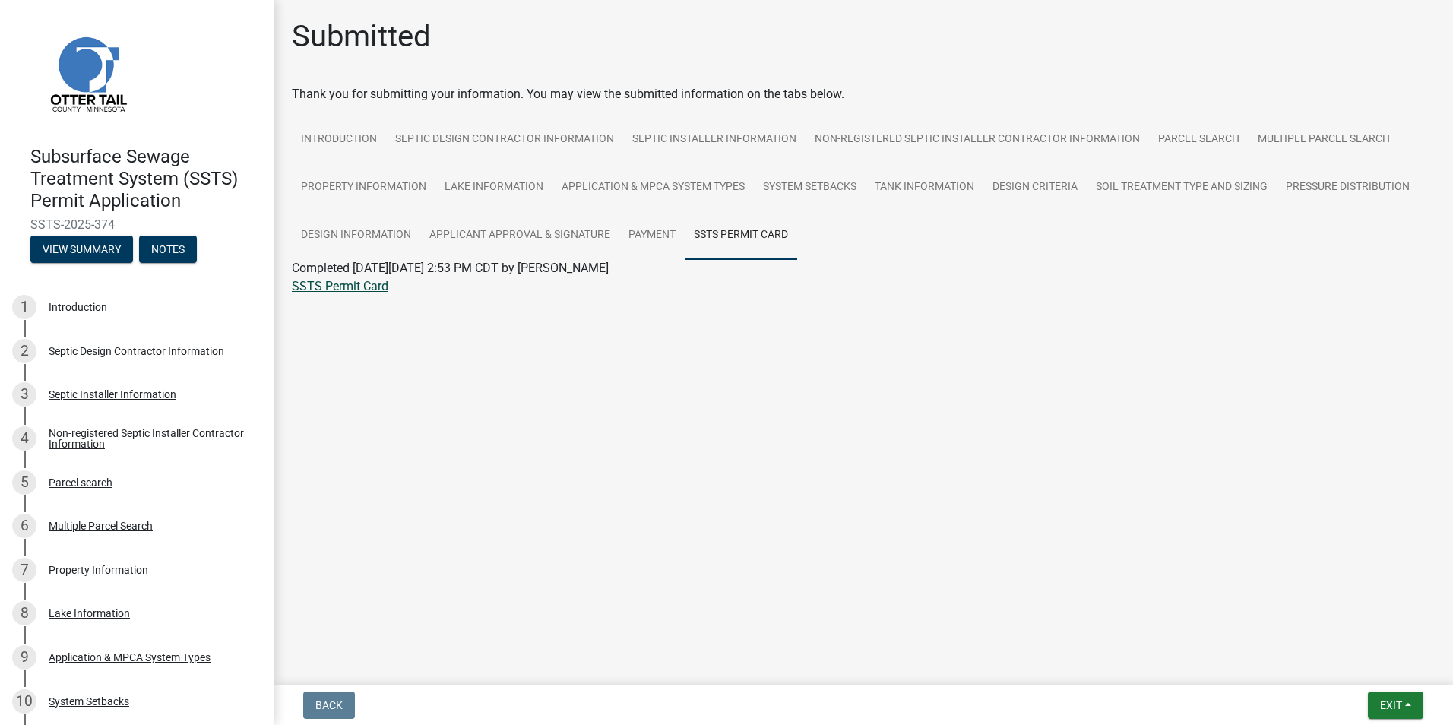
click at [365, 285] on link "SSTS Permit Card" at bounding box center [340, 286] width 97 height 14
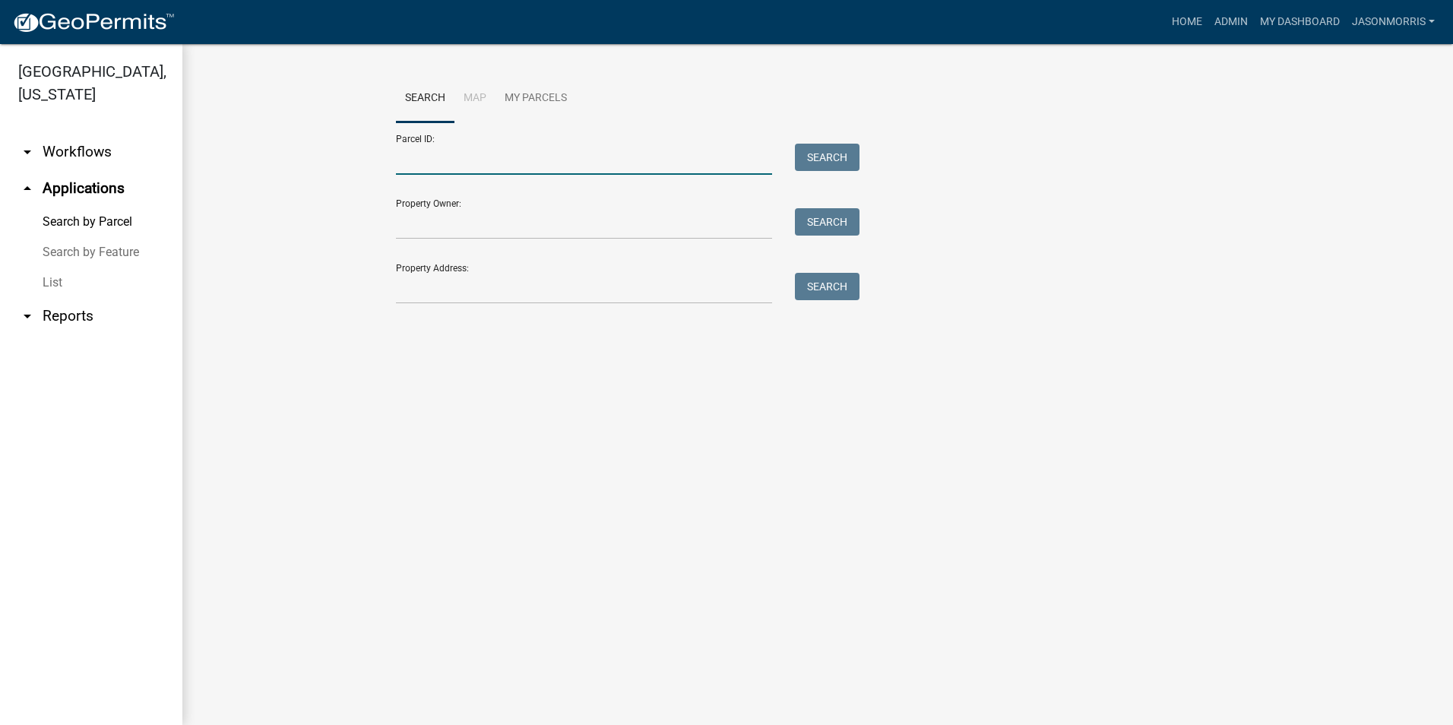
click at [477, 171] on input "Parcel ID:" at bounding box center [584, 159] width 376 height 31
paste input "46000991253000"
type input "46000991253000"
click at [825, 157] on button "Search" at bounding box center [827, 157] width 65 height 27
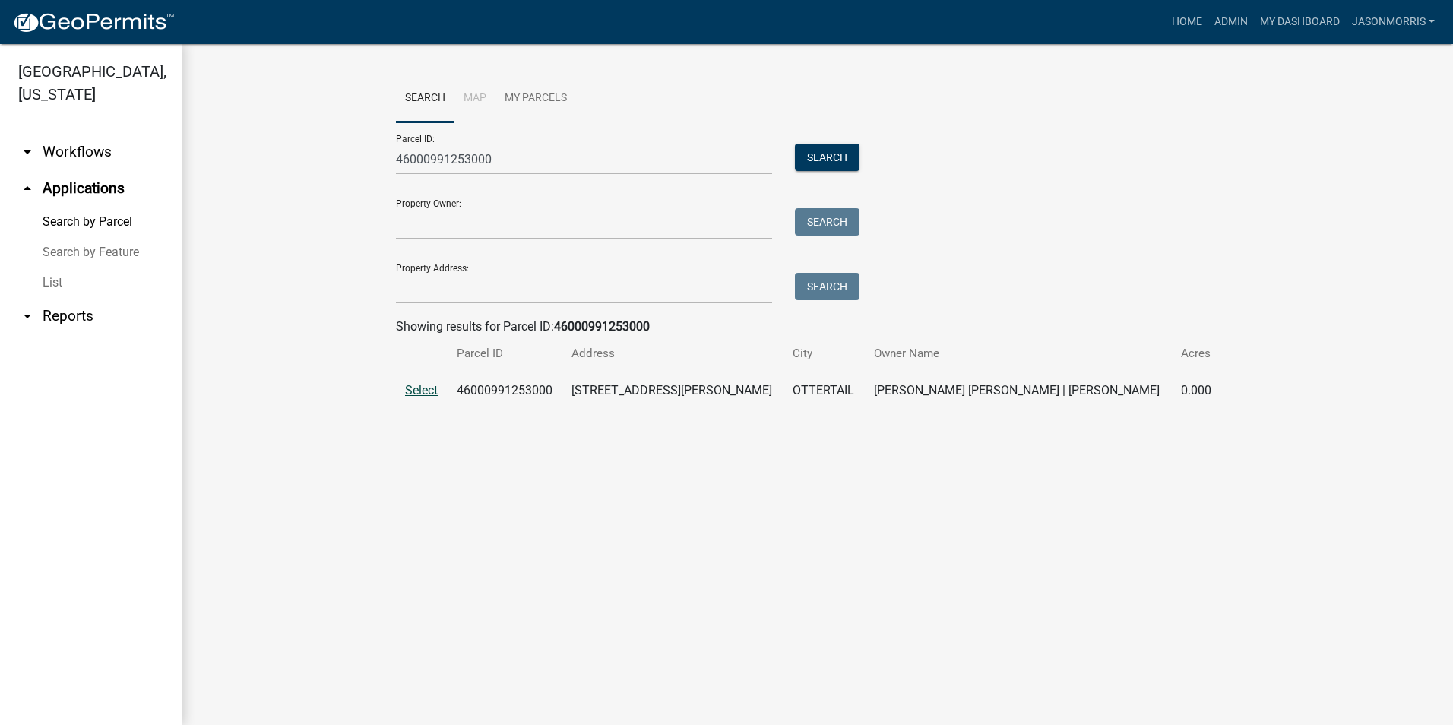
click at [425, 393] on span "Select" at bounding box center [421, 390] width 33 height 14
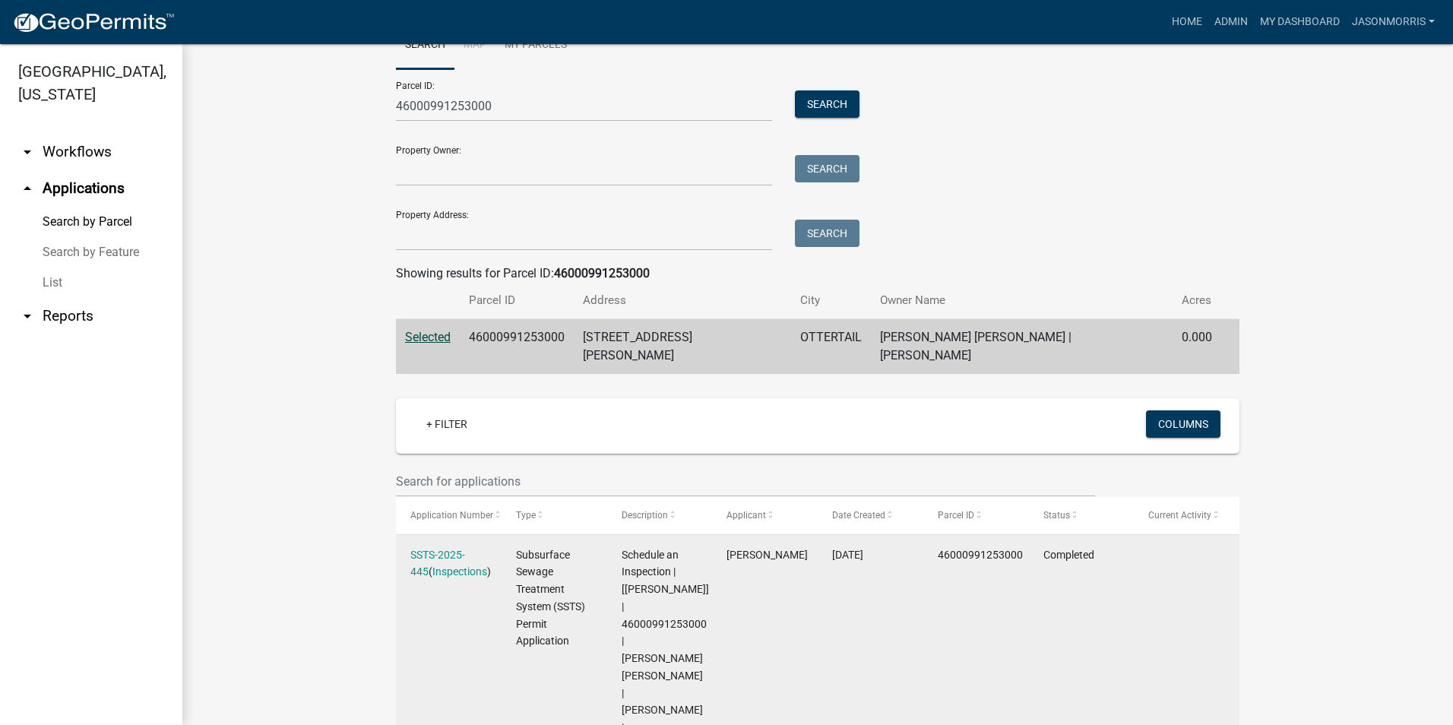
scroll to position [114, 0]
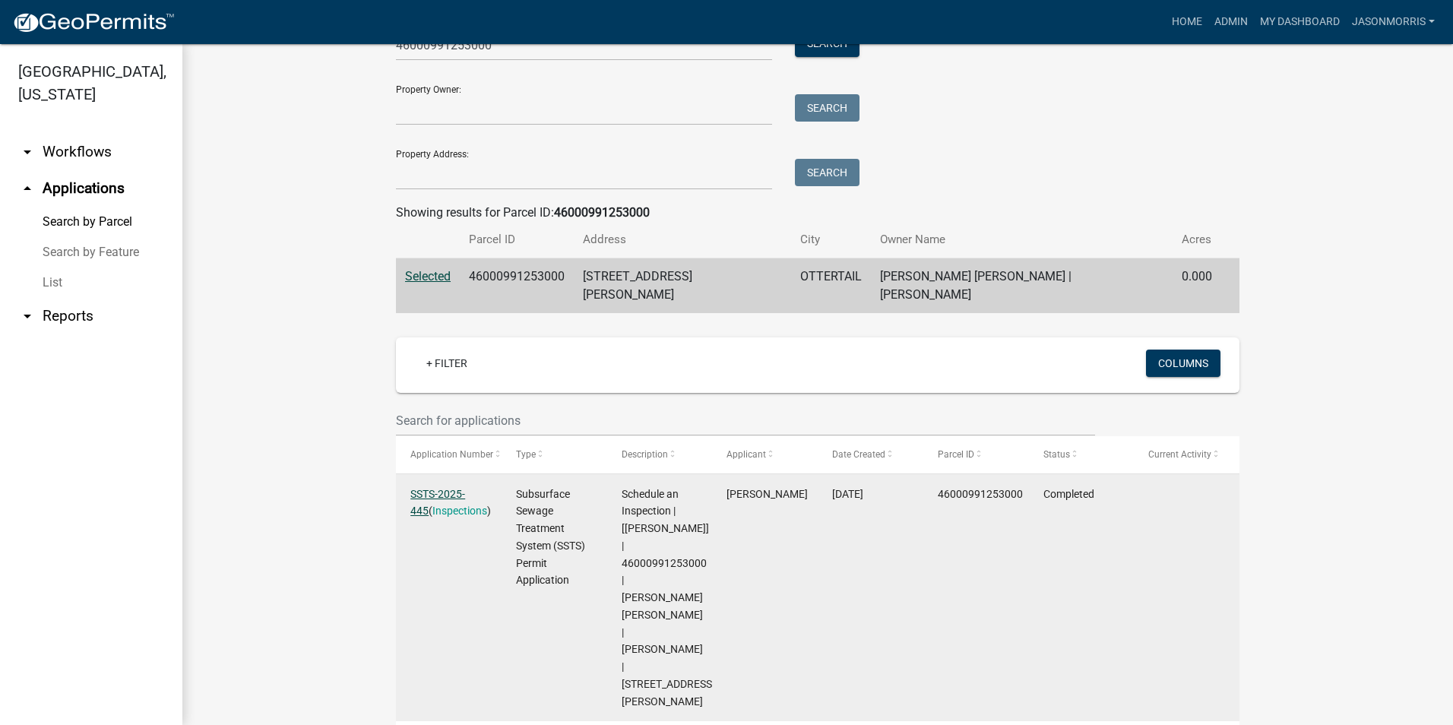
click at [451, 488] on link "SSTS-2025-445" at bounding box center [437, 503] width 55 height 30
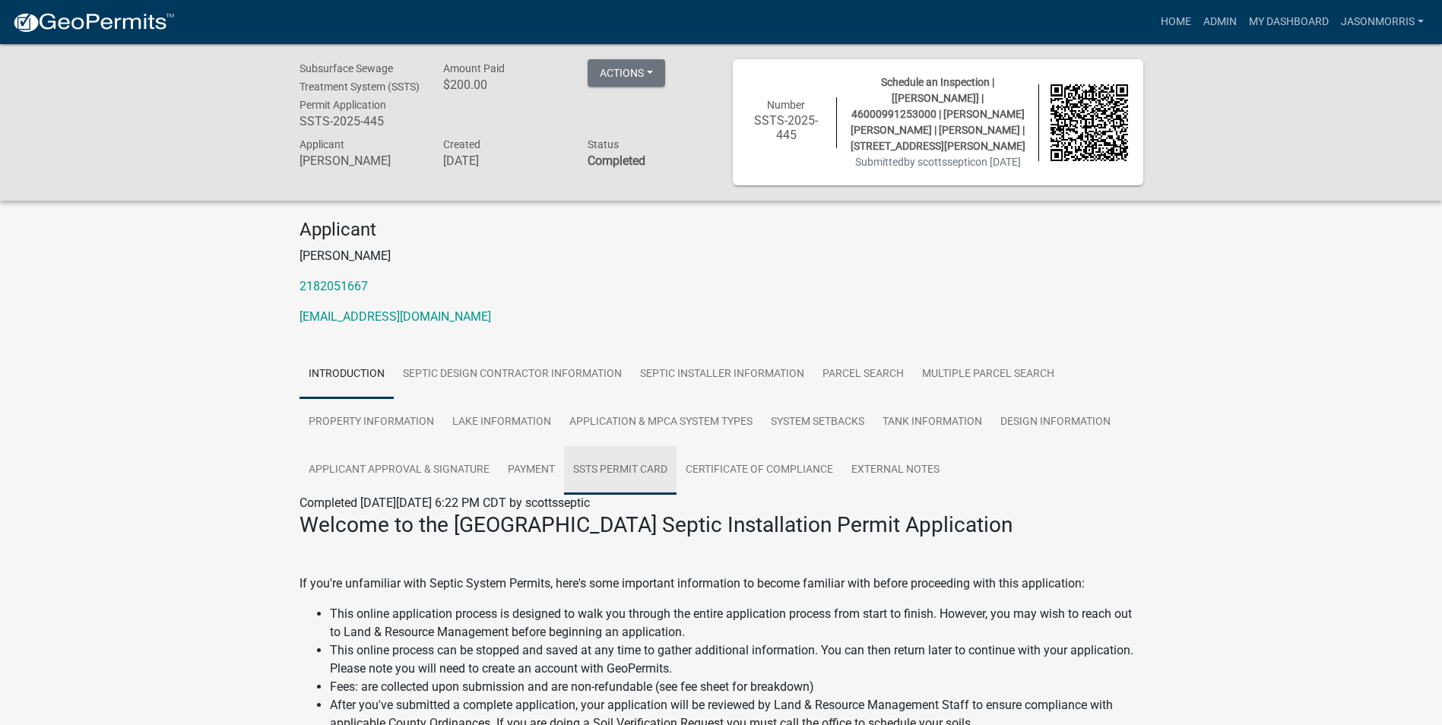
click at [581, 470] on link "SSTS Permit Card" at bounding box center [620, 470] width 112 height 49
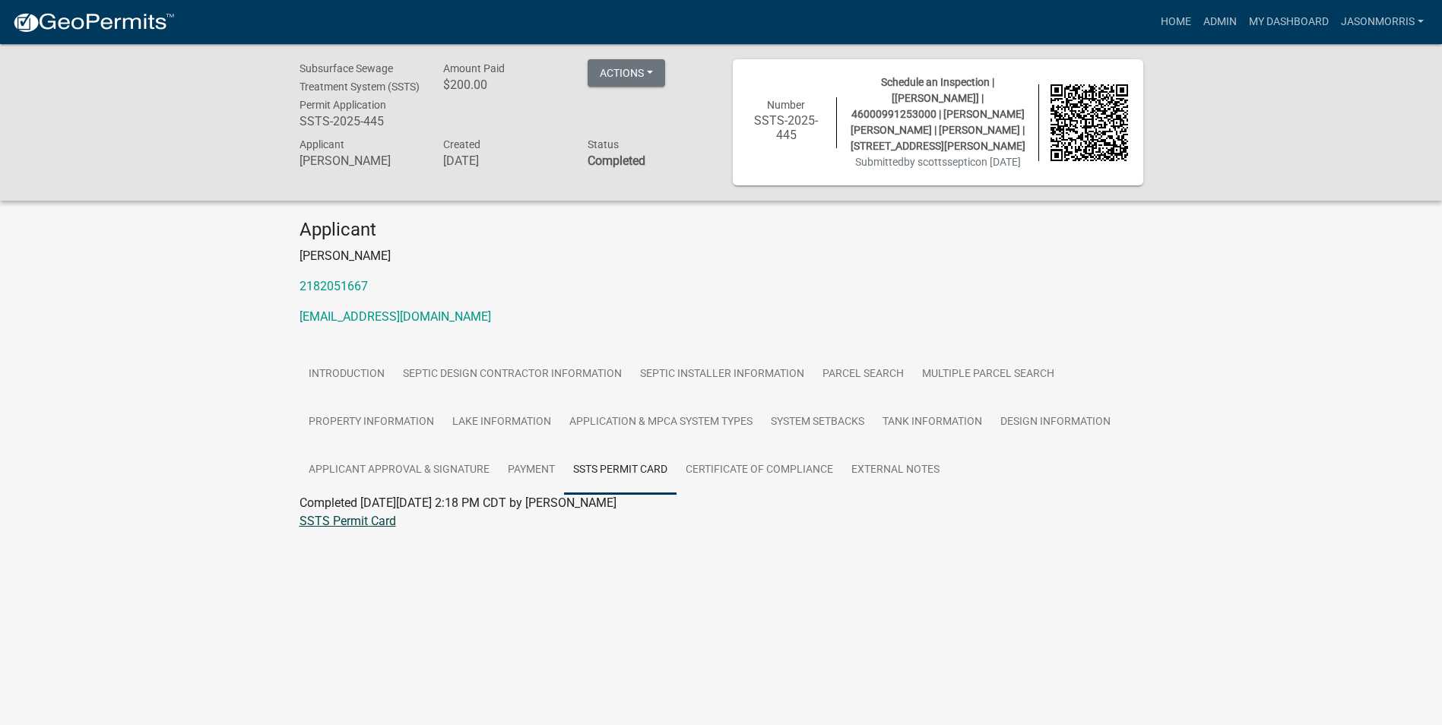
click at [382, 528] on link "SSTS Permit Card" at bounding box center [347, 521] width 97 height 14
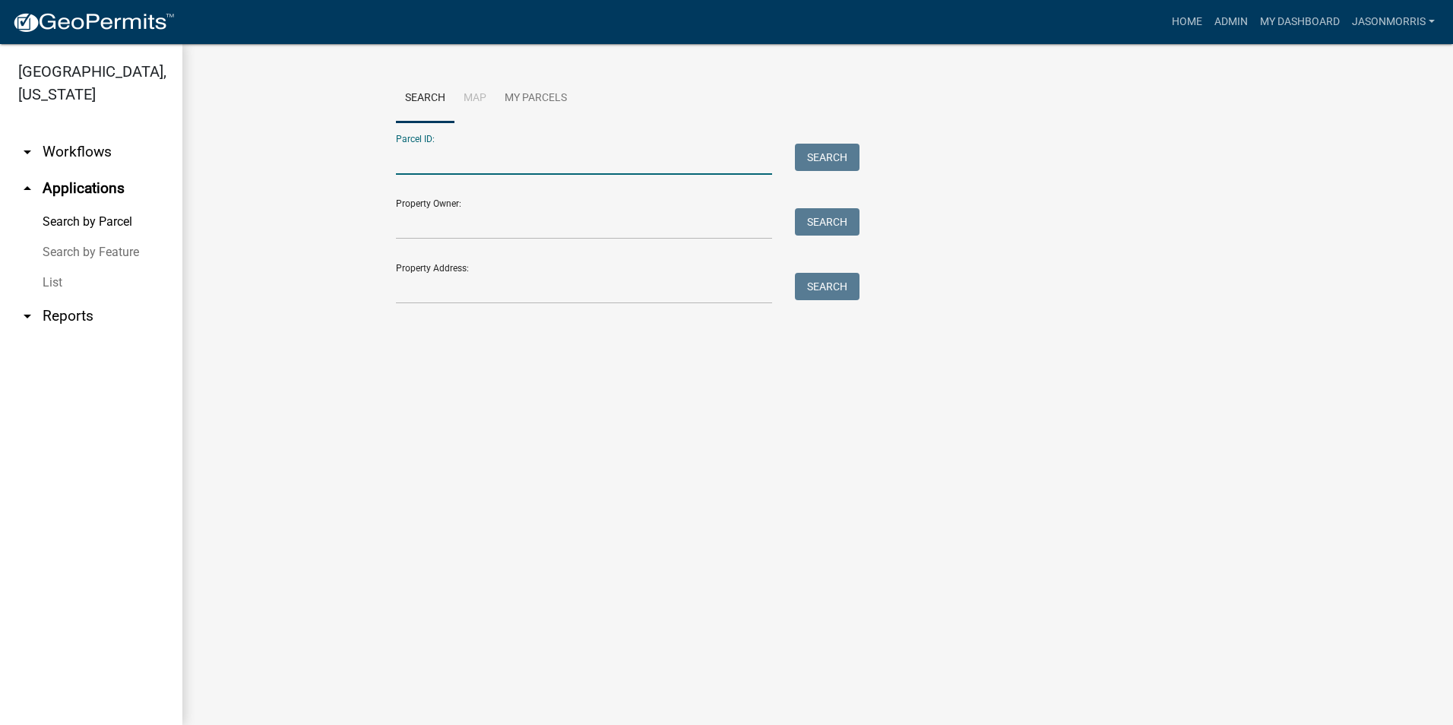
click at [449, 164] on input "Parcel ID:" at bounding box center [584, 159] width 376 height 31
paste input "74000120014001"
type input "74000120014001"
click at [800, 154] on button "Search" at bounding box center [827, 157] width 65 height 27
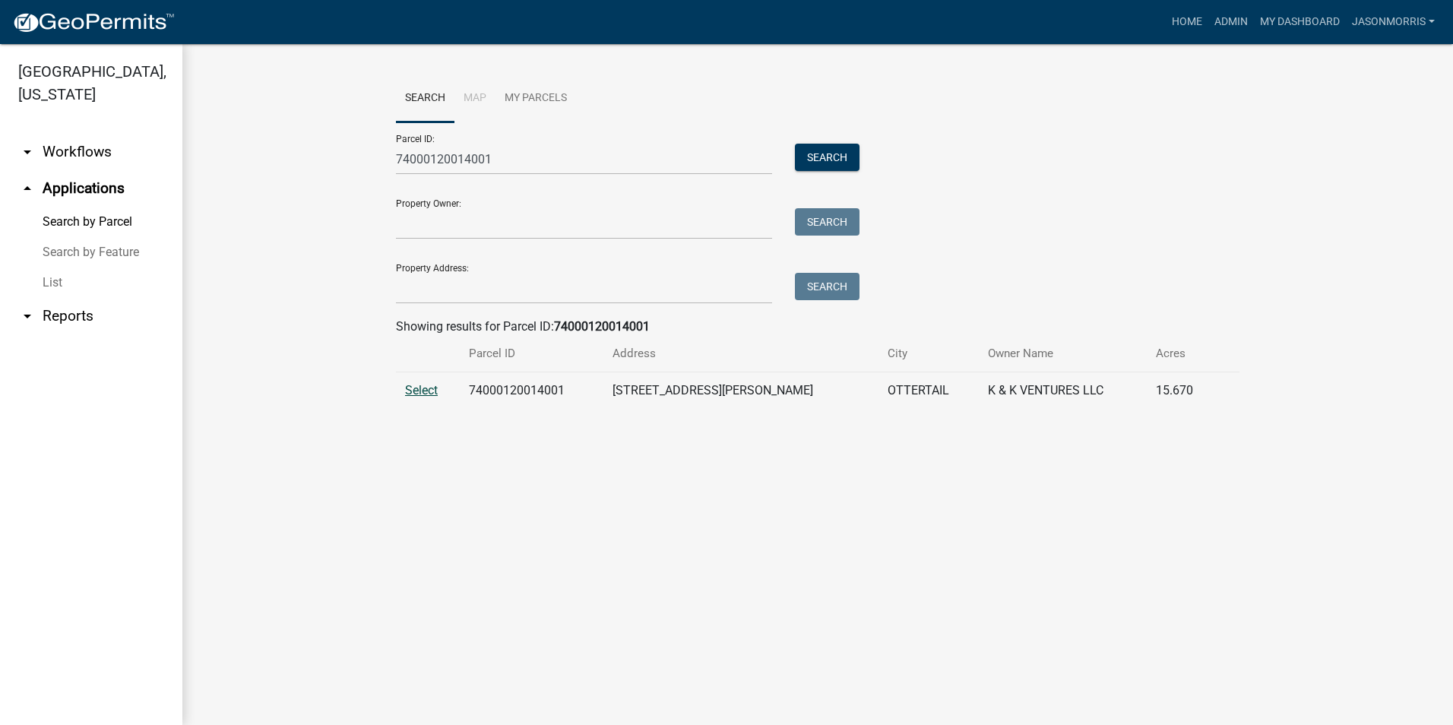
click at [412, 393] on span "Select" at bounding box center [421, 390] width 33 height 14
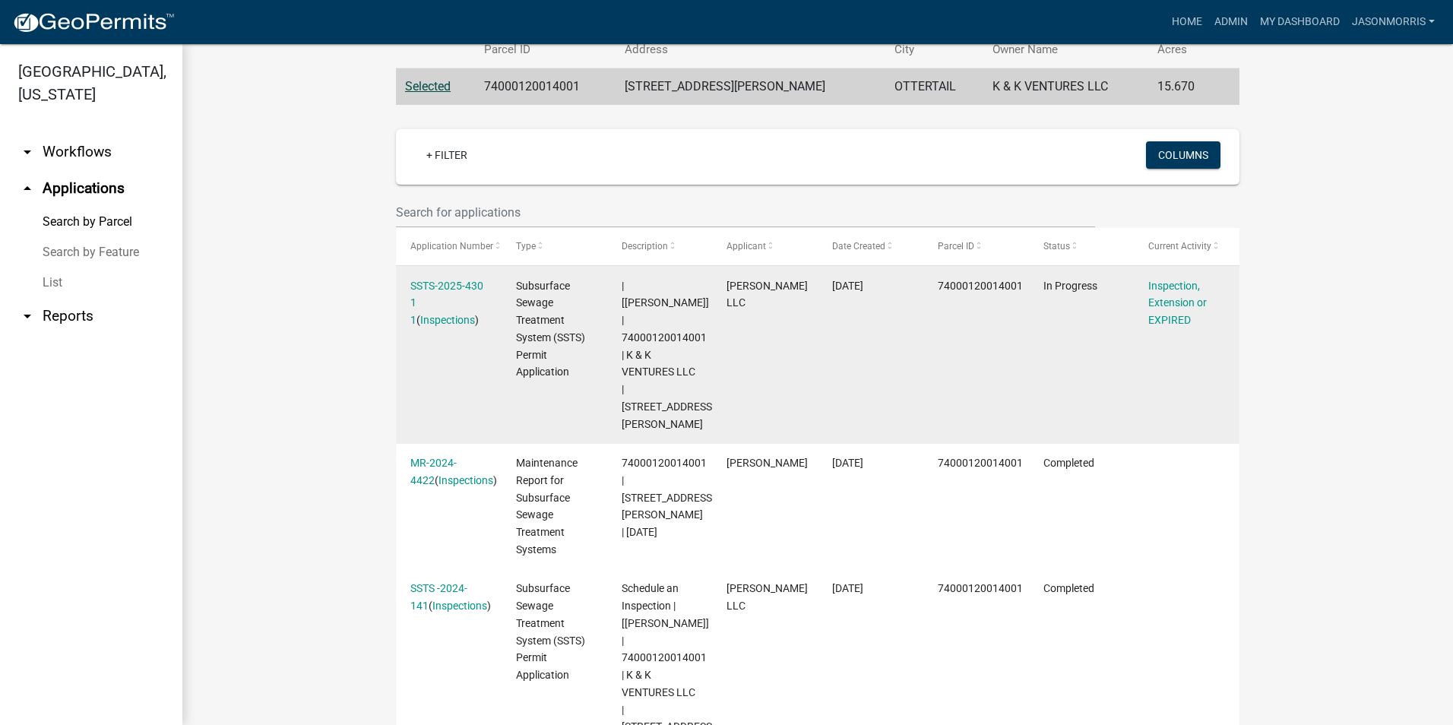
scroll to position [380, 0]
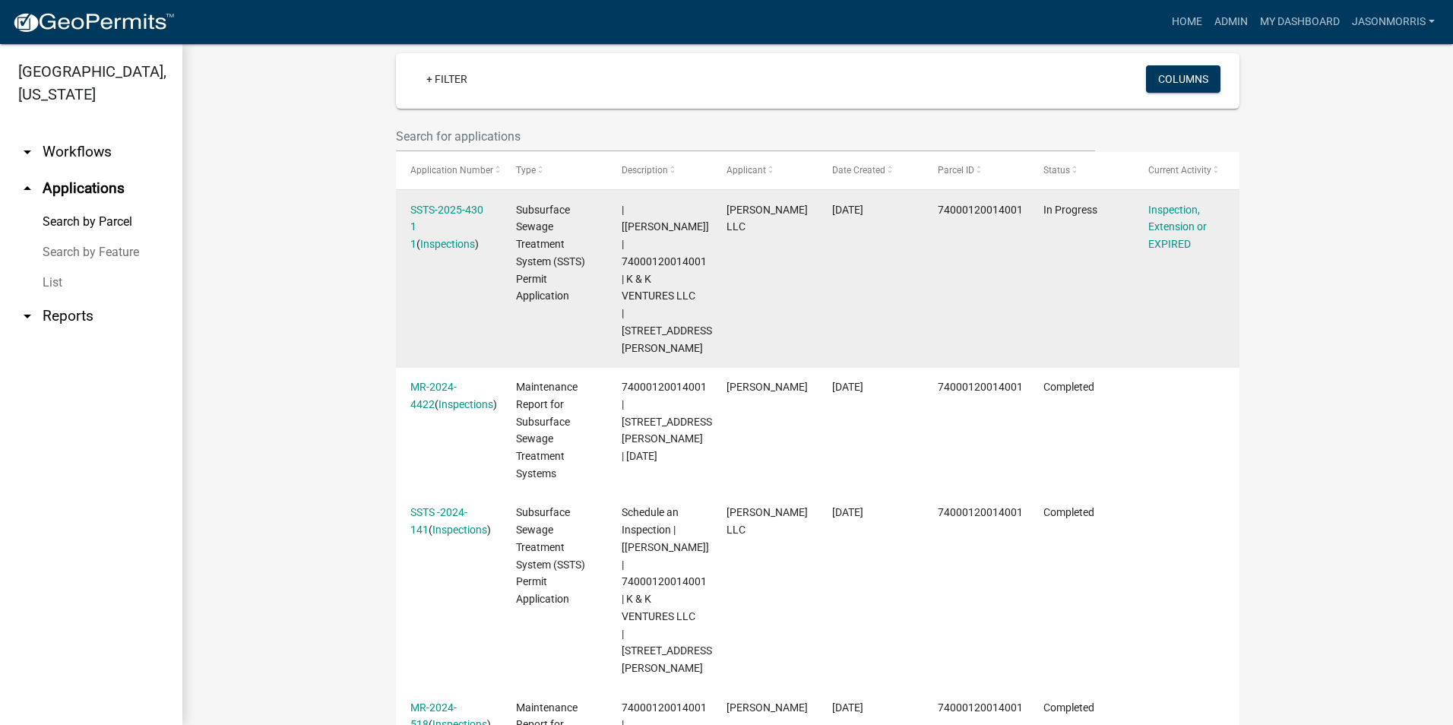
click at [465, 201] on div "SSTS-2025-430 1 1 ( Inspections )" at bounding box center [448, 227] width 76 height 52
click at [465, 204] on link "SSTS-2025-430 1 1" at bounding box center [446, 227] width 73 height 47
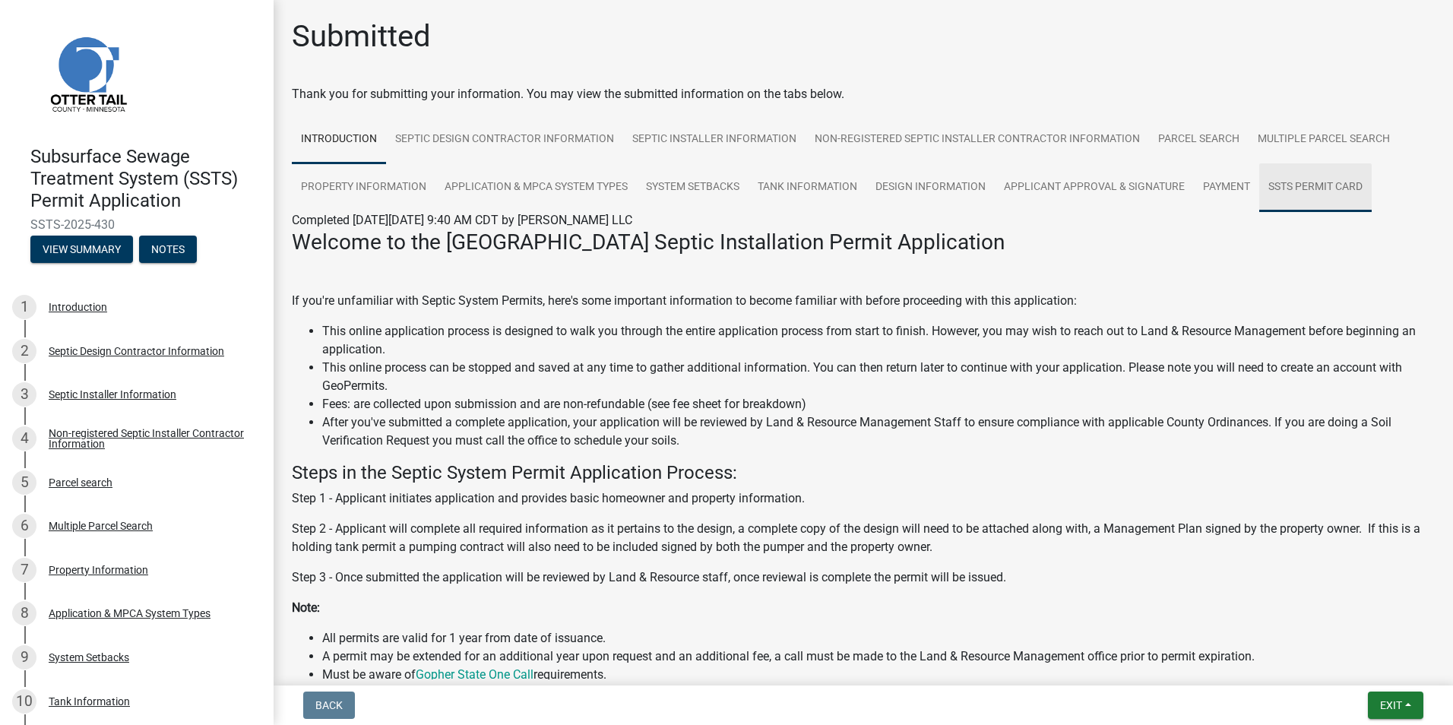
click at [1312, 193] on link "SSTS Permit Card" at bounding box center [1315, 187] width 112 height 49
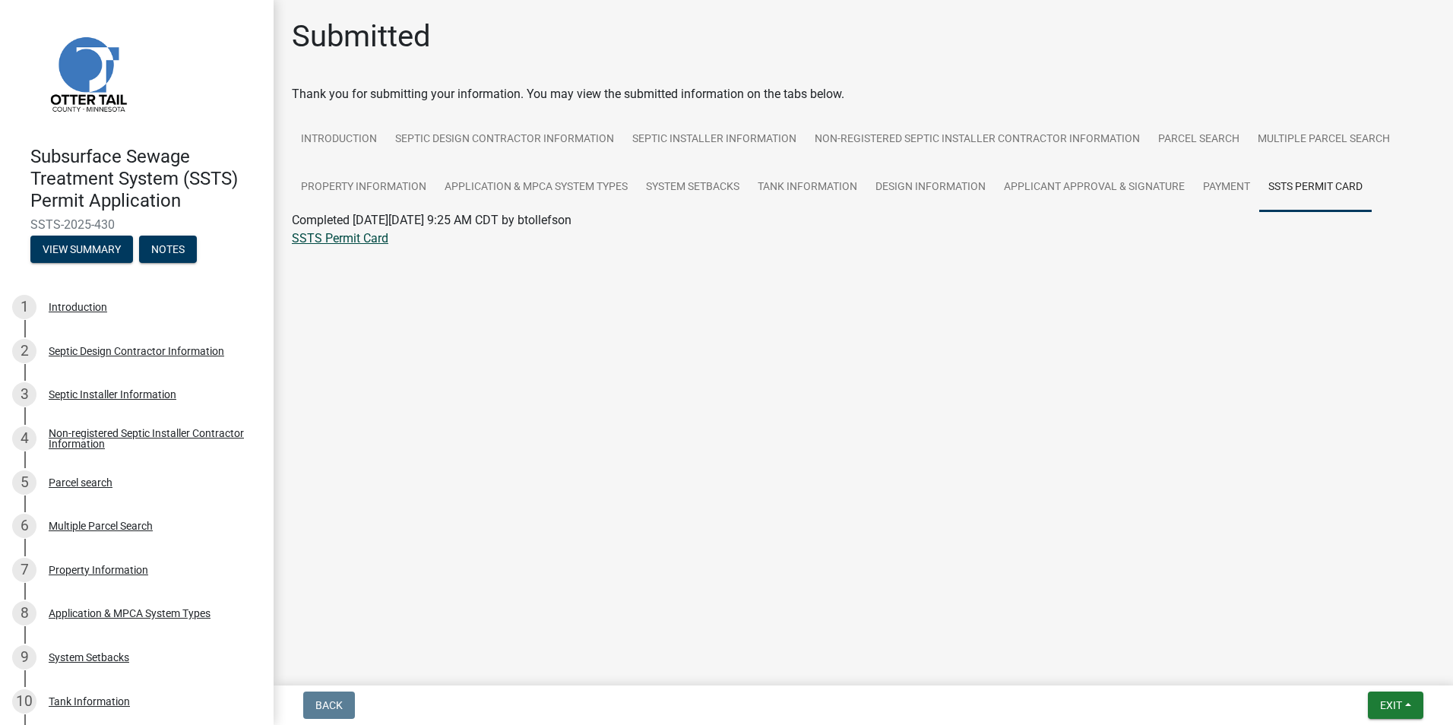
click at [344, 233] on link "SSTS Permit Card" at bounding box center [340, 238] width 97 height 14
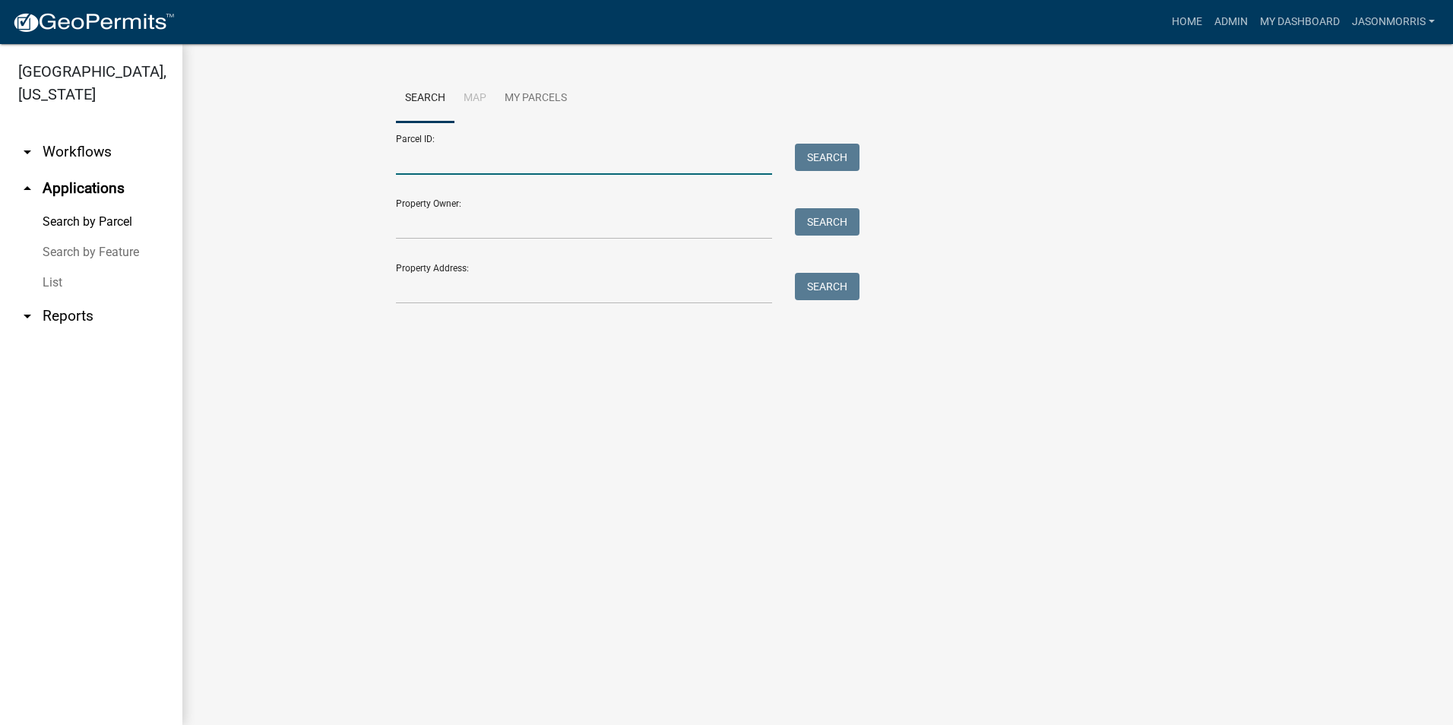
click at [420, 169] on input "Parcel ID:" at bounding box center [584, 159] width 376 height 31
click at [635, 161] on input "Parcel ID:" at bounding box center [584, 159] width 376 height 31
paste input "74000990344000"
type input "74000990344000"
click at [831, 161] on button "Search" at bounding box center [827, 157] width 65 height 27
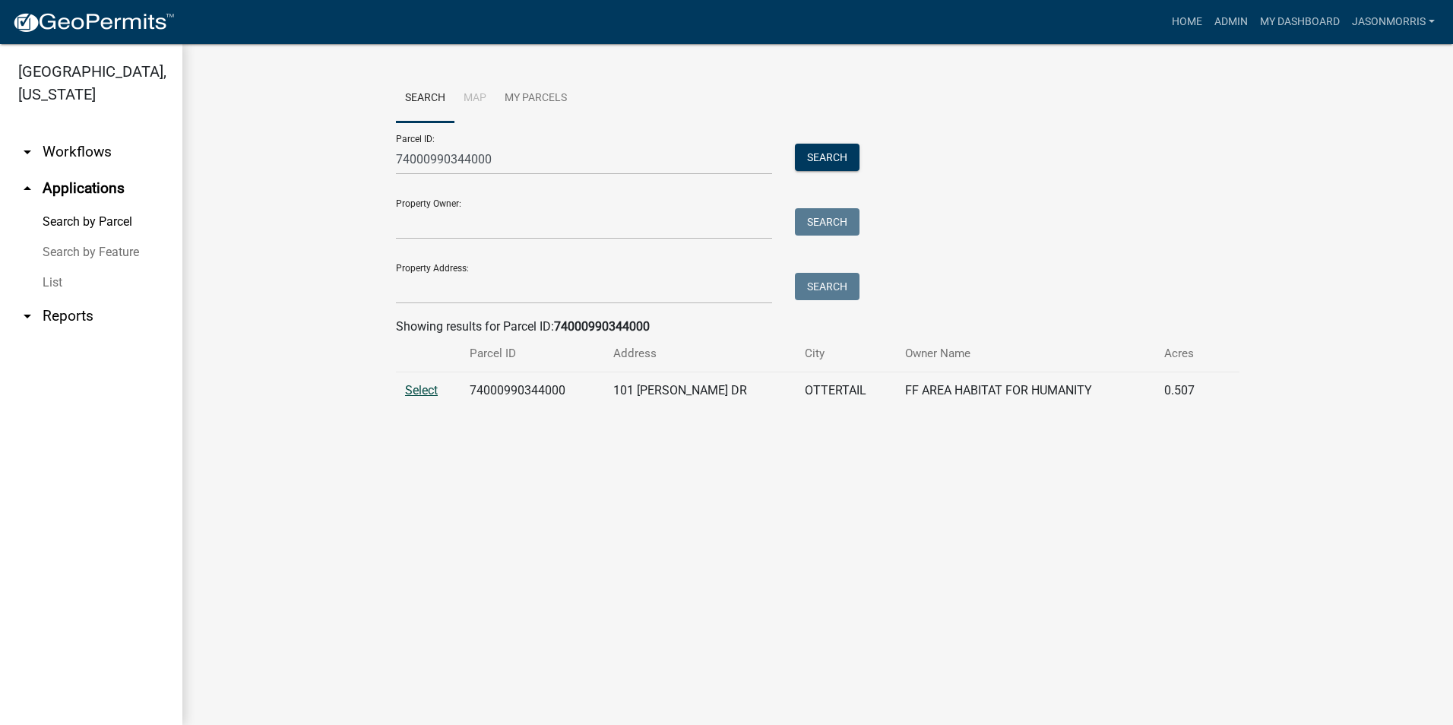
click at [426, 391] on span "Select" at bounding box center [421, 390] width 33 height 14
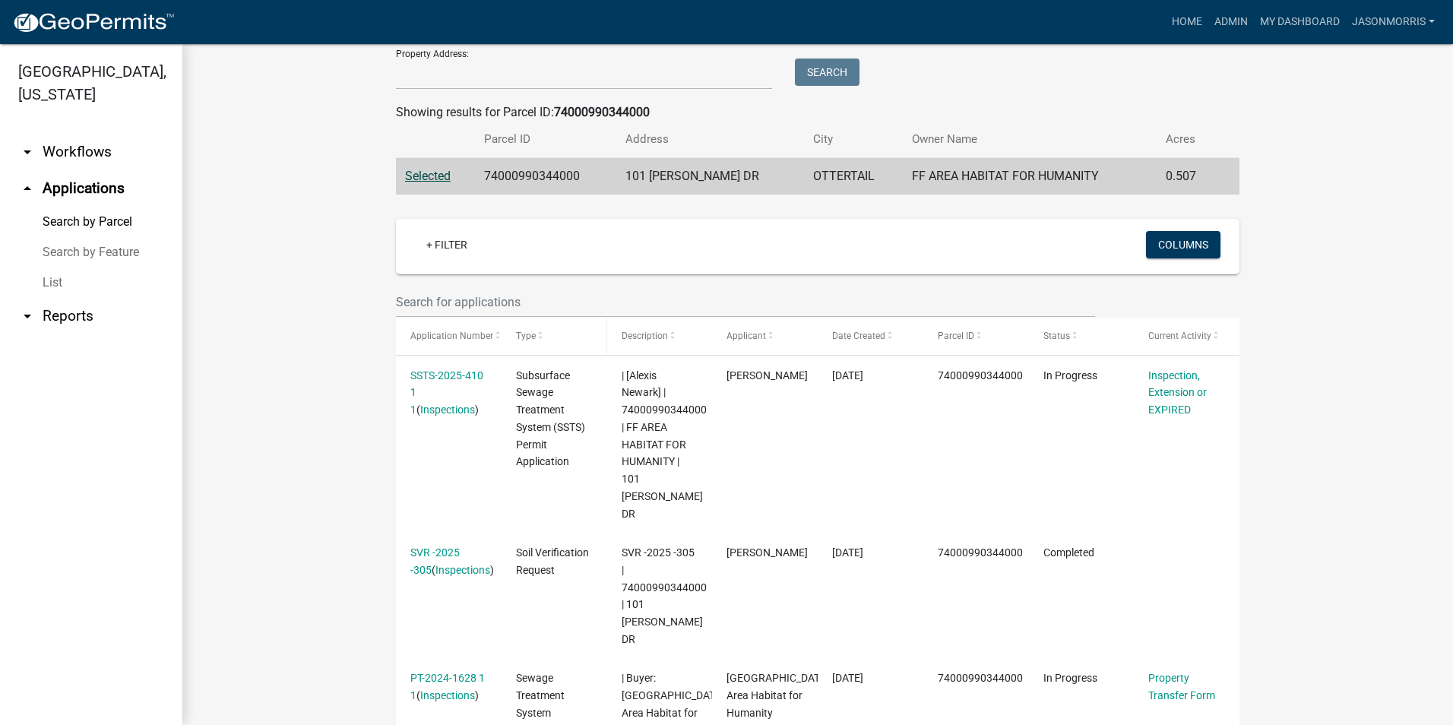
scroll to position [296, 0]
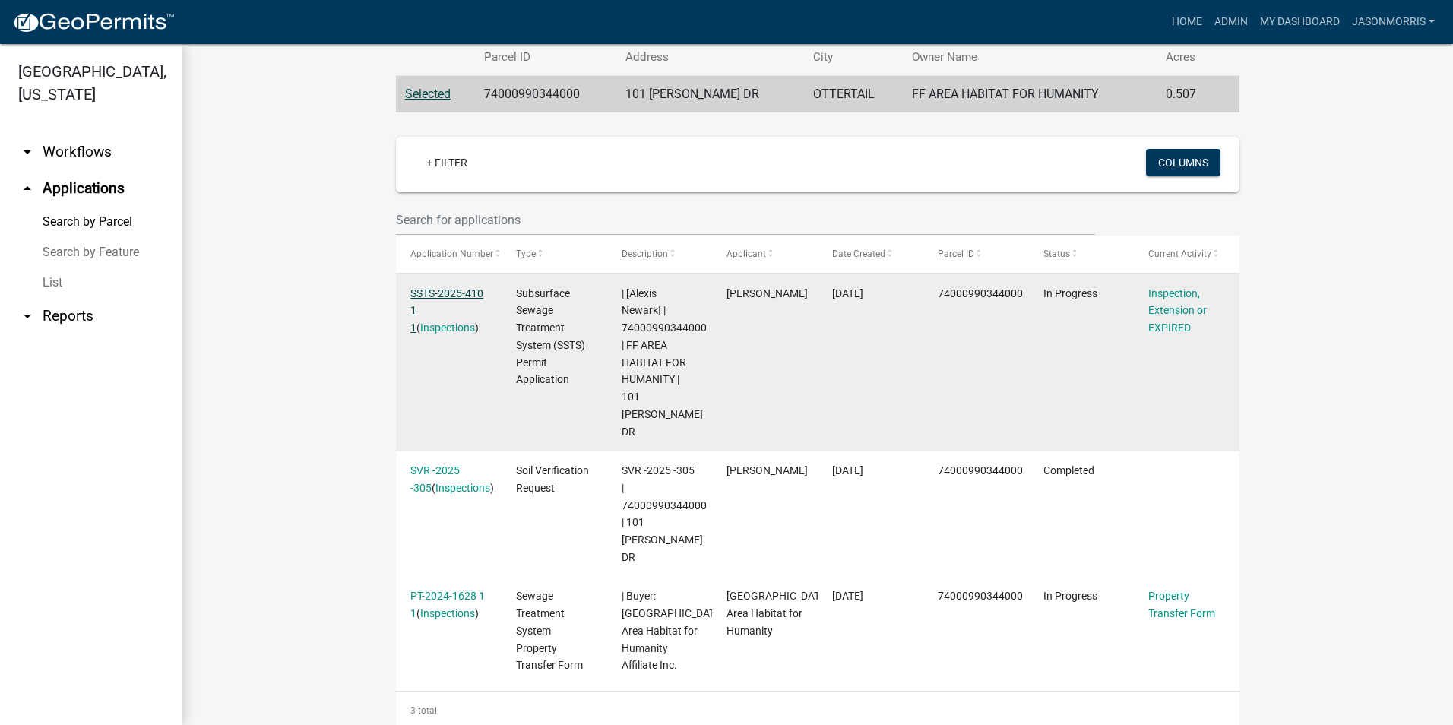
click at [429, 293] on link "SSTS-2025-410 1 1" at bounding box center [446, 310] width 73 height 47
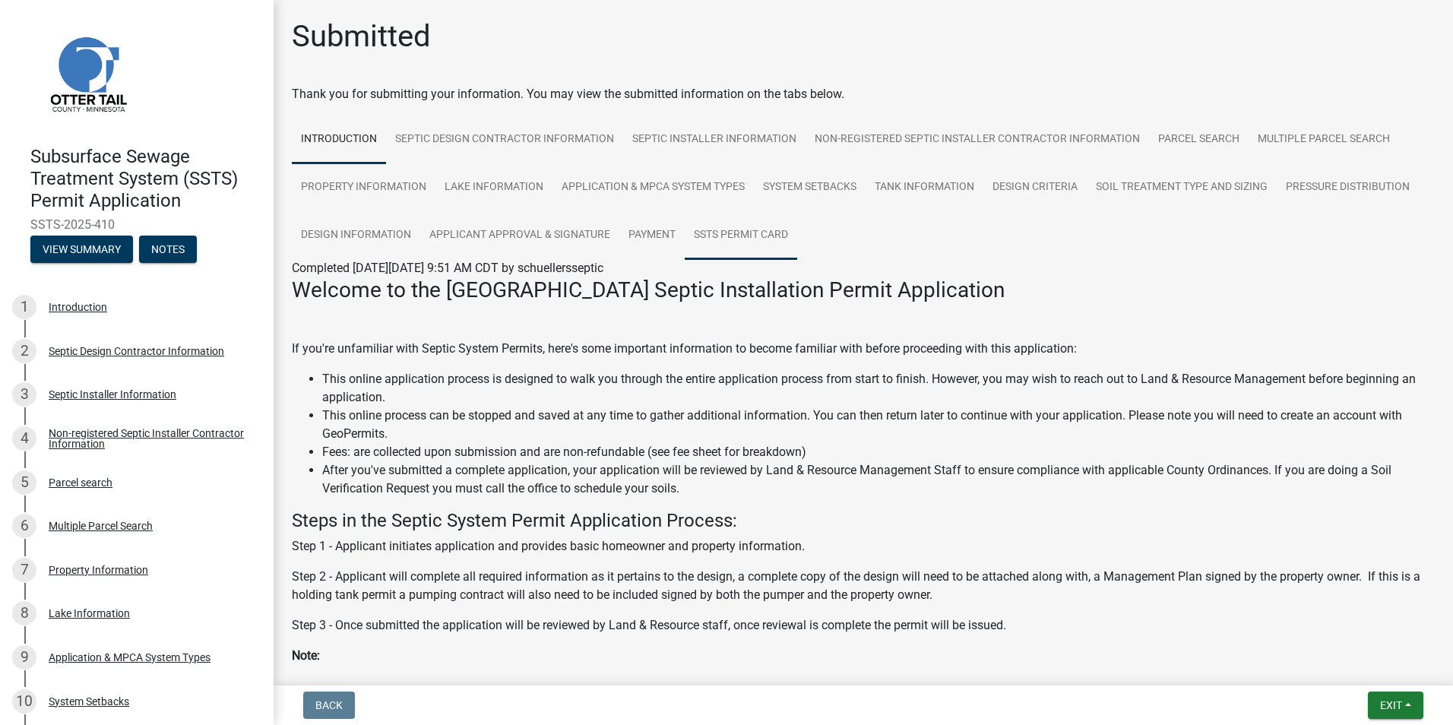
click at [797, 225] on link "SSTS Permit Card" at bounding box center [741, 235] width 112 height 49
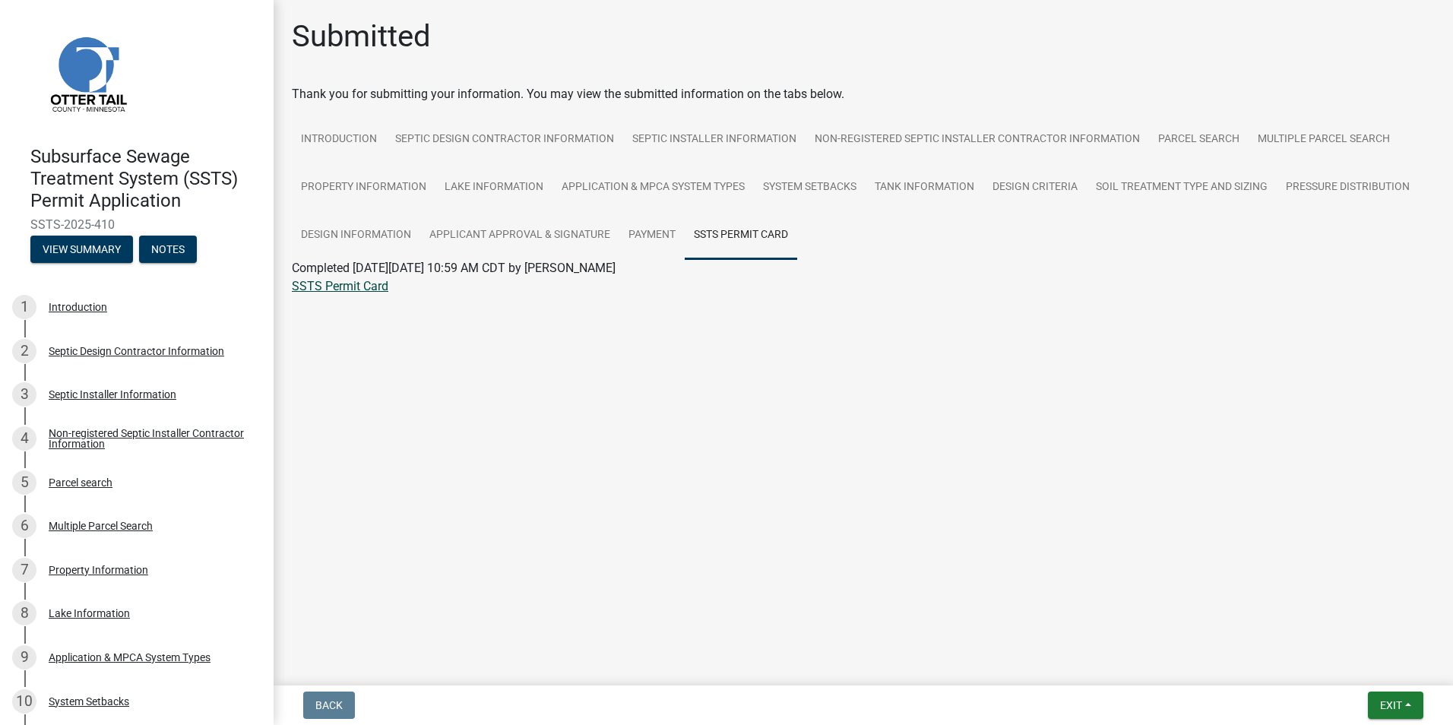
click at [331, 283] on link "SSTS Permit Card" at bounding box center [340, 286] width 97 height 14
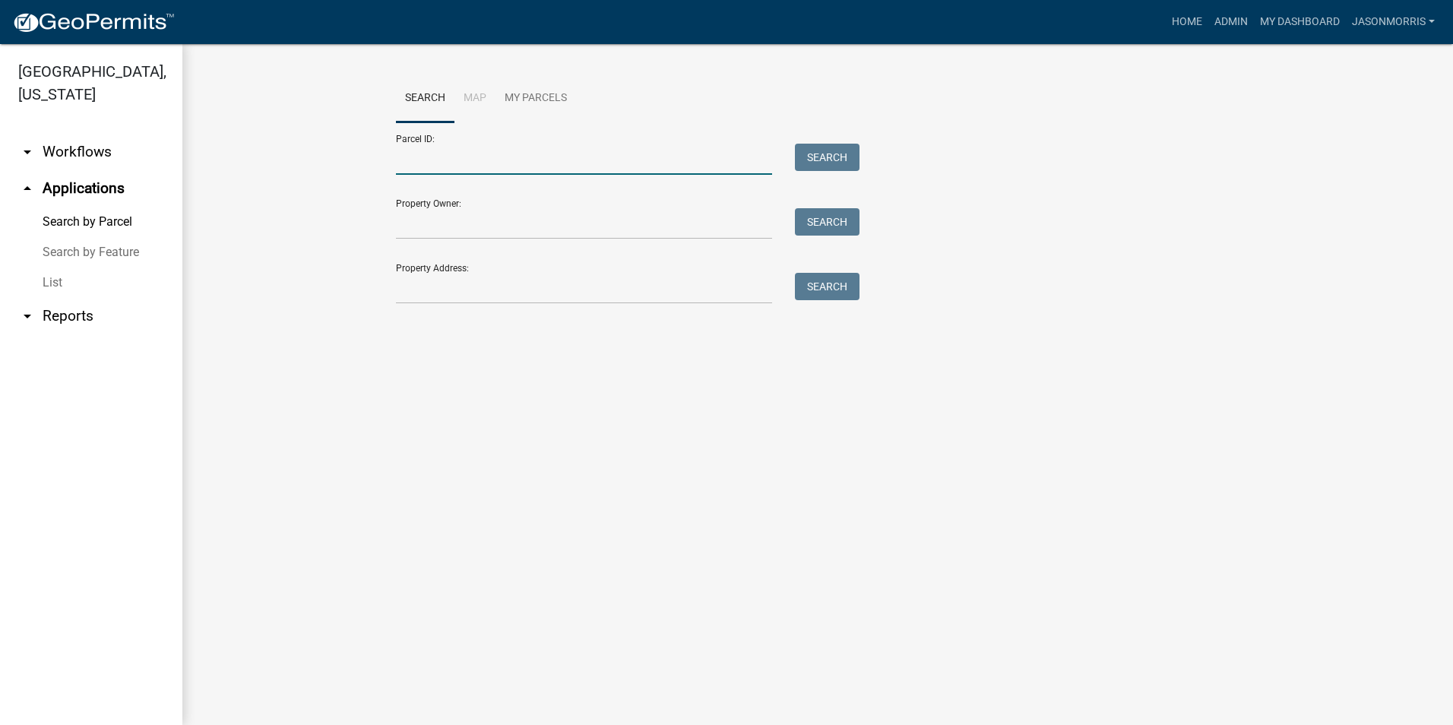
click at [674, 153] on input "Parcel ID:" at bounding box center [584, 159] width 376 height 31
paste input "74000990697000"
type input "74000990697000"
drag, startPoint x: 834, startPoint y: 152, endPoint x: 555, endPoint y: 179, distance: 279.5
click at [833, 152] on button "Search" at bounding box center [827, 157] width 65 height 27
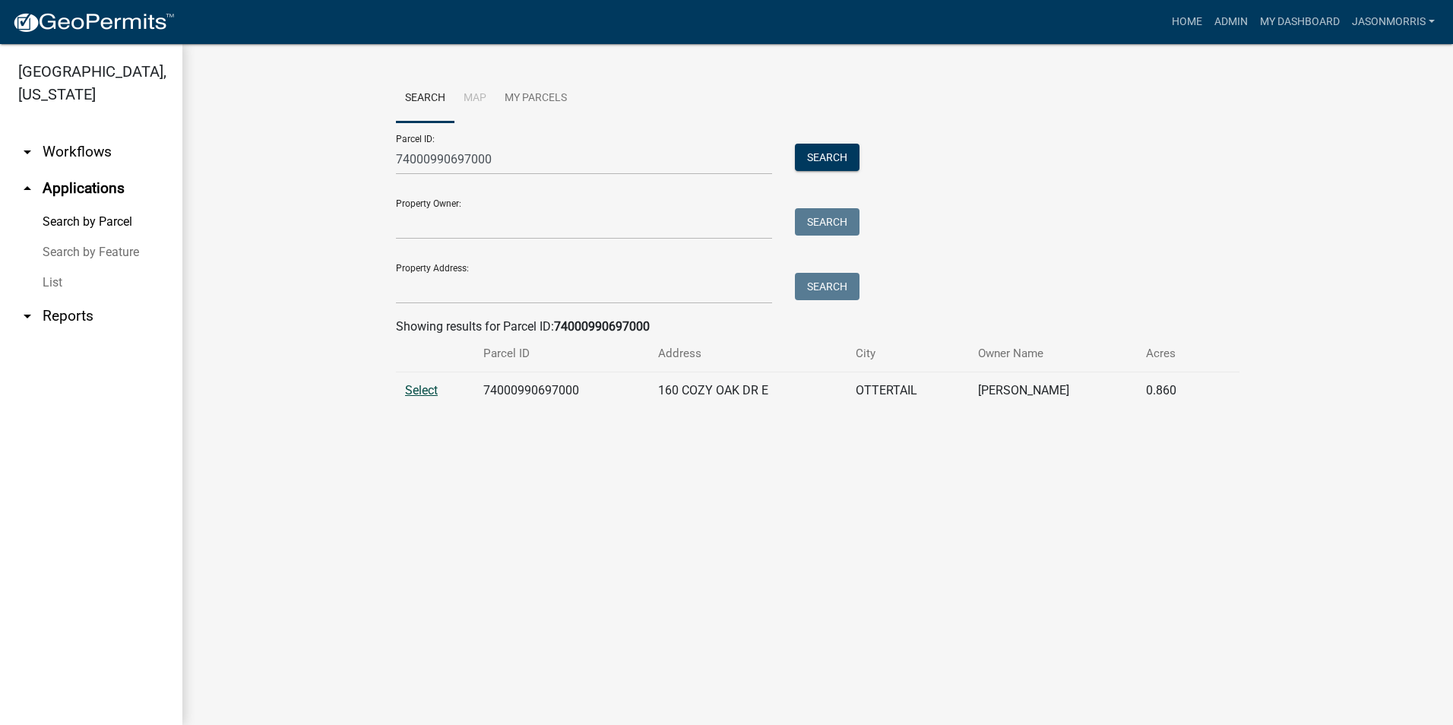
click at [435, 387] on span "Select" at bounding box center [421, 390] width 33 height 14
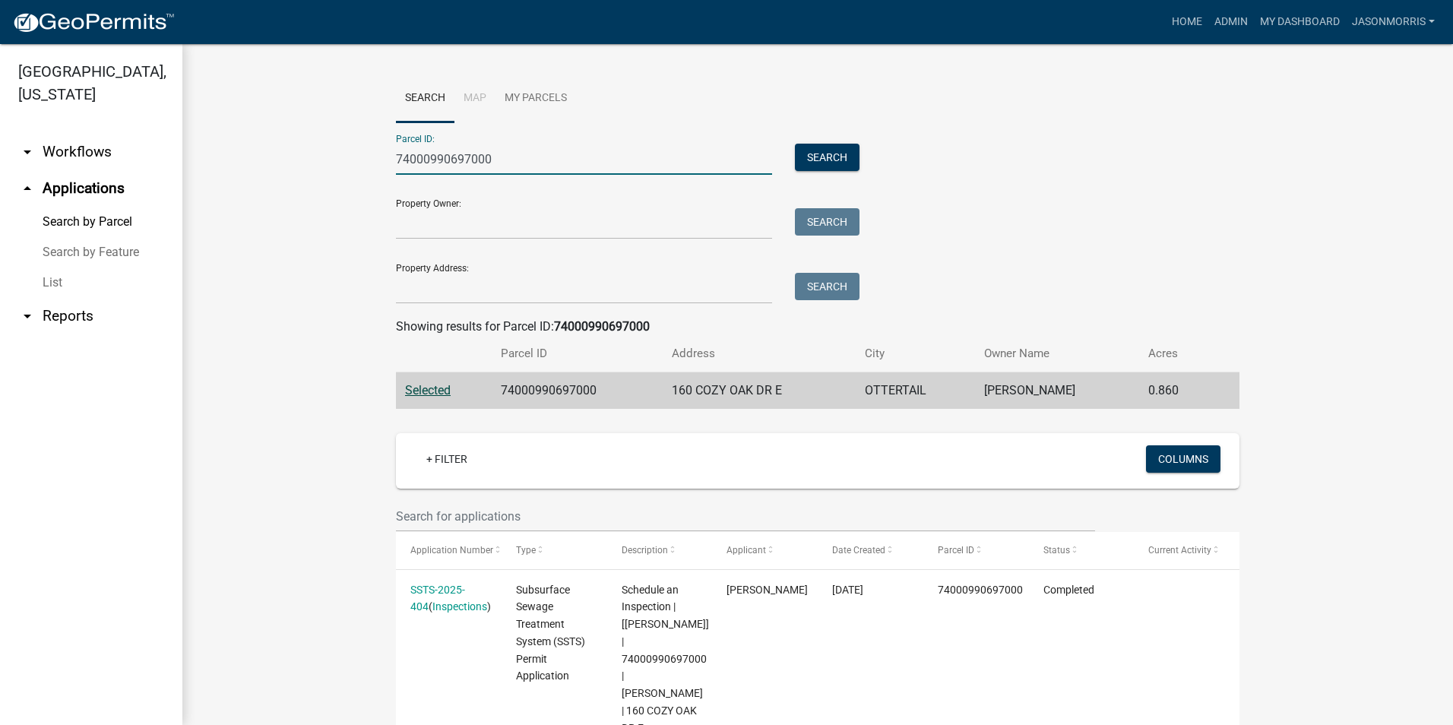
drag, startPoint x: 498, startPoint y: 157, endPoint x: 357, endPoint y: 160, distance: 140.6
click at [357, 160] on wm-workflow-application-search-view "Search Map My Parcels Parcel ID: 74000990697000 Search Property Owner: Search P…" at bounding box center [818, 540] width 1210 height 933
click at [456, 164] on input "Parcel ID:" at bounding box center [584, 159] width 376 height 31
paste input "74000990794000"
type input "74000990794000"
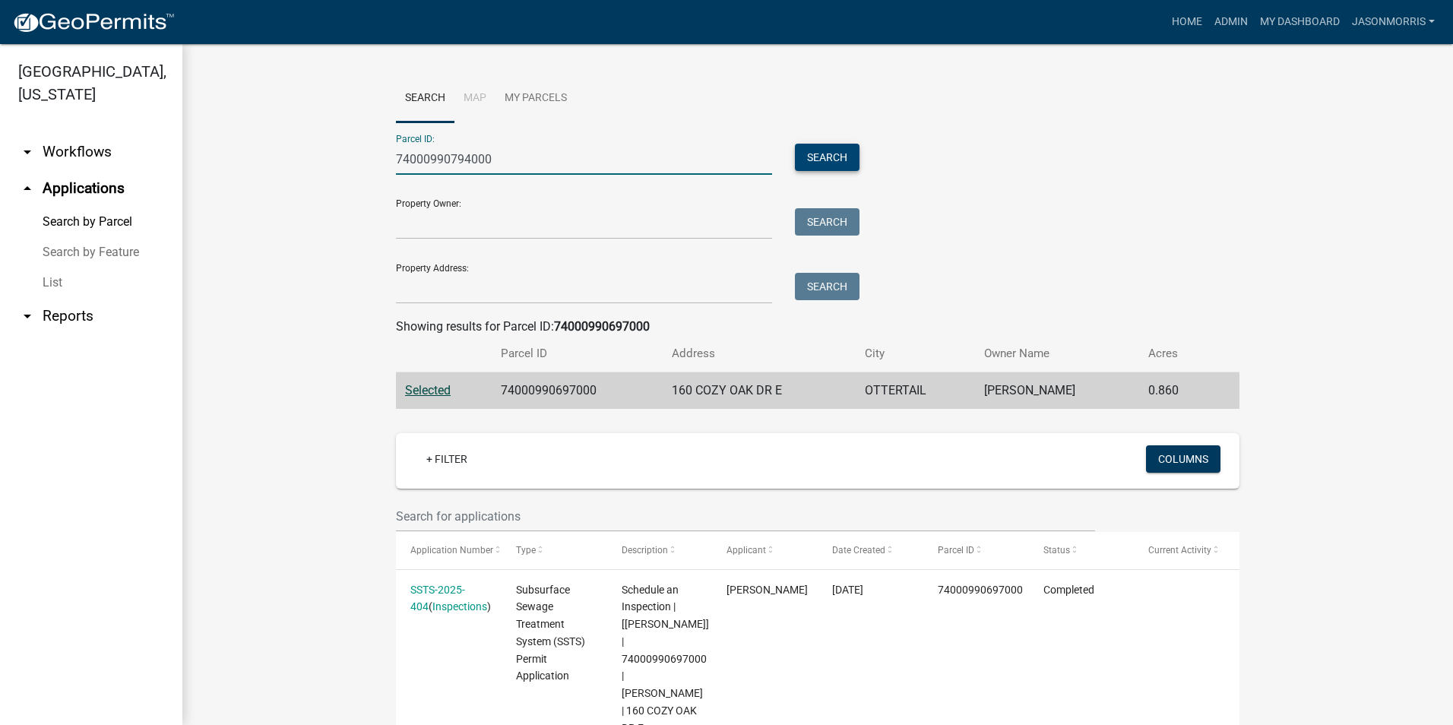
click at [828, 155] on button "Search" at bounding box center [827, 157] width 65 height 27
